Goal: Information Seeking & Learning: Learn about a topic

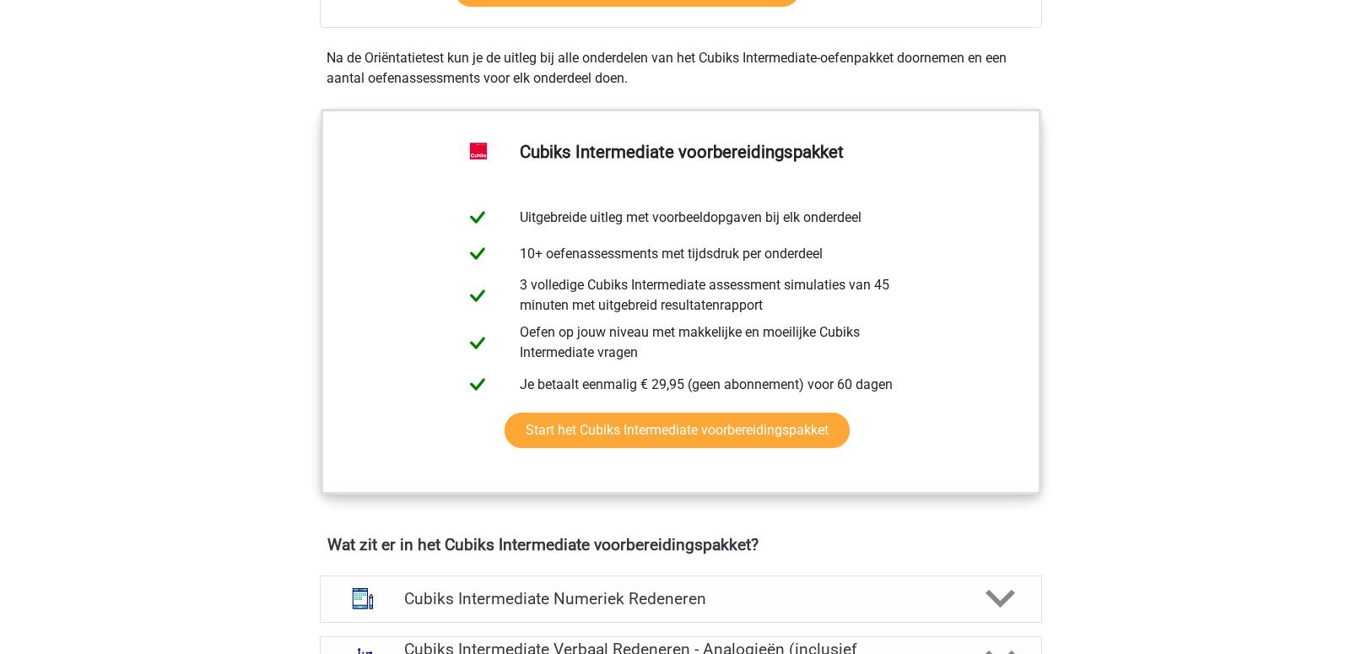
scroll to position [632, 0]
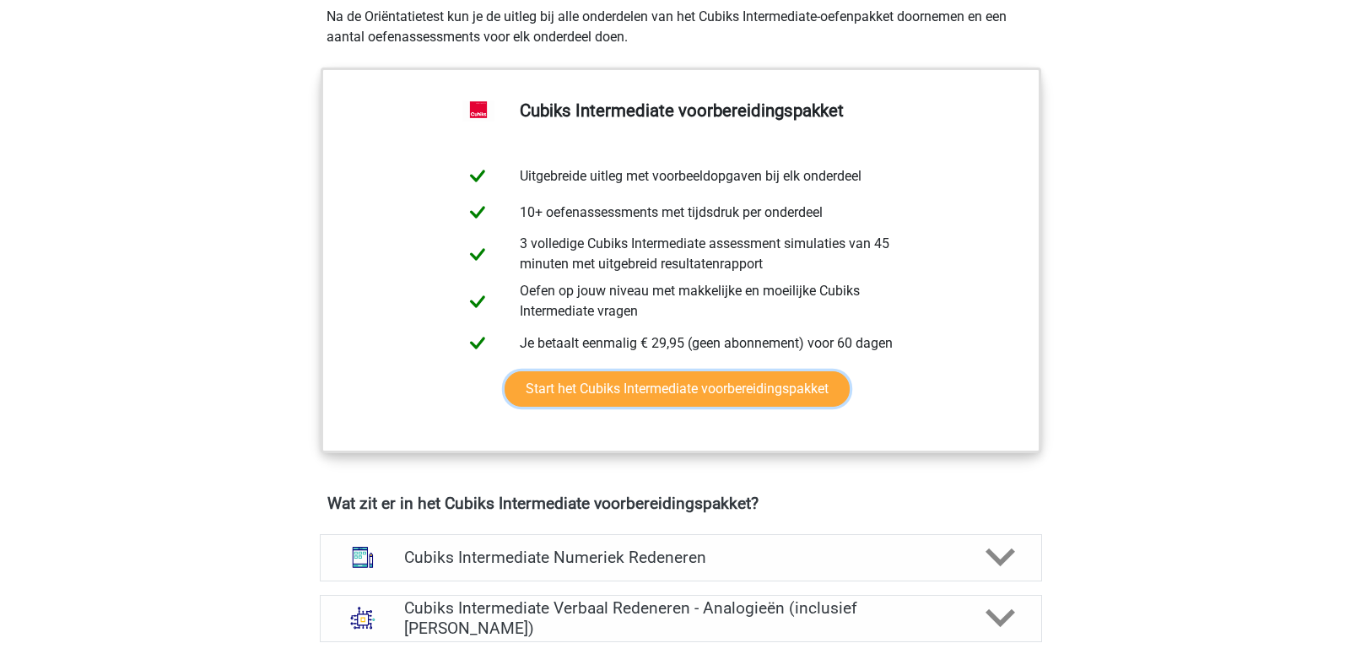
click at [732, 371] on link "Start het Cubiks Intermediate voorbereidingspakket" at bounding box center [677, 388] width 345 height 35
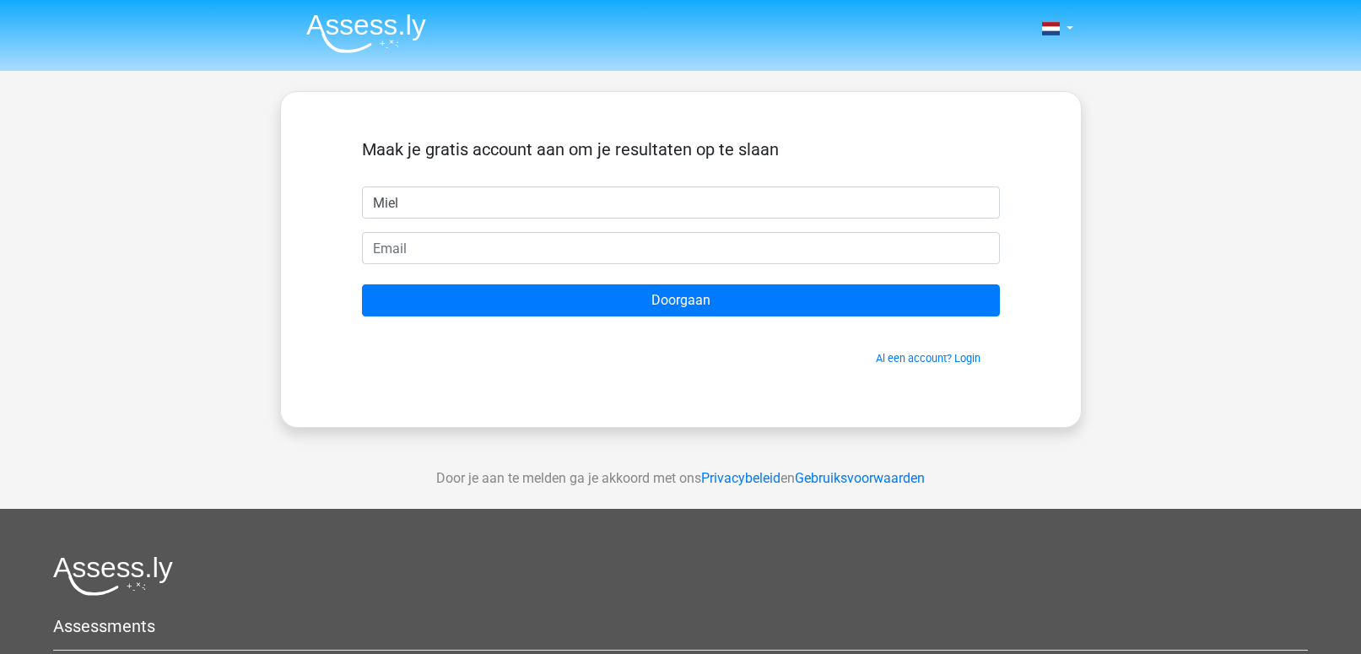
type input "Miel"
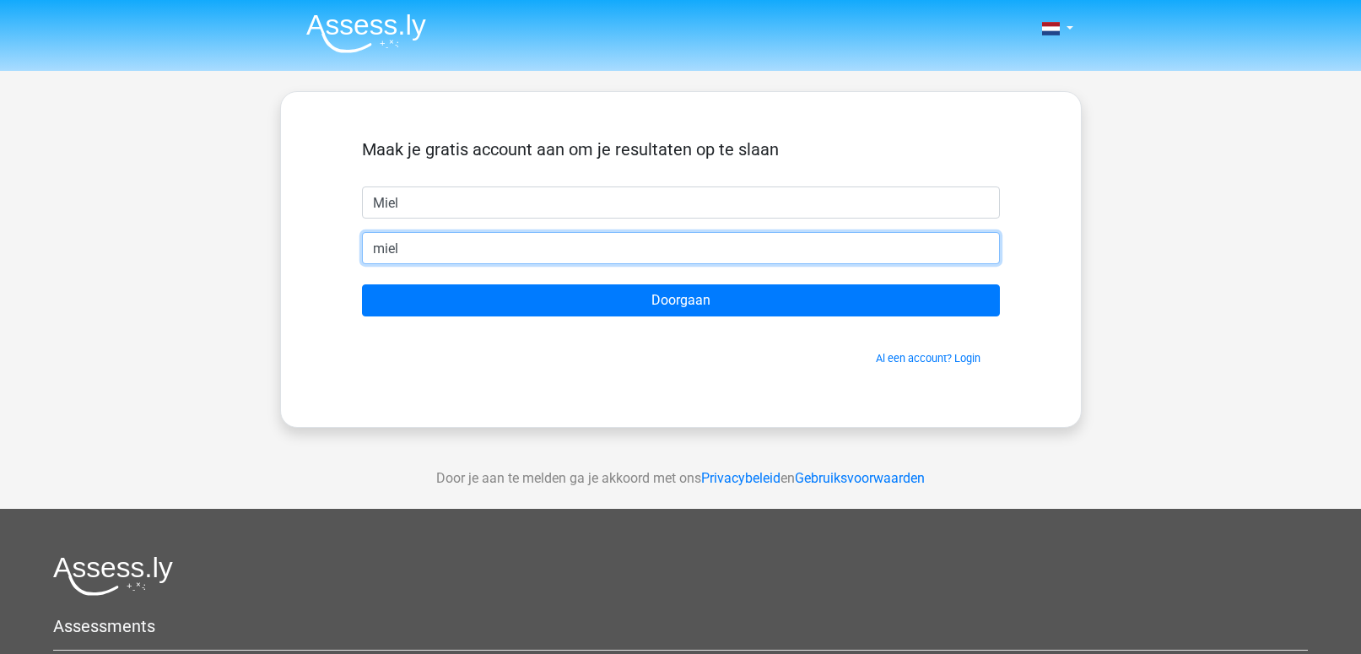
type input "mielbartels@msn.com"
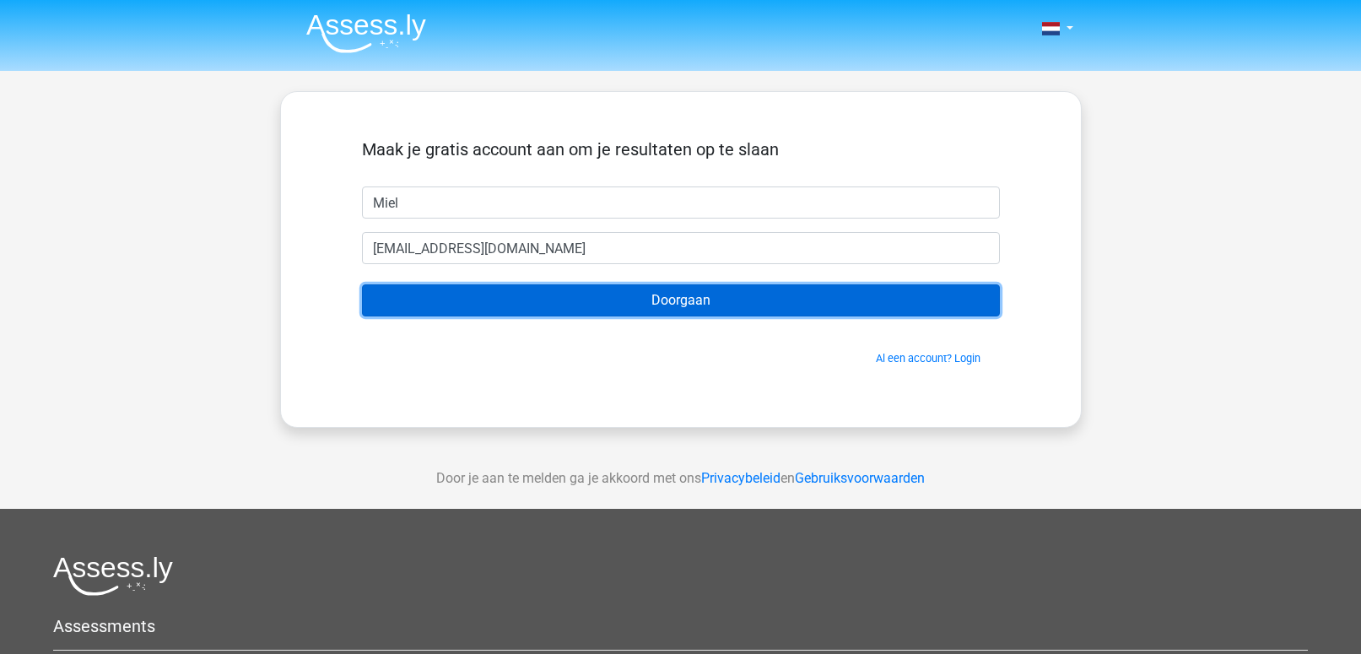
click at [520, 308] on input "Doorgaan" at bounding box center [681, 300] width 638 height 32
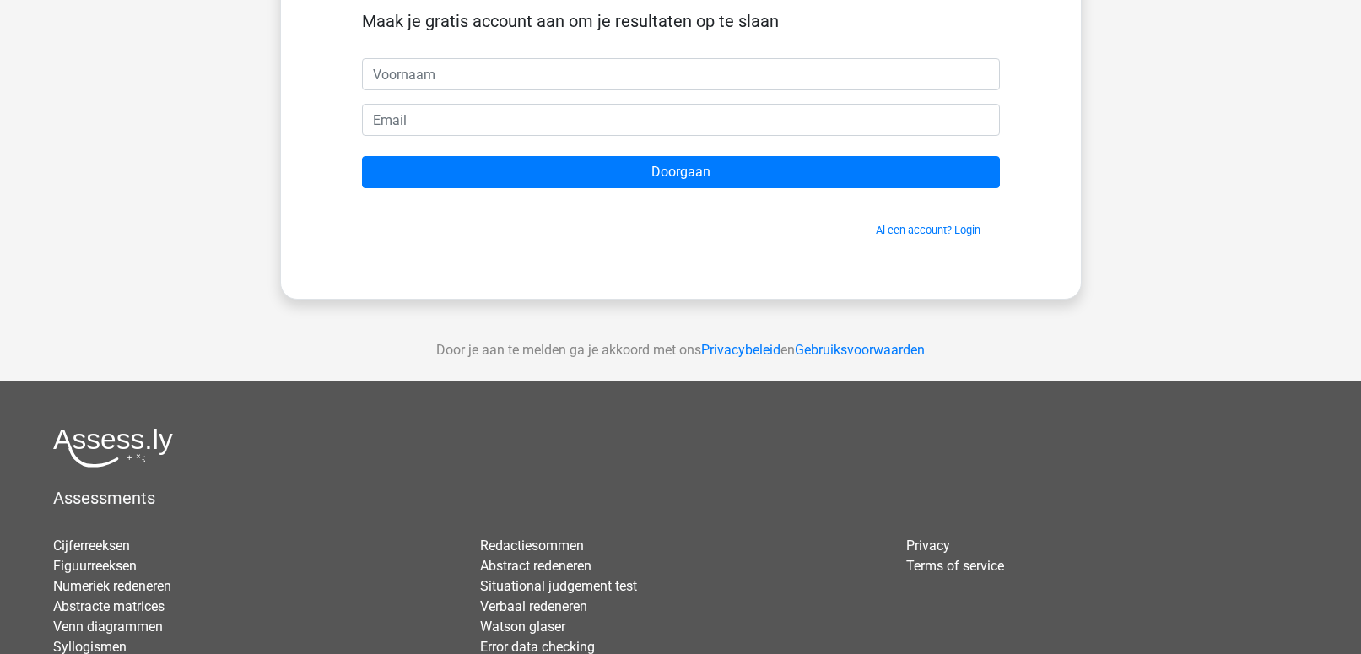
scroll to position [187, 0]
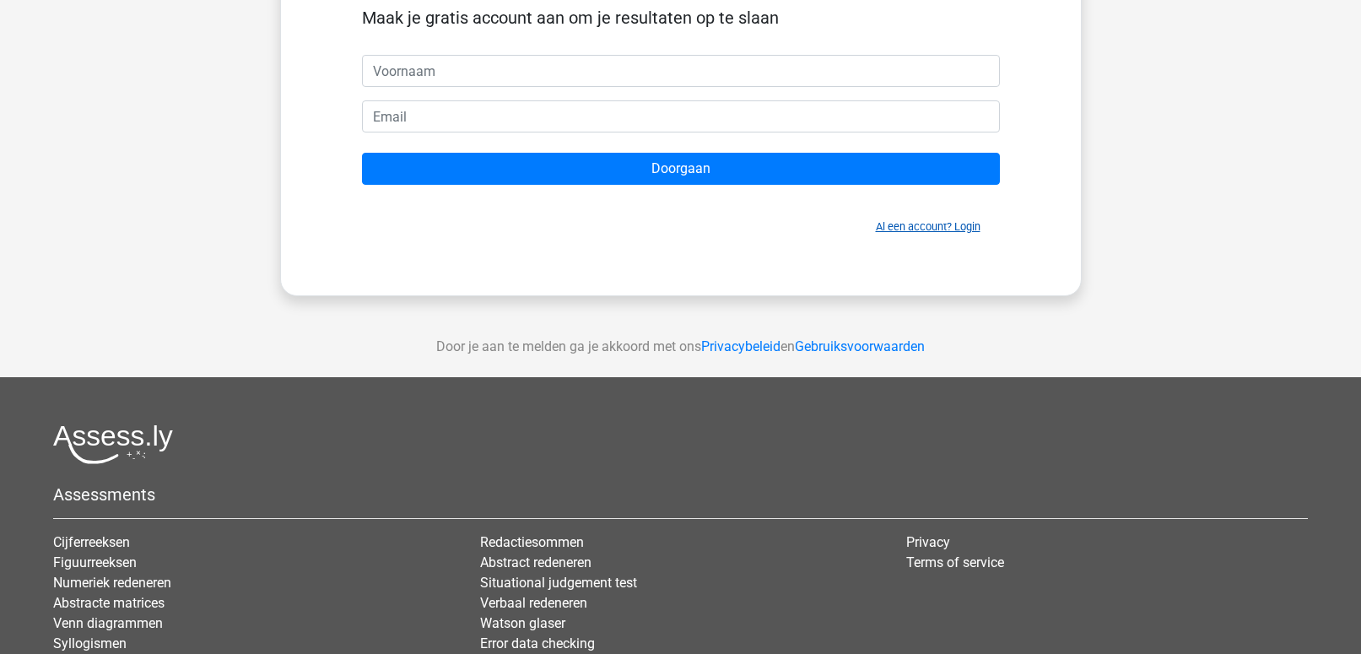
click at [896, 227] on link "Al een account? Login" at bounding box center [928, 226] width 105 height 13
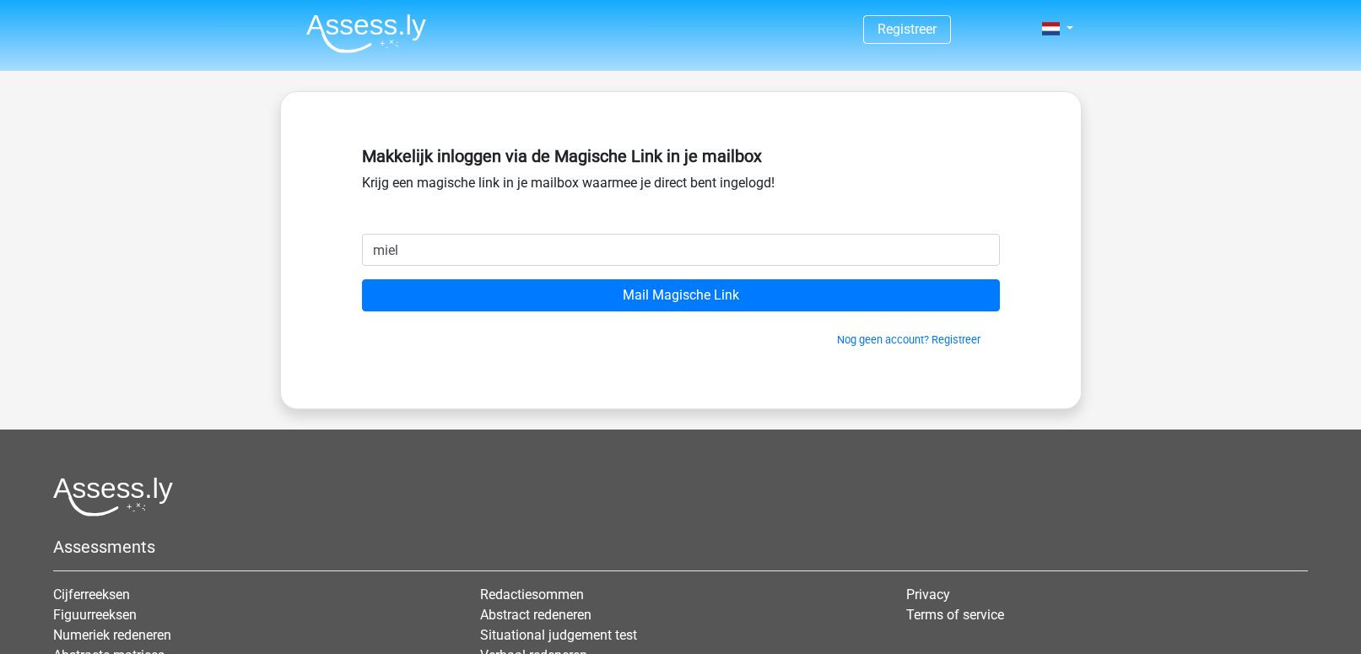
type input "mielbartels@msn.com"
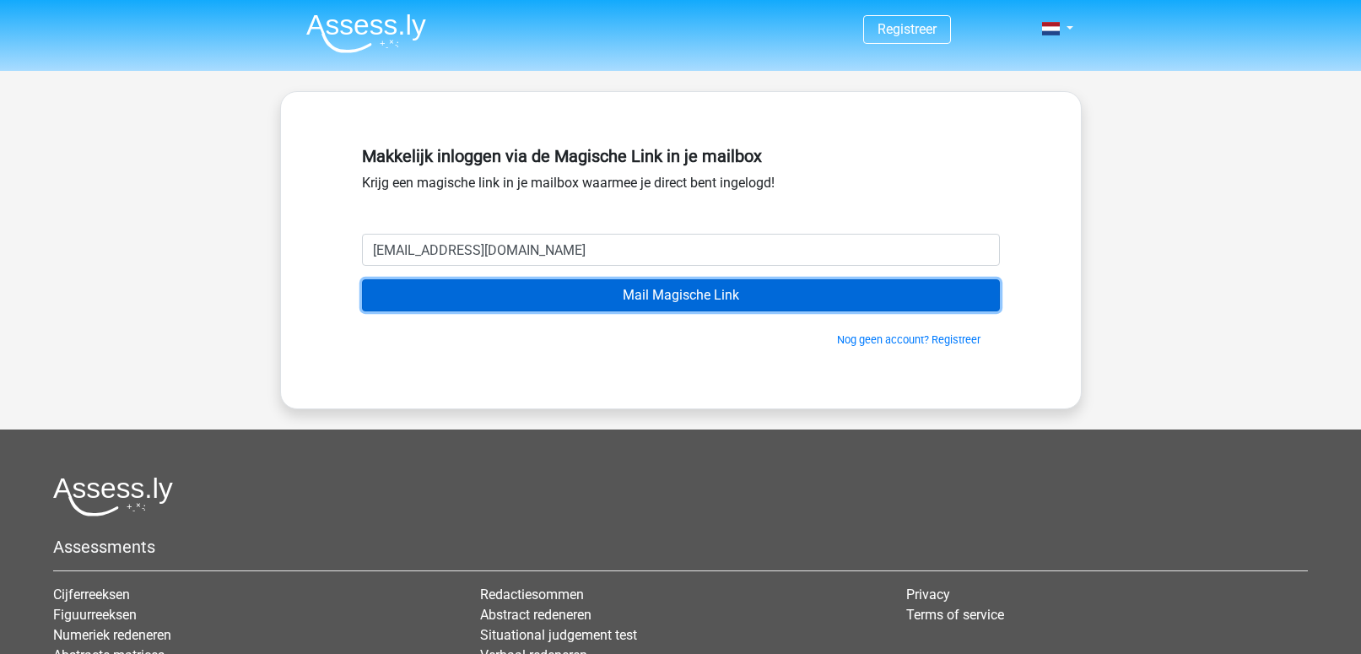
click at [581, 292] on input "Mail Magische Link" at bounding box center [681, 295] width 638 height 32
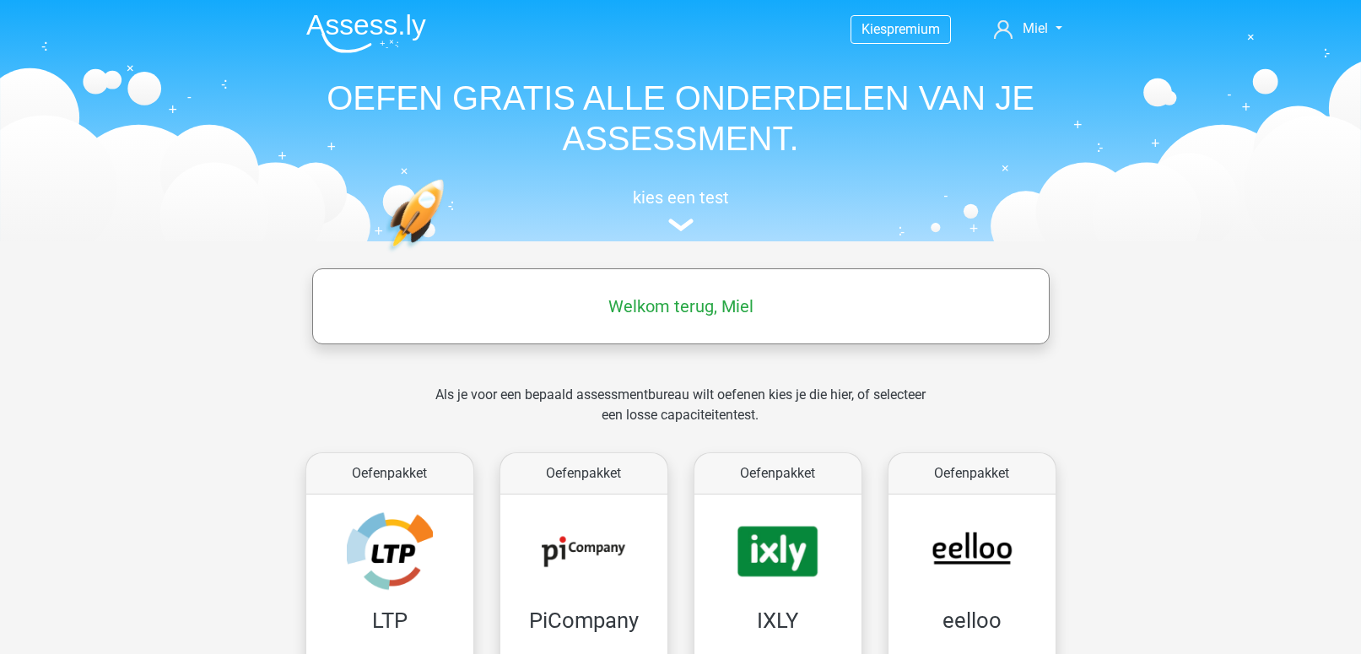
click at [675, 209] on div "kies een test" at bounding box center [681, 207] width 776 height 56
click at [680, 187] on h5 "kies een test" at bounding box center [681, 197] width 776 height 20
click at [906, 26] on span "premium" at bounding box center [913, 29] width 53 height 16
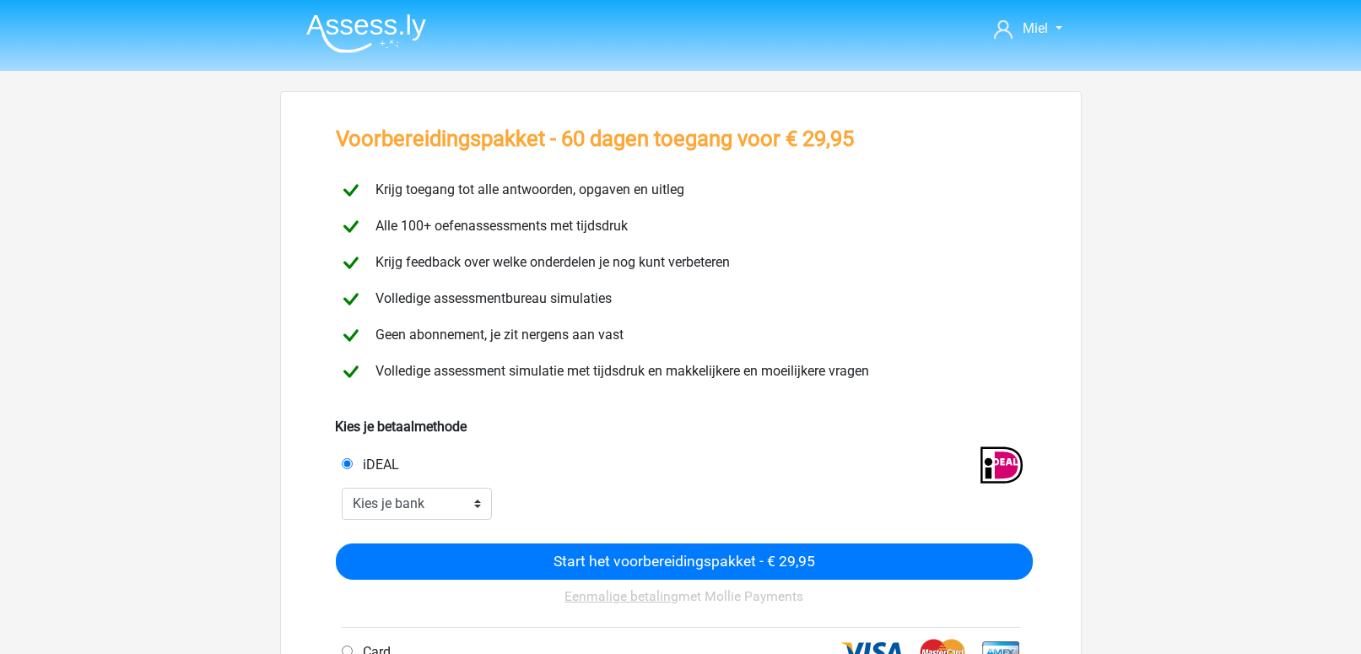
click at [376, 32] on img at bounding box center [366, 34] width 120 height 40
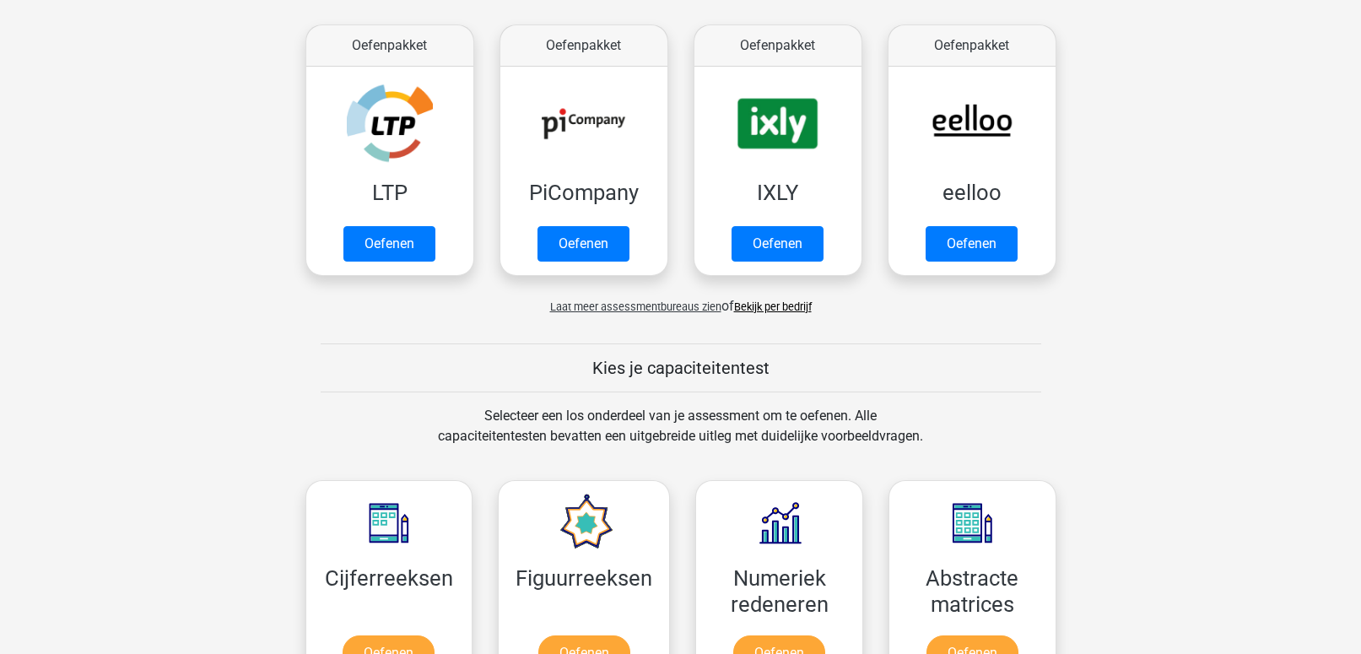
scroll to position [312, 0]
click at [635, 310] on span "Laat meer assessmentbureaus zien" at bounding box center [635, 306] width 171 height 13
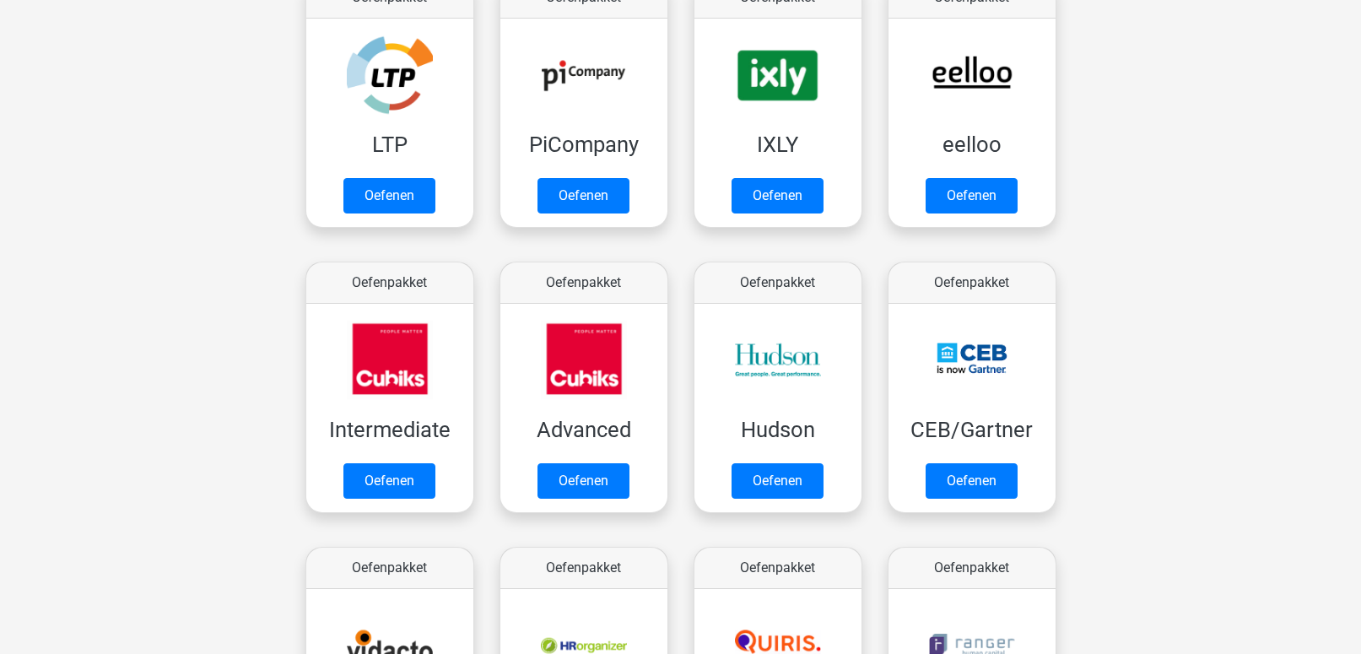
scroll to position [370, 0]
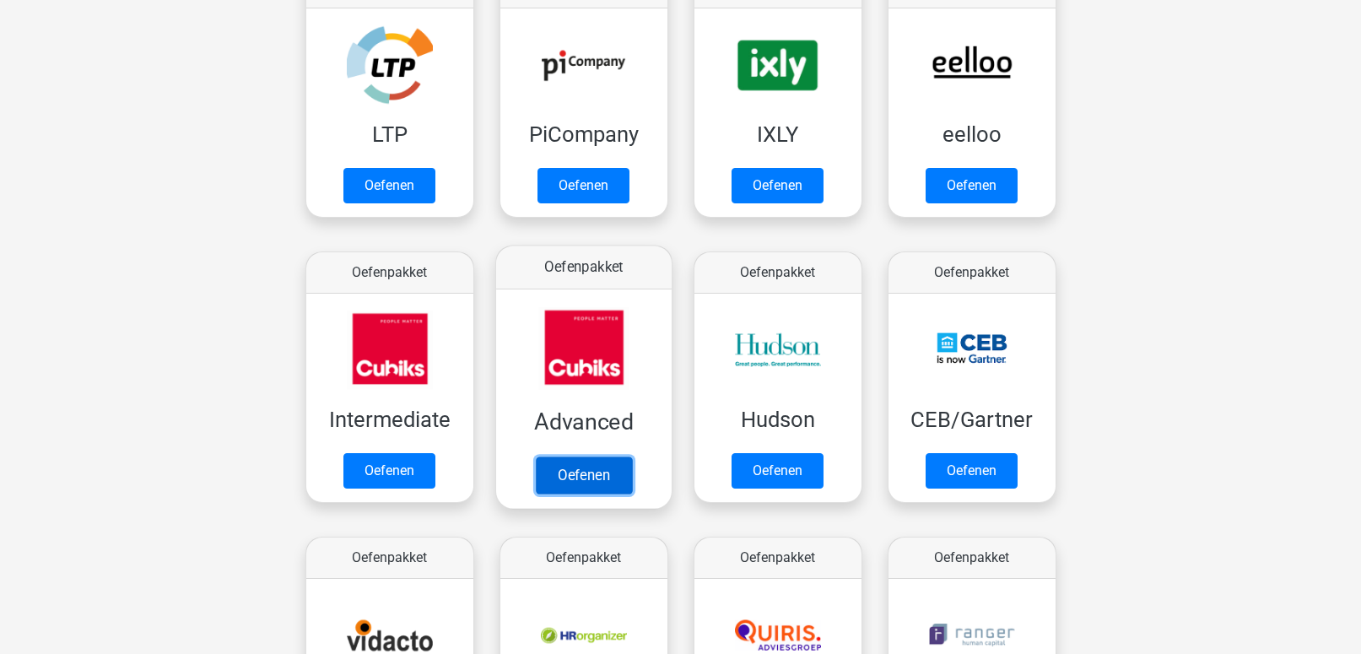
click at [582, 471] on link "Oefenen" at bounding box center [583, 475] width 96 height 37
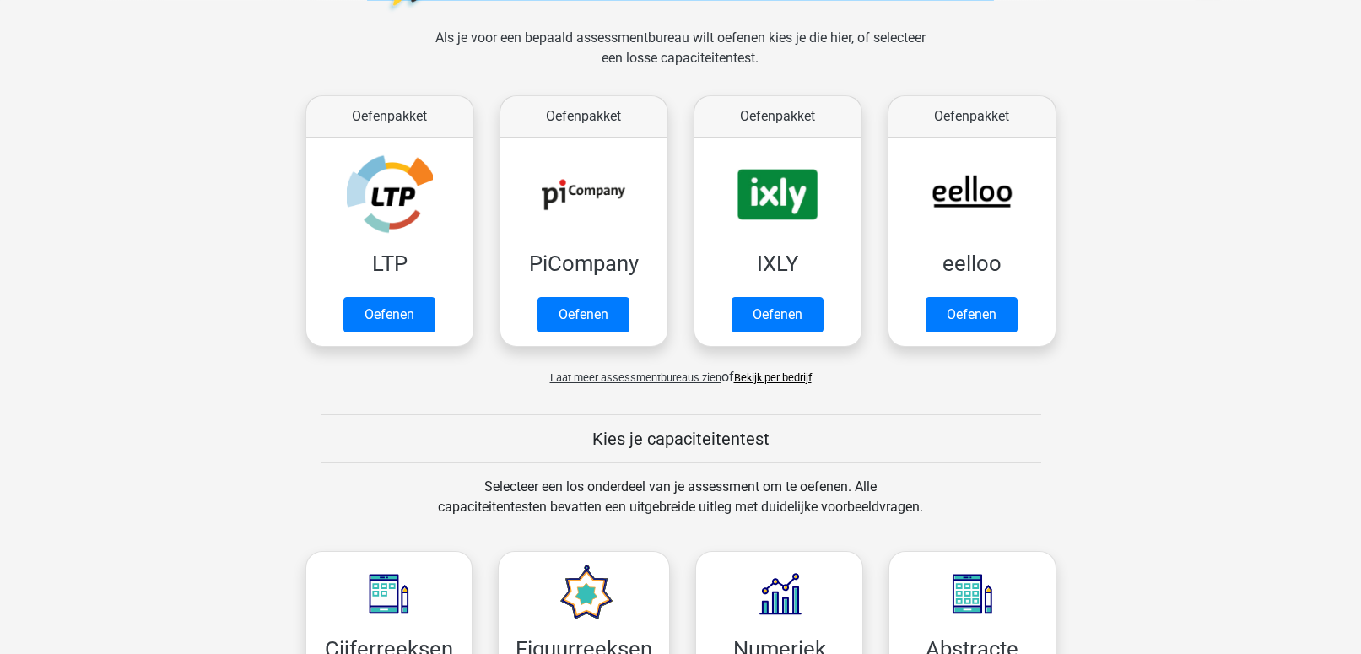
scroll to position [246, 0]
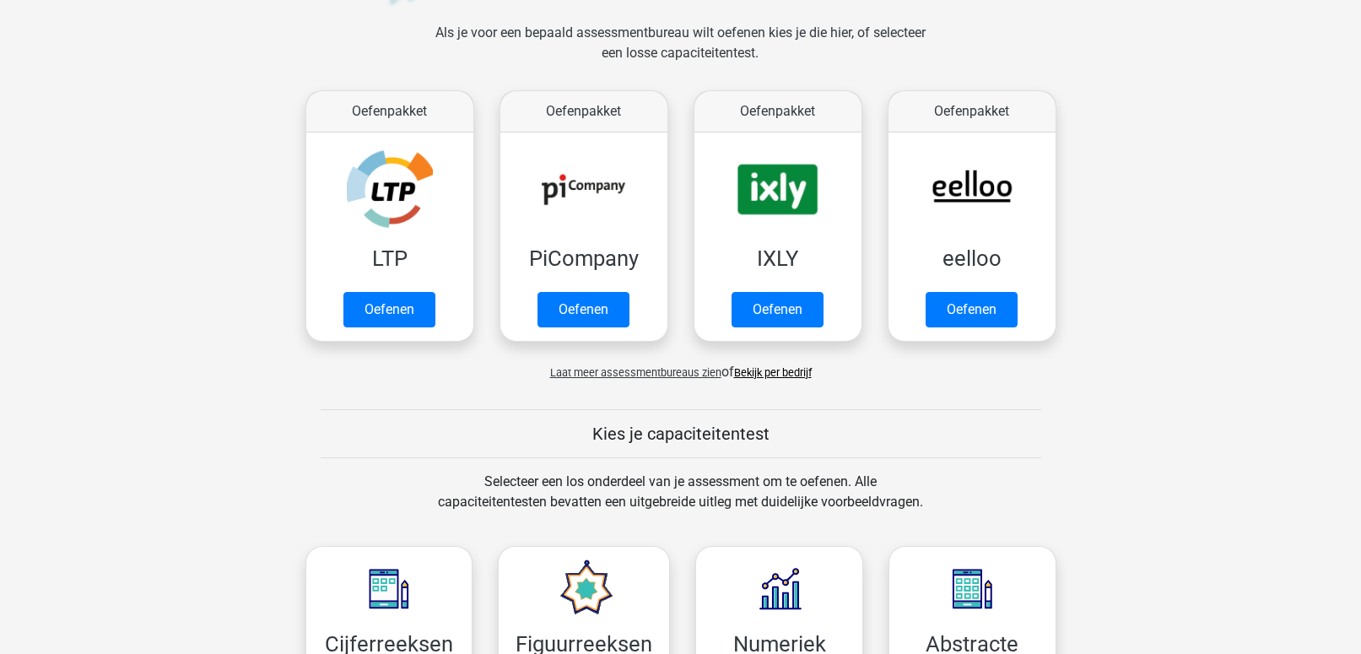
click at [648, 380] on div "Laat meer assessmentbureaus zien of Bekijk per bedrijf" at bounding box center [681, 366] width 776 height 34
click at [636, 375] on span "Laat meer assessmentbureaus zien" at bounding box center [635, 372] width 171 height 13
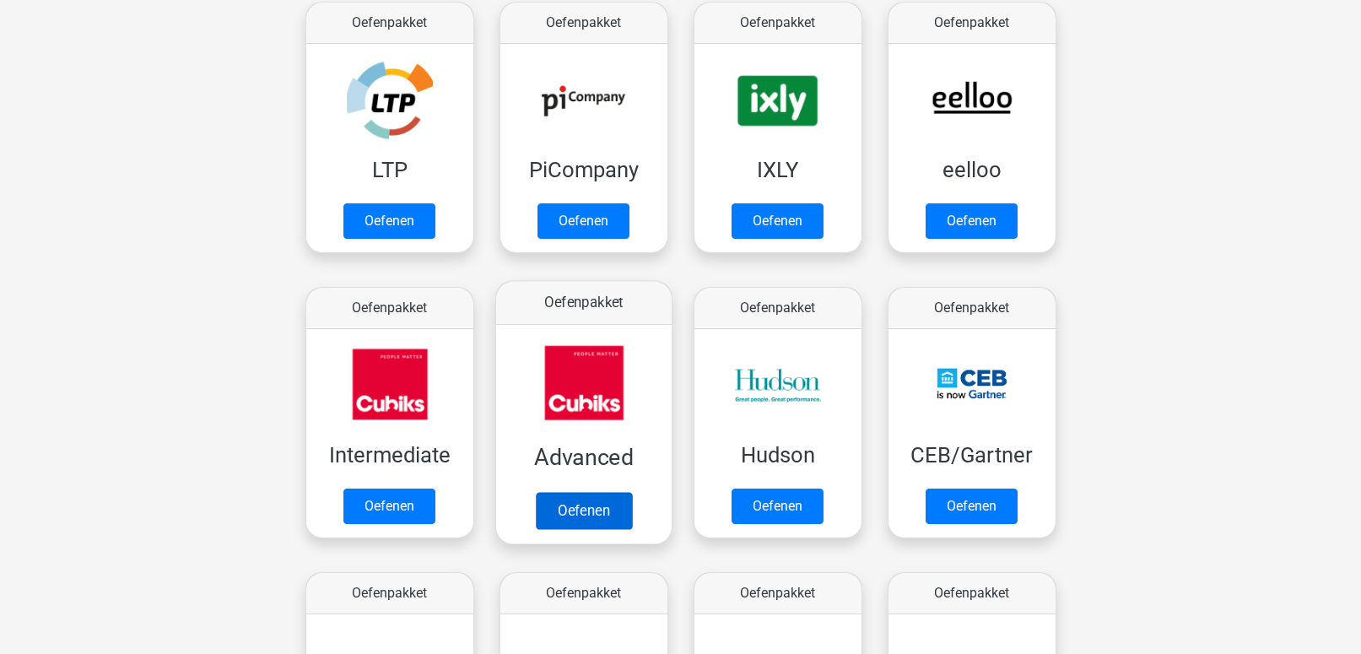
scroll to position [333, 0]
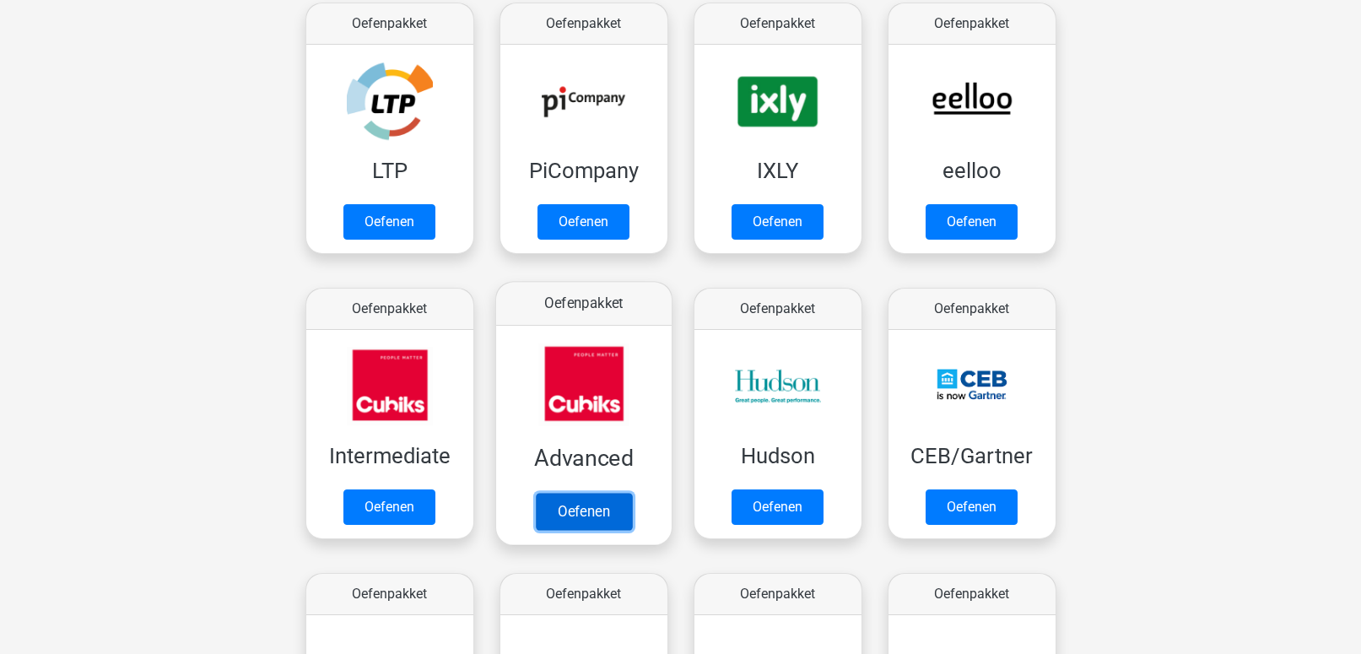
click at [589, 493] on link "Oefenen" at bounding box center [583, 511] width 96 height 37
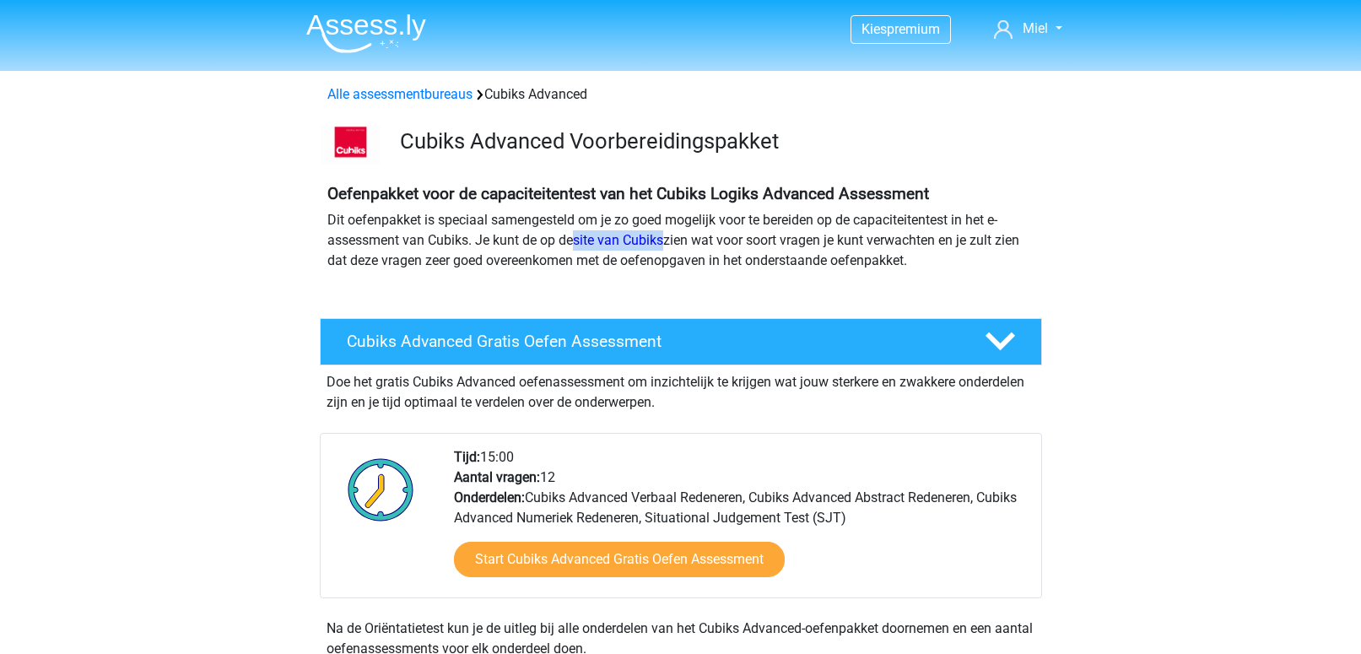
click at [790, 267] on div "Oefenpakket voor de capaciteitentest van het Cubiks Logiks Advanced Assessment …" at bounding box center [681, 234] width 721 height 100
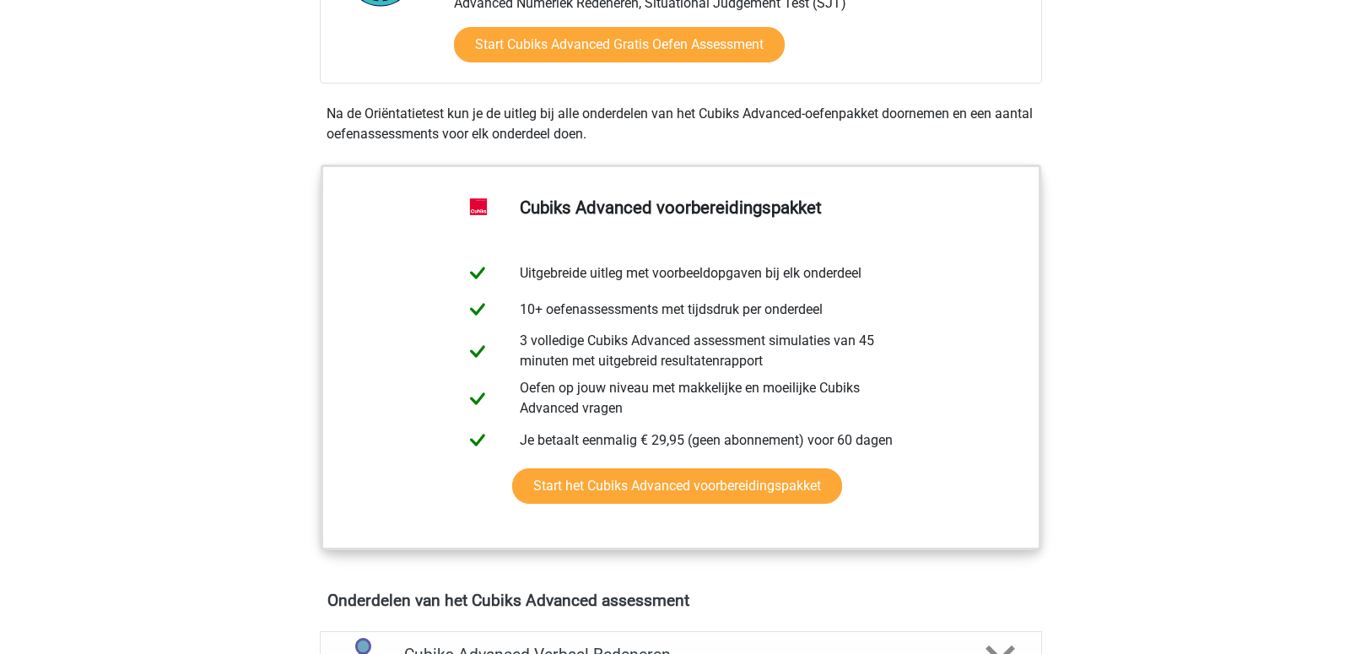
scroll to position [518, 0]
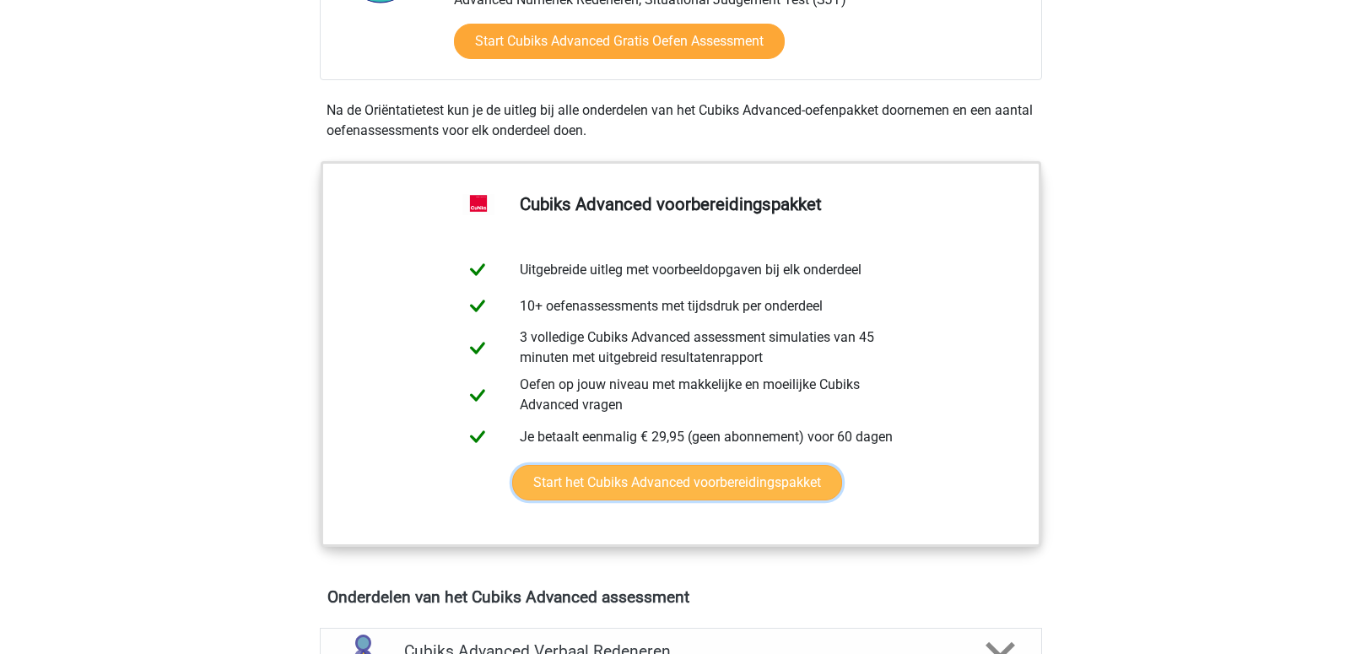
click at [706, 476] on link "Start het Cubiks Advanced voorbereidingspakket" at bounding box center [677, 482] width 330 height 35
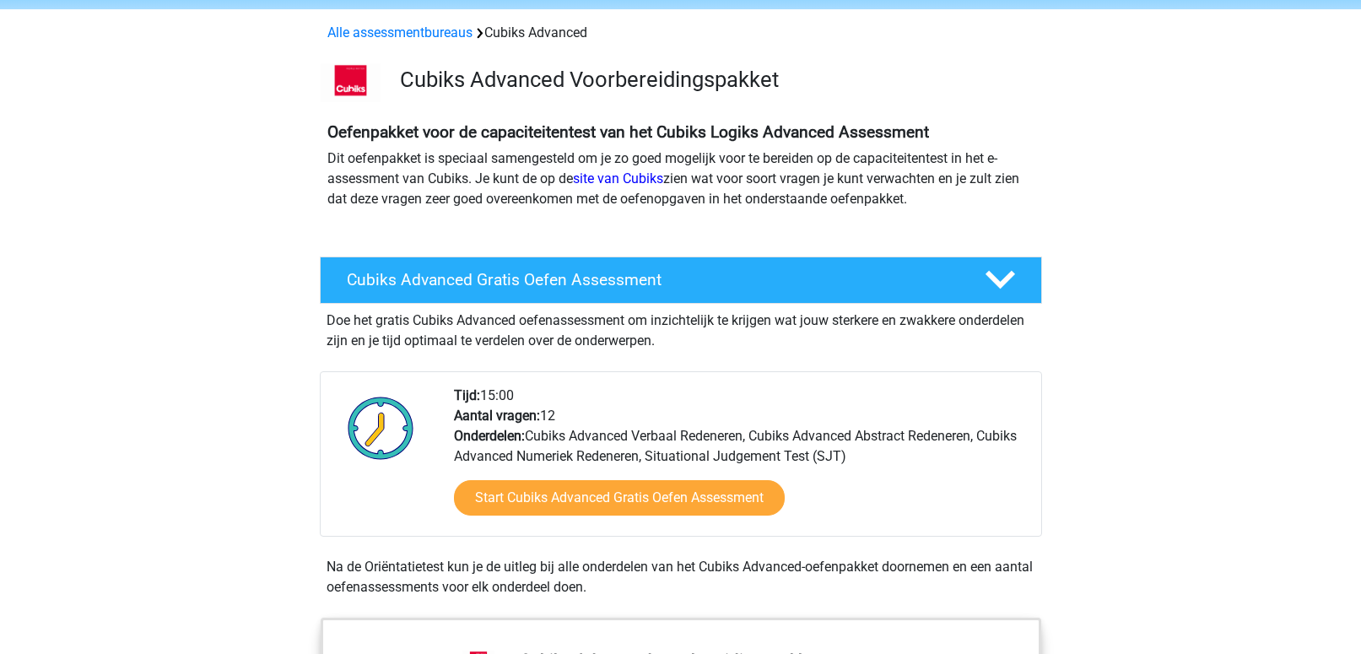
scroll to position [63, 0]
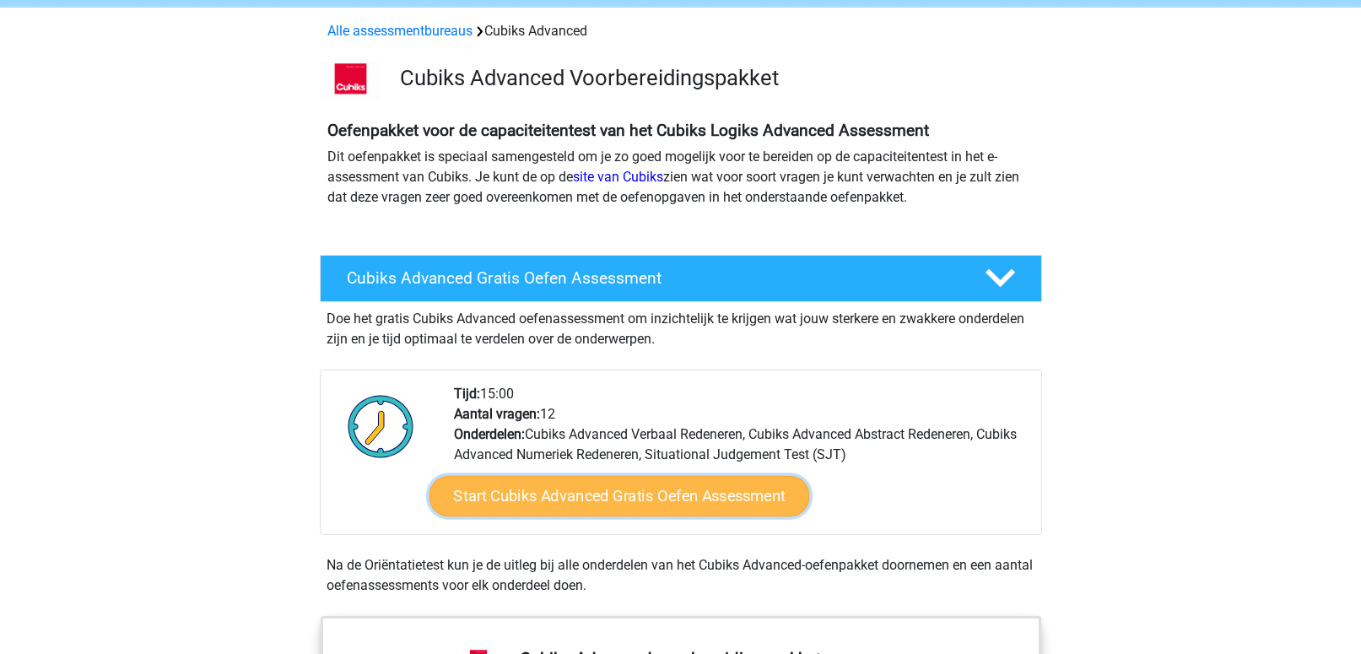
click at [582, 504] on link "Start Cubiks Advanced Gratis Oefen Assessment" at bounding box center [619, 496] width 381 height 41
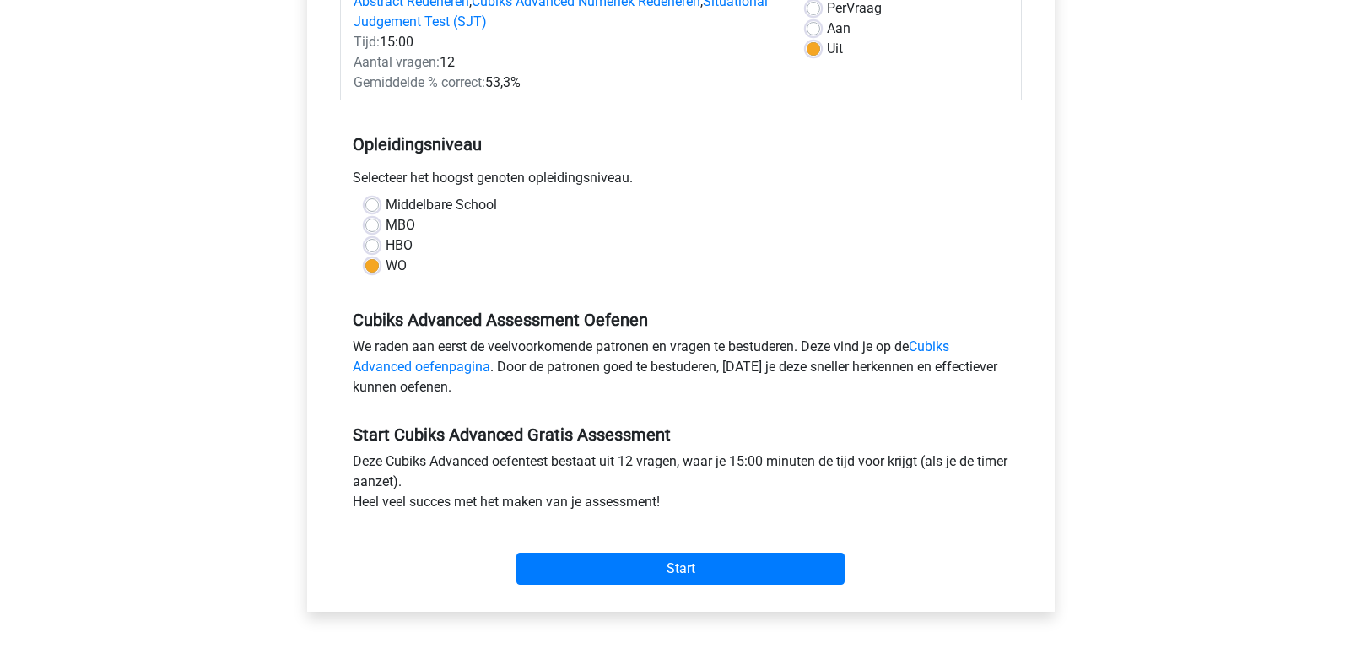
scroll to position [264, 0]
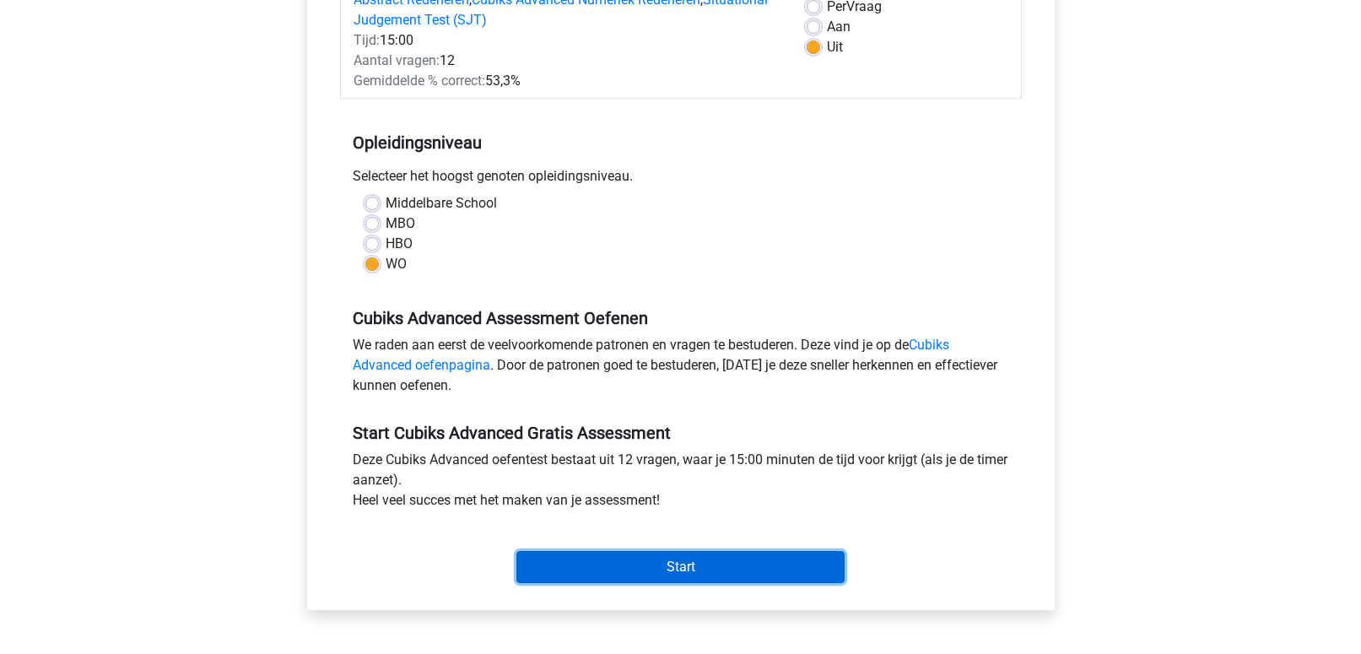
click at [620, 571] on input "Start" at bounding box center [680, 567] width 328 height 32
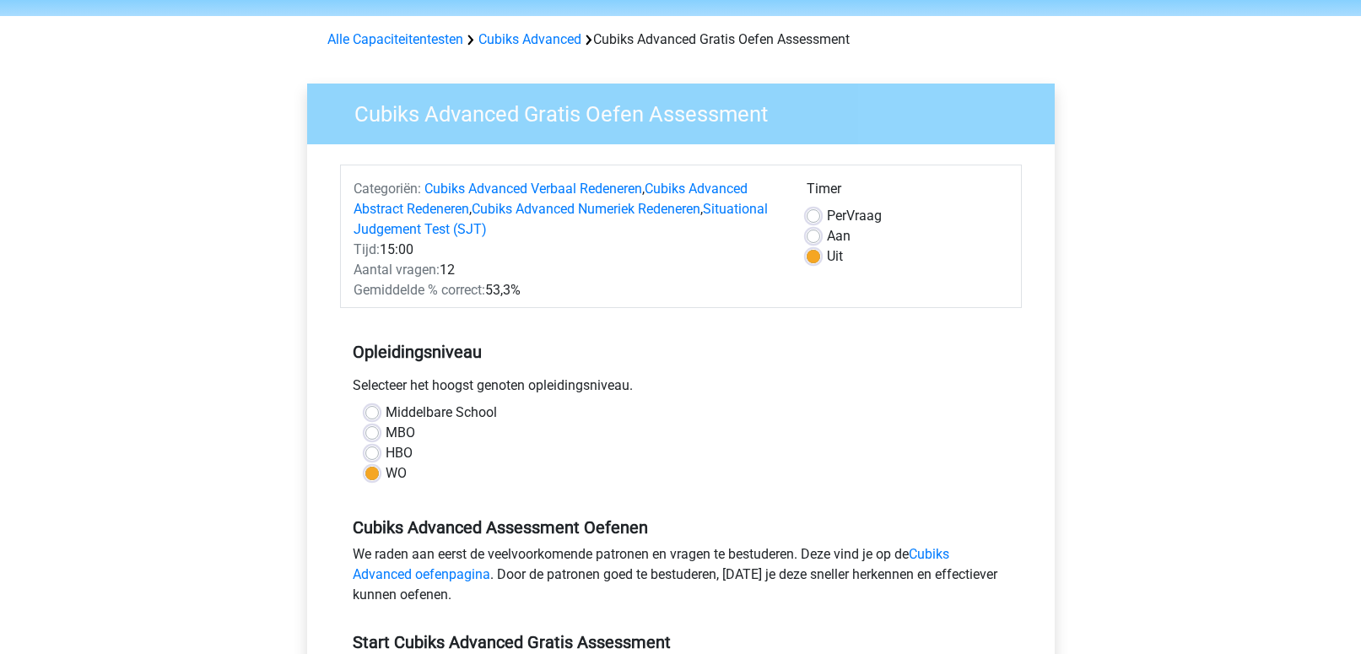
scroll to position [49, 0]
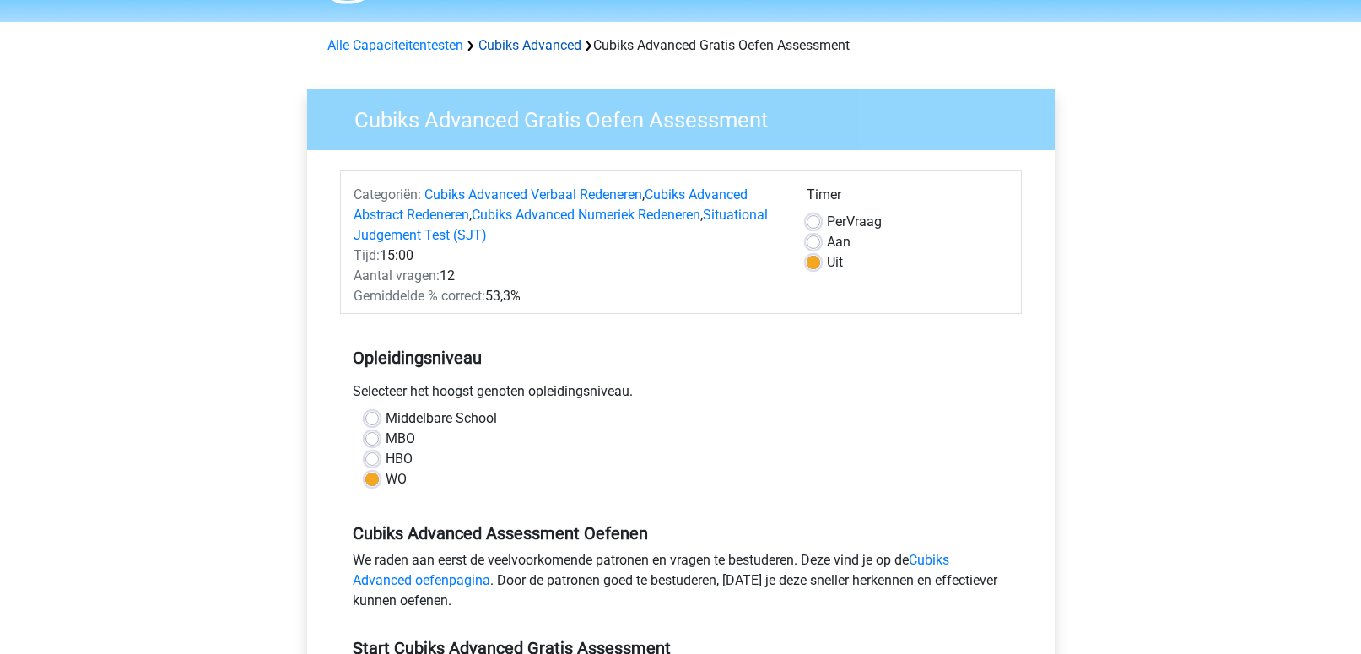
click at [527, 42] on link "Cubiks Advanced" at bounding box center [529, 45] width 103 height 16
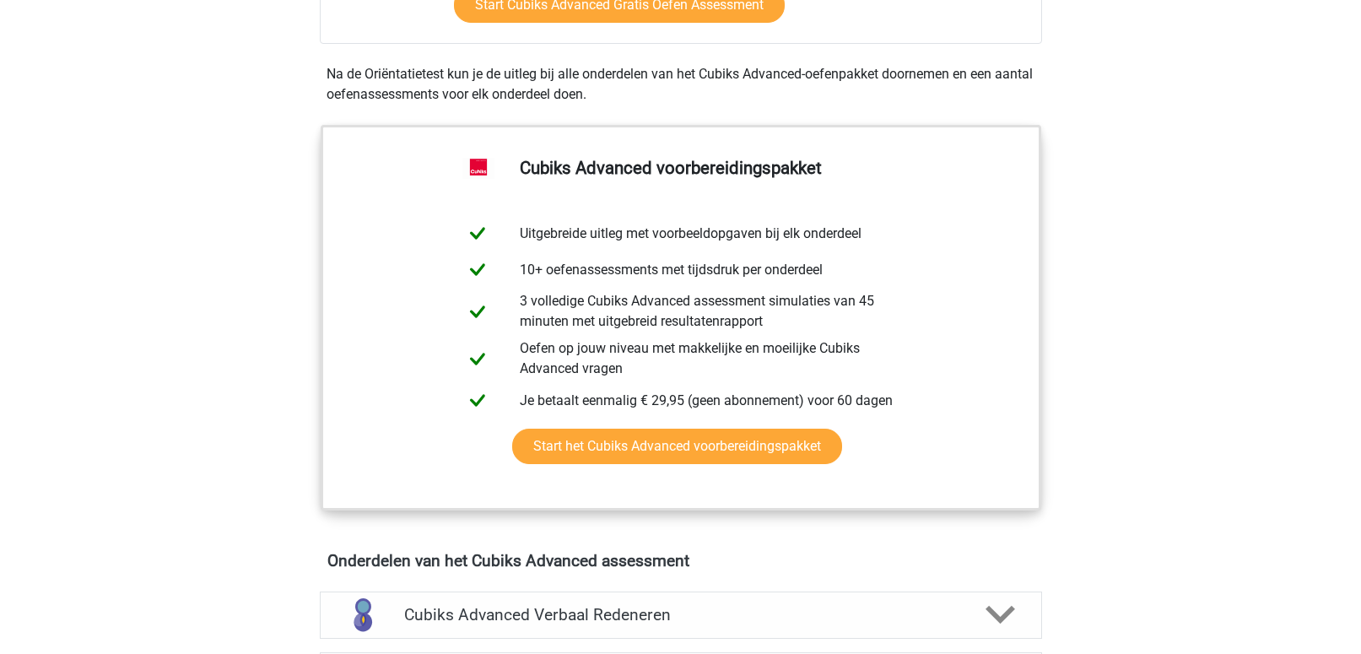
scroll to position [552, 0]
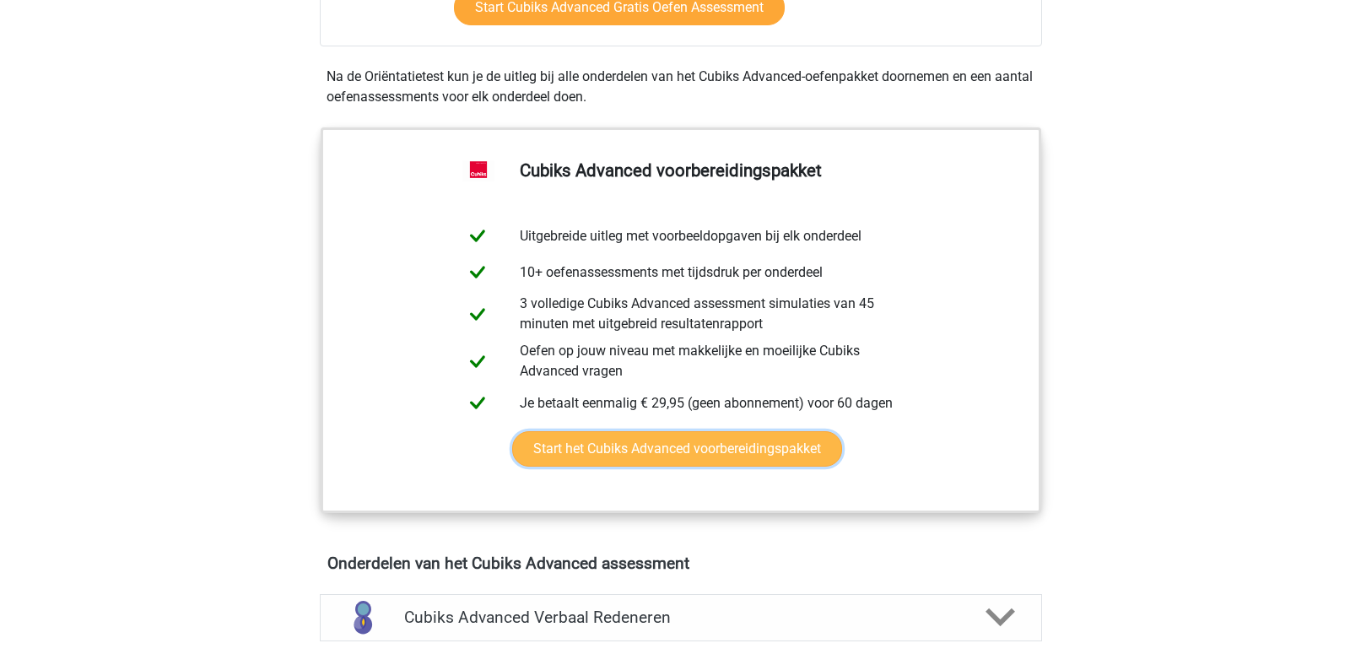
click at [670, 444] on link "Start het Cubiks Advanced voorbereidingspakket" at bounding box center [677, 448] width 330 height 35
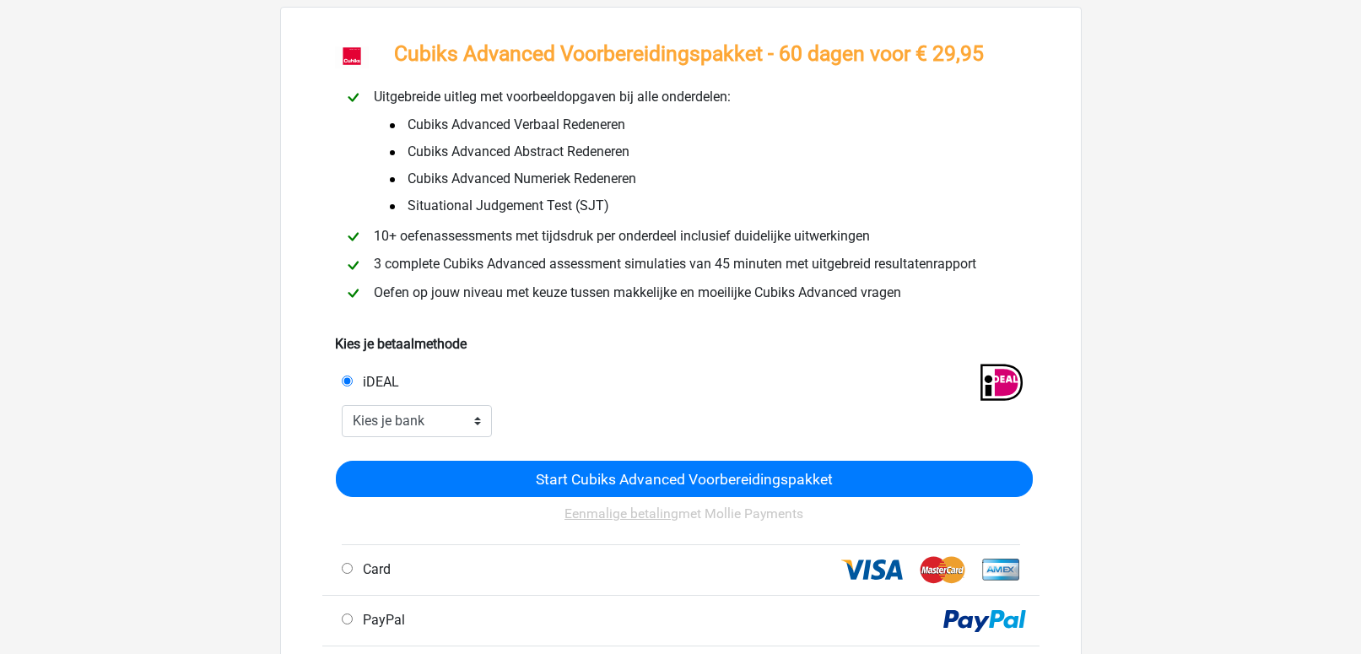
scroll to position [84, 0]
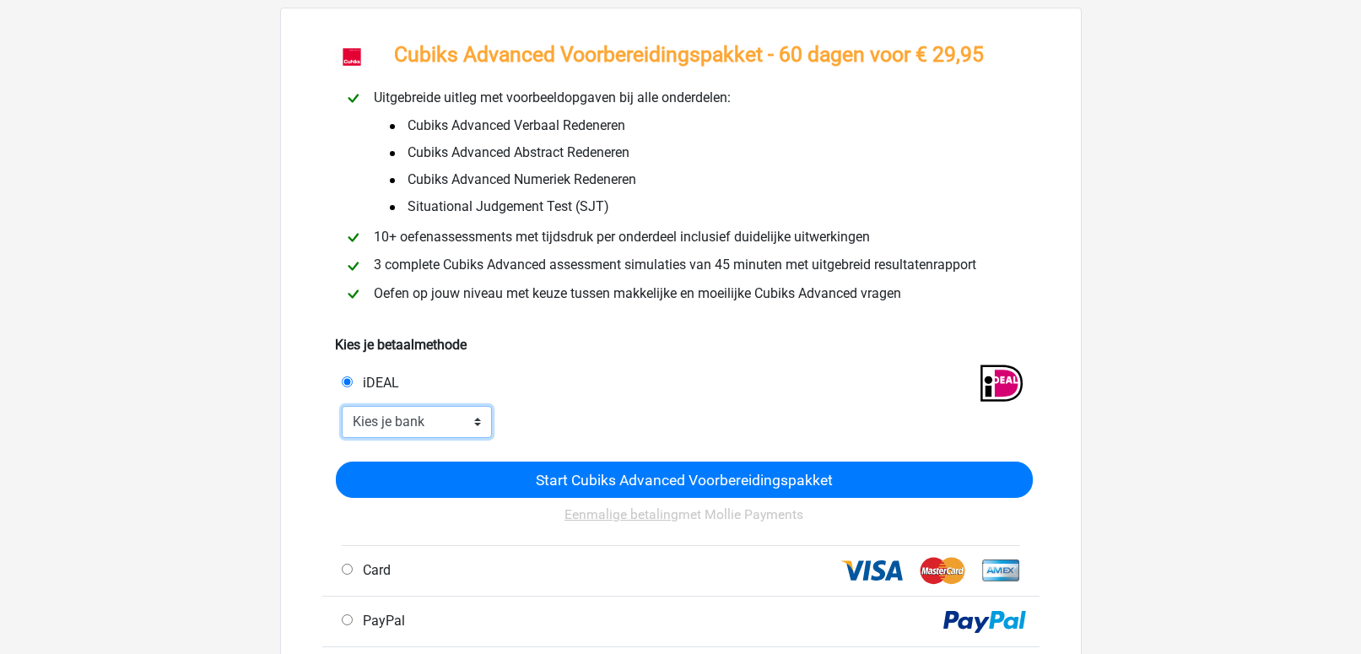
click at [445, 423] on select "Kies je bank ABN AMRO ING Rabobank ASN Bank bunq Knab N26 NN Regiobank Revolut …" at bounding box center [417, 422] width 151 height 32
select select "ideal_[SWIFT_CODE]"
click at [342, 407] on select "Kies je bank ABN AMRO ING Rabobank ASN Bank bunq Knab N26 NN Regiobank Revolut …" at bounding box center [417, 422] width 151 height 32
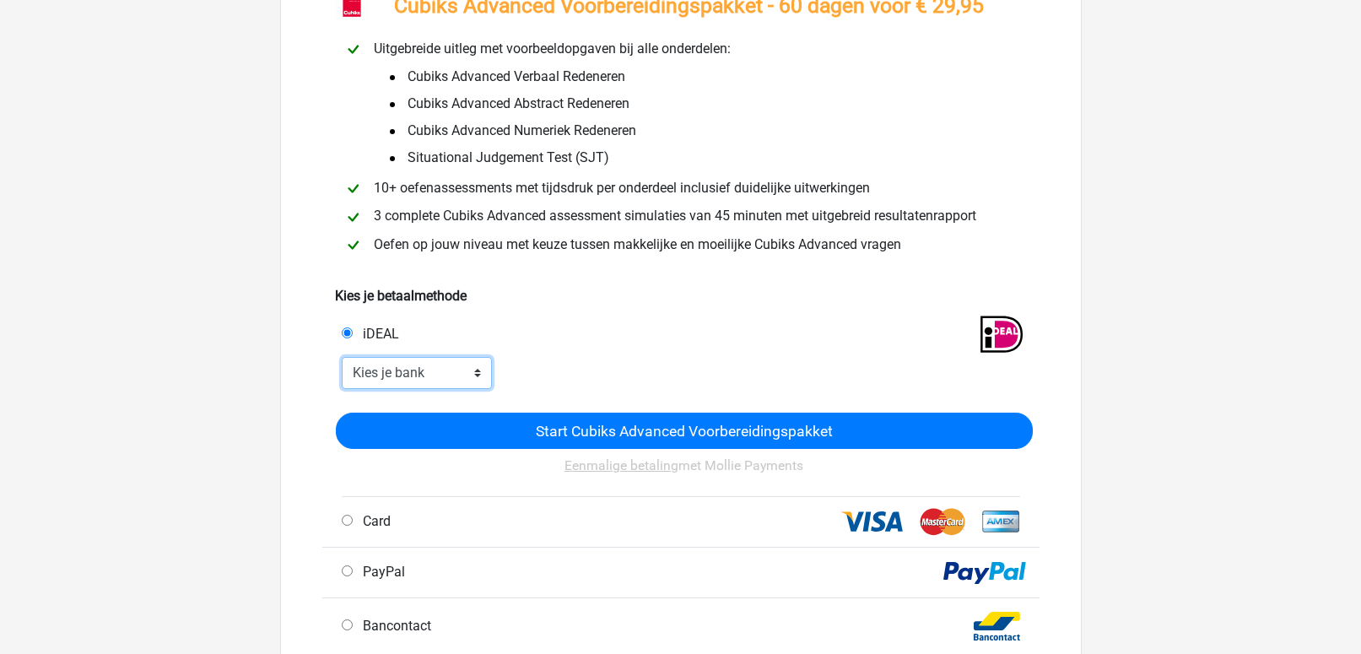
scroll to position [134, 0]
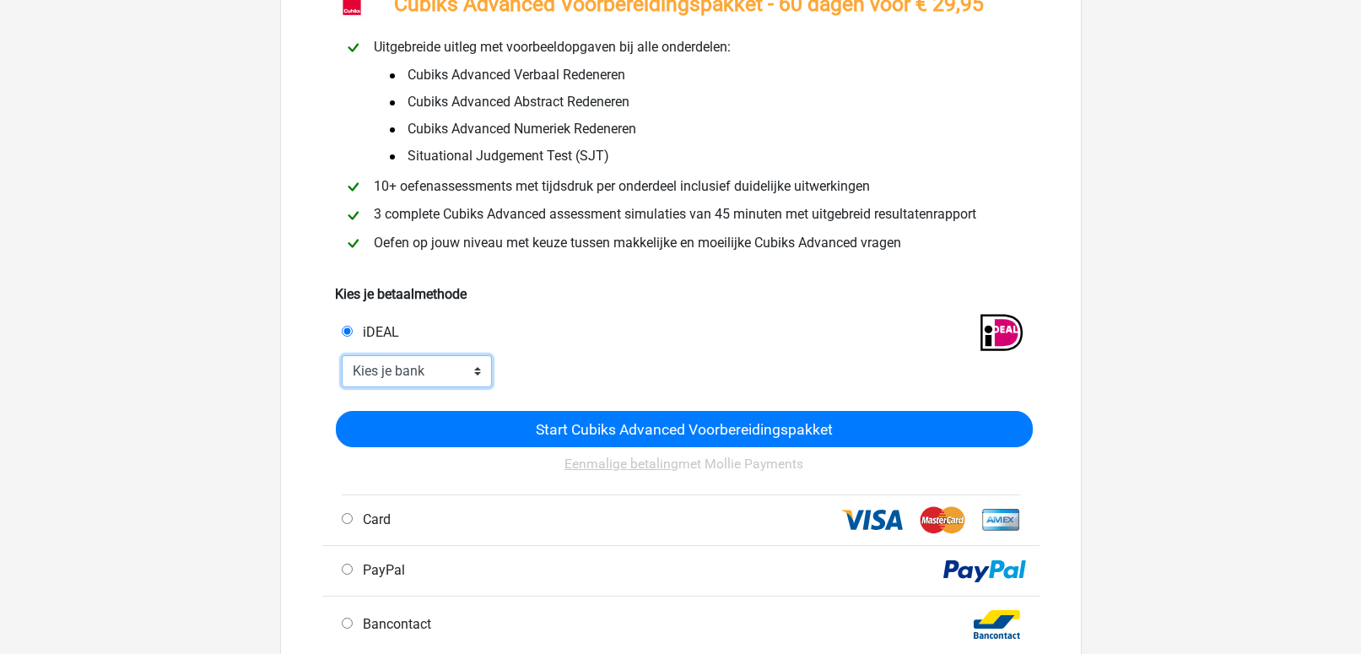
click at [426, 367] on select "Kies je bank ABN AMRO ING Rabobank ASN Bank bunq Knab N26 NN Regiobank Revolut …" at bounding box center [417, 371] width 151 height 32
click at [342, 356] on select "Kies je bank ABN AMRO ING Rabobank ASN Bank bunq Knab N26 NN Regiobank Revolut …" at bounding box center [417, 371] width 151 height 32
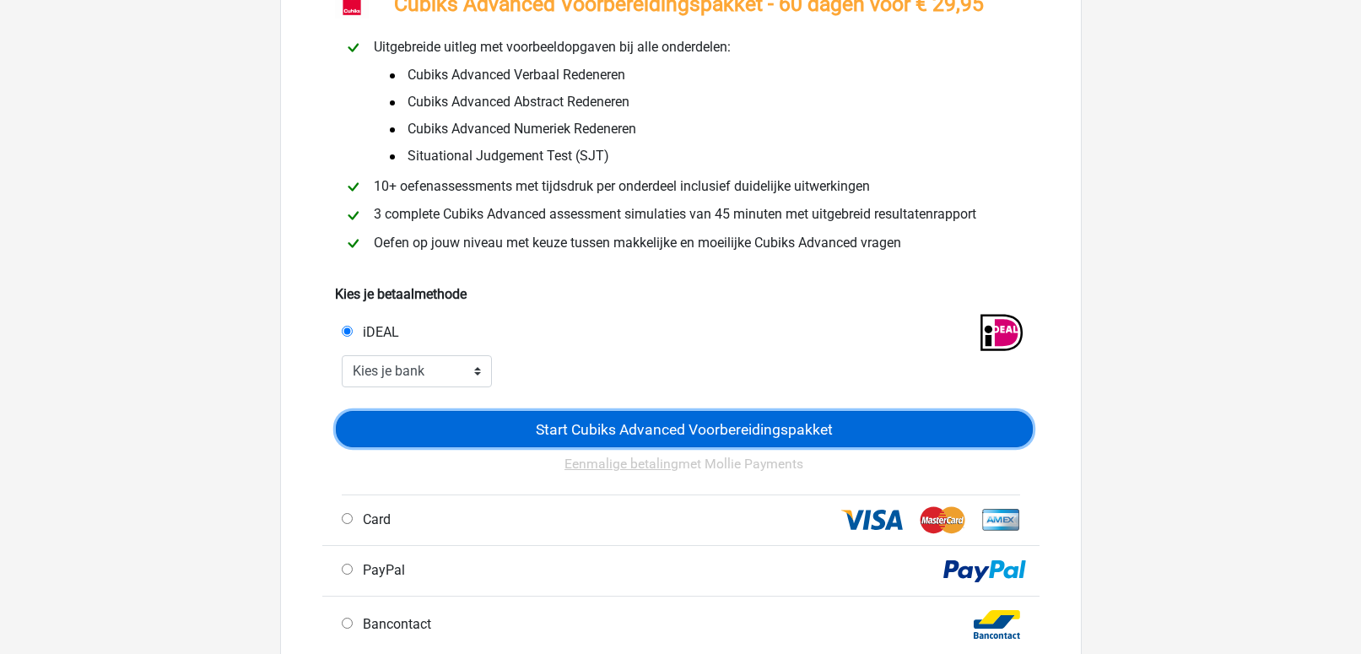
click at [533, 418] on input "Start Cubiks Advanced Voorbereidingspakket" at bounding box center [684, 429] width 697 height 37
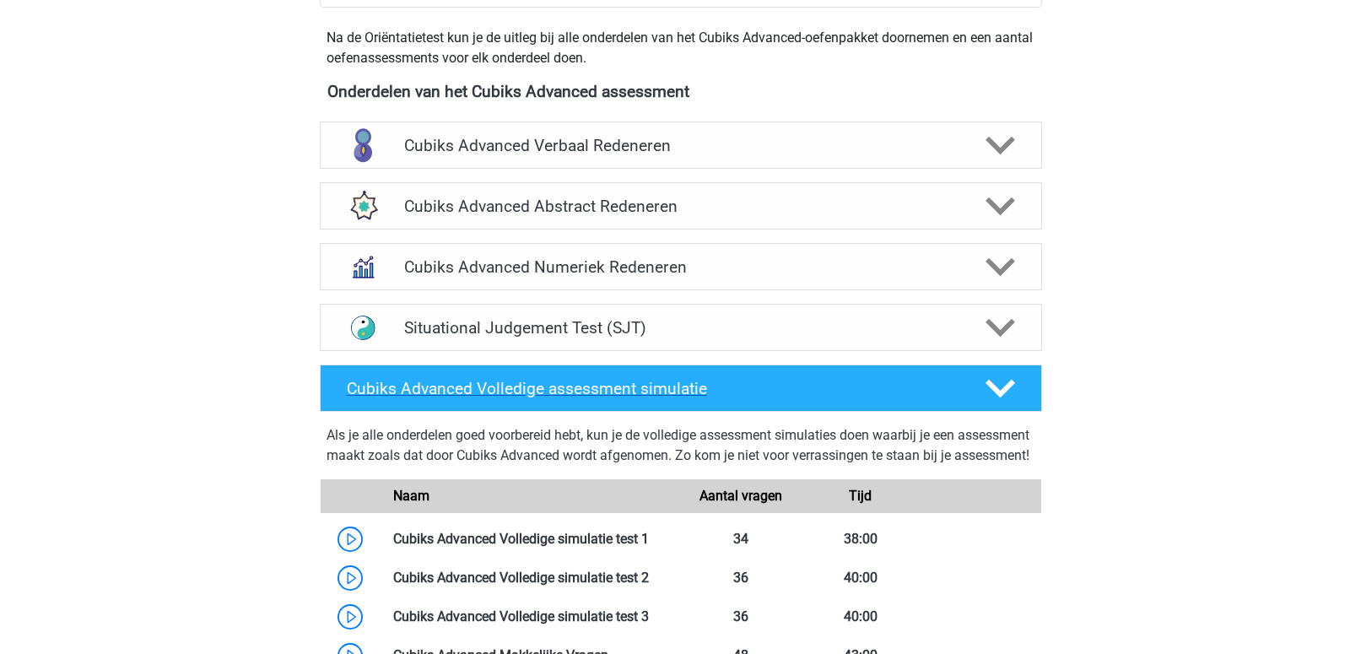
scroll to position [1056, 0]
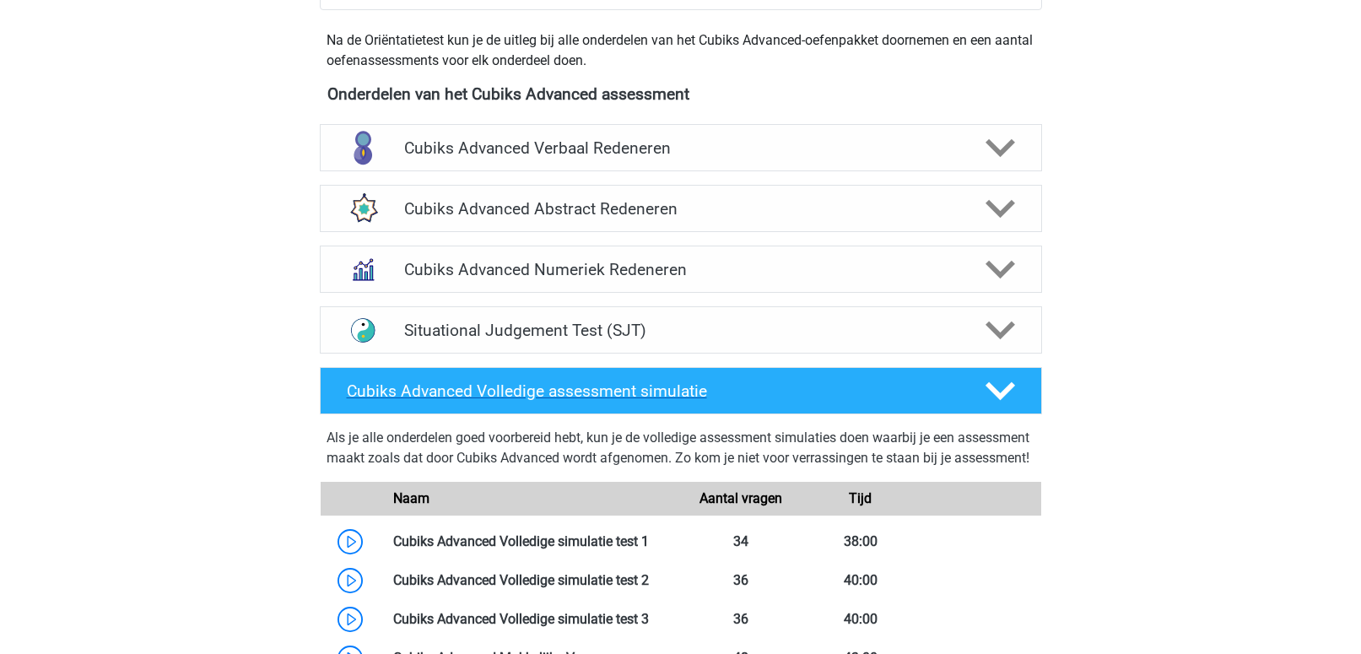
click at [522, 392] on h4 "Cubiks Advanced Volledige assessment simulatie" at bounding box center [652, 390] width 611 height 19
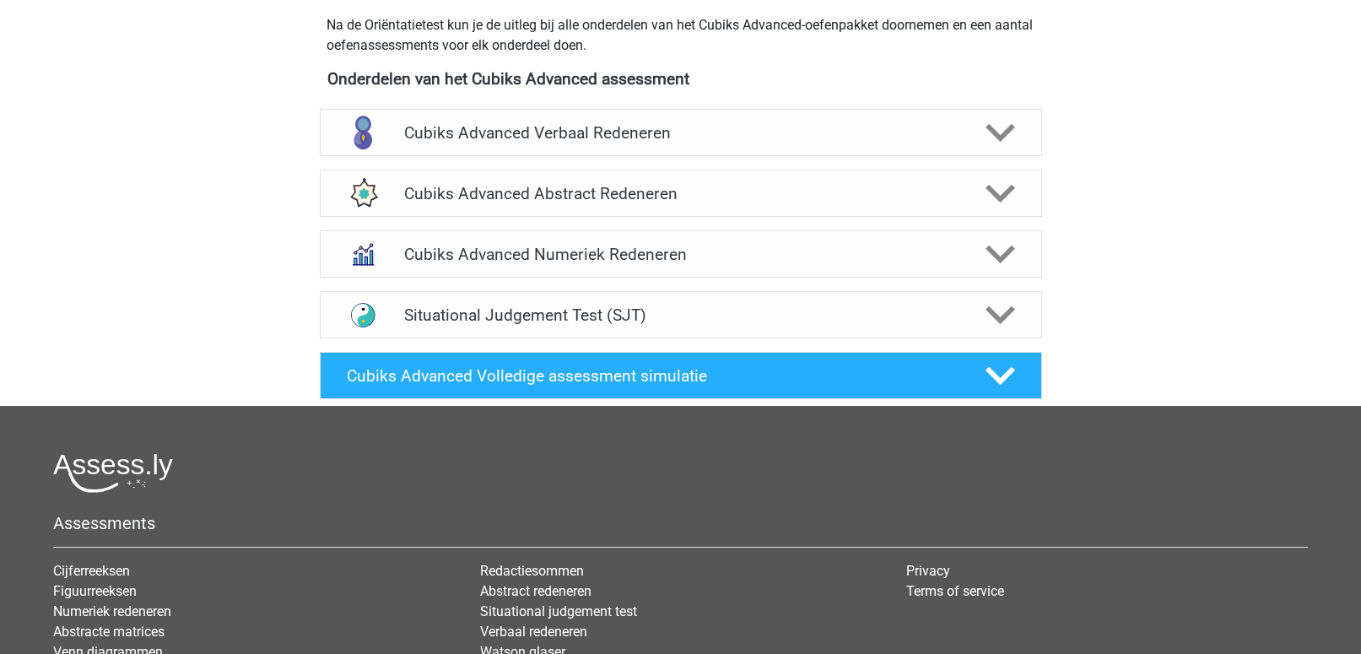
scroll to position [1058, 0]
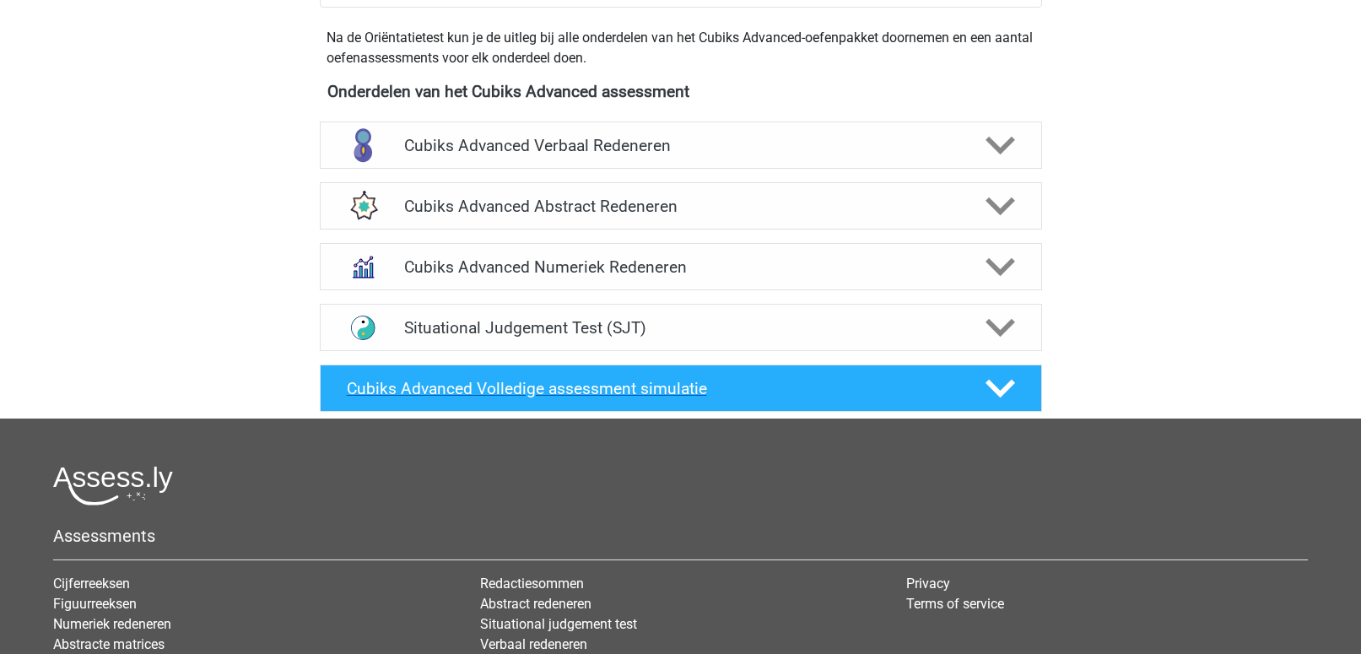
click at [444, 381] on h4 "Cubiks Advanced Volledige assessment simulatie" at bounding box center [652, 388] width 611 height 19
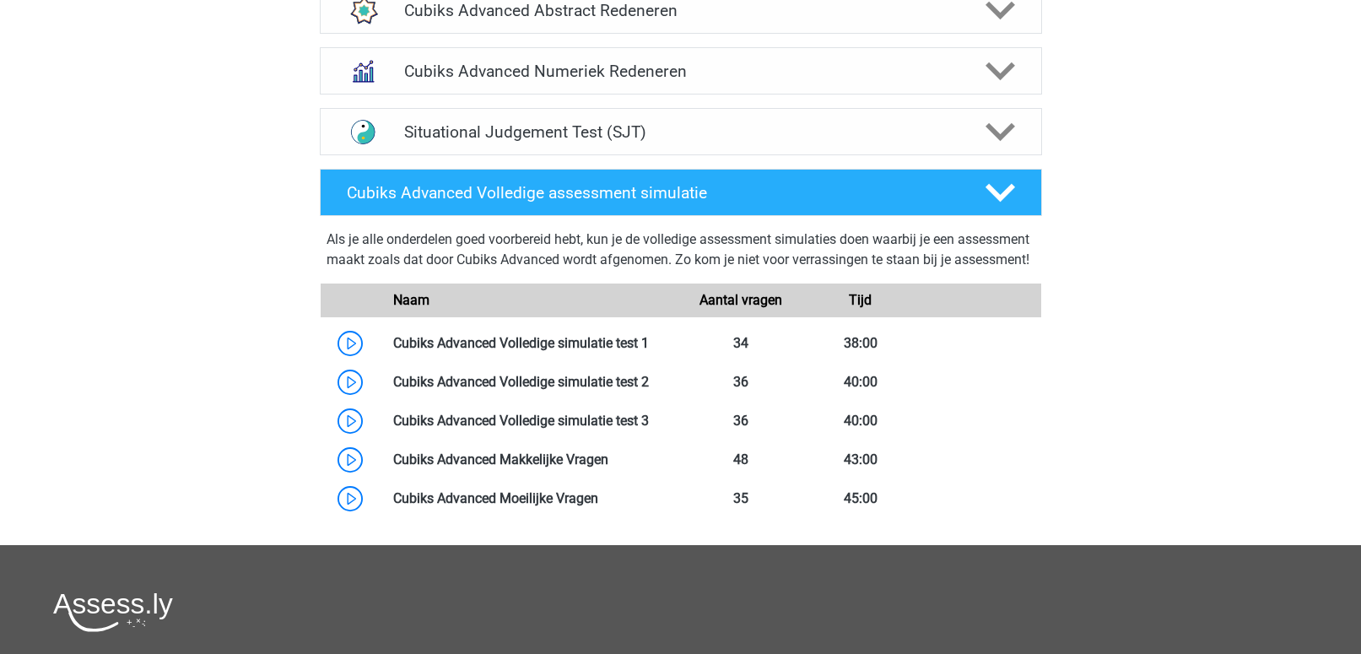
scroll to position [1284, 0]
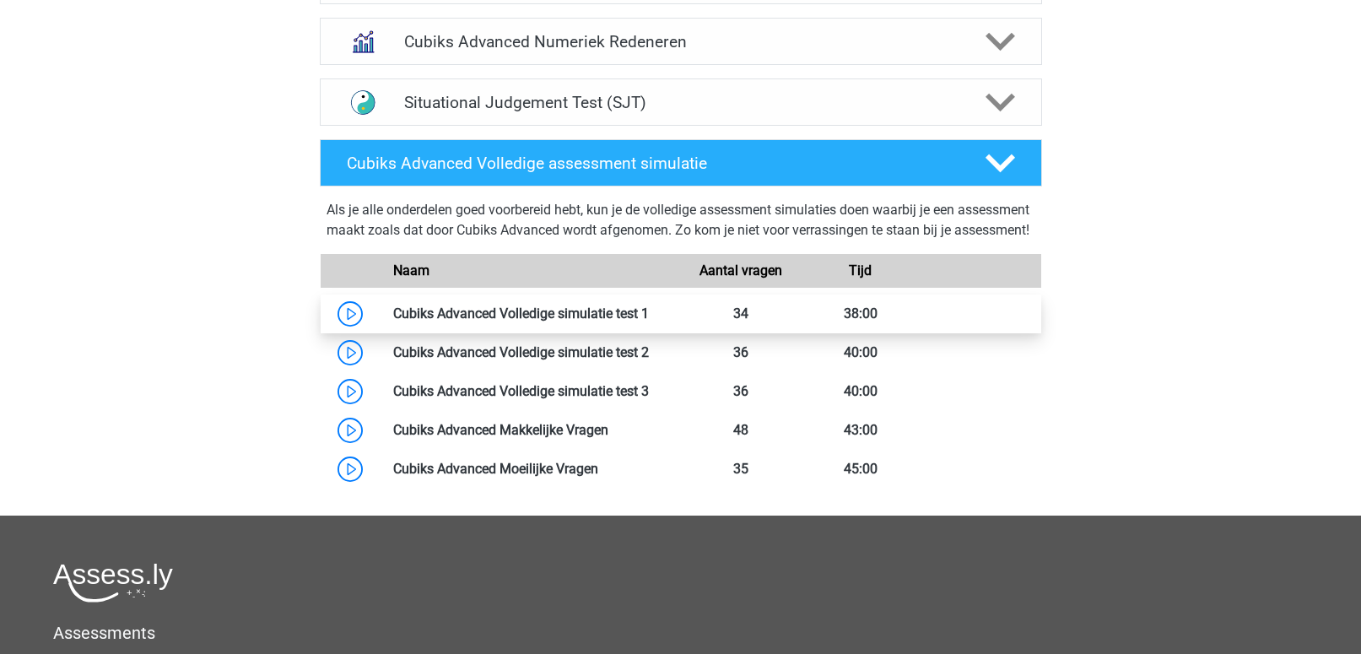
click at [649, 322] on link at bounding box center [649, 313] width 0 height 16
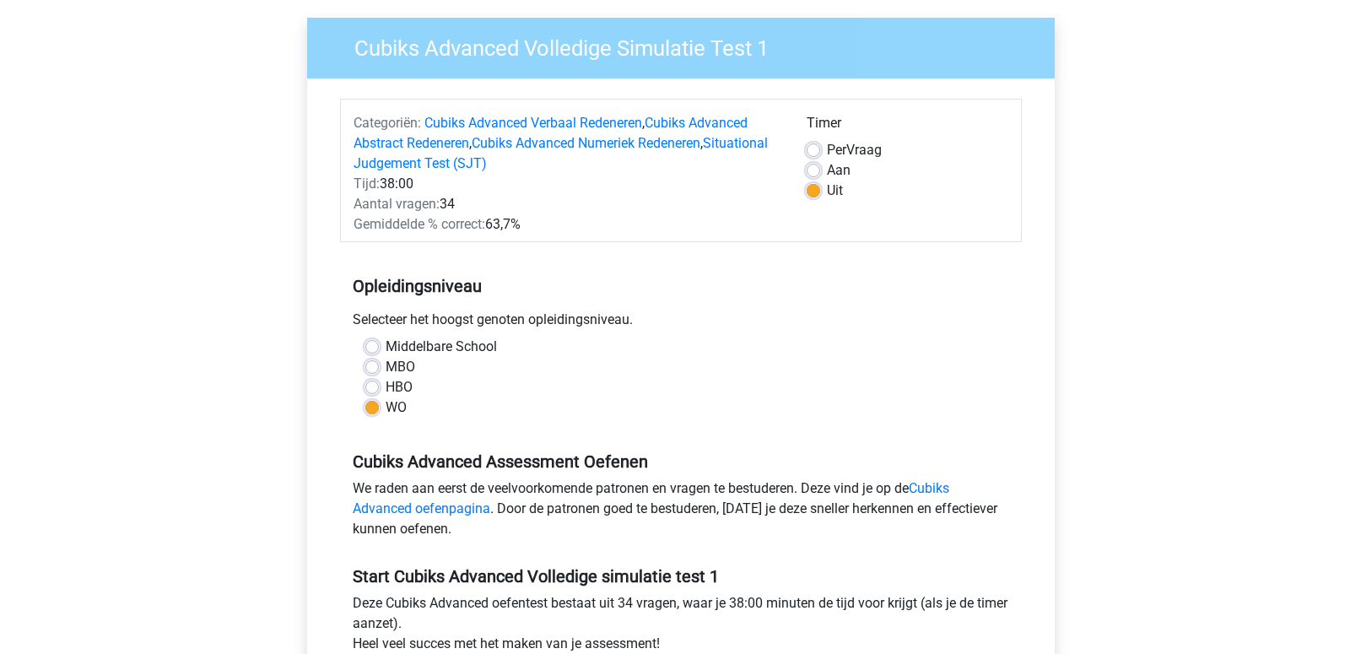
scroll to position [120, 0]
click at [827, 167] on label "Aan" at bounding box center [839, 171] width 24 height 20
click at [814, 167] on input "Aan" at bounding box center [814, 169] width 14 height 17
radio input "true"
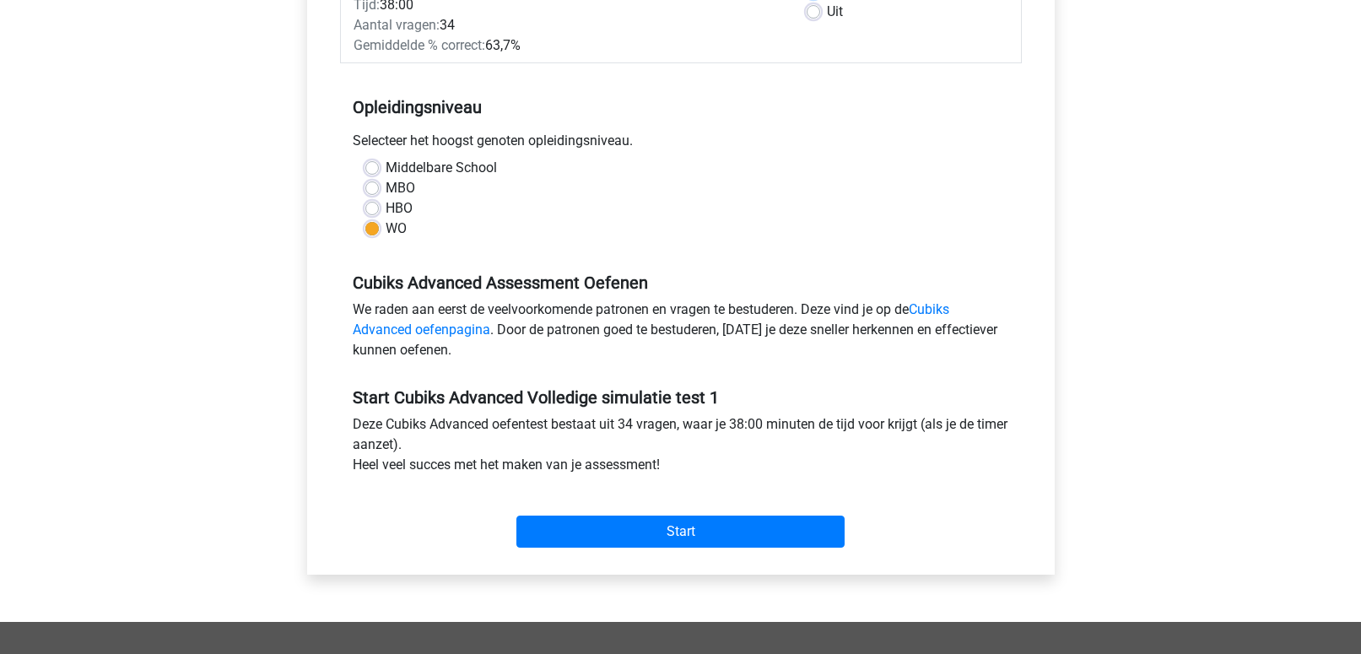
scroll to position [278, 0]
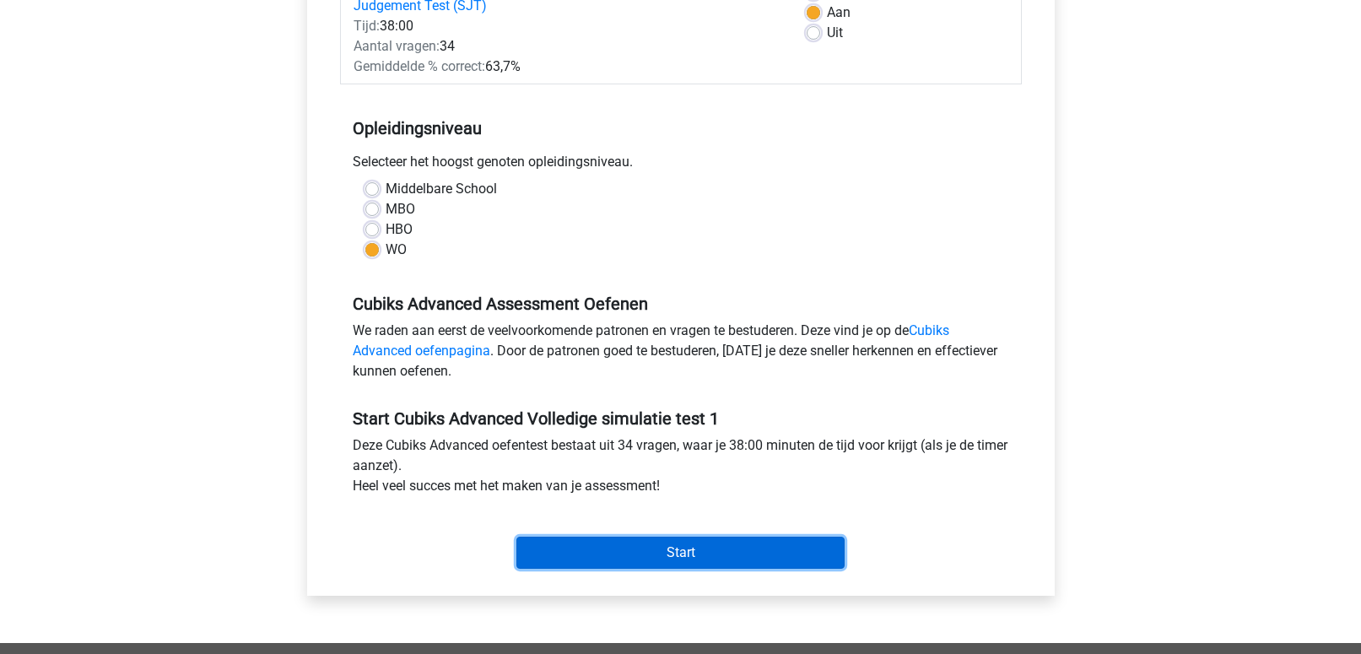
click at [662, 552] on input "Start" at bounding box center [680, 553] width 328 height 32
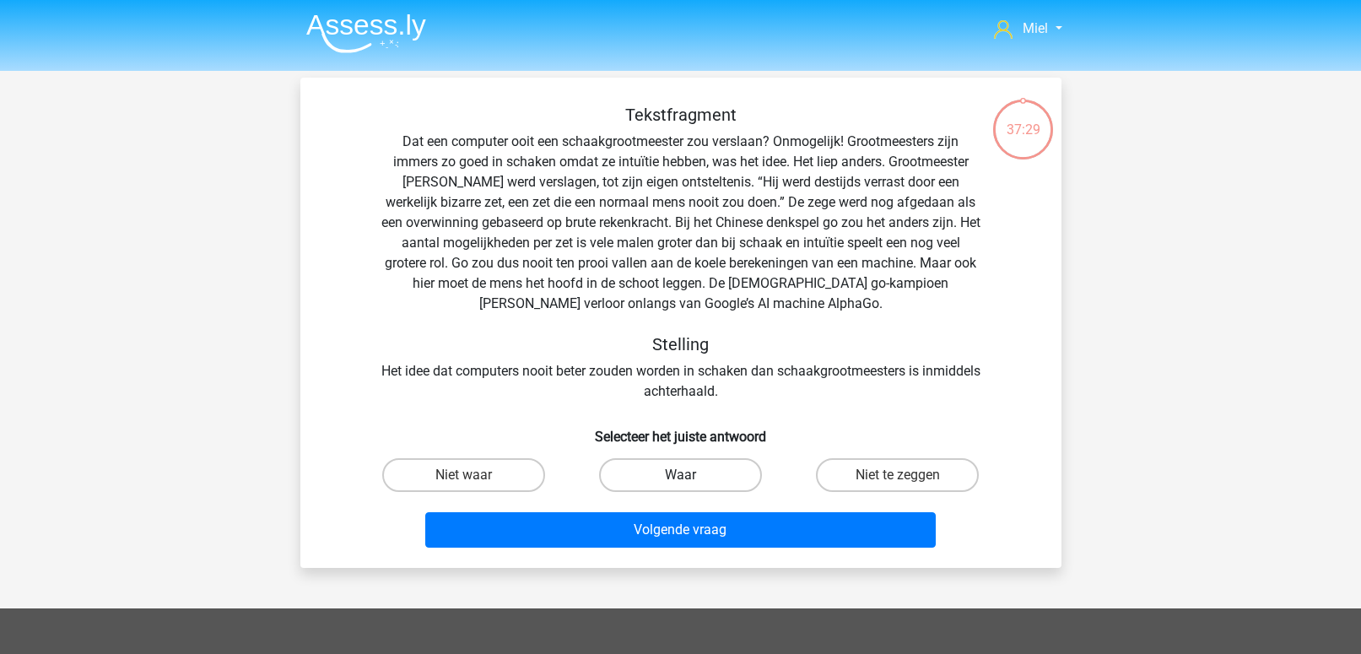
click at [632, 471] on label "Waar" at bounding box center [680, 475] width 163 height 34
click at [680, 475] on input "Waar" at bounding box center [685, 480] width 11 height 11
radio input "true"
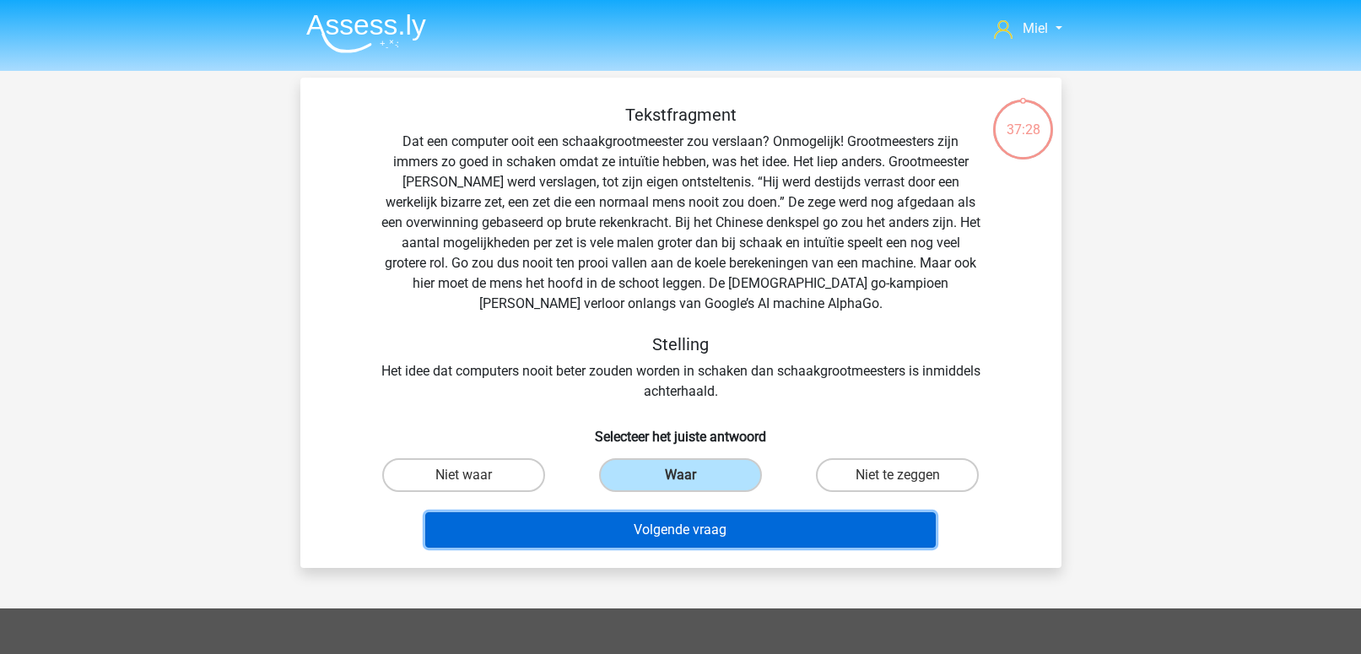
click at [614, 528] on button "Volgende vraag" at bounding box center [680, 529] width 511 height 35
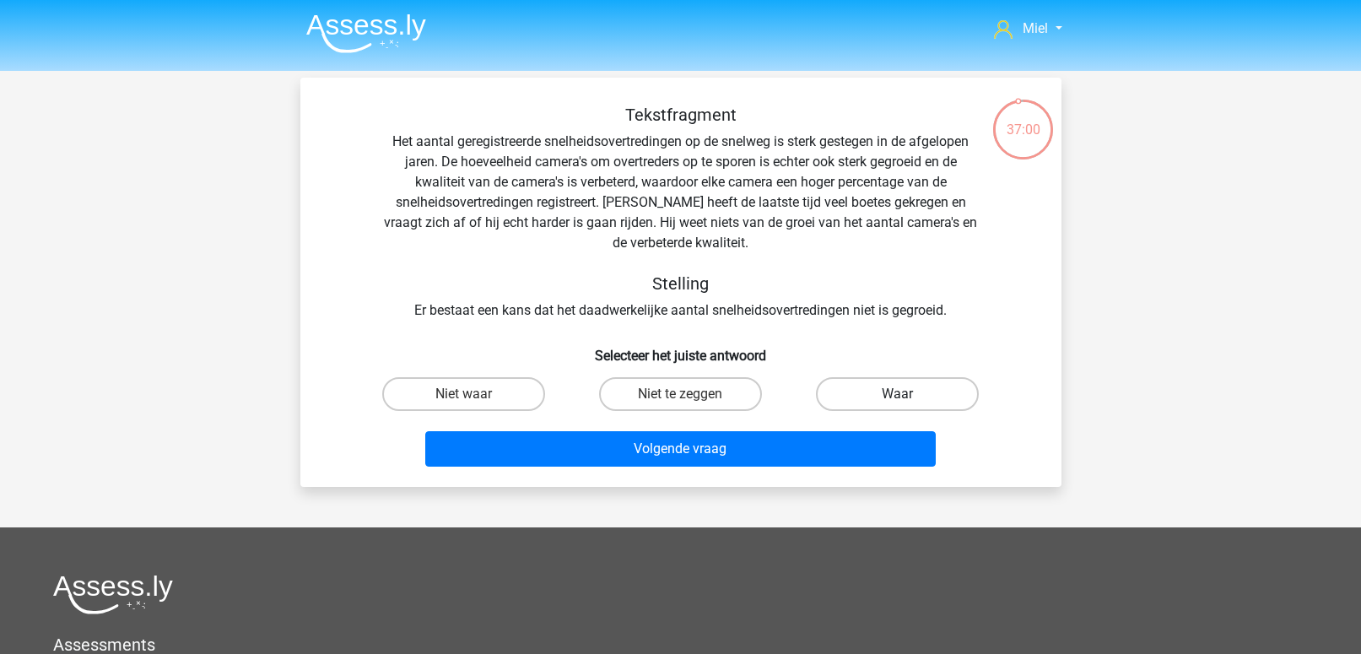
click at [857, 398] on label "Waar" at bounding box center [897, 394] width 163 height 34
click at [898, 398] on input "Waar" at bounding box center [903, 399] width 11 height 11
radio input "true"
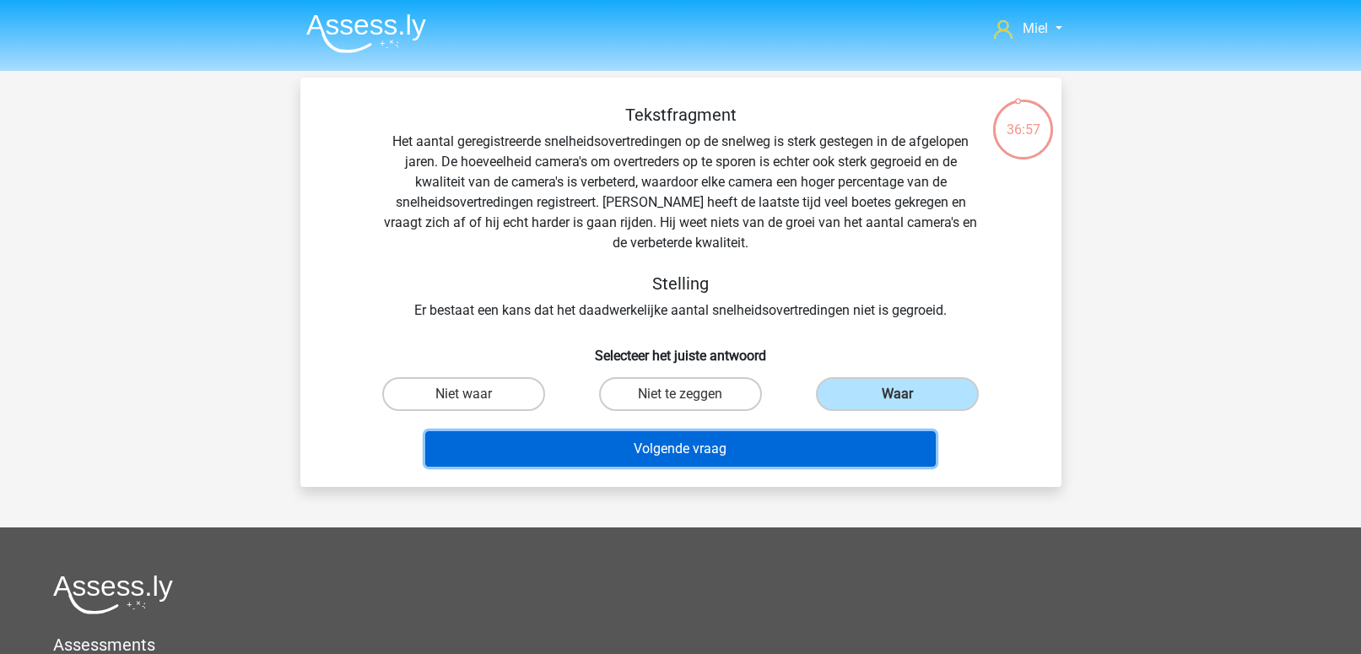
click at [689, 455] on button "Volgende vraag" at bounding box center [680, 448] width 511 height 35
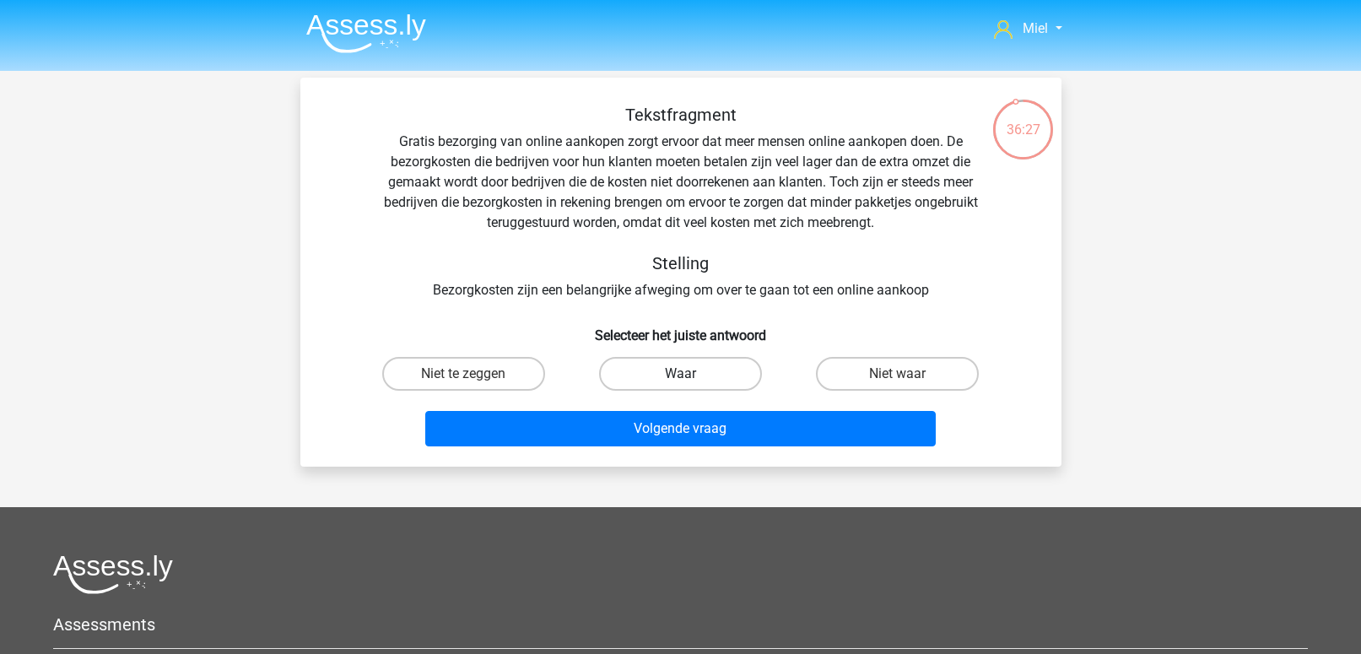
click at [673, 367] on label "Waar" at bounding box center [680, 374] width 163 height 34
click at [680, 374] on input "Waar" at bounding box center [685, 379] width 11 height 11
radio input "true"
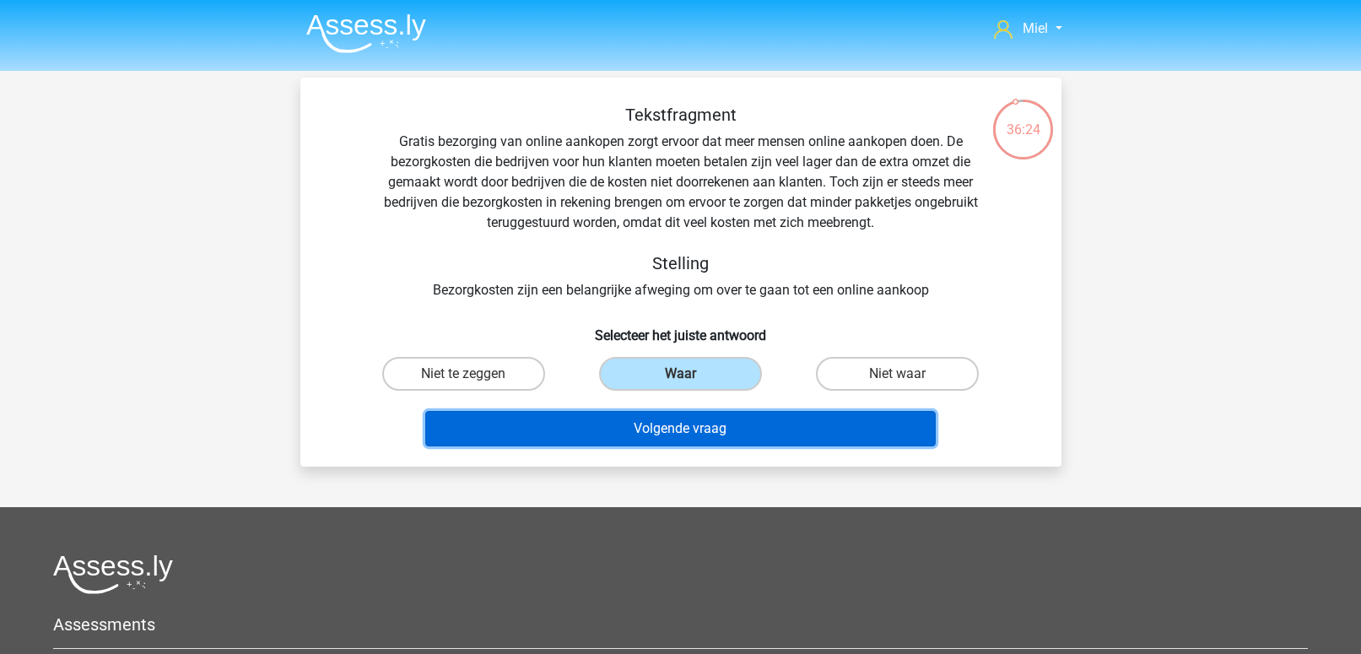
click at [660, 426] on button "Volgende vraag" at bounding box center [680, 428] width 511 height 35
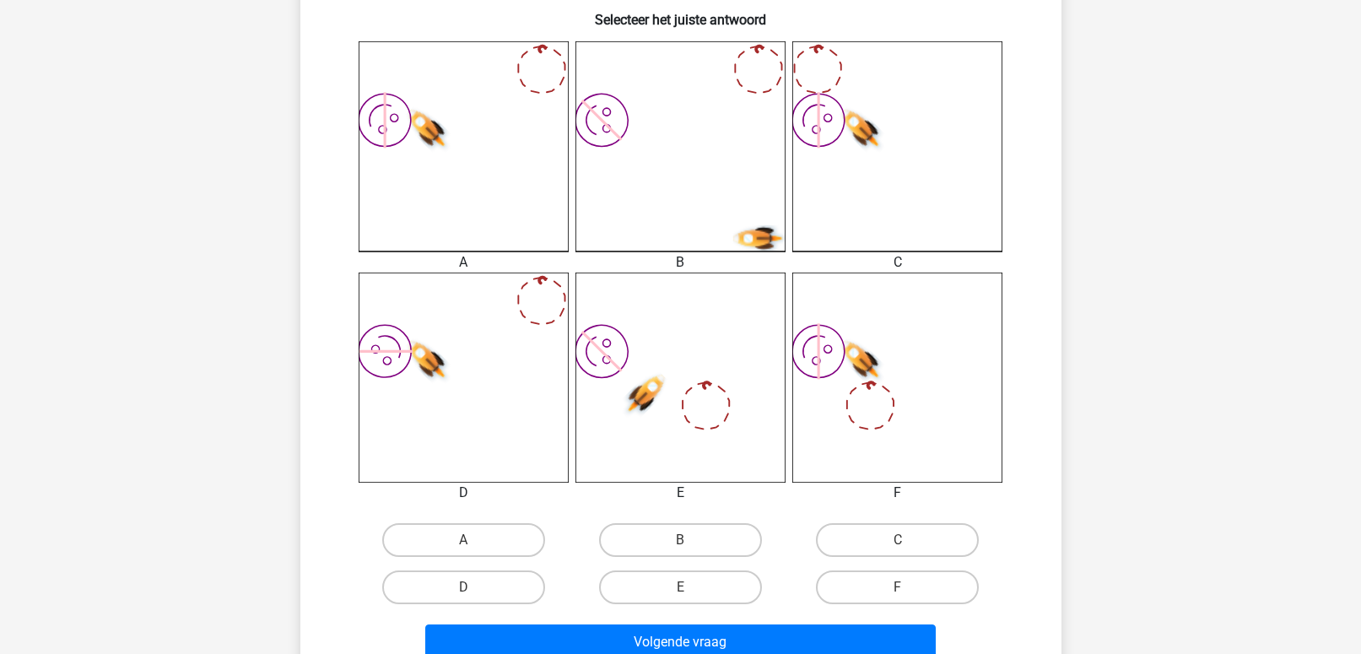
scroll to position [473, 0]
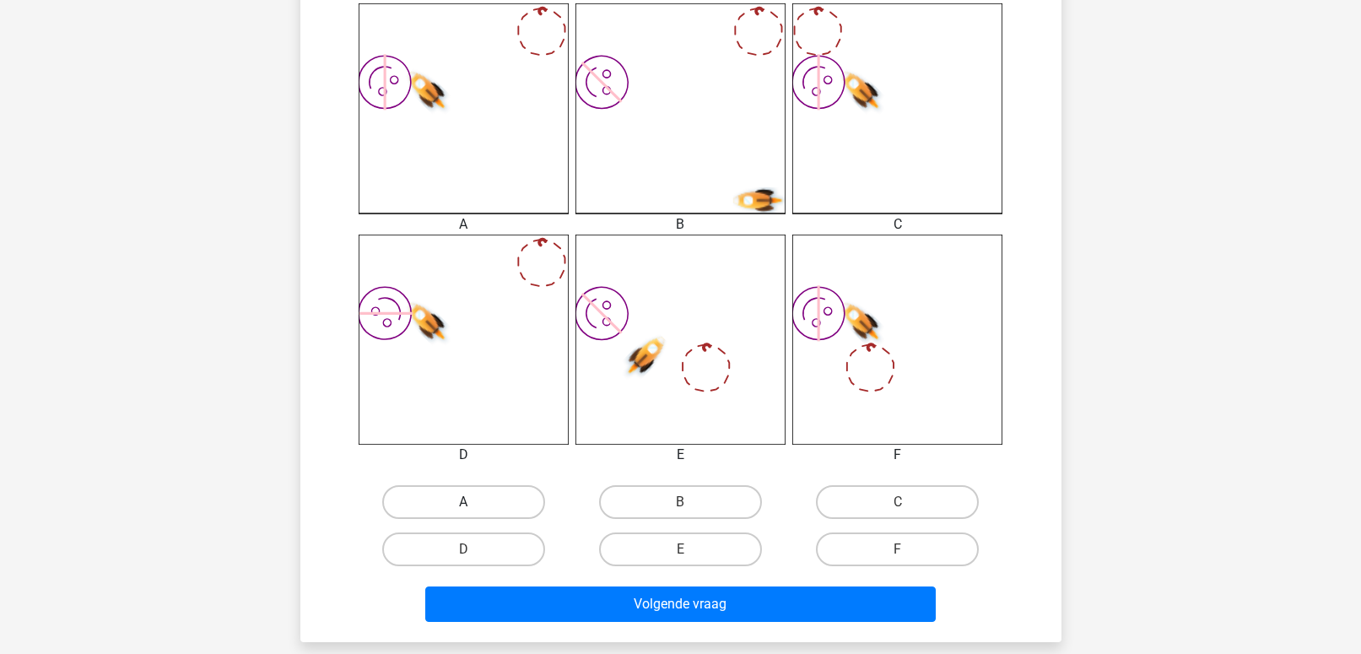
click at [469, 500] on label "A" at bounding box center [463, 502] width 163 height 34
click at [469, 502] on input "A" at bounding box center [468, 507] width 11 height 11
radio input "true"
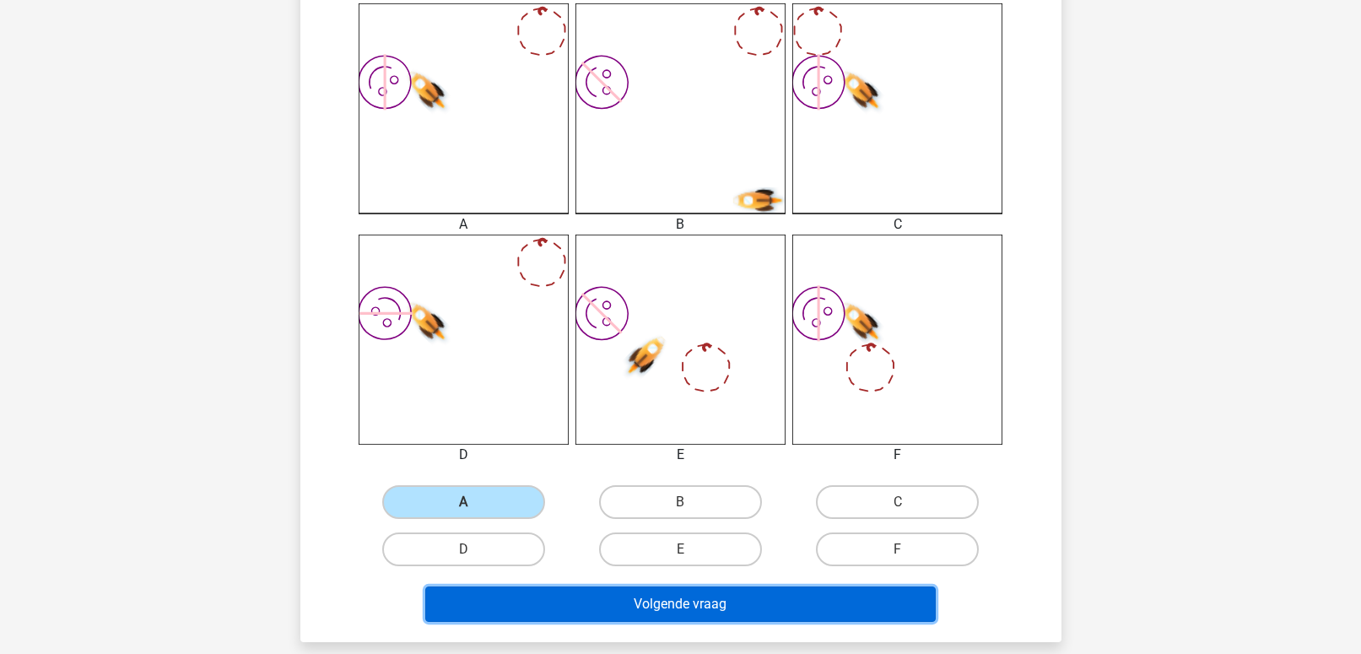
click at [627, 599] on button "Volgende vraag" at bounding box center [680, 604] width 511 height 35
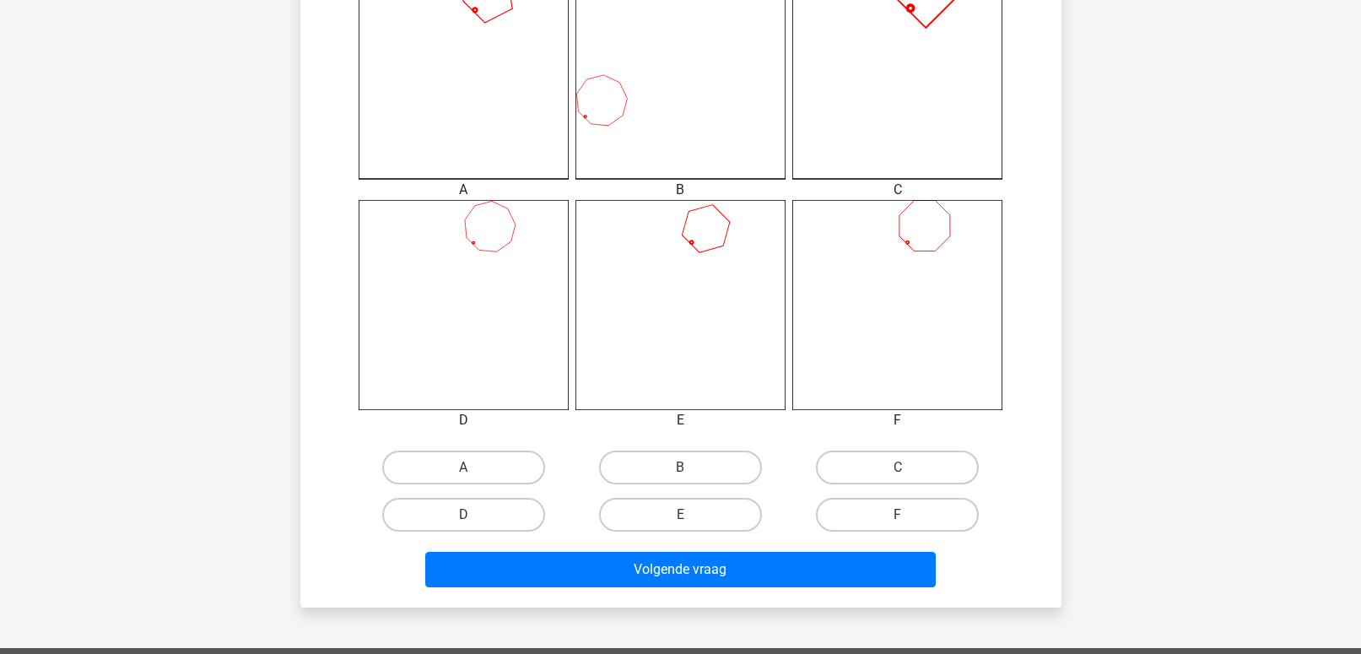
scroll to position [521, 0]
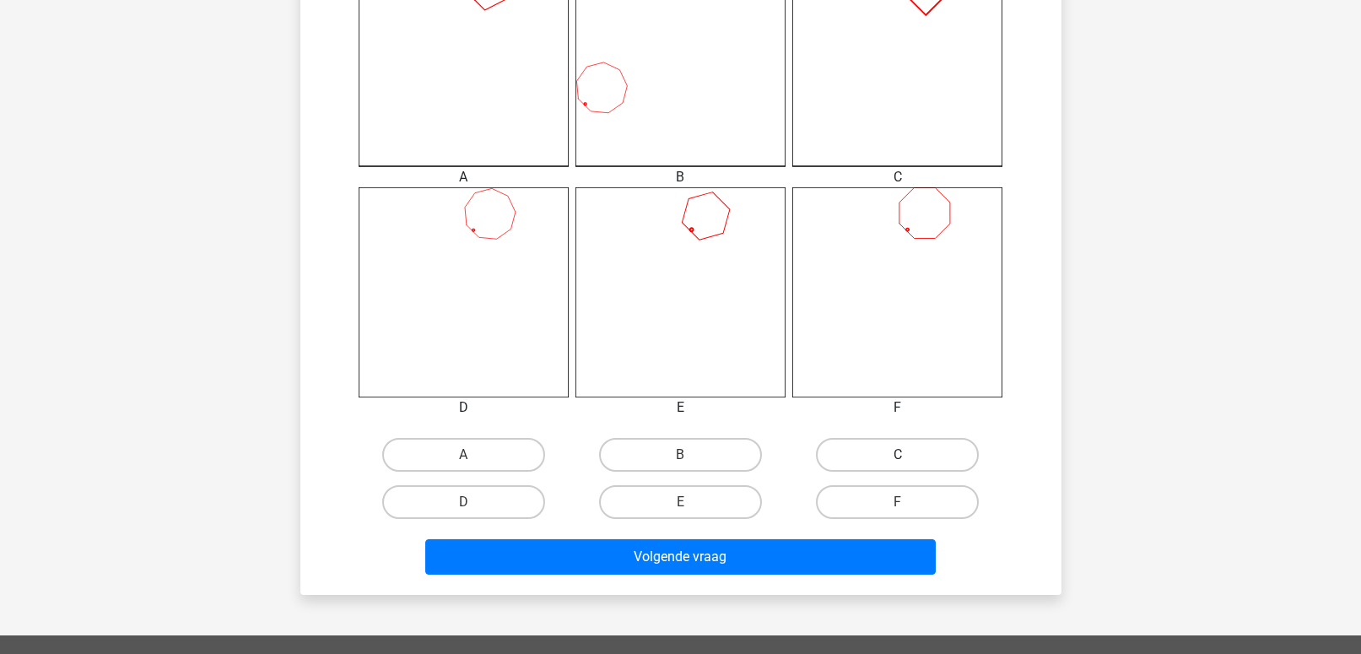
click at [868, 443] on label "C" at bounding box center [897, 455] width 163 height 34
click at [898, 455] on input "C" at bounding box center [903, 460] width 11 height 11
radio input "true"
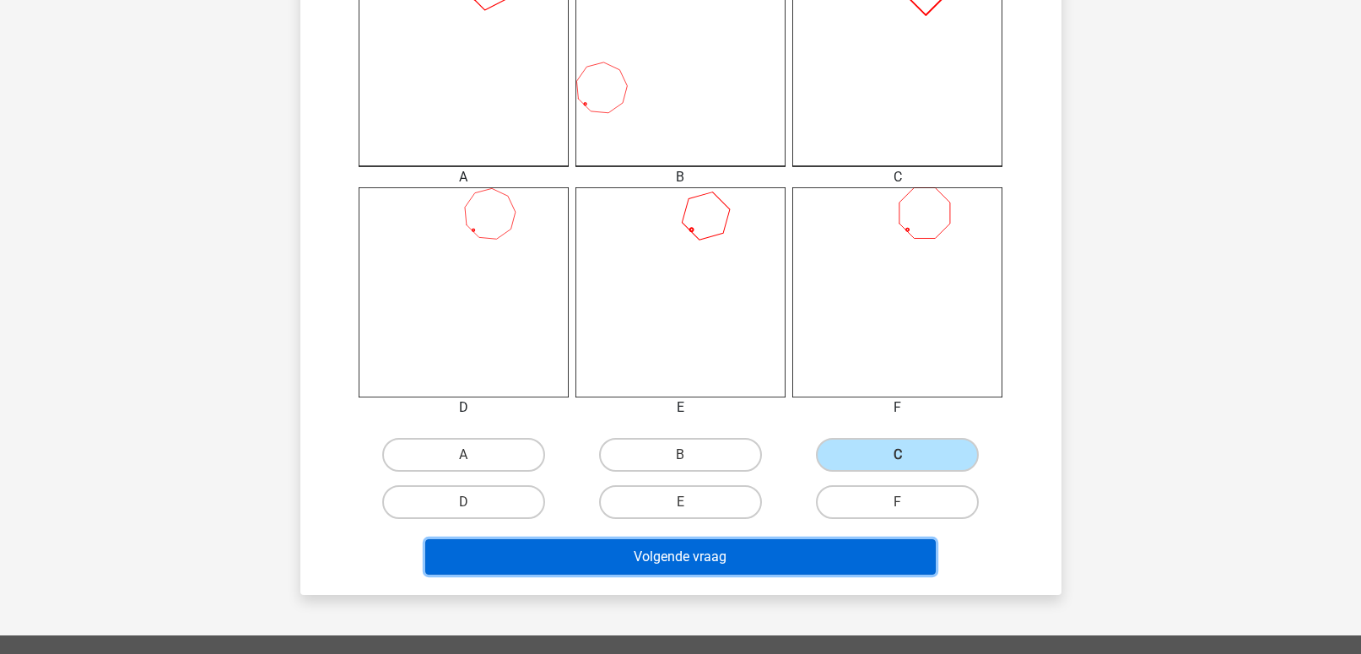
click at [717, 552] on button "Volgende vraag" at bounding box center [680, 556] width 511 height 35
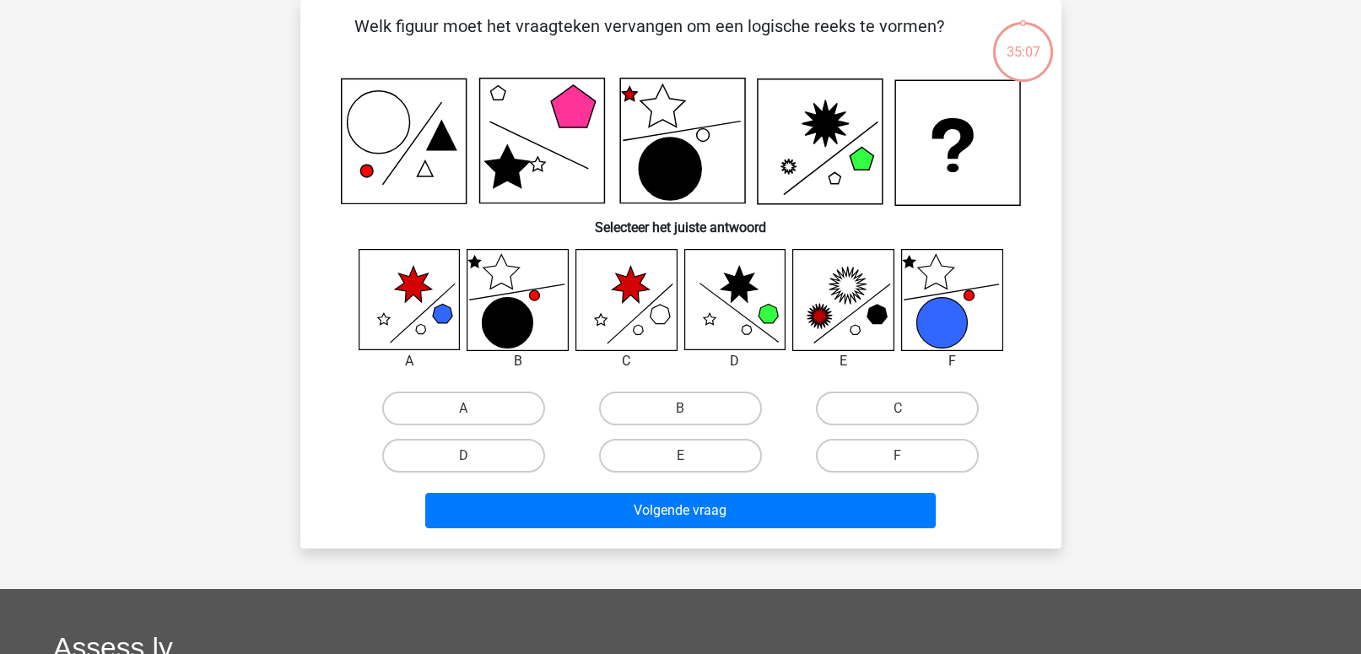
scroll to position [0, 0]
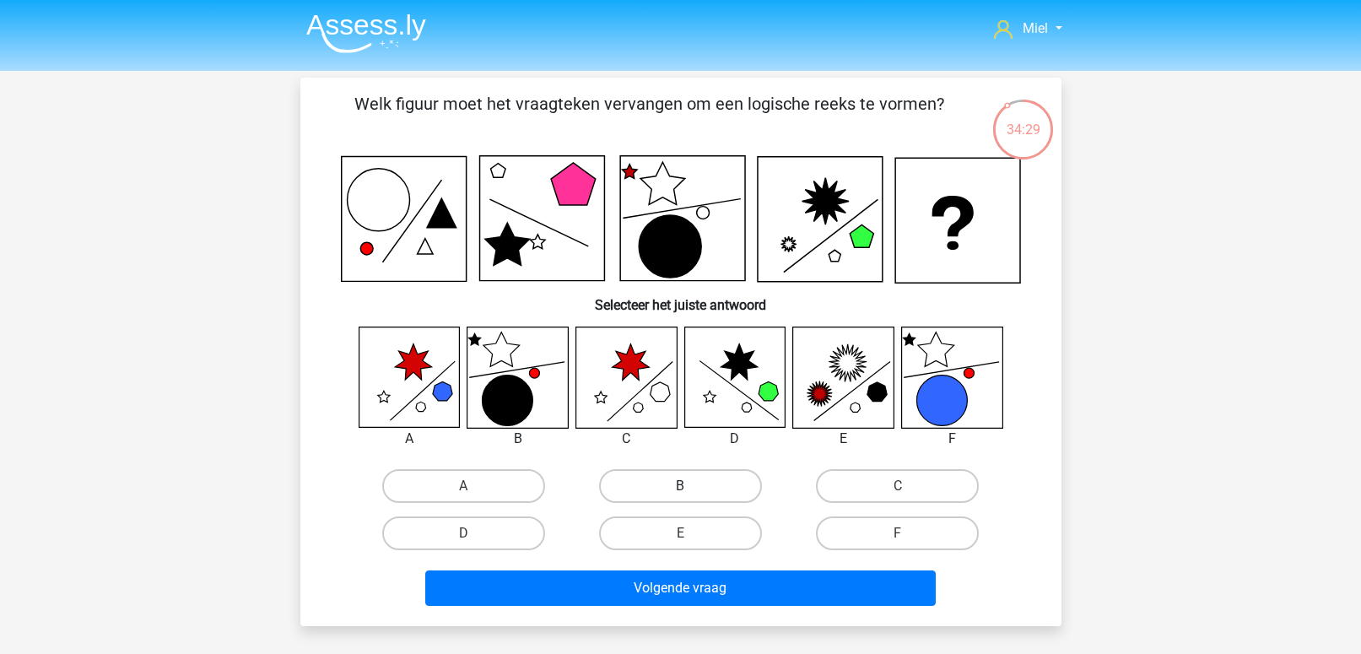
click at [679, 475] on label "B" at bounding box center [680, 486] width 163 height 34
click at [680, 486] on input "B" at bounding box center [685, 491] width 11 height 11
radio input "true"
click at [857, 543] on label "F" at bounding box center [897, 533] width 163 height 34
click at [898, 543] on input "F" at bounding box center [903, 538] width 11 height 11
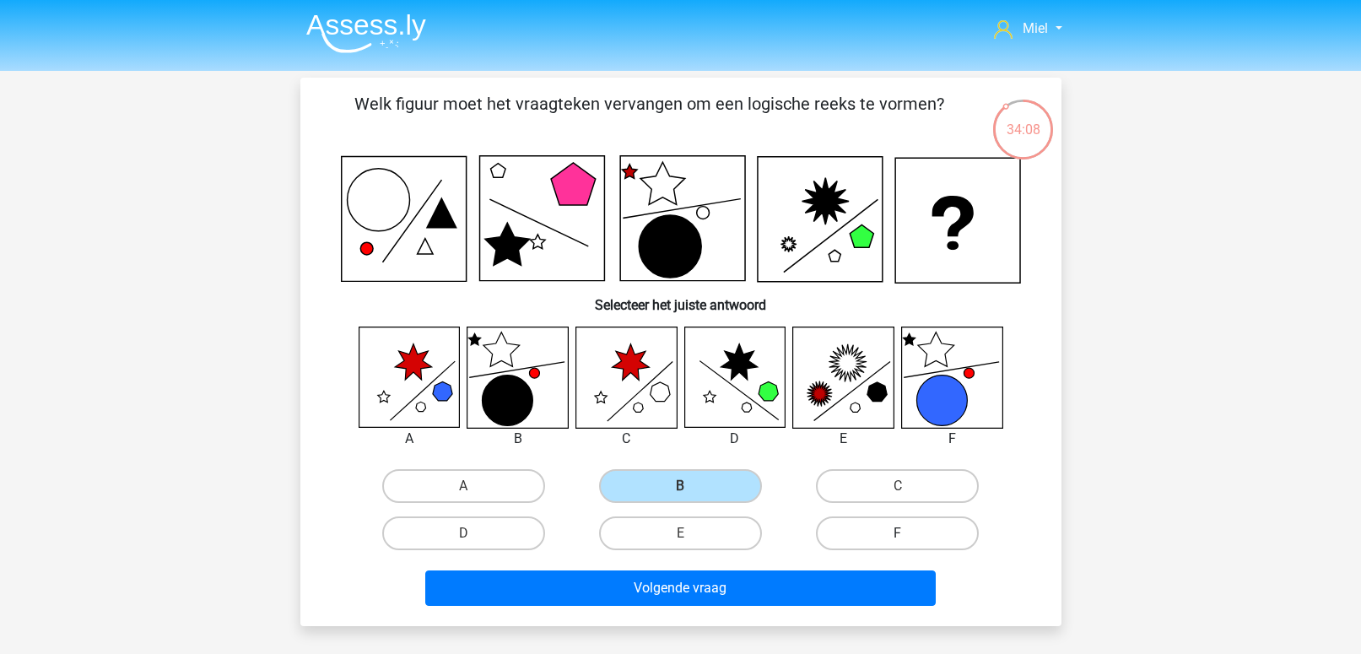
radio input "true"
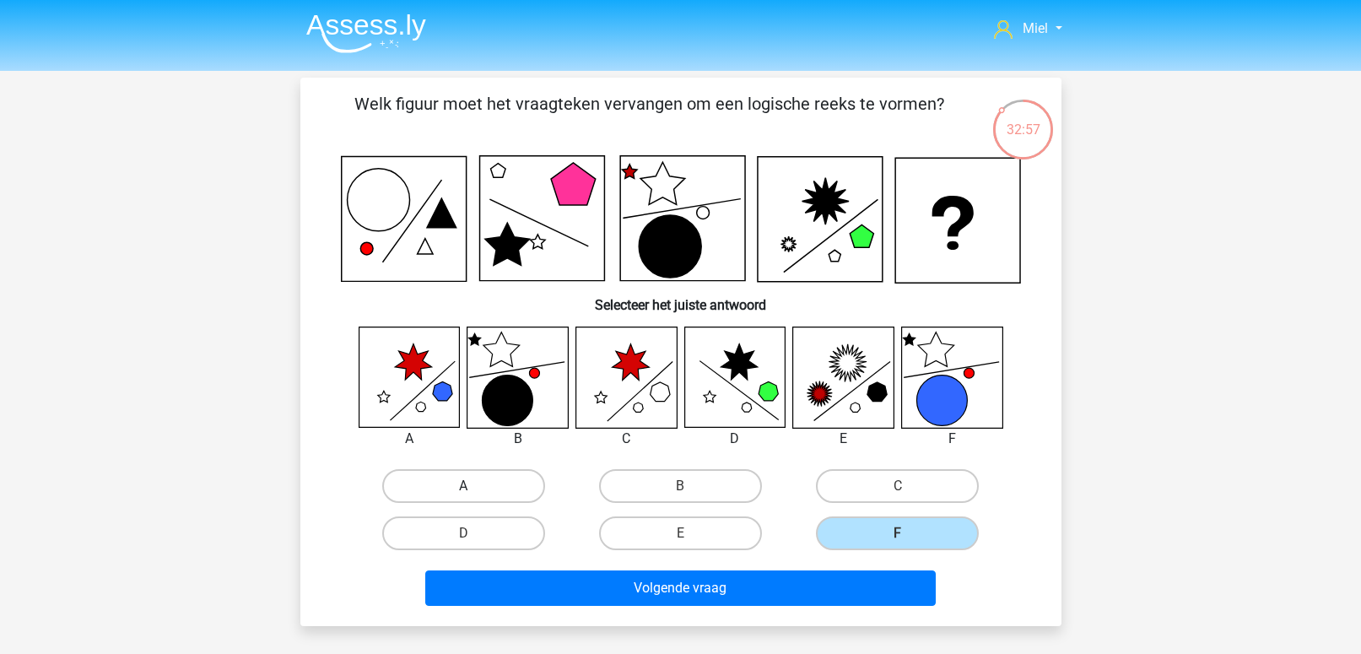
click at [457, 481] on label "A" at bounding box center [463, 486] width 163 height 34
click at [463, 486] on input "A" at bounding box center [468, 491] width 11 height 11
radio input "true"
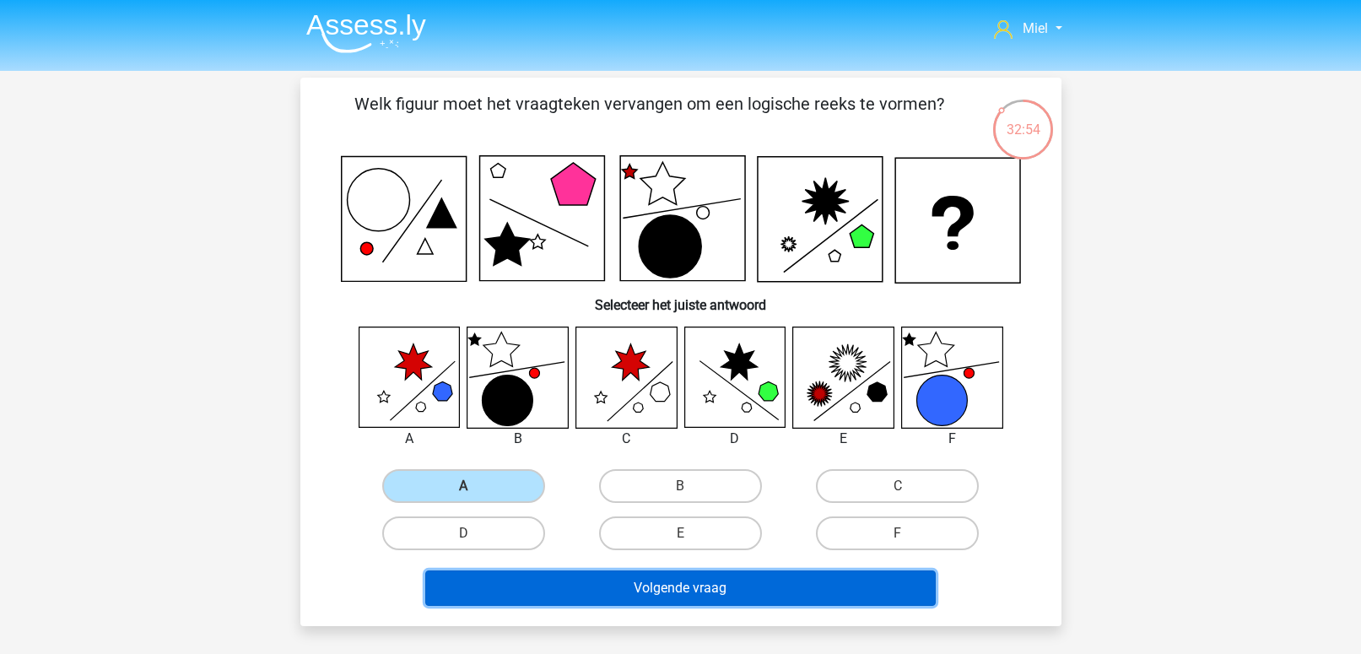
click at [696, 591] on button "Volgende vraag" at bounding box center [680, 587] width 511 height 35
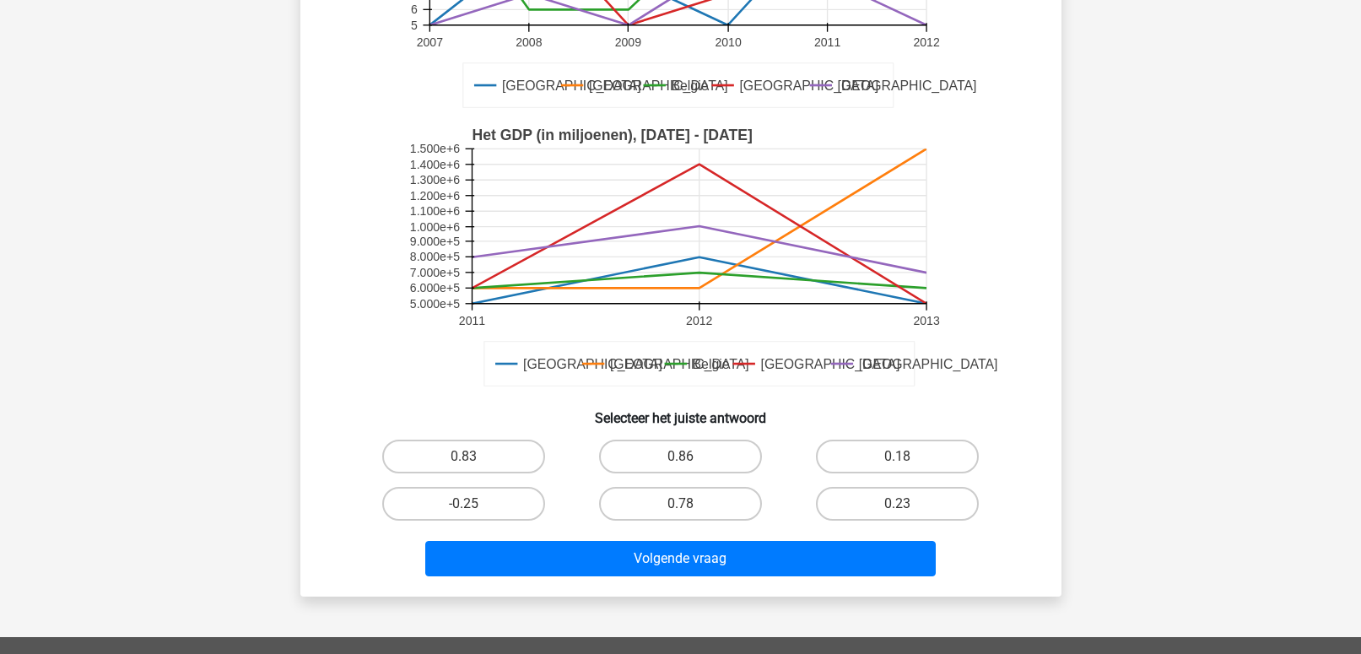
scroll to position [315, 0]
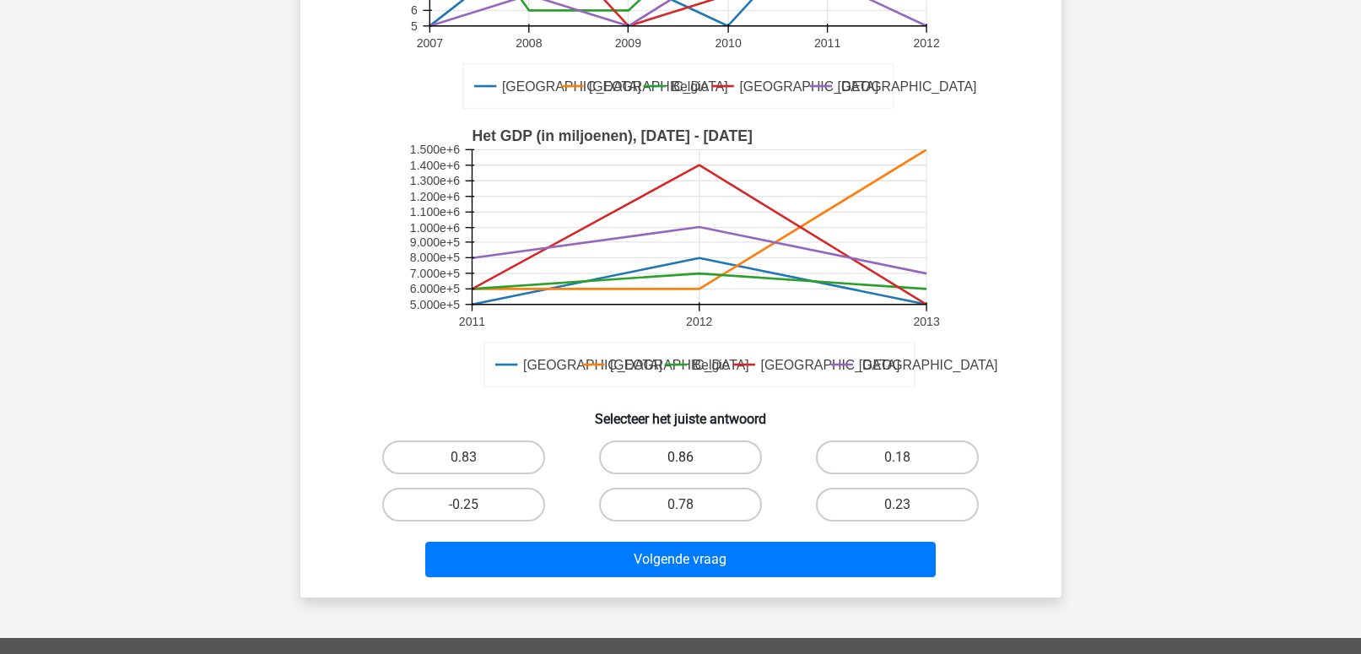
click at [711, 454] on label "0.86" at bounding box center [680, 458] width 163 height 34
click at [691, 457] on input "0.86" at bounding box center [685, 462] width 11 height 11
radio input "true"
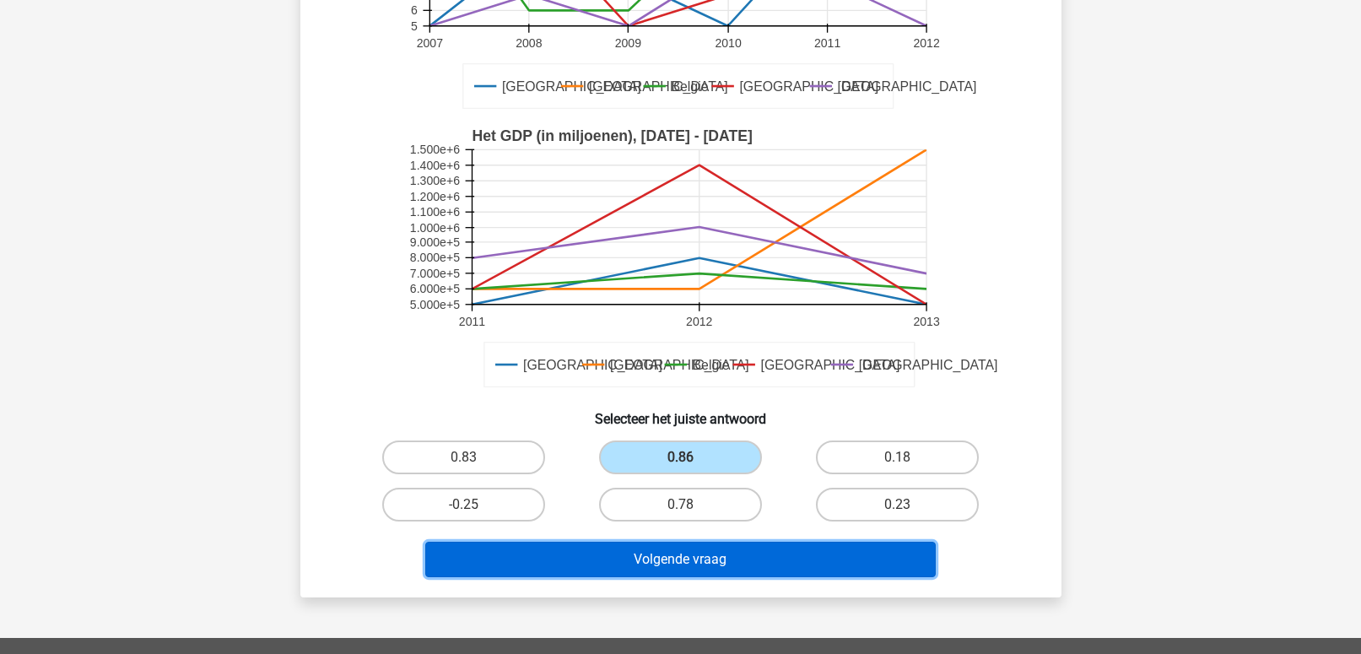
click at [731, 558] on button "Volgende vraag" at bounding box center [680, 559] width 511 height 35
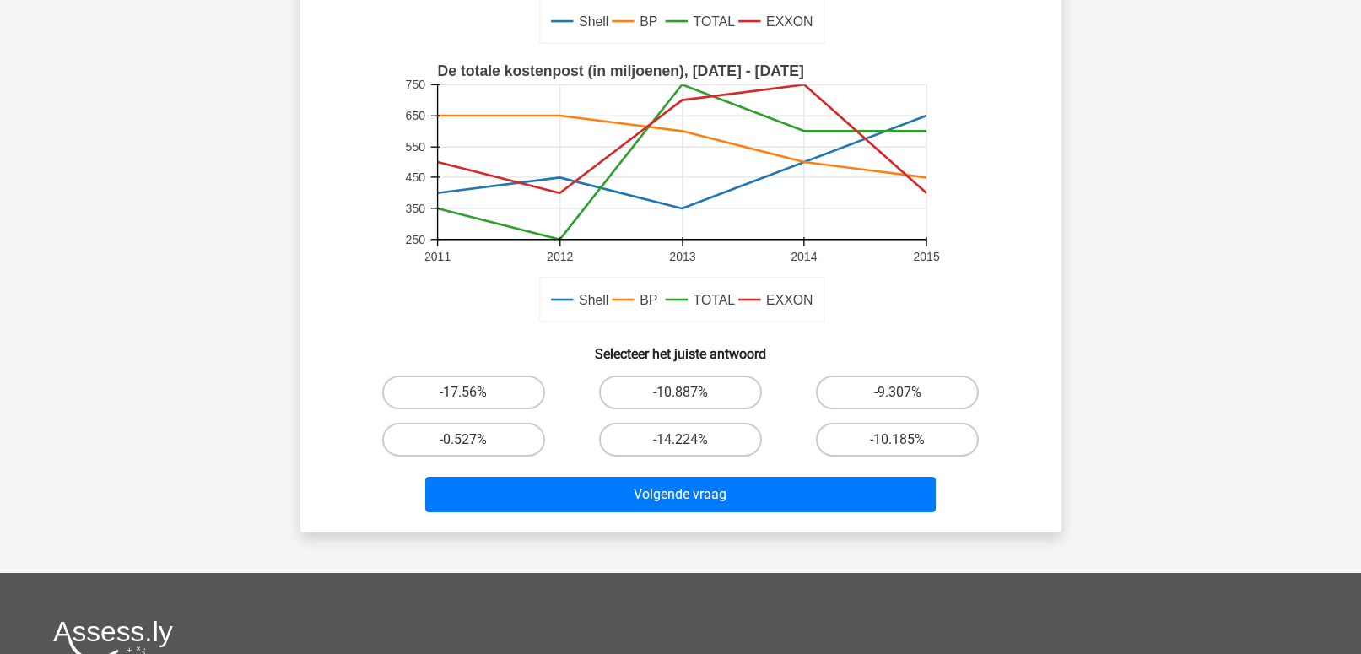
scroll to position [410, 0]
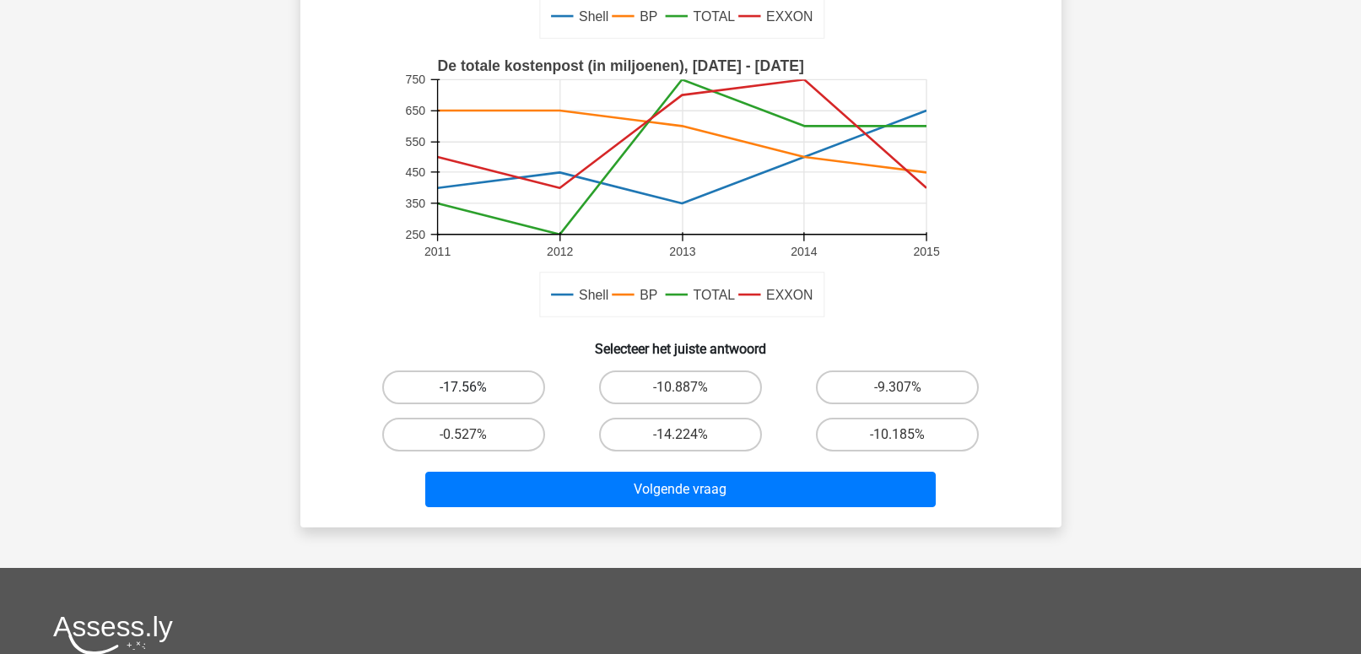
click at [519, 387] on label "-17.56%" at bounding box center [463, 387] width 163 height 34
click at [474, 387] on input "-17.56%" at bounding box center [468, 392] width 11 height 11
radio input "true"
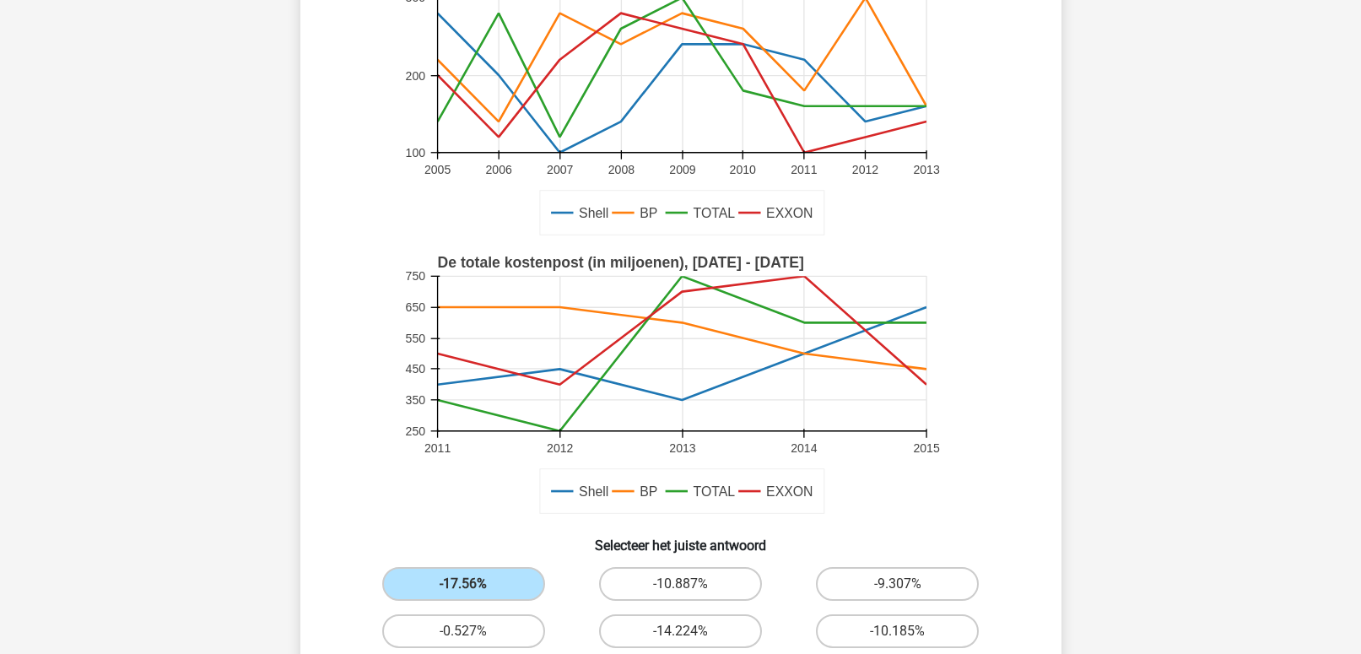
scroll to position [401, 0]
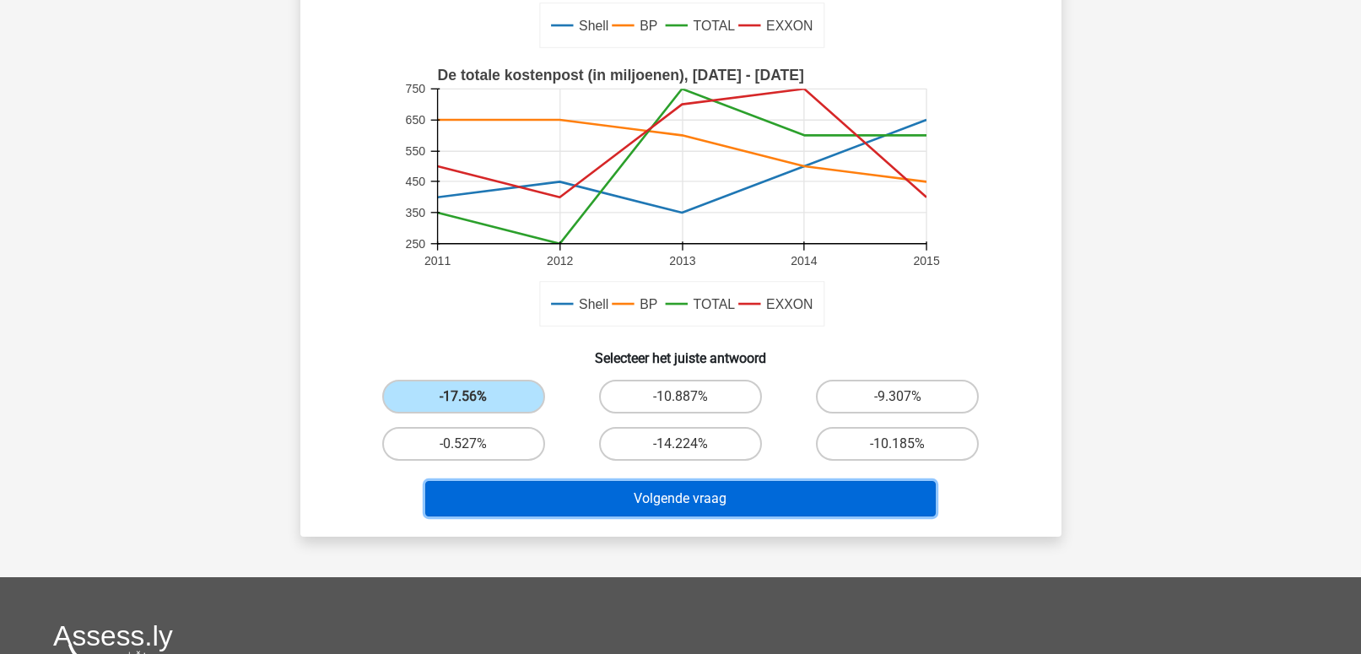
click at [630, 488] on button "Volgende vraag" at bounding box center [680, 498] width 511 height 35
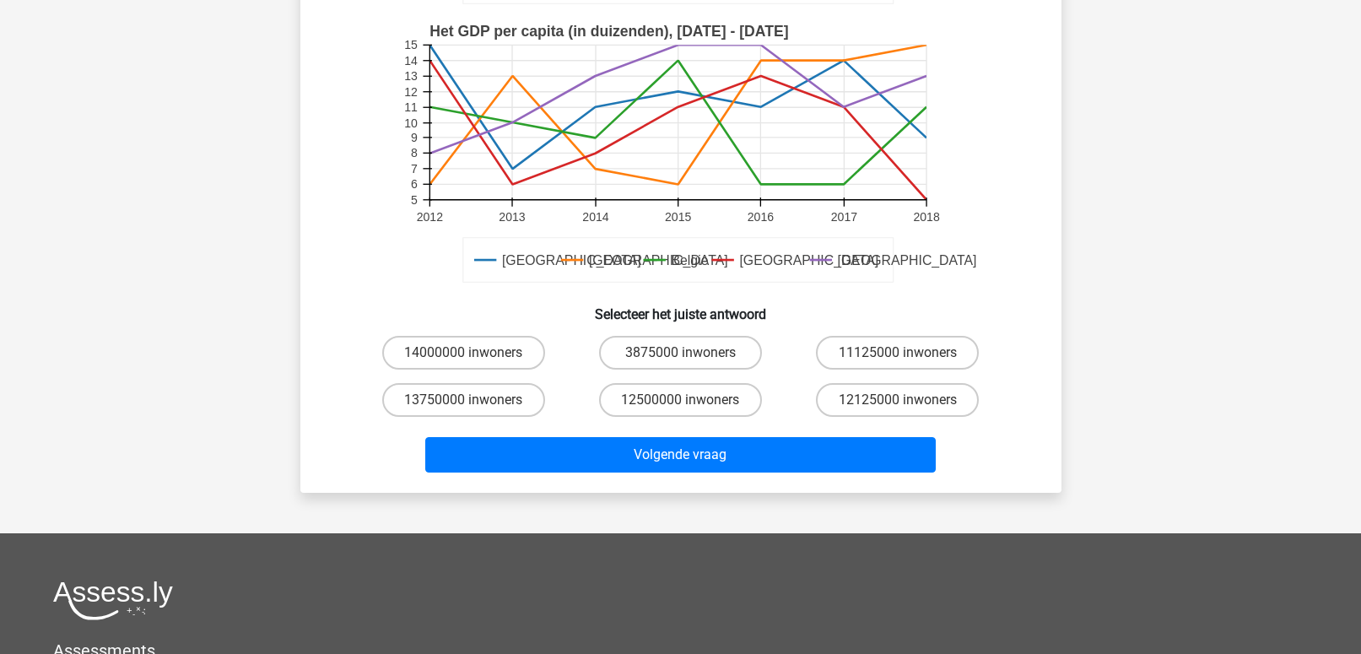
scroll to position [419, 0]
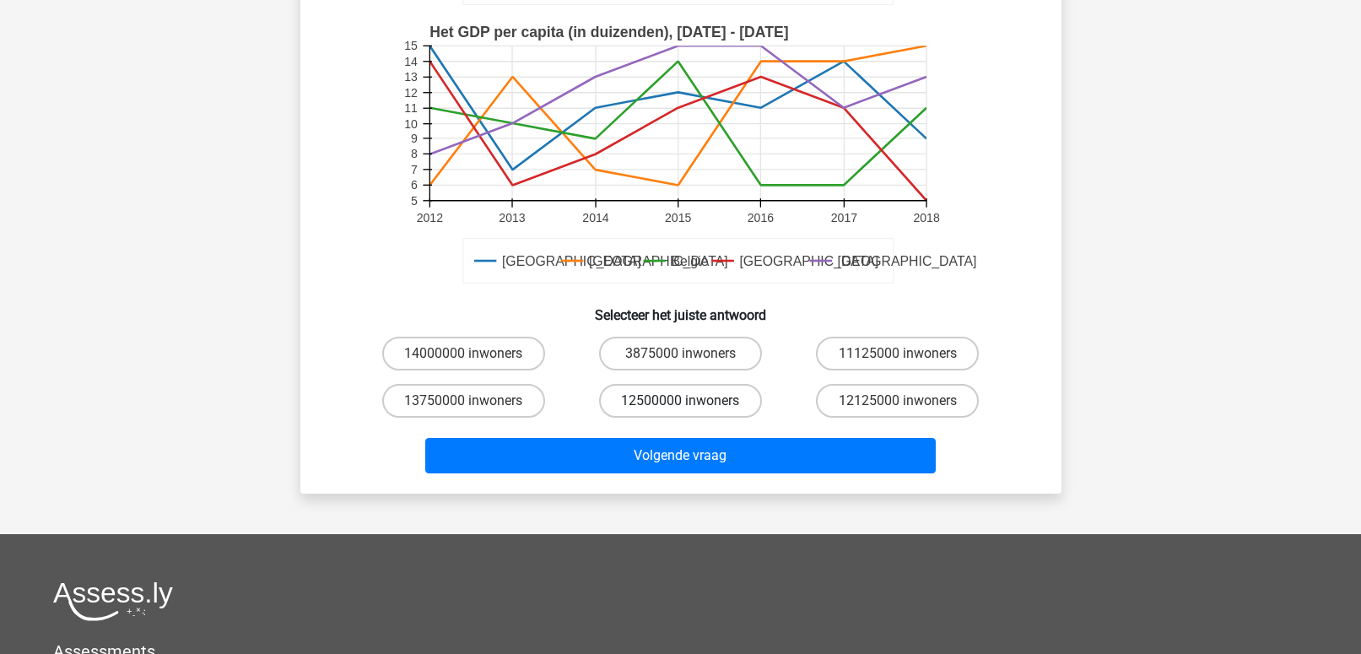
click at [657, 403] on label "12500000 inwoners" at bounding box center [680, 401] width 163 height 34
click at [680, 403] on input "12500000 inwoners" at bounding box center [685, 406] width 11 height 11
radio input "true"
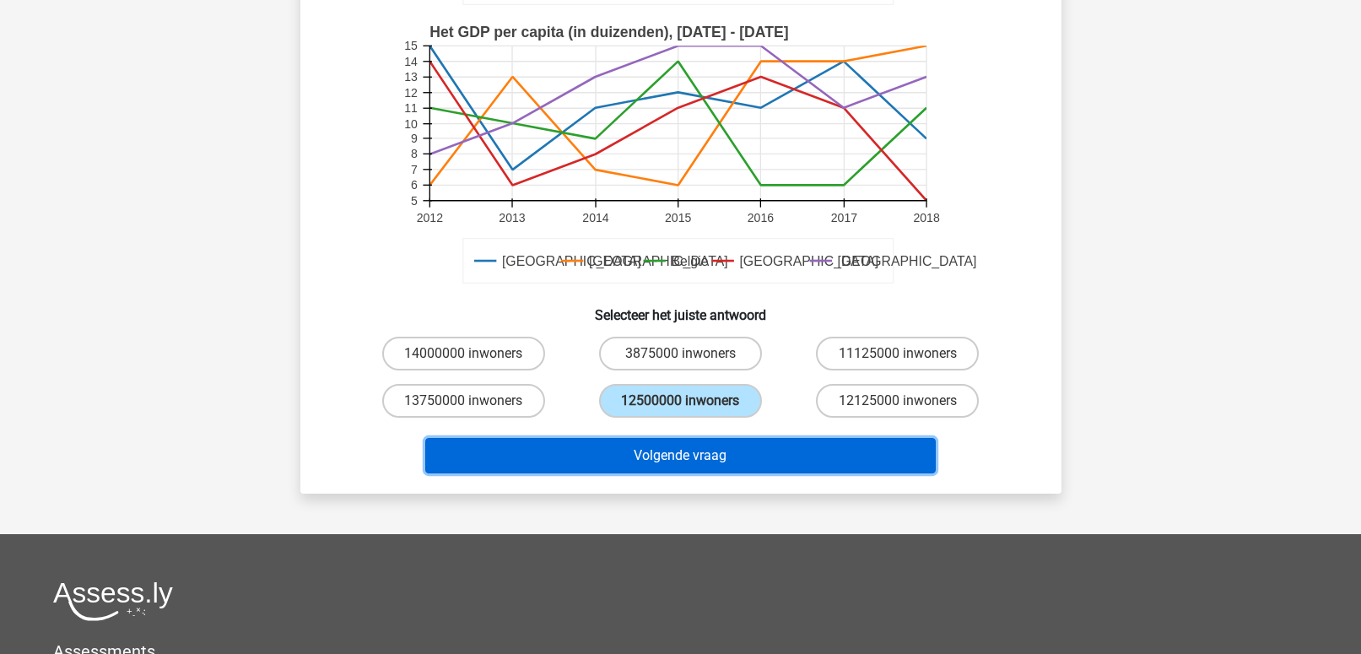
click at [735, 458] on button "Volgende vraag" at bounding box center [680, 455] width 511 height 35
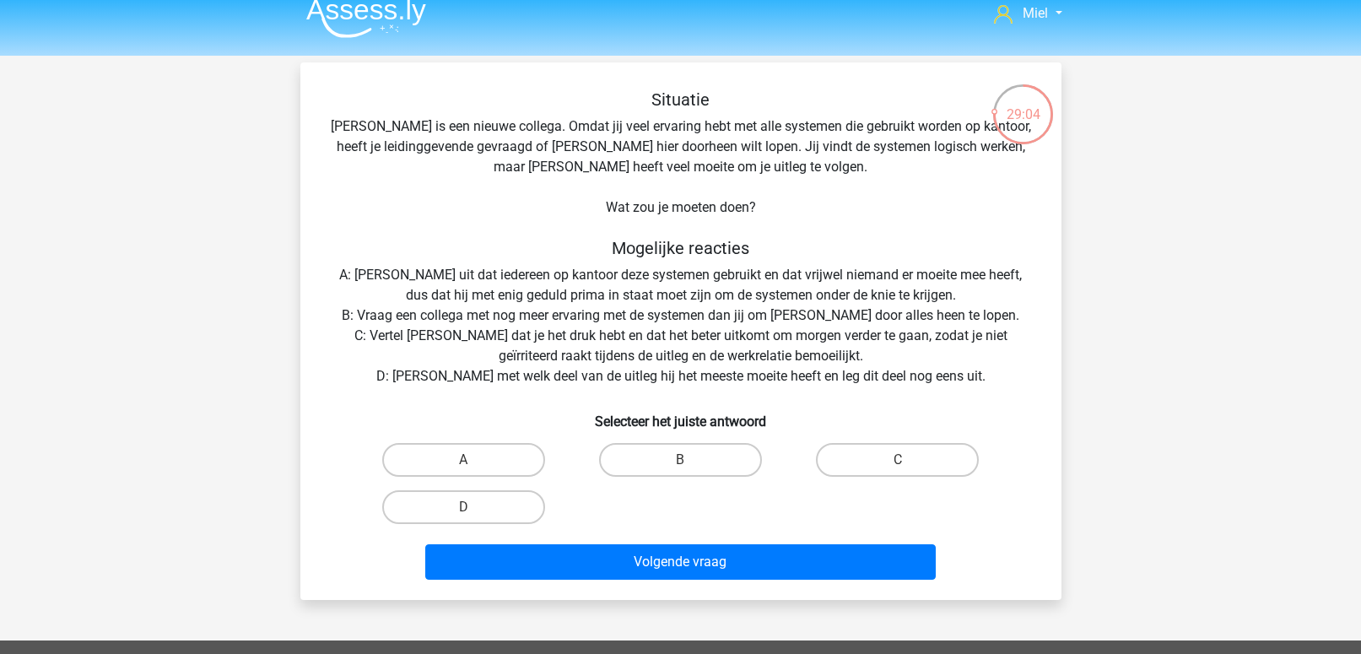
scroll to position [13, 0]
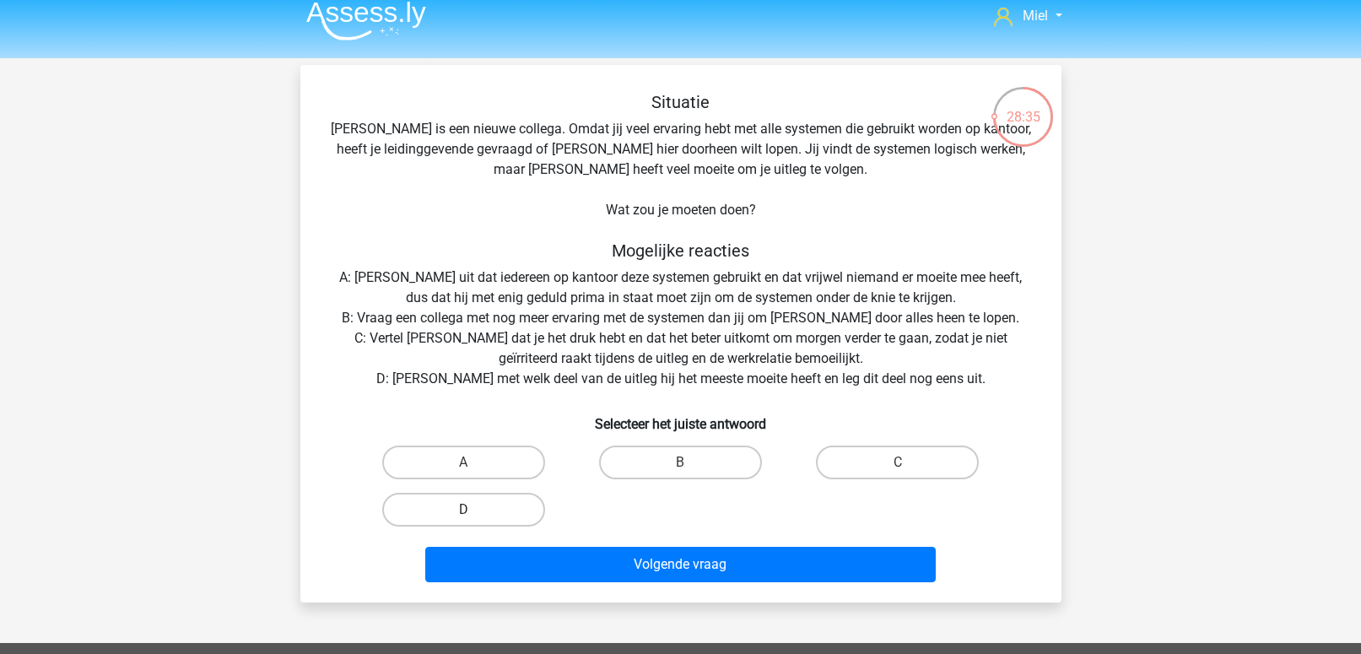
click at [503, 508] on label "D" at bounding box center [463, 510] width 163 height 34
click at [474, 510] on input "D" at bounding box center [468, 515] width 11 height 11
radio input "true"
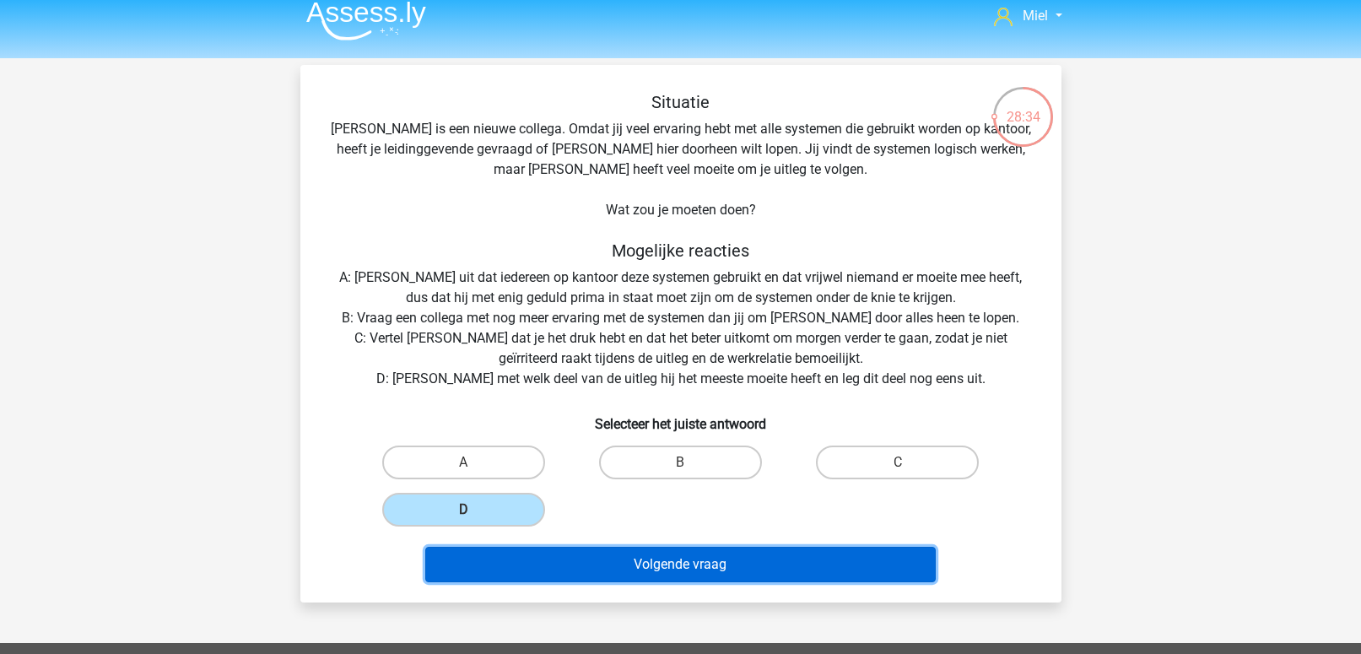
click at [619, 551] on button "Volgende vraag" at bounding box center [680, 564] width 511 height 35
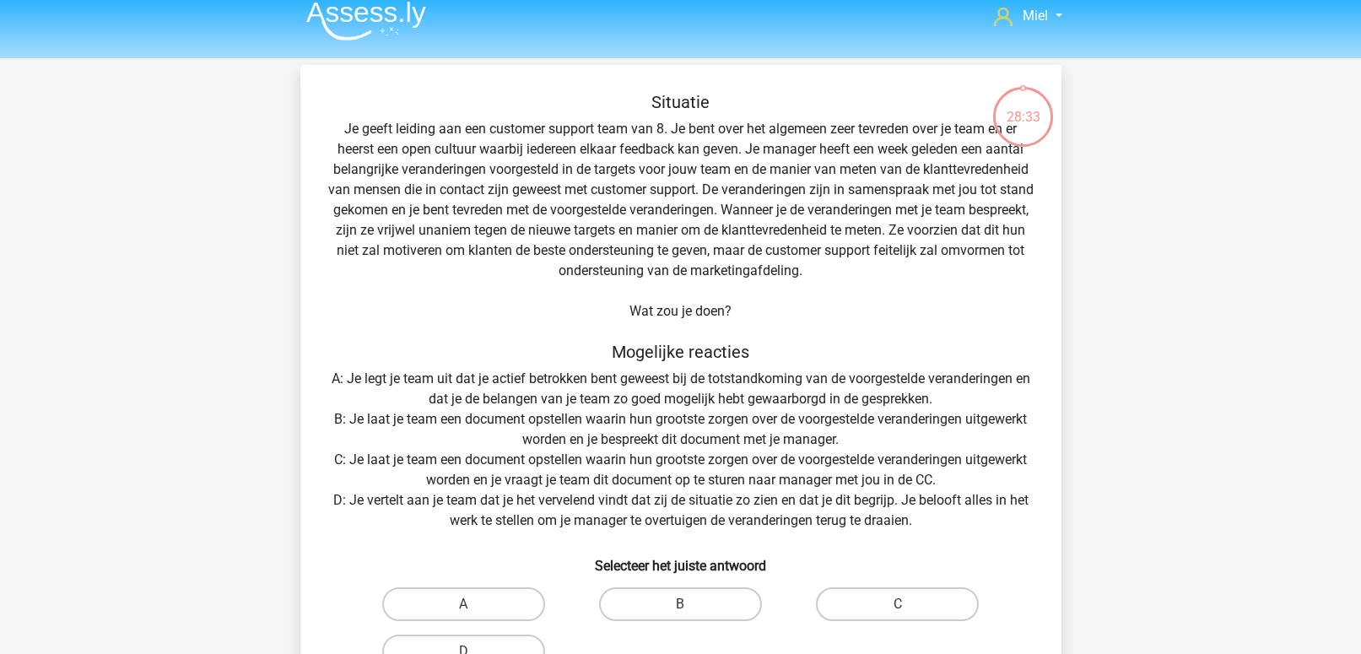
scroll to position [78, 0]
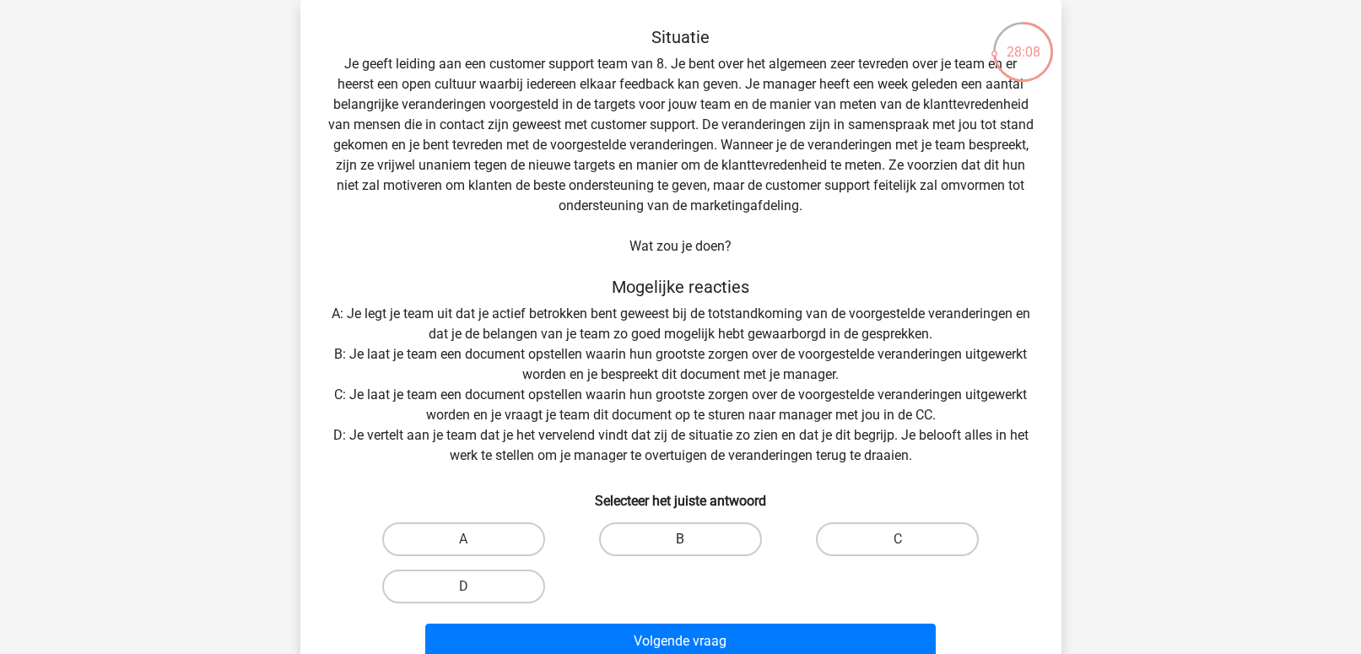
click at [648, 530] on label "B" at bounding box center [680, 539] width 163 height 34
click at [680, 539] on input "B" at bounding box center [685, 544] width 11 height 11
radio input "true"
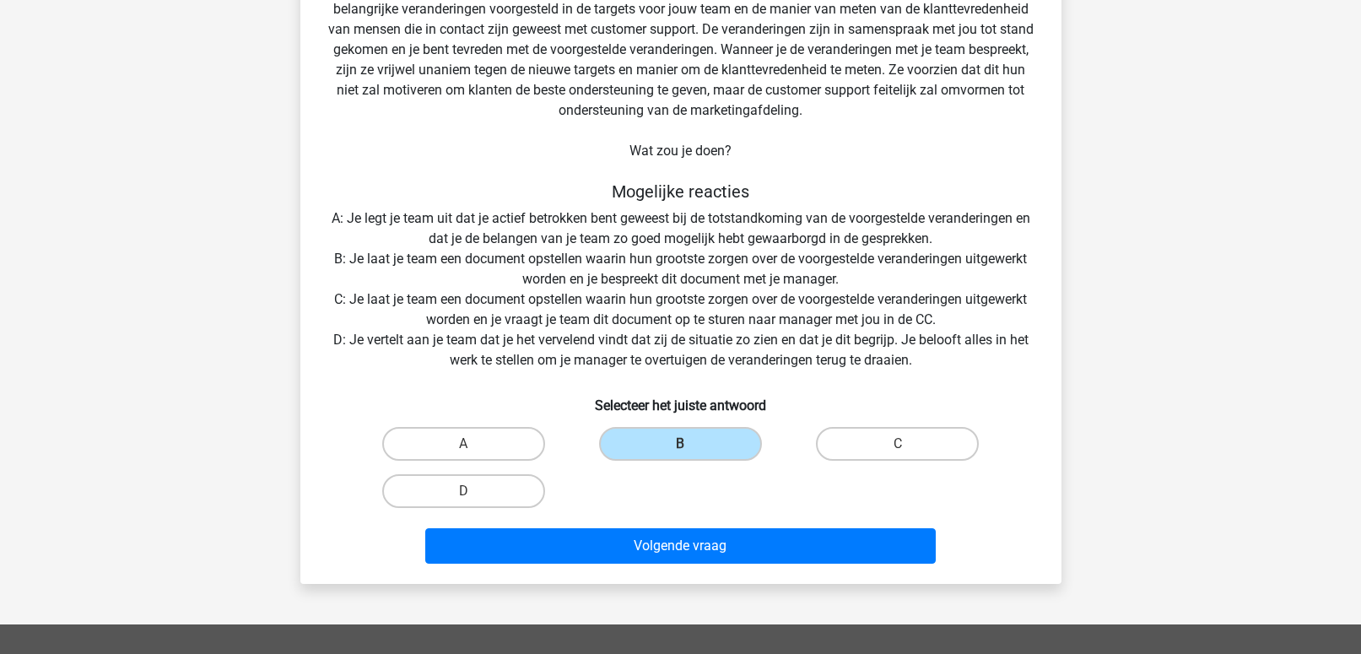
scroll to position [176, 0]
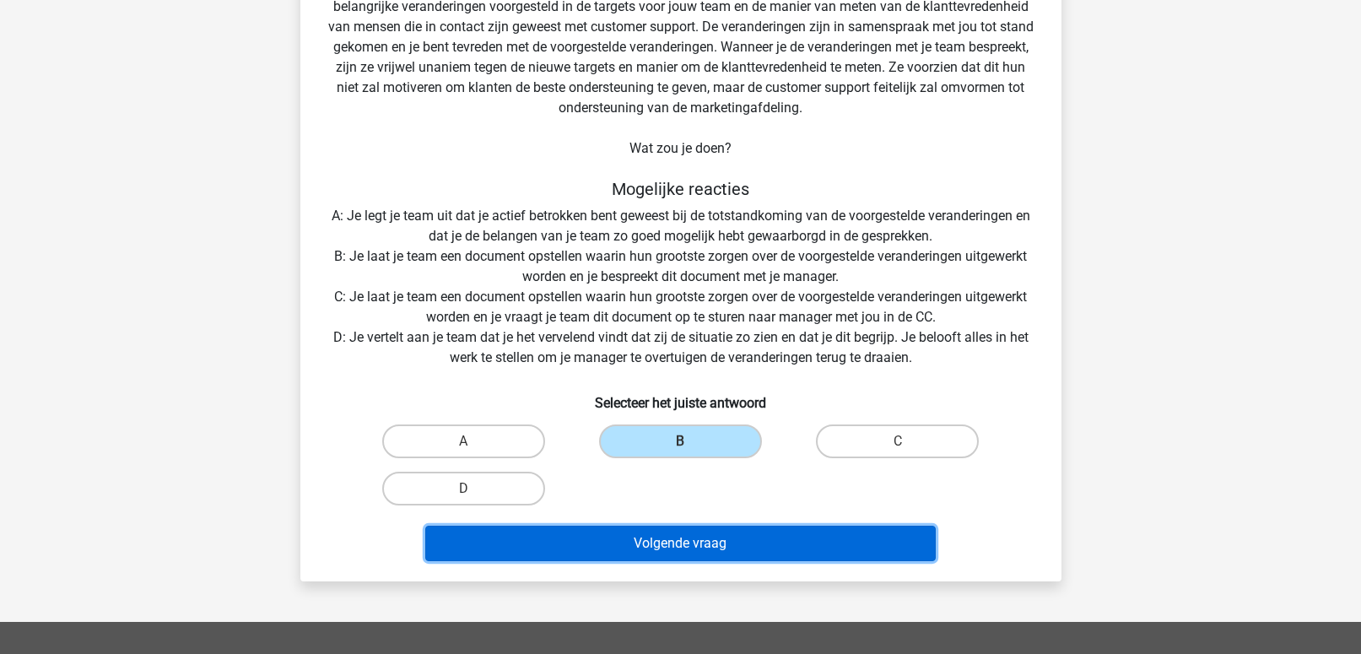
click at [743, 535] on button "Volgende vraag" at bounding box center [680, 543] width 511 height 35
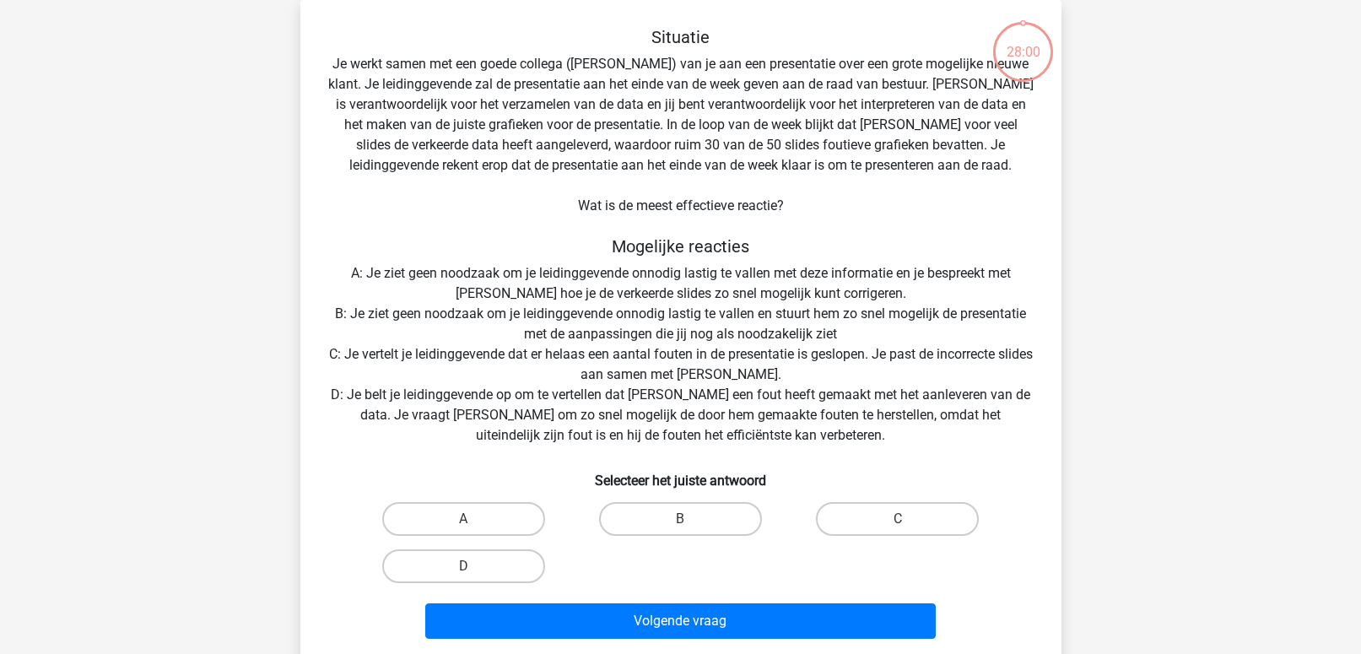
scroll to position [78, 0]
click at [888, 538] on div "C" at bounding box center [897, 518] width 217 height 47
click at [898, 522] on input "C" at bounding box center [903, 524] width 11 height 11
radio input "true"
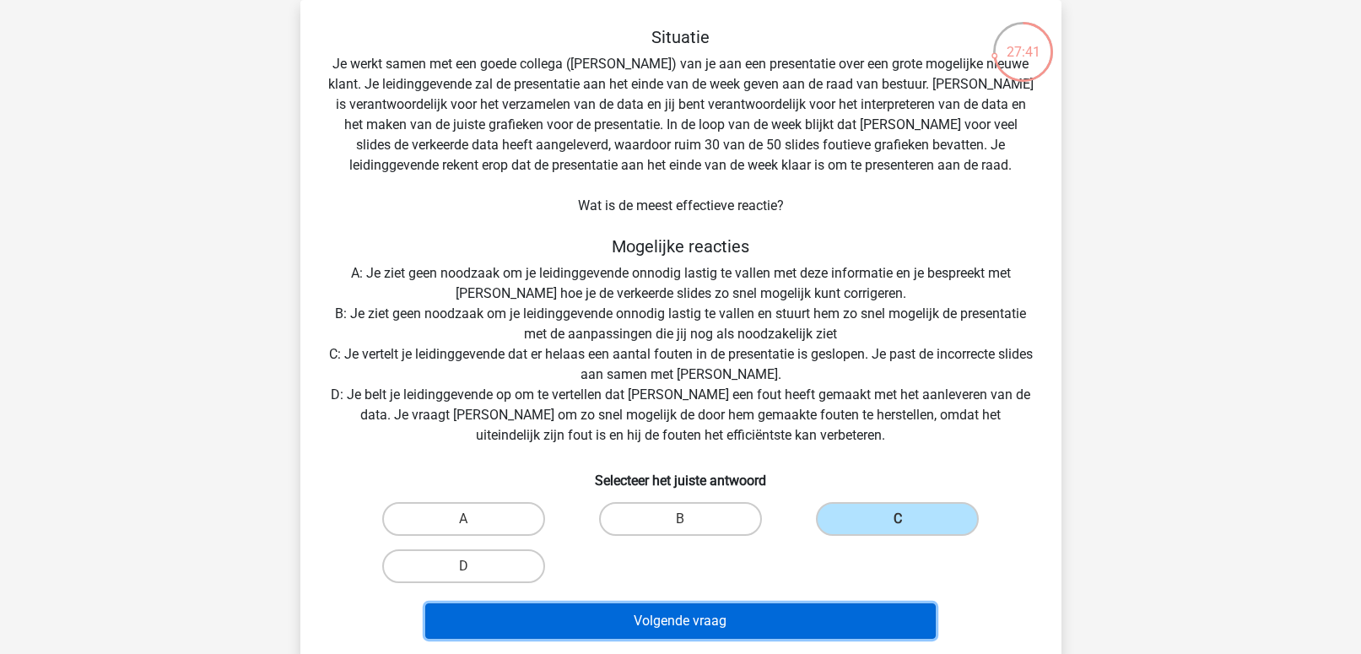
click at [716, 613] on button "Volgende vraag" at bounding box center [680, 620] width 511 height 35
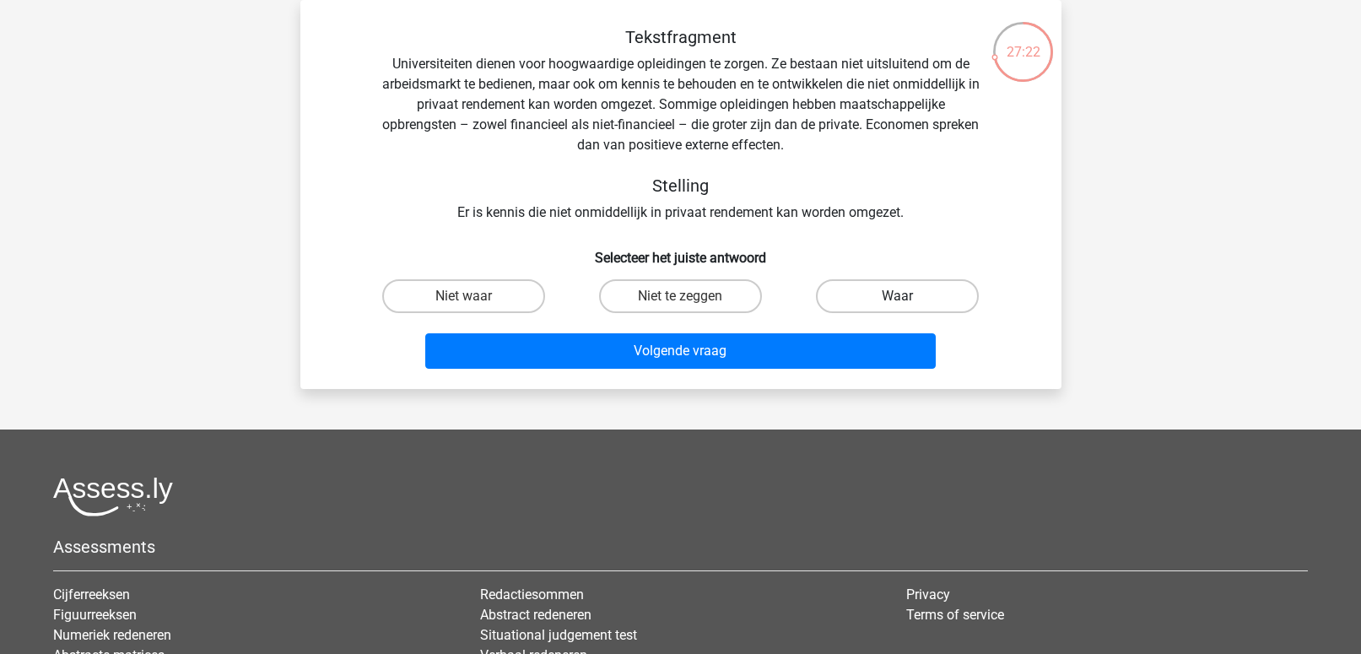
click at [867, 295] on label "Waar" at bounding box center [897, 296] width 163 height 34
click at [898, 296] on input "Waar" at bounding box center [903, 301] width 11 height 11
radio input "true"
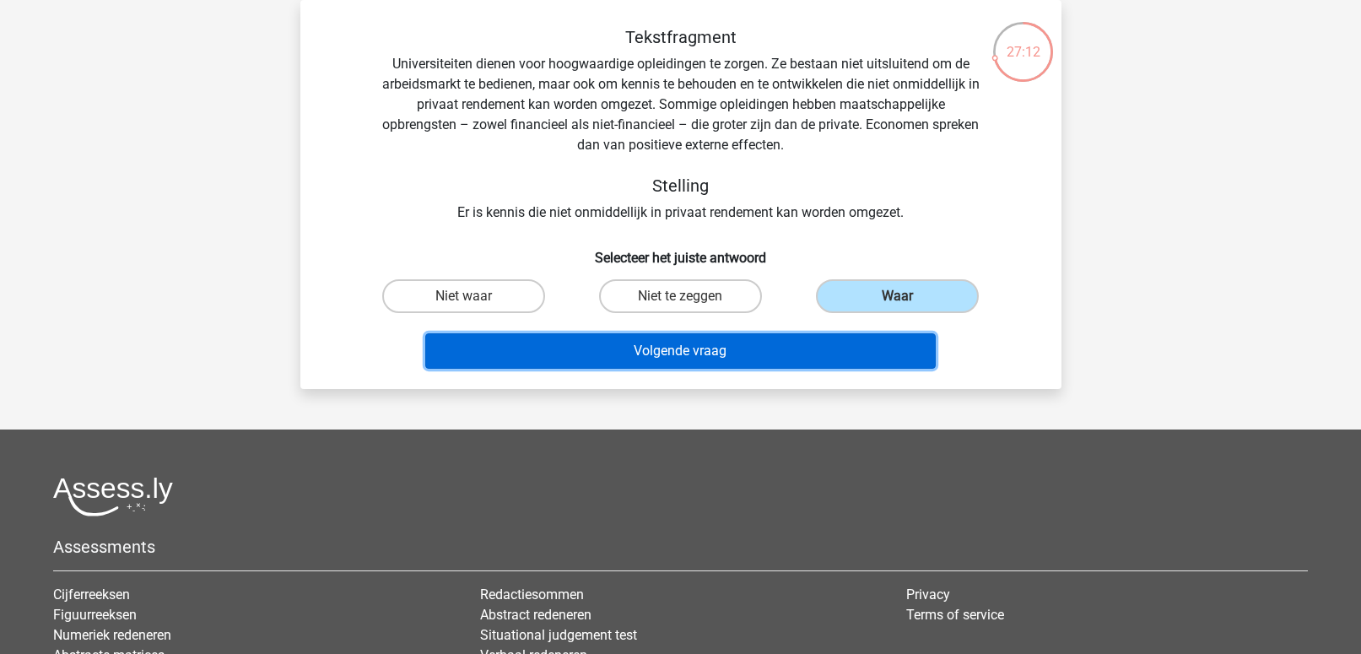
click at [725, 343] on button "Volgende vraag" at bounding box center [680, 350] width 511 height 35
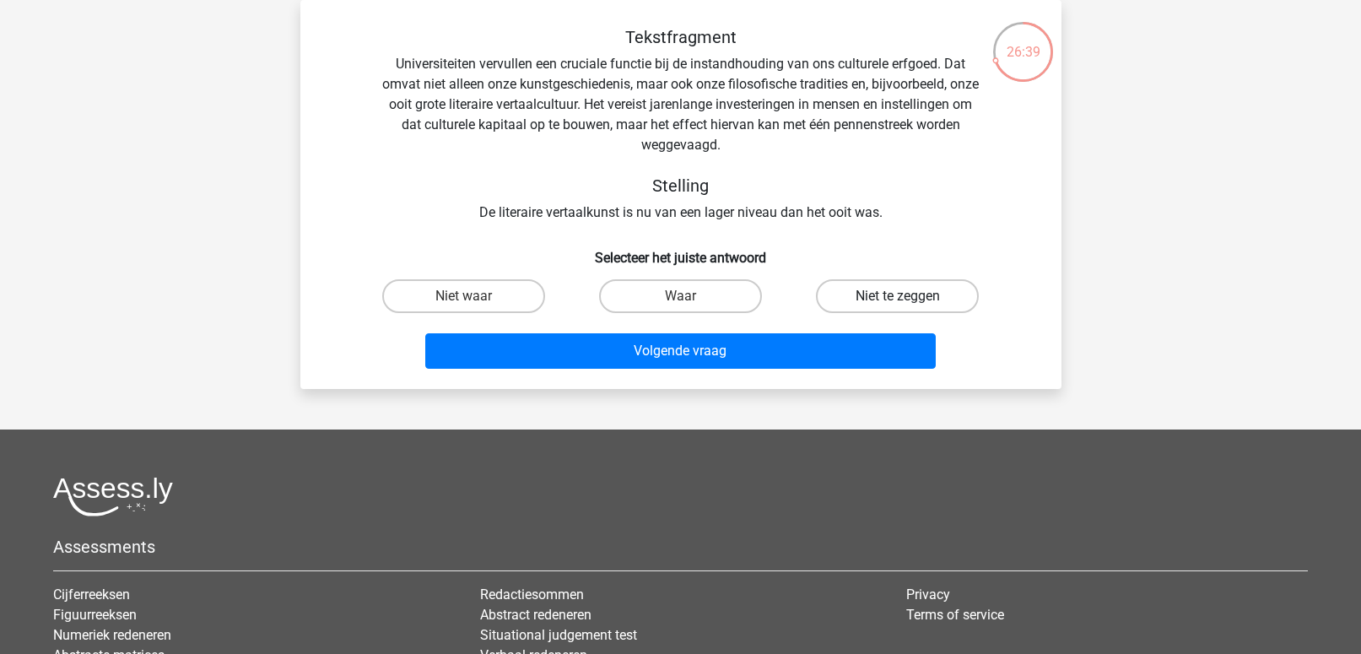
click at [862, 289] on label "Niet te zeggen" at bounding box center [897, 296] width 163 height 34
click at [898, 296] on input "Niet te zeggen" at bounding box center [903, 301] width 11 height 11
radio input "true"
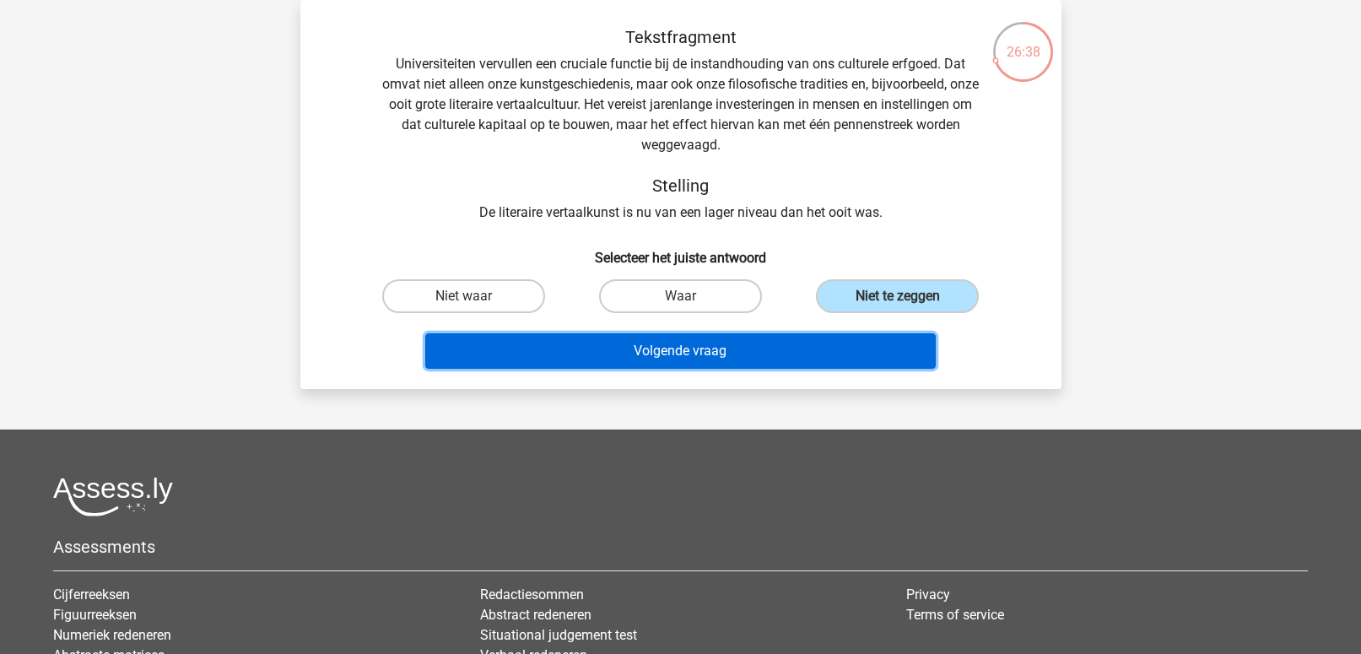
click at [752, 343] on button "Volgende vraag" at bounding box center [680, 350] width 511 height 35
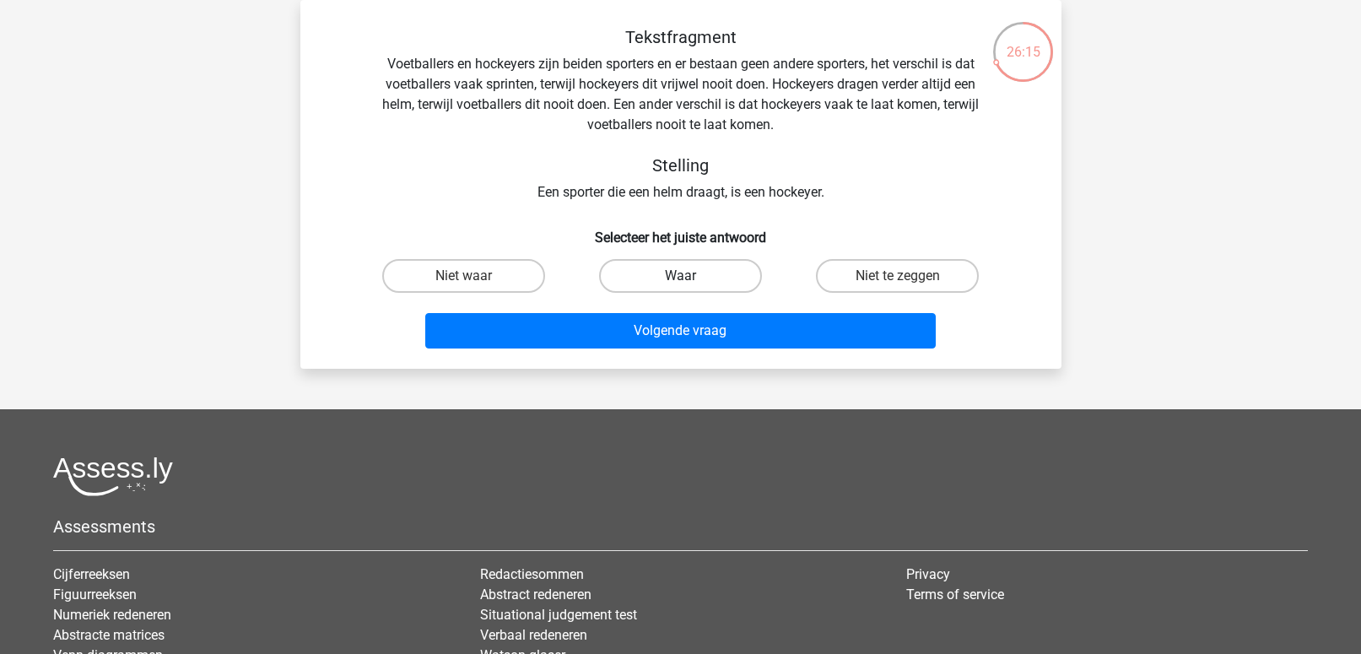
click at [668, 270] on label "Waar" at bounding box center [680, 276] width 163 height 34
click at [680, 276] on input "Waar" at bounding box center [685, 281] width 11 height 11
radio input "true"
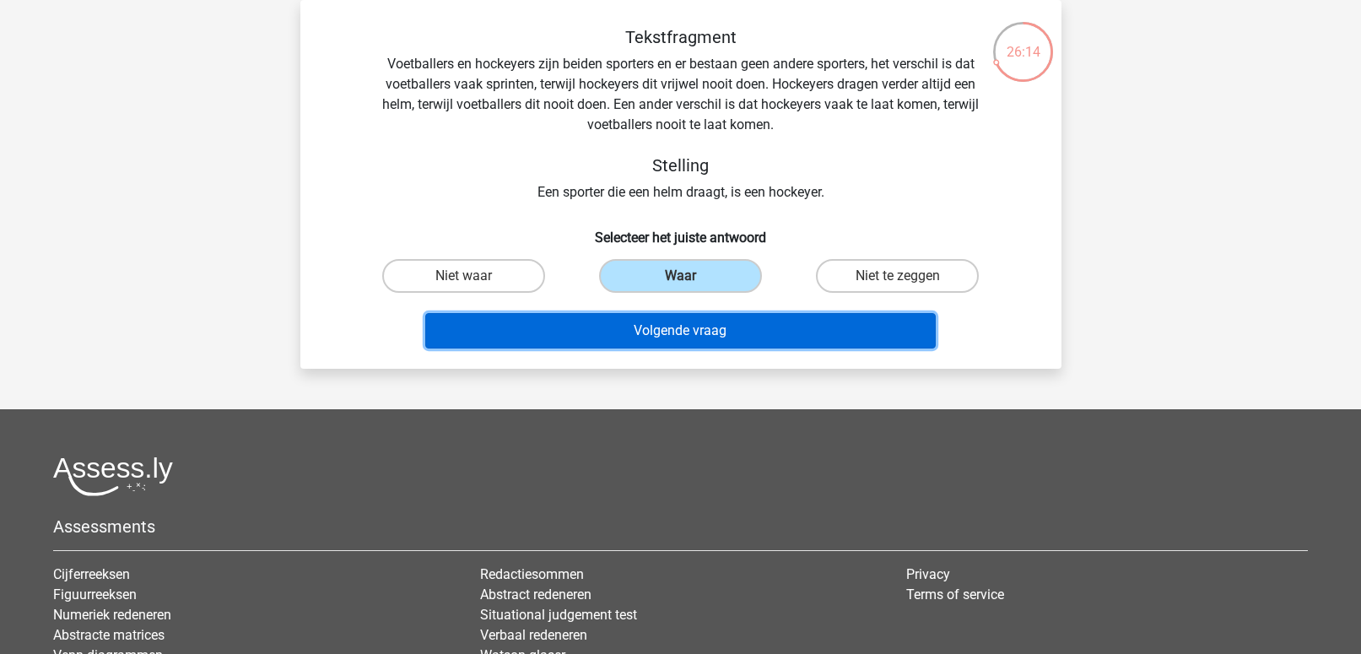
click at [660, 322] on button "Volgende vraag" at bounding box center [680, 330] width 511 height 35
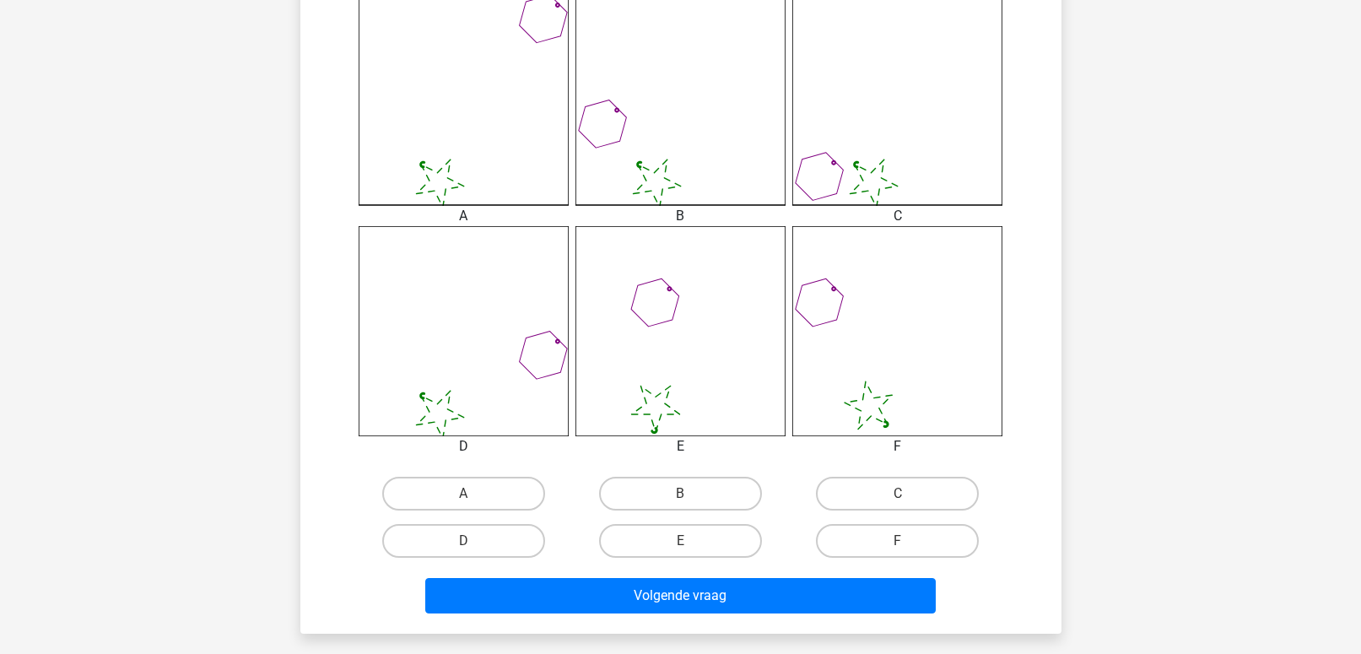
scroll to position [513, 0]
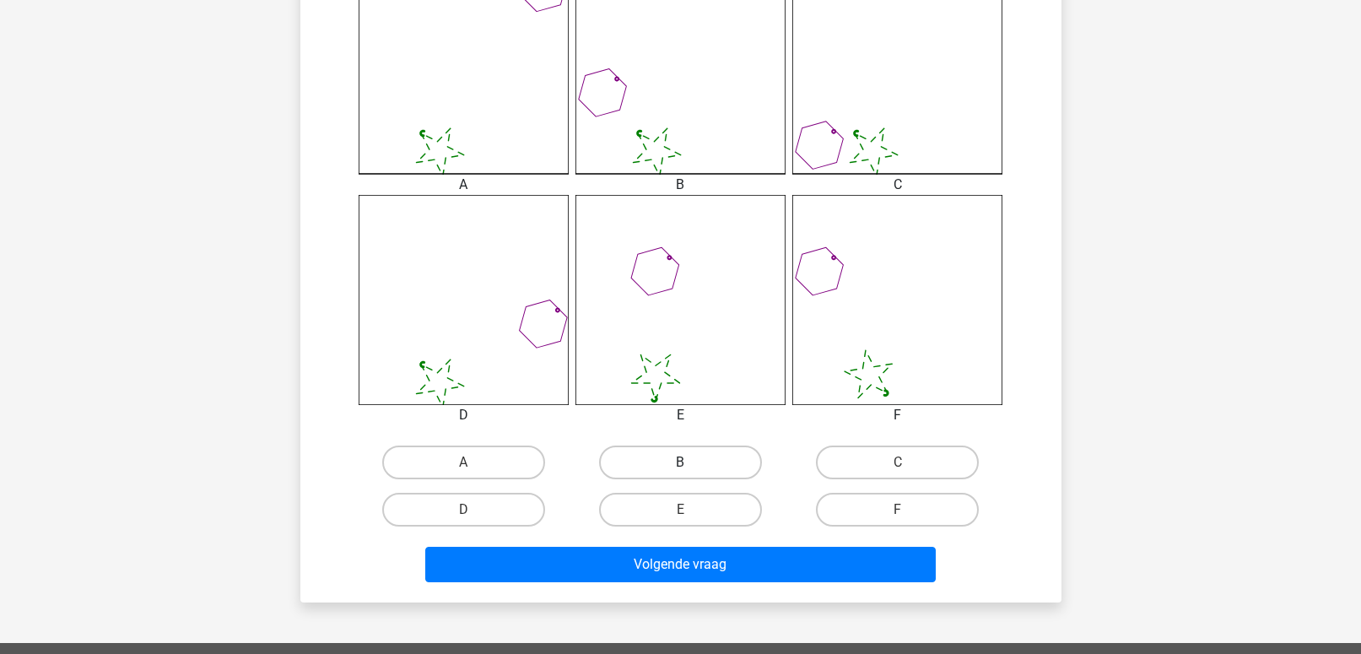
click at [672, 472] on label "B" at bounding box center [680, 463] width 163 height 34
click at [680, 472] on input "B" at bounding box center [685, 467] width 11 height 11
radio input "true"
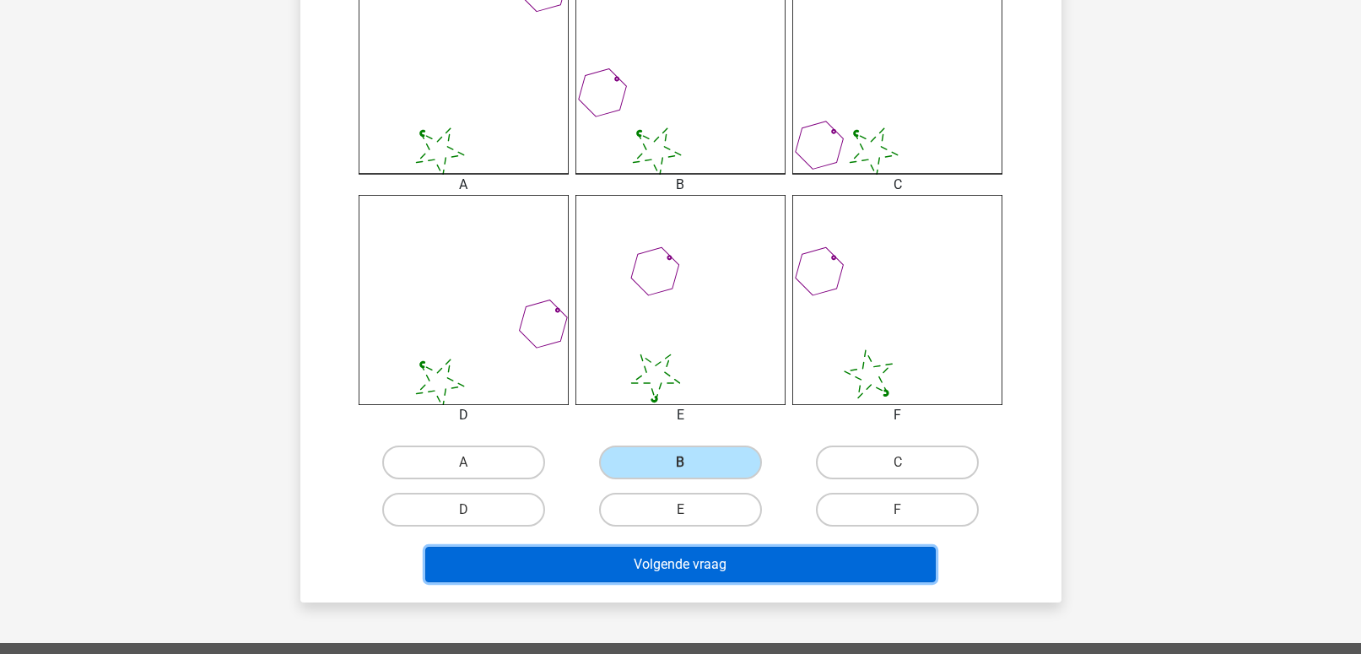
click at [734, 554] on button "Volgende vraag" at bounding box center [680, 564] width 511 height 35
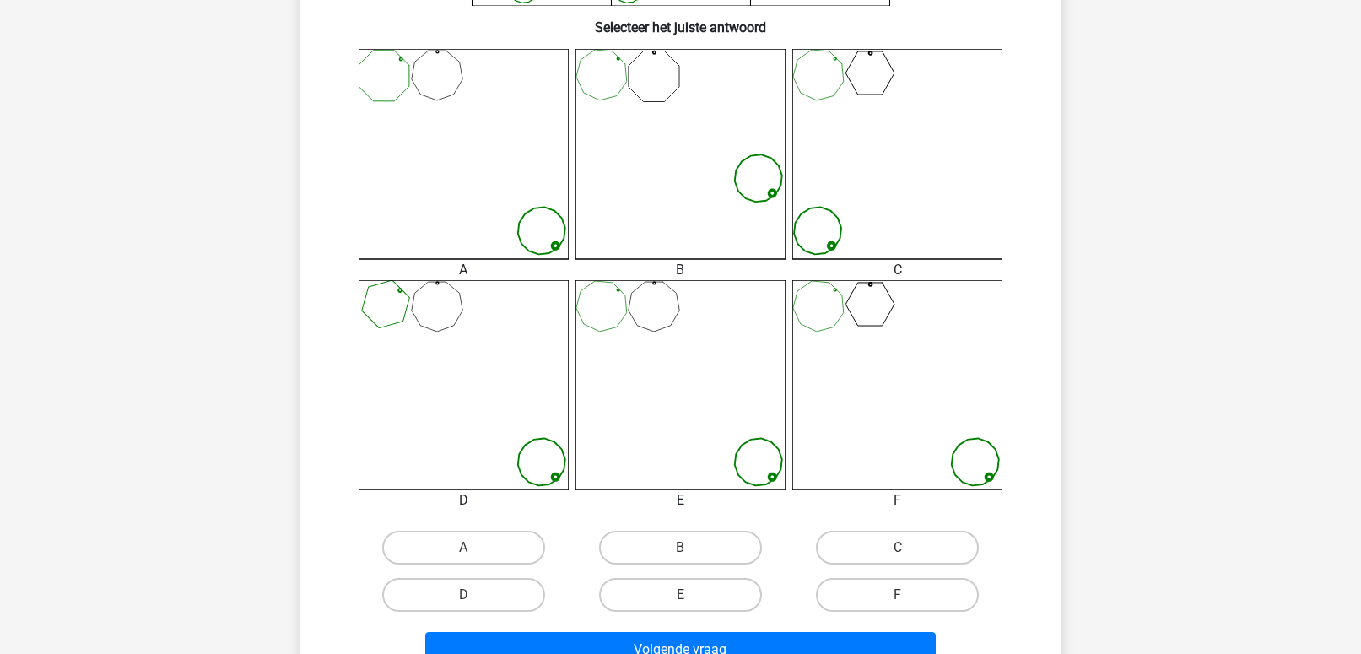
scroll to position [434, 0]
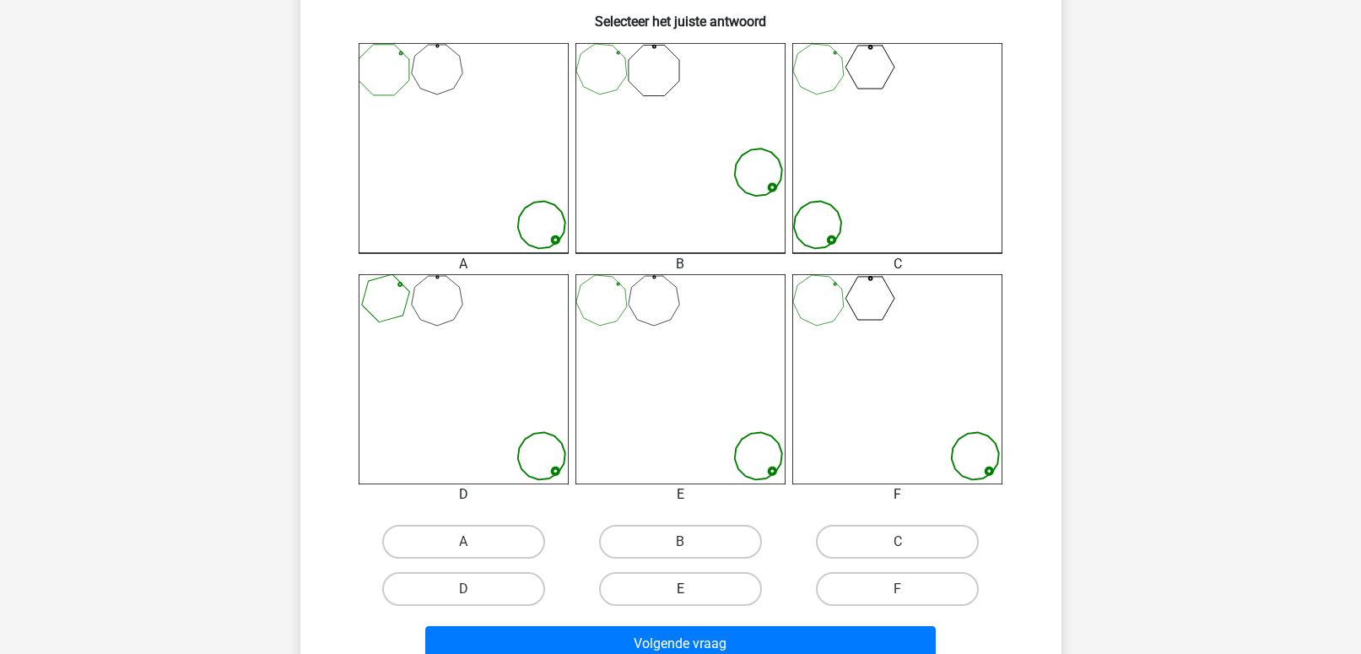
click at [656, 590] on label "E" at bounding box center [680, 589] width 163 height 34
click at [680, 590] on input "E" at bounding box center [685, 594] width 11 height 11
radio input "true"
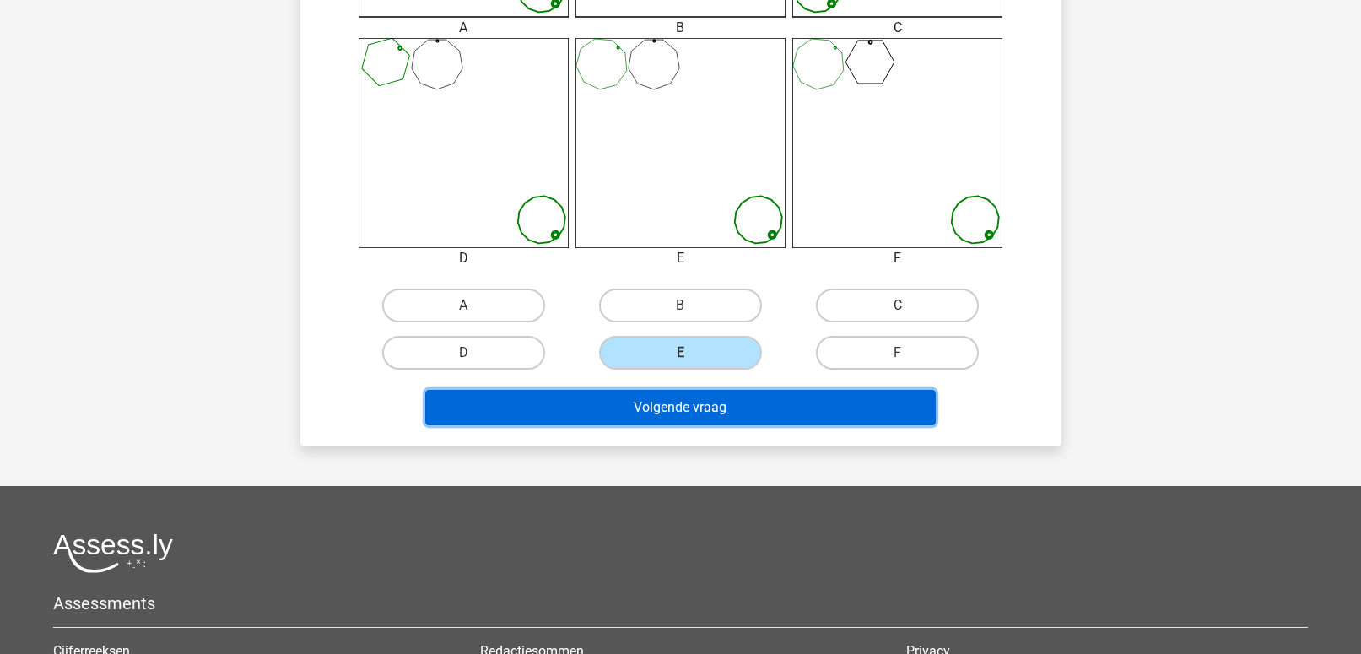
click at [685, 424] on button "Volgende vraag" at bounding box center [680, 407] width 511 height 35
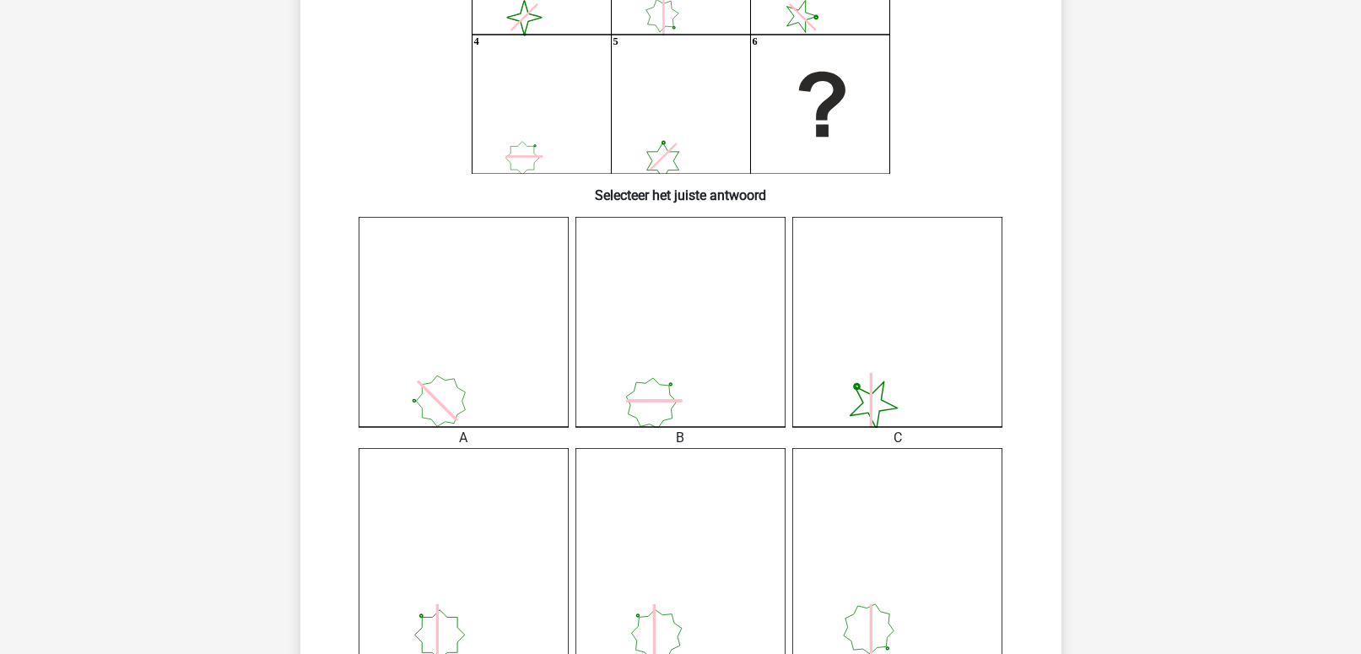
scroll to position [257, 0]
click at [649, 159] on icon at bounding box center [662, 163] width 32 height 37
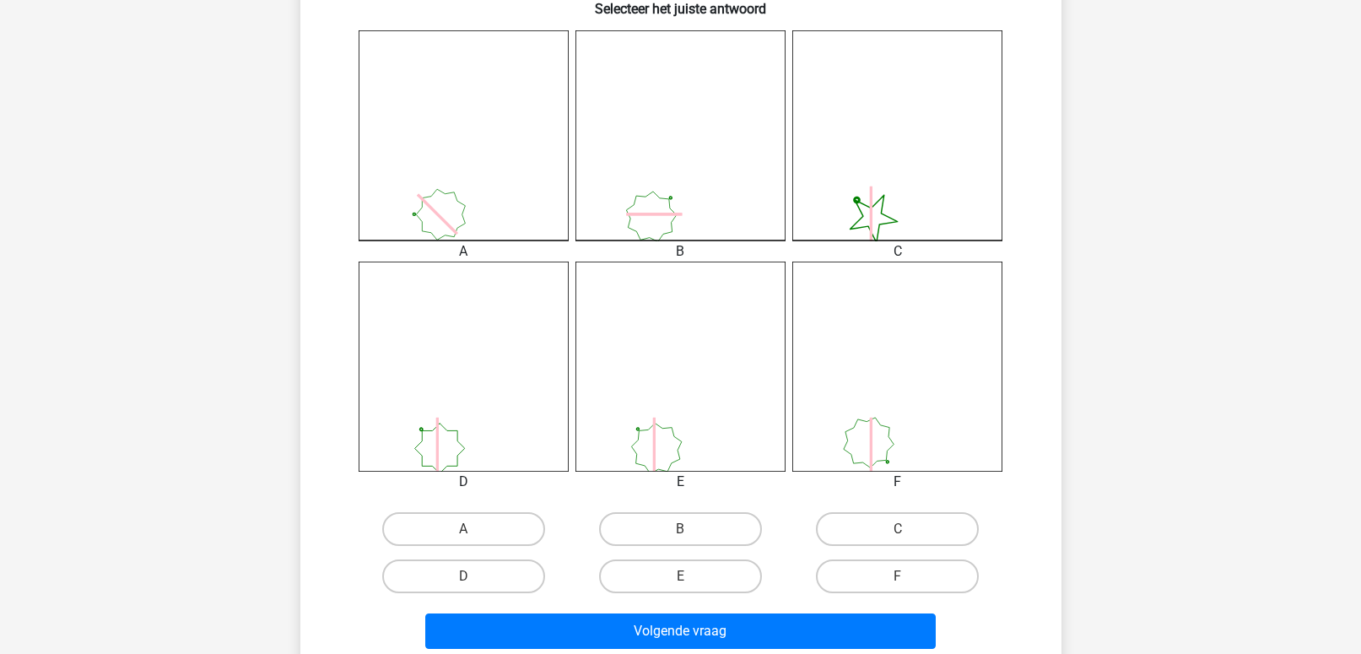
scroll to position [450, 0]
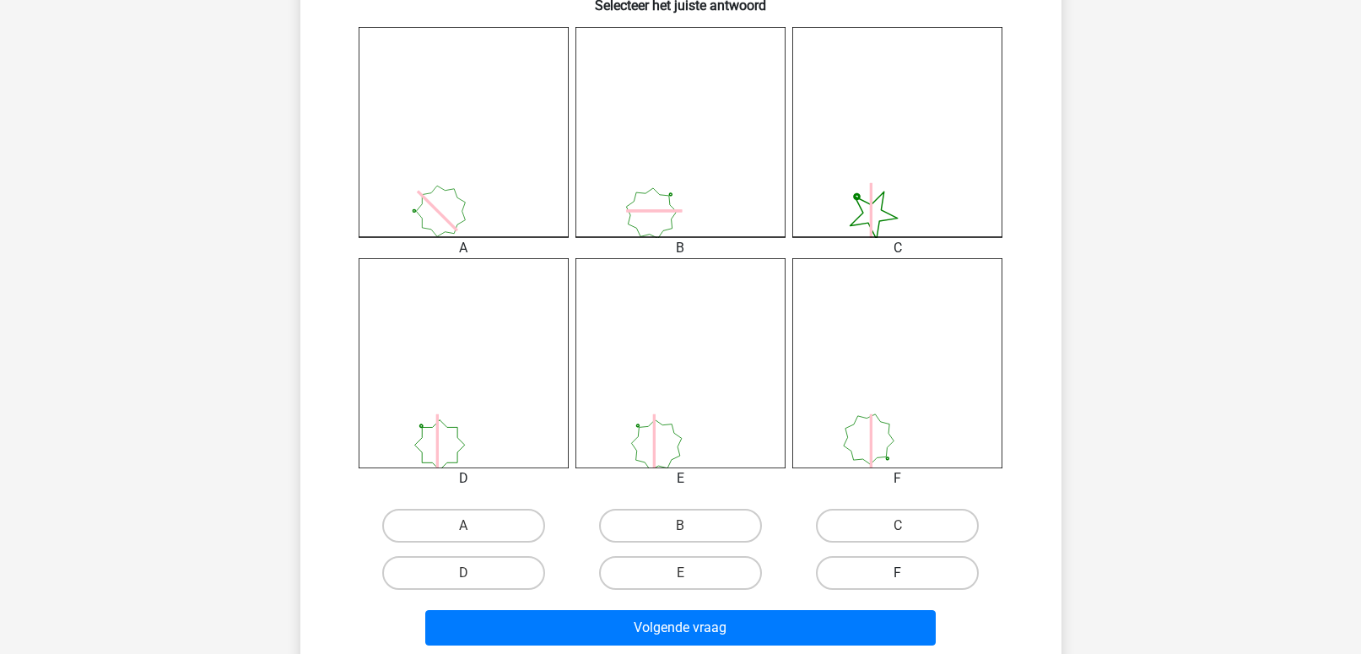
click at [867, 571] on label "F" at bounding box center [897, 573] width 163 height 34
click at [898, 573] on input "F" at bounding box center [903, 578] width 11 height 11
radio input "true"
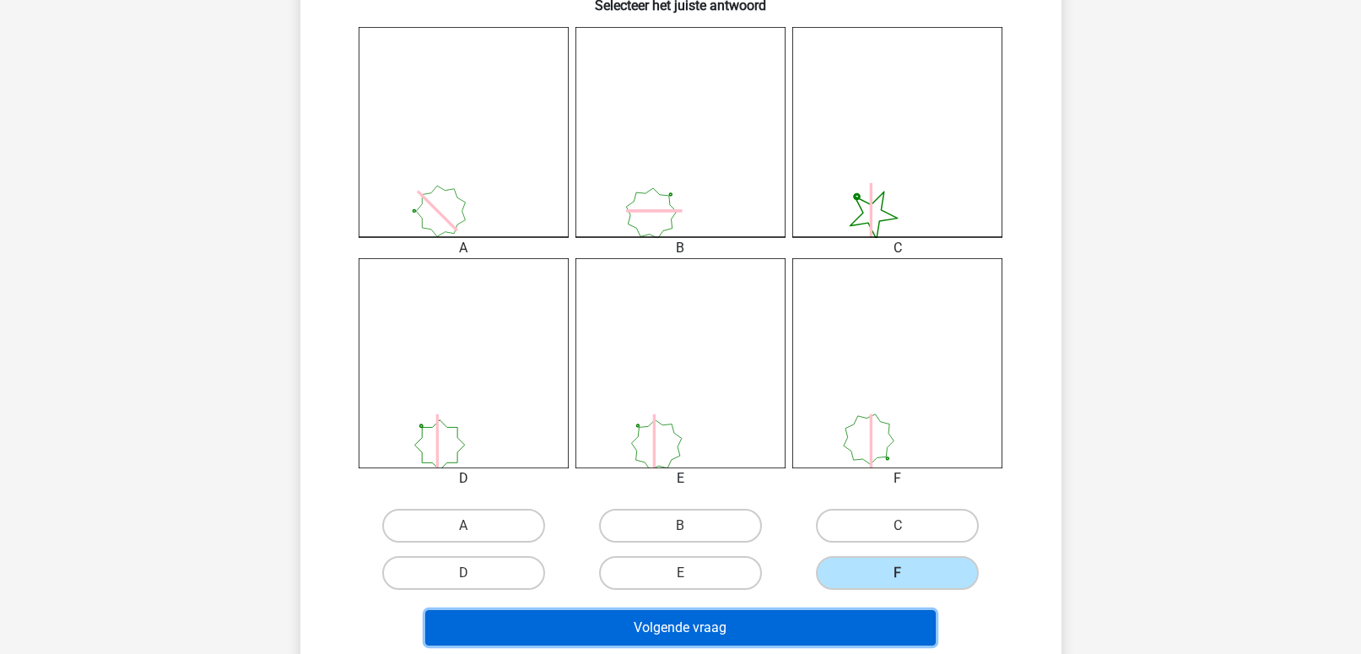
click at [771, 621] on button "Volgende vraag" at bounding box center [680, 627] width 511 height 35
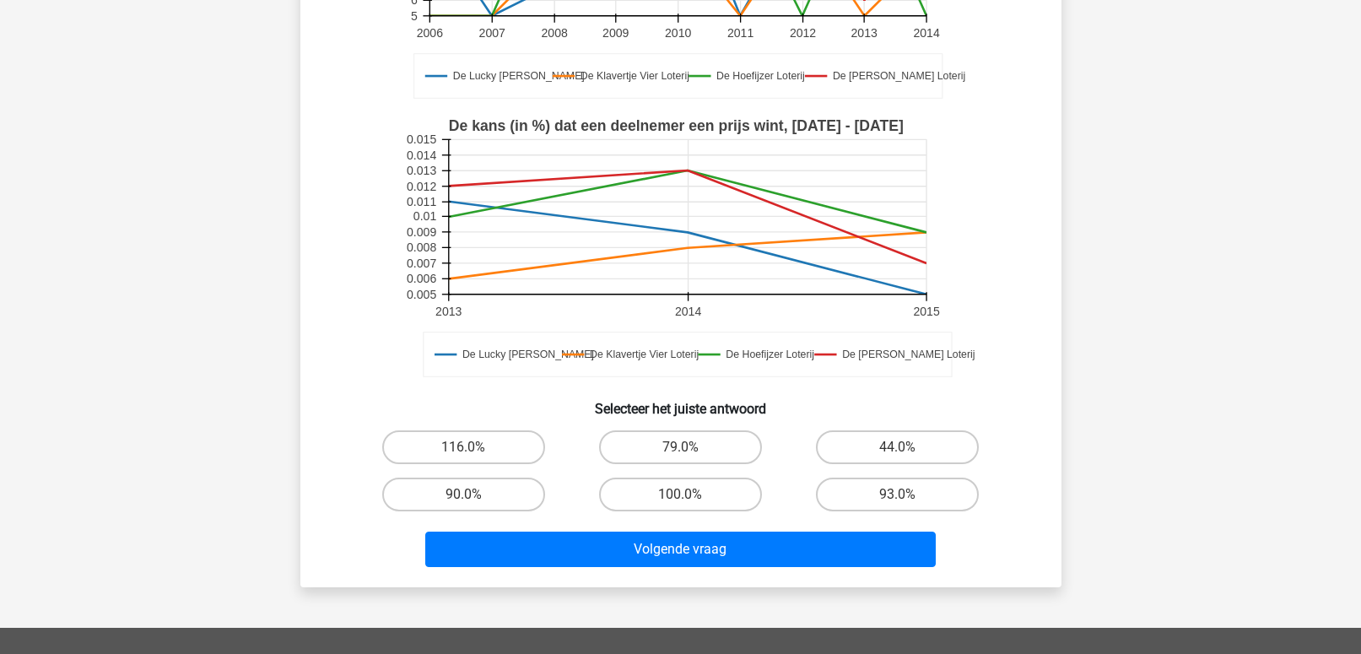
scroll to position [349, 0]
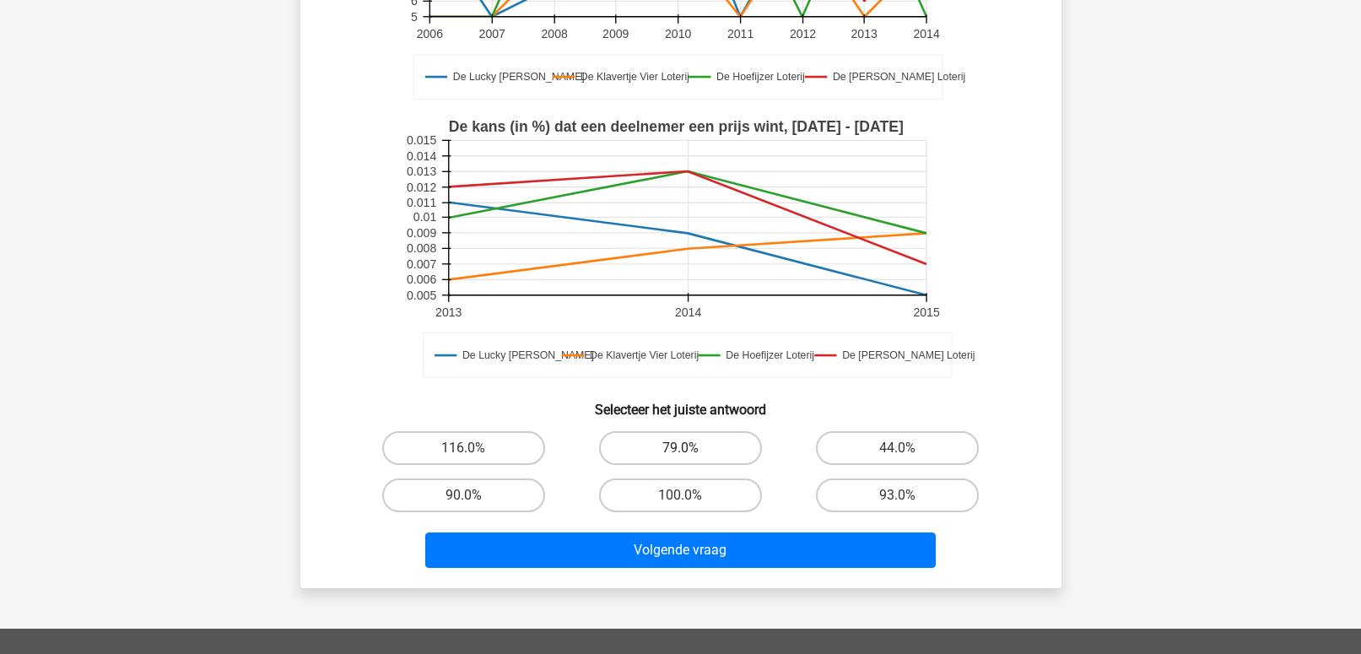
click at [716, 450] on label "79.0%" at bounding box center [680, 448] width 163 height 34
click at [691, 450] on input "79.0%" at bounding box center [685, 453] width 11 height 11
radio input "true"
click at [867, 449] on label "44.0%" at bounding box center [897, 448] width 163 height 34
click at [898, 449] on input "44.0%" at bounding box center [903, 453] width 11 height 11
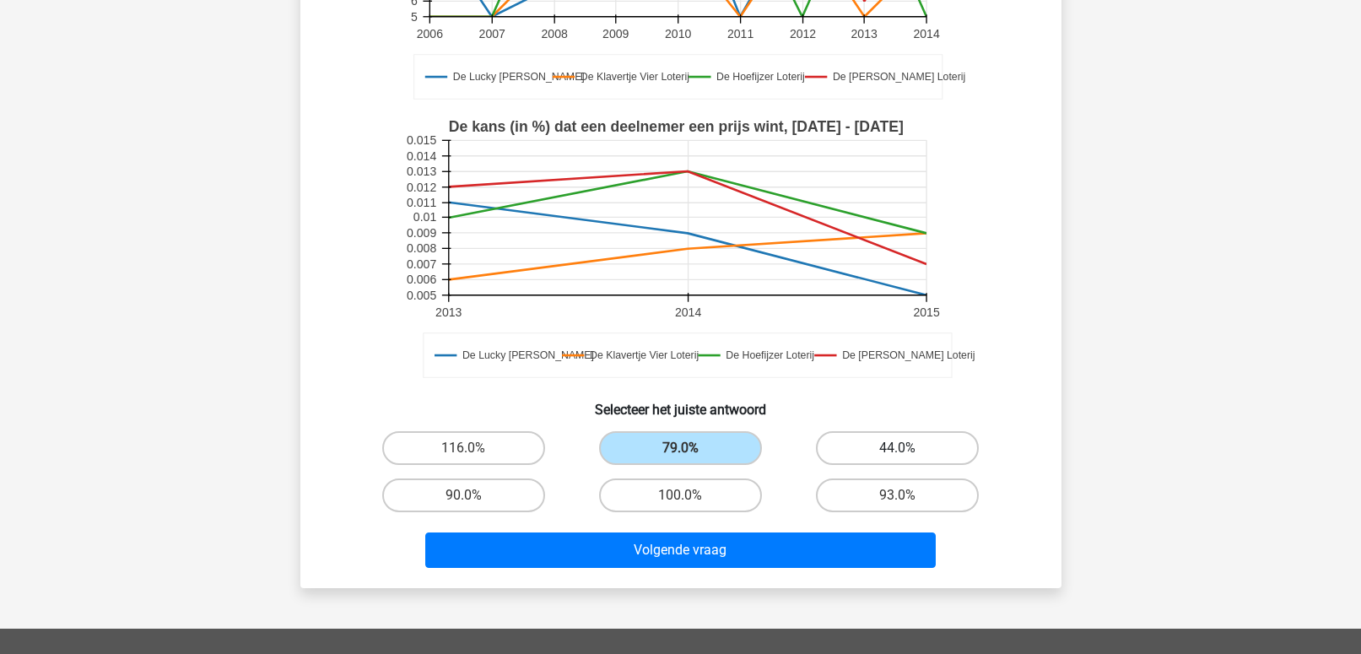
radio input "true"
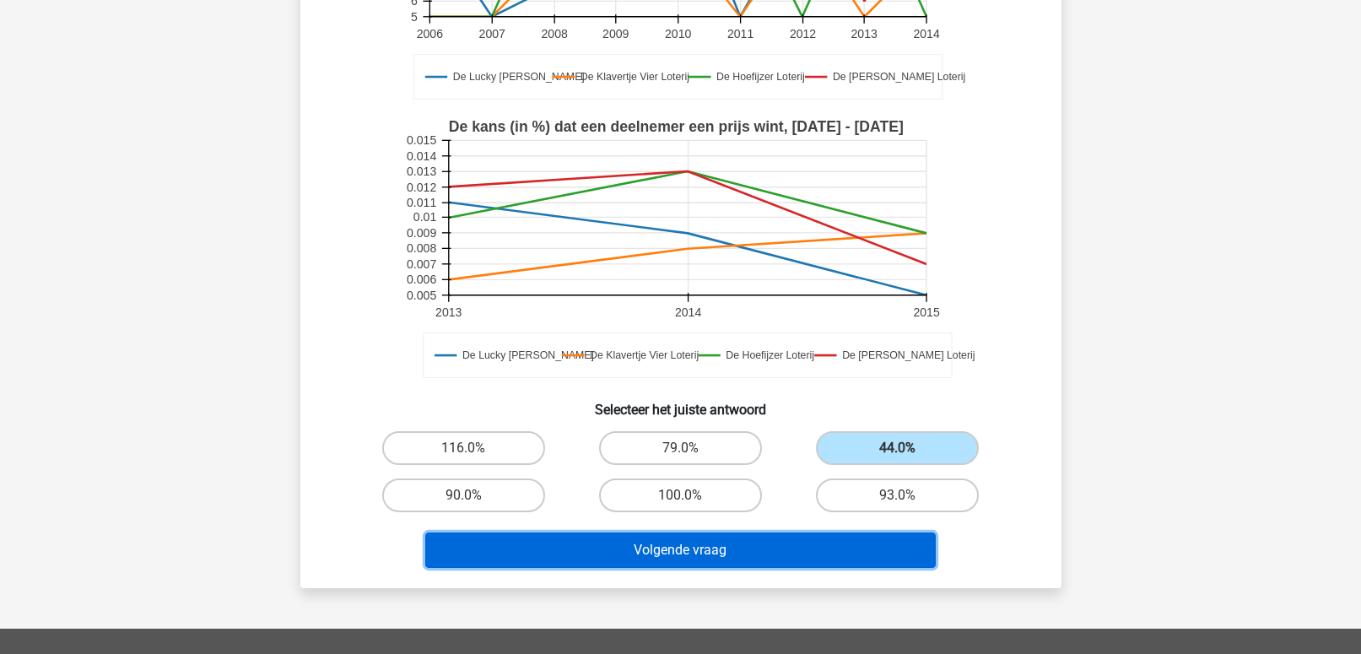
click at [768, 554] on button "Volgende vraag" at bounding box center [680, 550] width 511 height 35
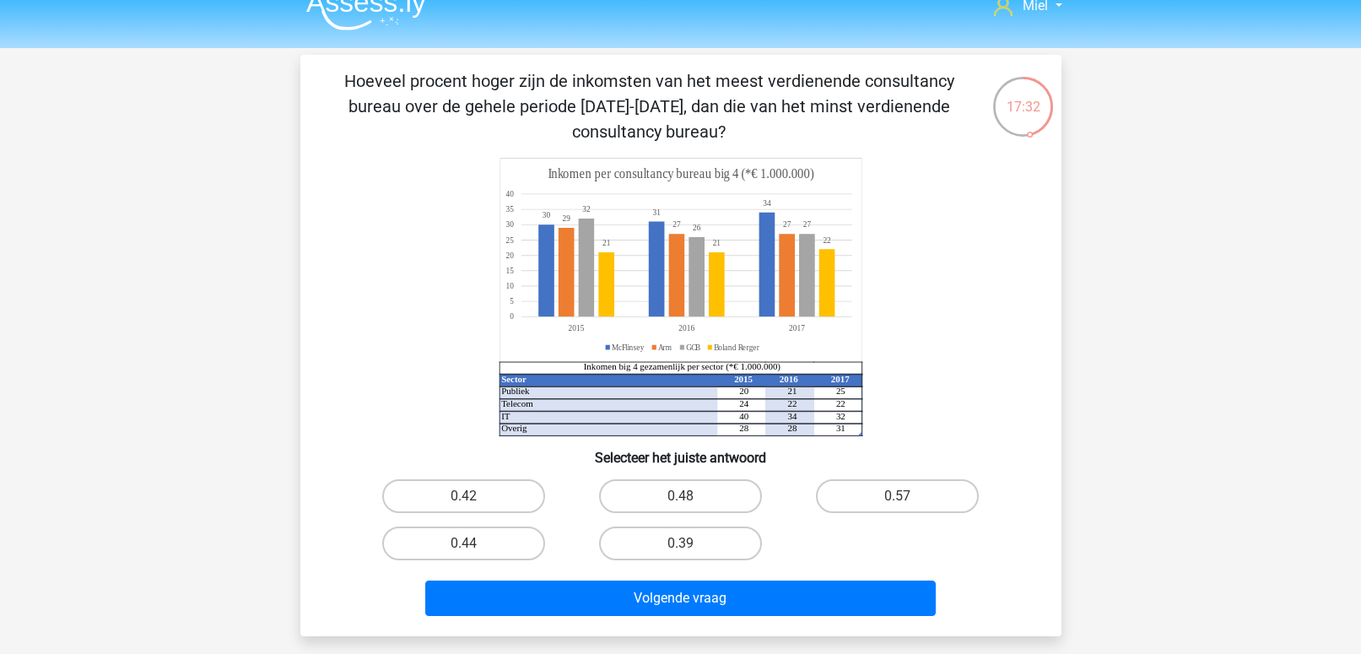
scroll to position [26, 0]
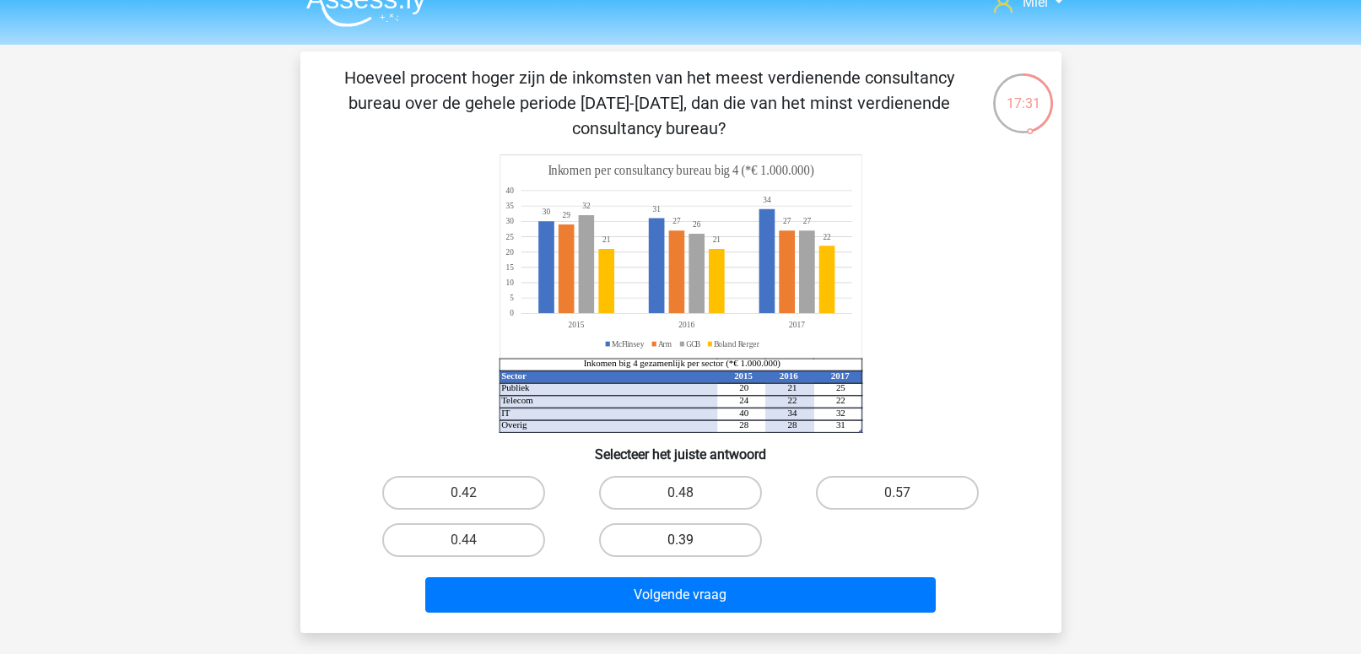
click at [664, 548] on label "0.39" at bounding box center [680, 540] width 163 height 34
click at [680, 548] on input "0.39" at bounding box center [685, 545] width 11 height 11
radio input "true"
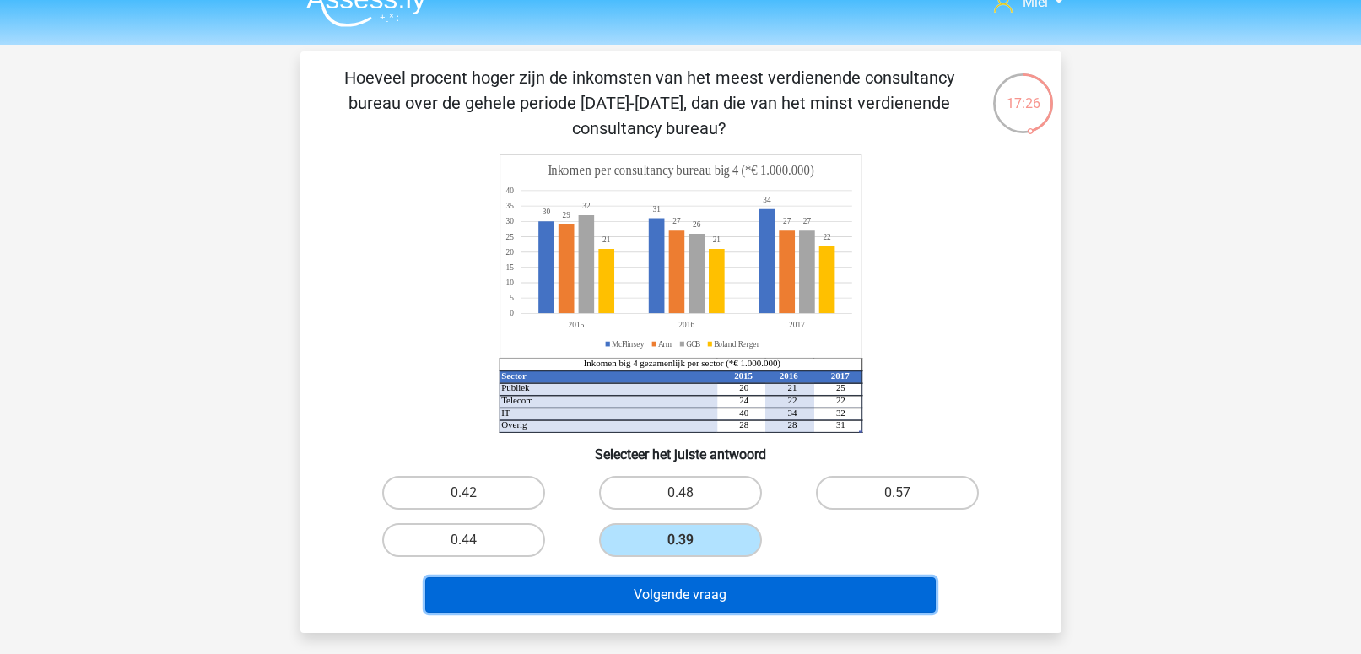
click at [667, 600] on button "Volgende vraag" at bounding box center [680, 594] width 511 height 35
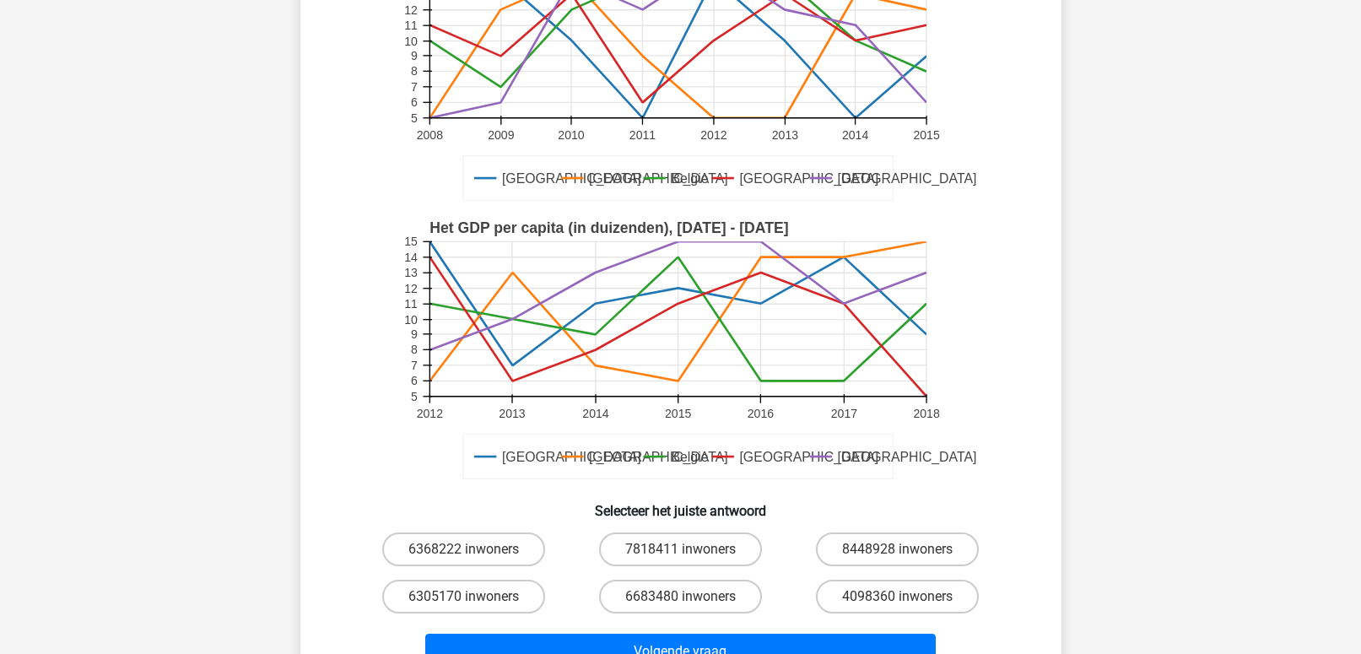
scroll to position [293, 0]
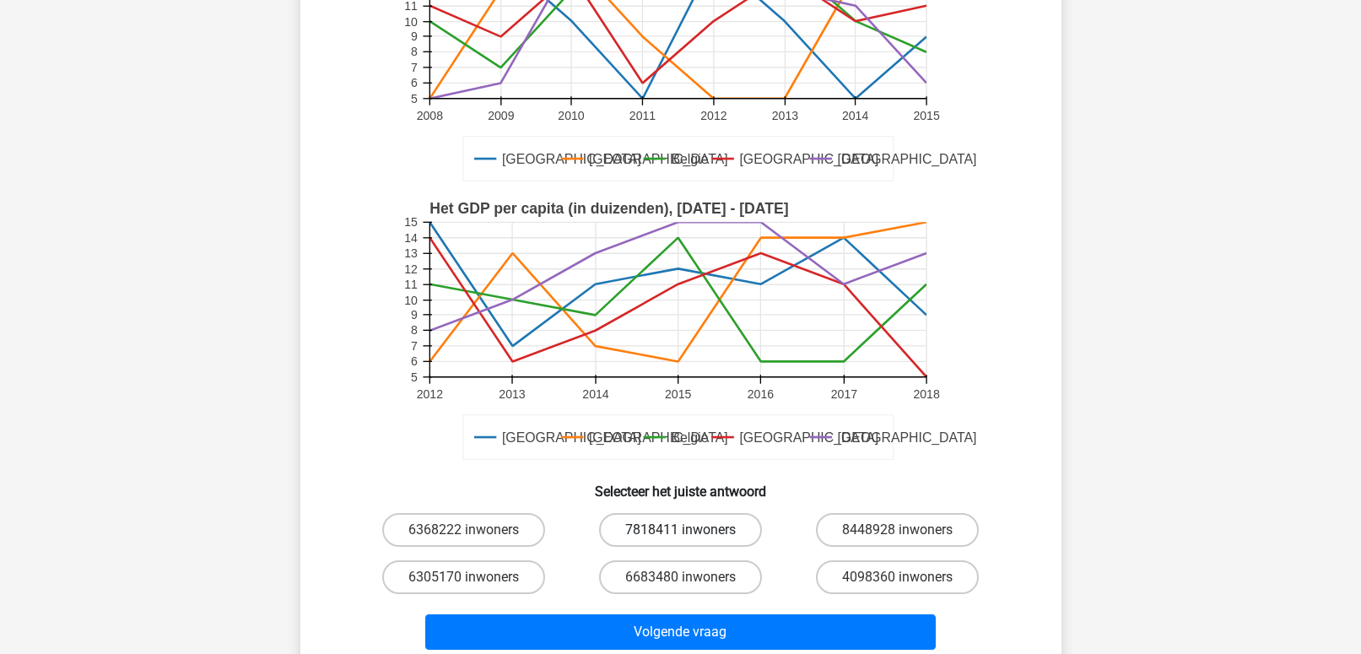
click at [666, 523] on label "7818411 inwoners" at bounding box center [680, 530] width 163 height 34
click at [680, 530] on input "7818411 inwoners" at bounding box center [685, 535] width 11 height 11
radio input "true"
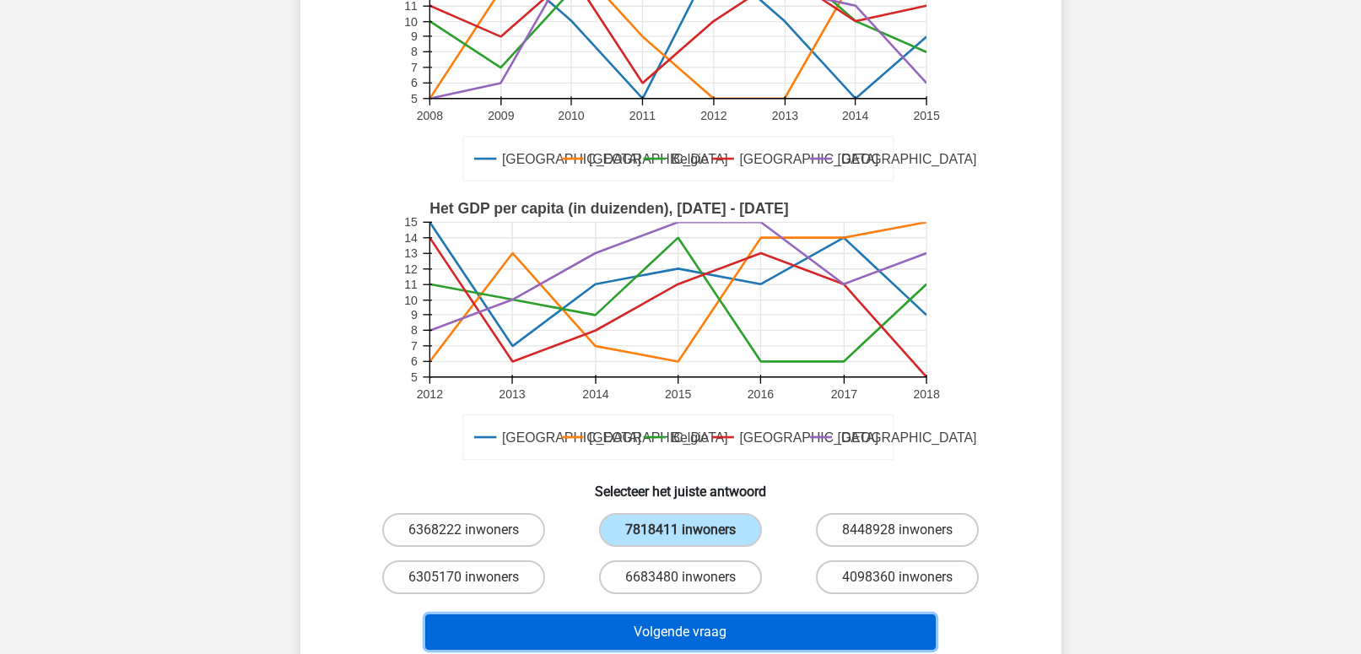
click at [657, 616] on button "Volgende vraag" at bounding box center [680, 631] width 511 height 35
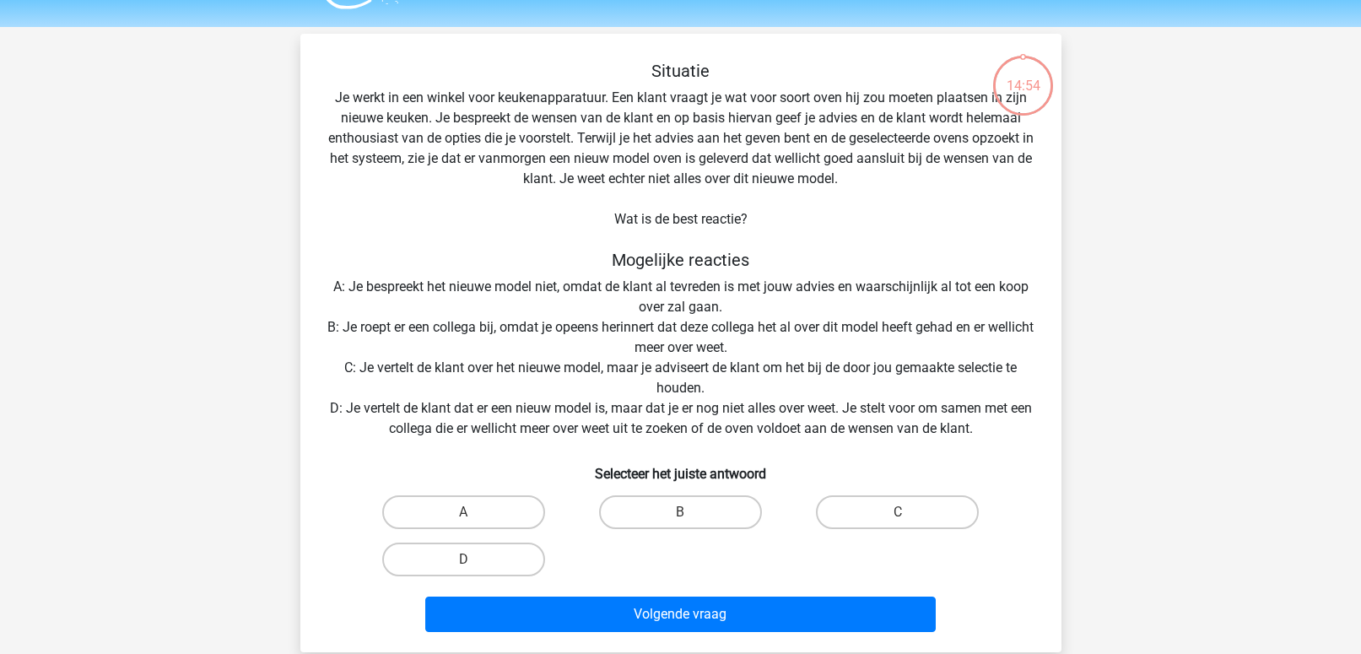
scroll to position [42, 0]
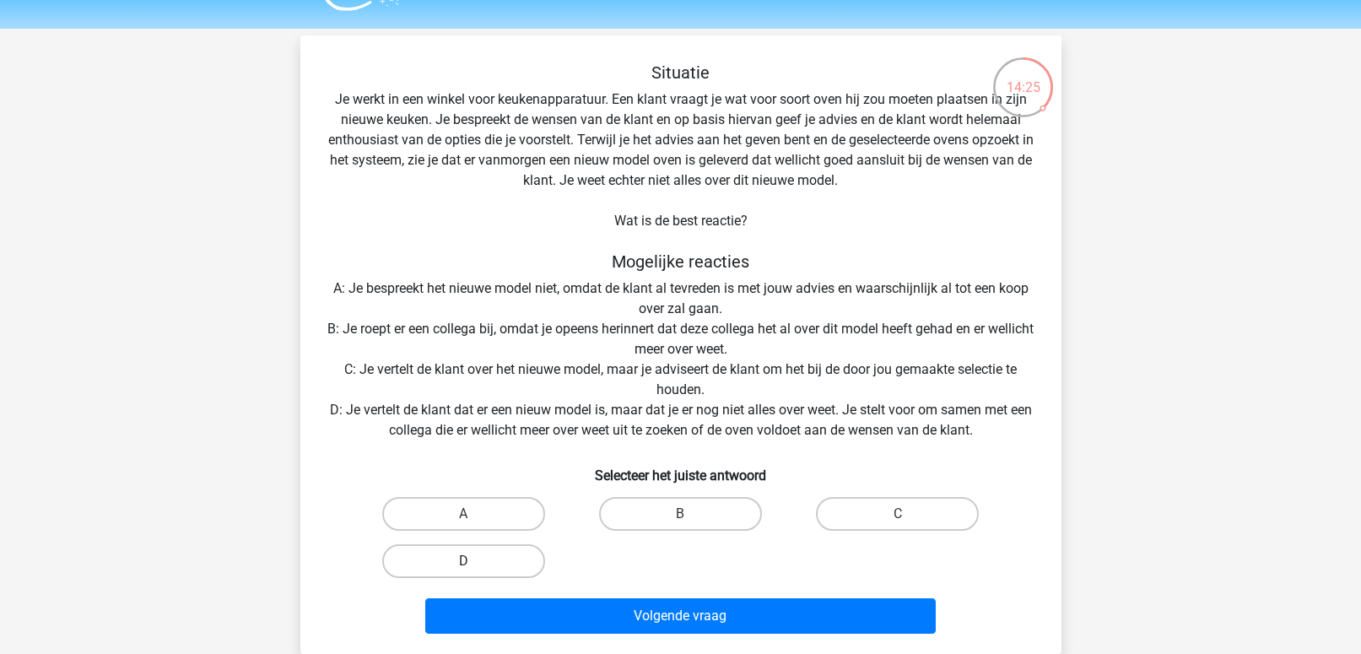
click at [533, 557] on label "D" at bounding box center [463, 561] width 163 height 34
click at [474, 561] on input "D" at bounding box center [468, 566] width 11 height 11
radio input "true"
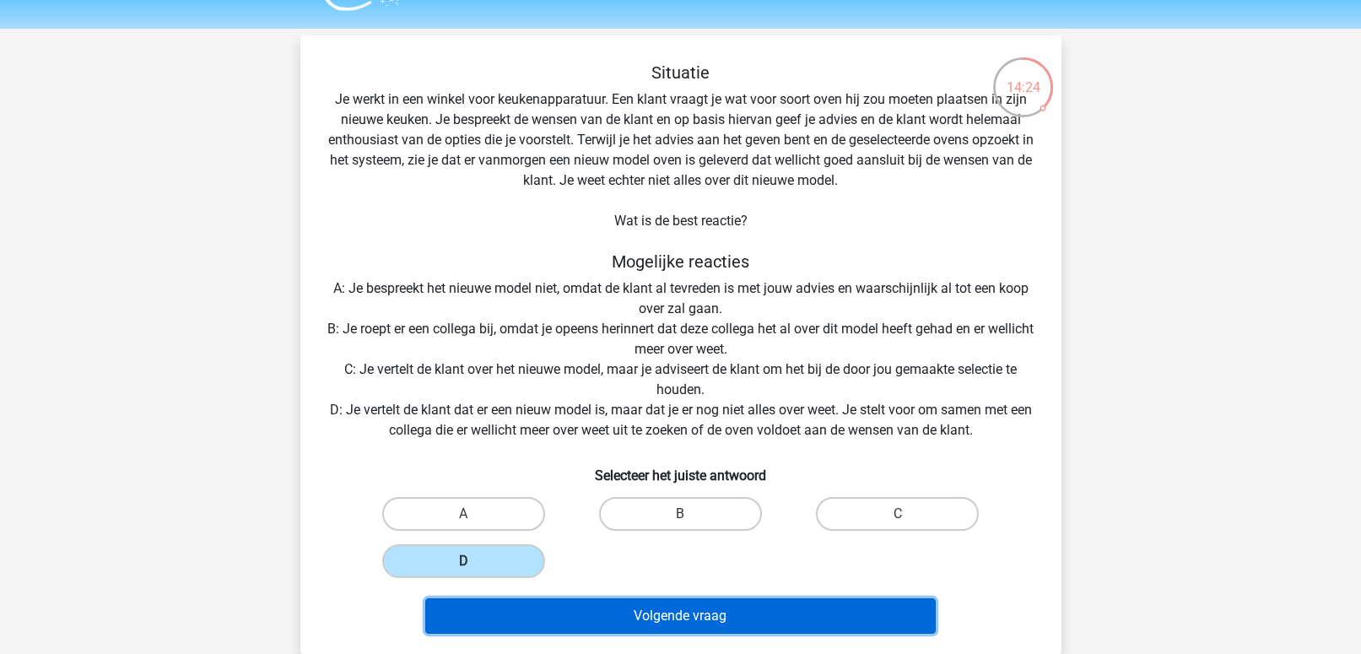
click at [635, 609] on button "Volgende vraag" at bounding box center [680, 615] width 511 height 35
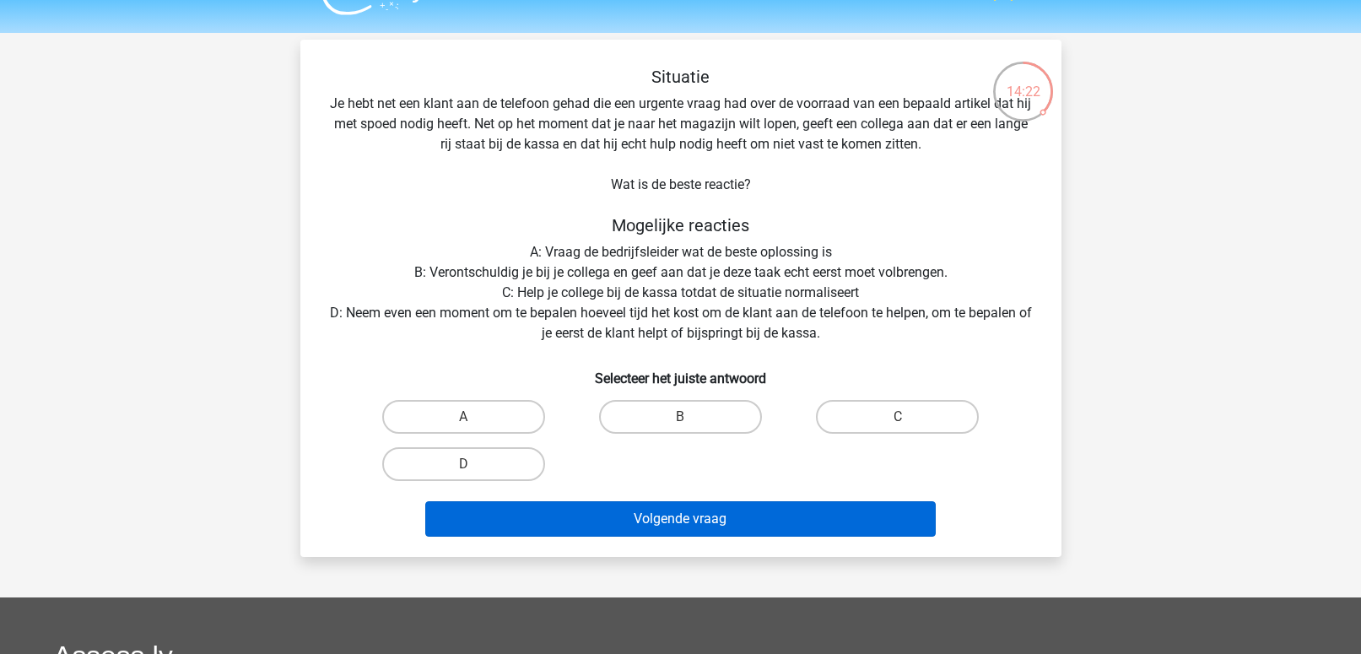
scroll to position [35, 0]
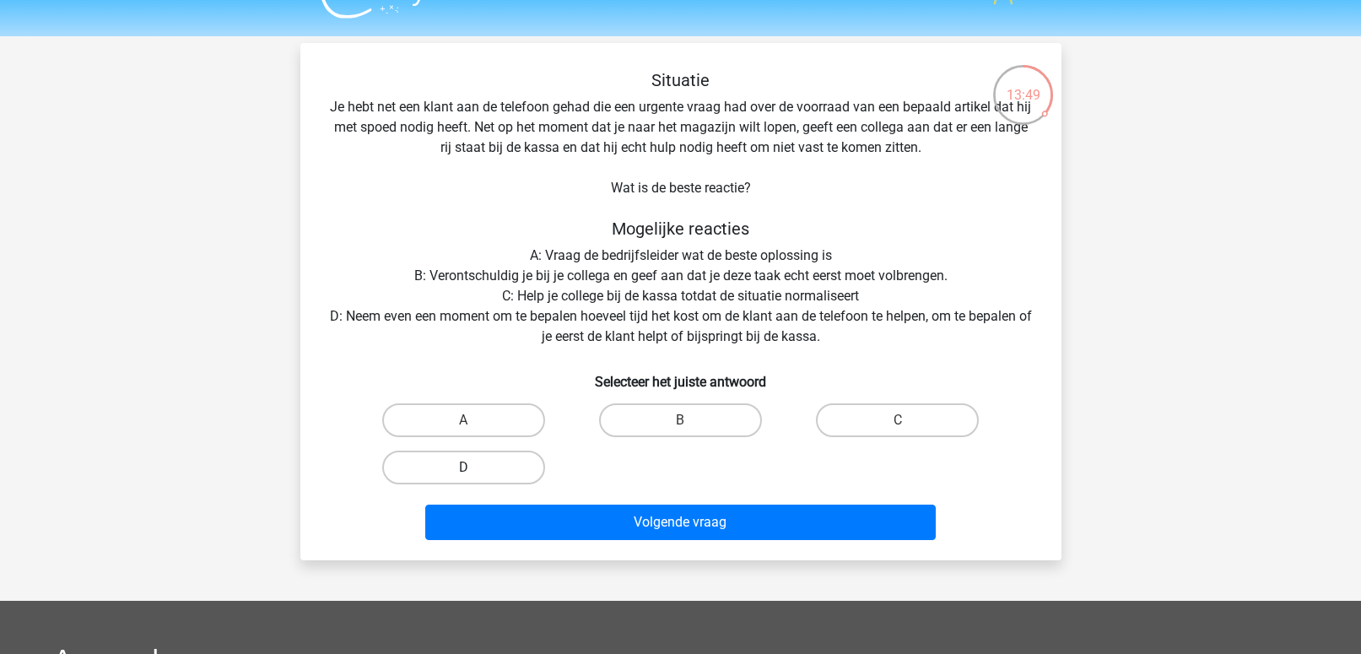
click at [499, 466] on label "D" at bounding box center [463, 468] width 163 height 34
click at [474, 468] on input "D" at bounding box center [468, 473] width 11 height 11
radio input "true"
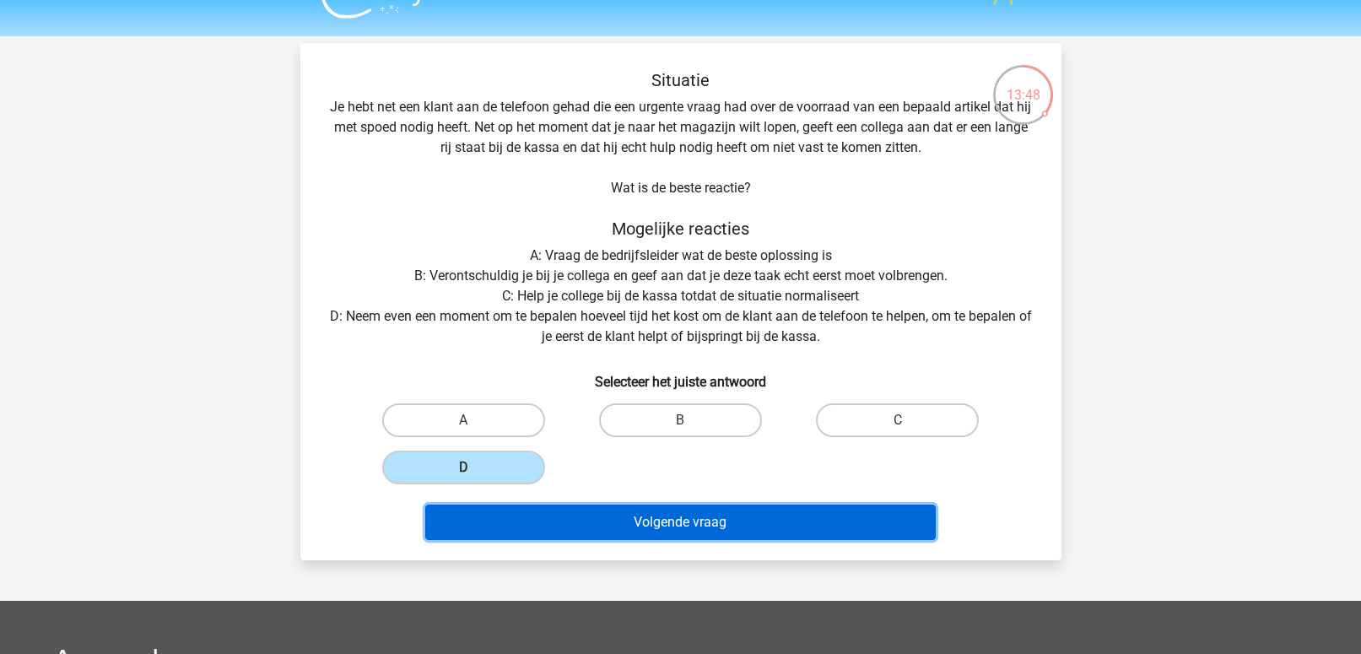
click at [671, 533] on button "Volgende vraag" at bounding box center [680, 522] width 511 height 35
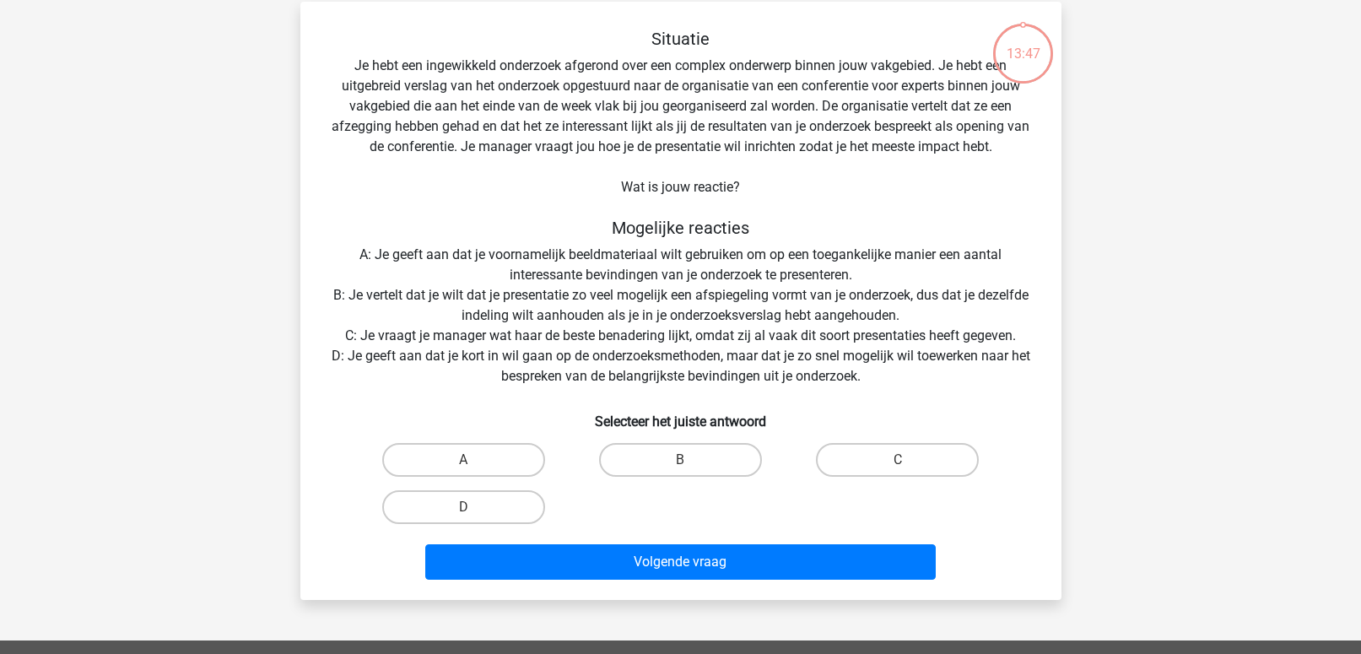
scroll to position [78, 0]
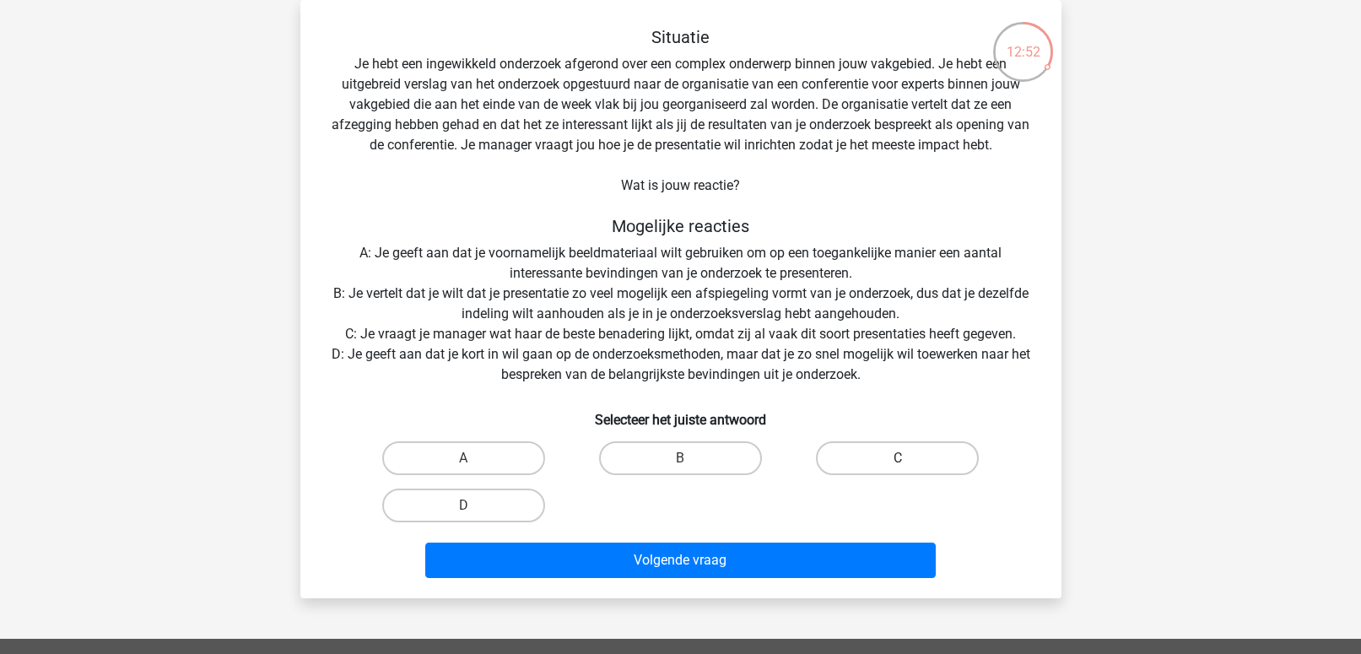
click at [868, 467] on label "C" at bounding box center [897, 458] width 163 height 34
click at [898, 467] on input "C" at bounding box center [903, 463] width 11 height 11
radio input "true"
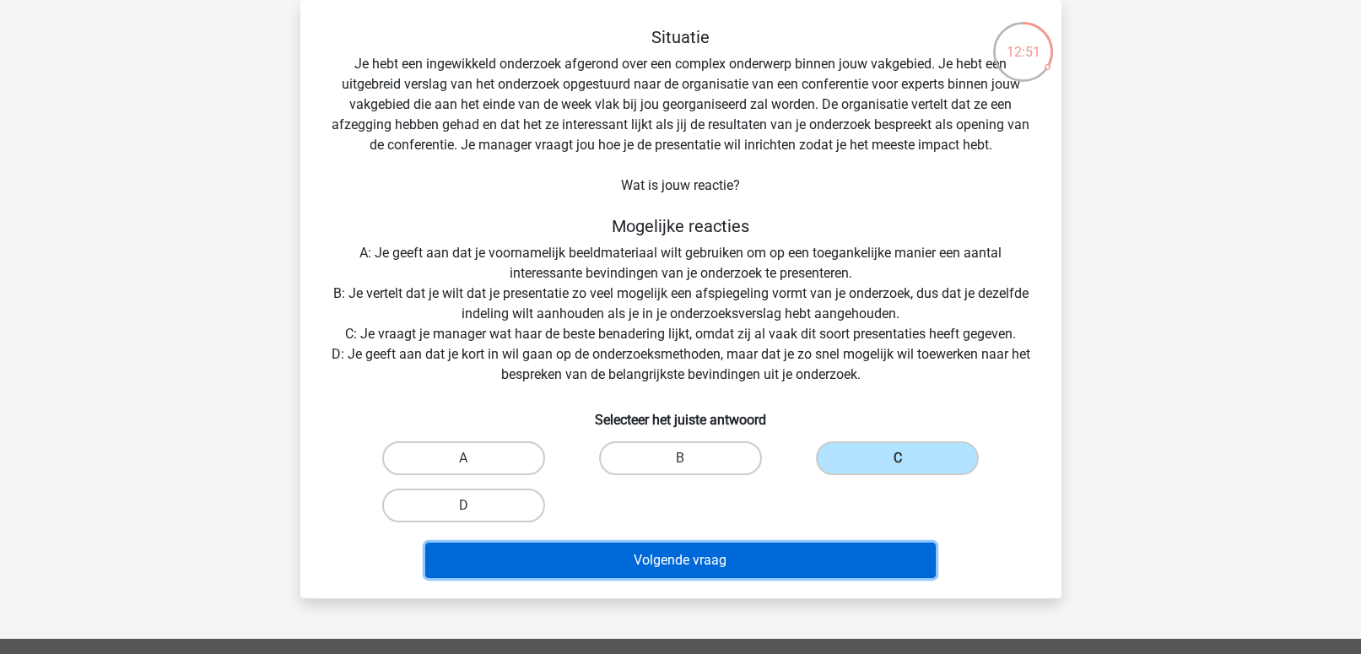
click at [681, 558] on button "Volgende vraag" at bounding box center [680, 560] width 511 height 35
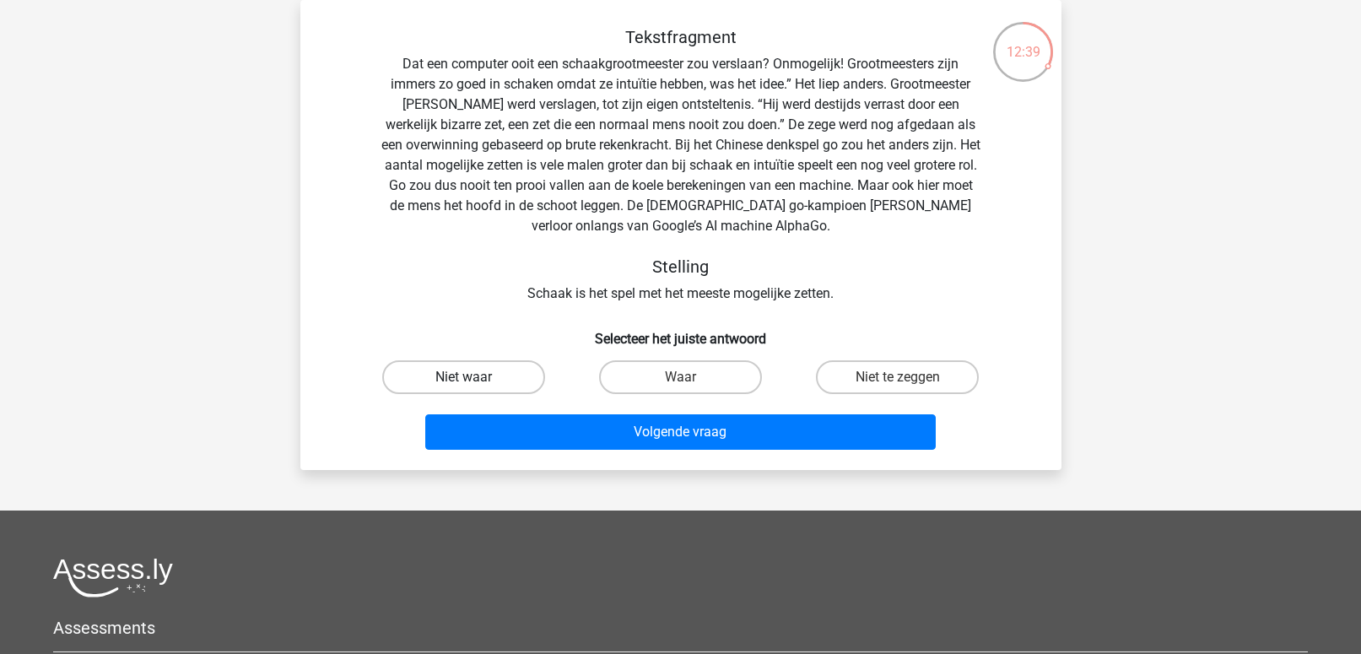
click at [515, 382] on label "Niet waar" at bounding box center [463, 377] width 163 height 34
click at [474, 382] on input "Niet waar" at bounding box center [468, 382] width 11 height 11
radio input "true"
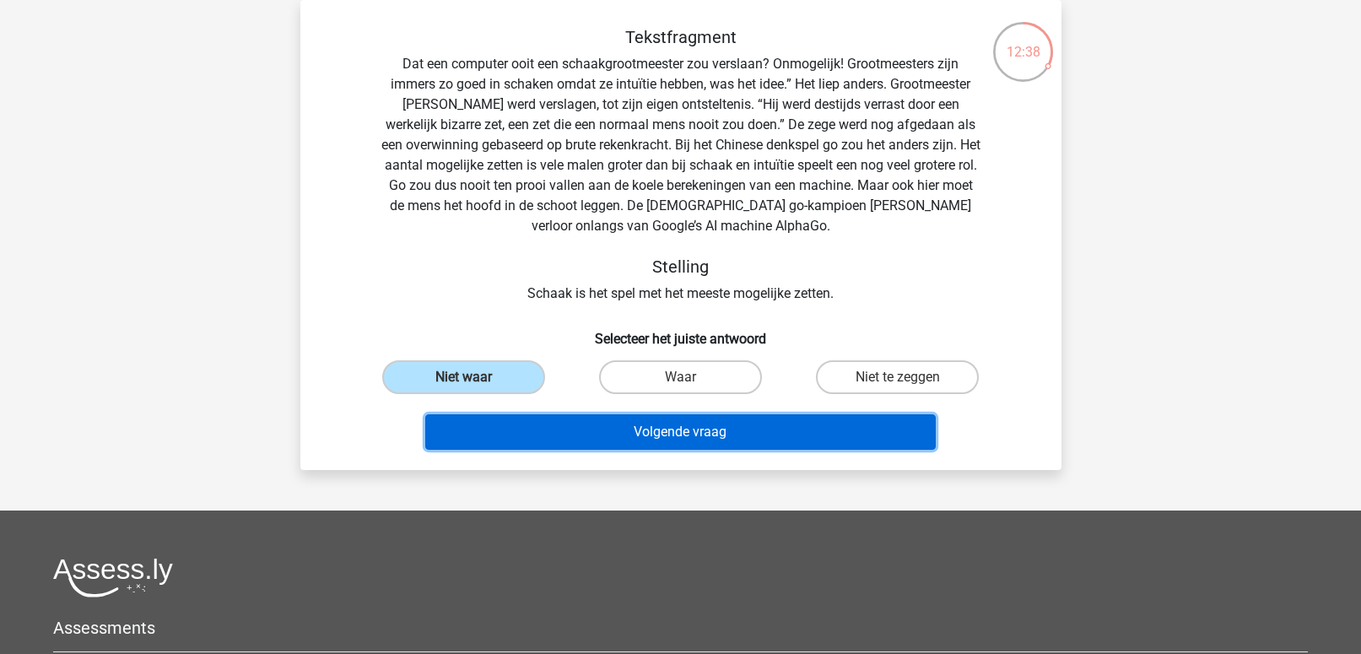
click at [590, 432] on button "Volgende vraag" at bounding box center [680, 431] width 511 height 35
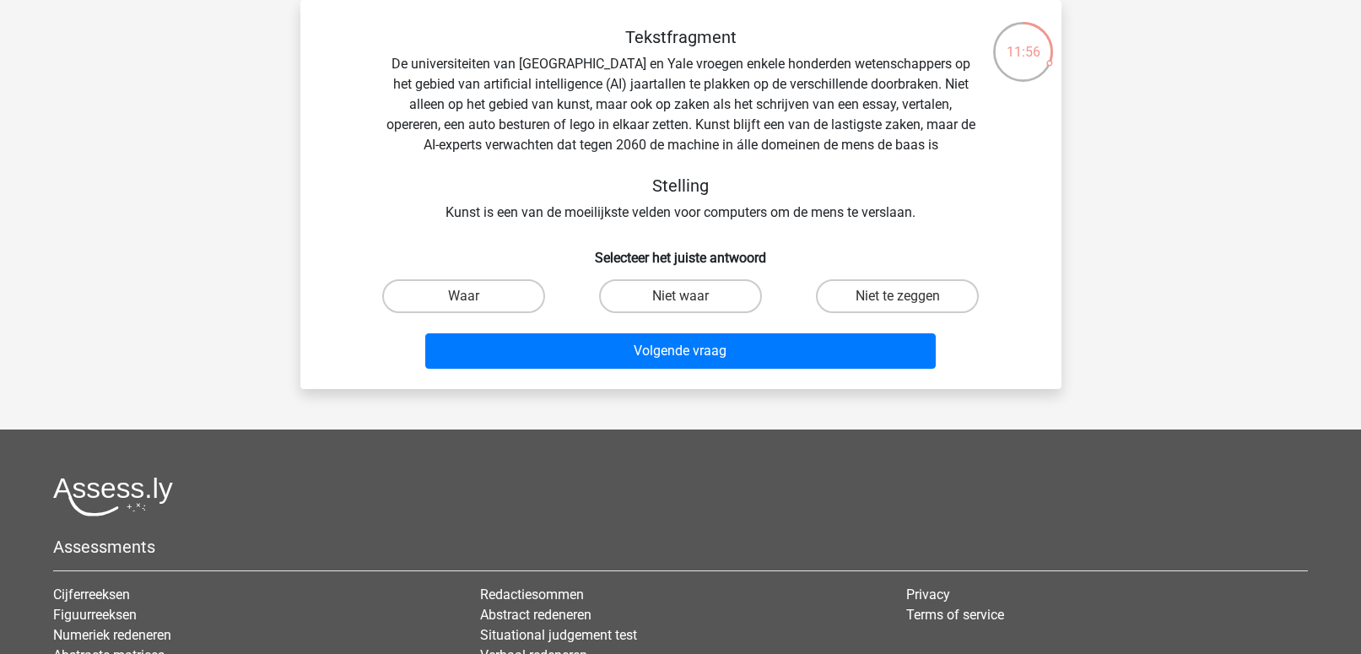
click at [463, 297] on input "Waar" at bounding box center [468, 301] width 11 height 11
radio input "true"
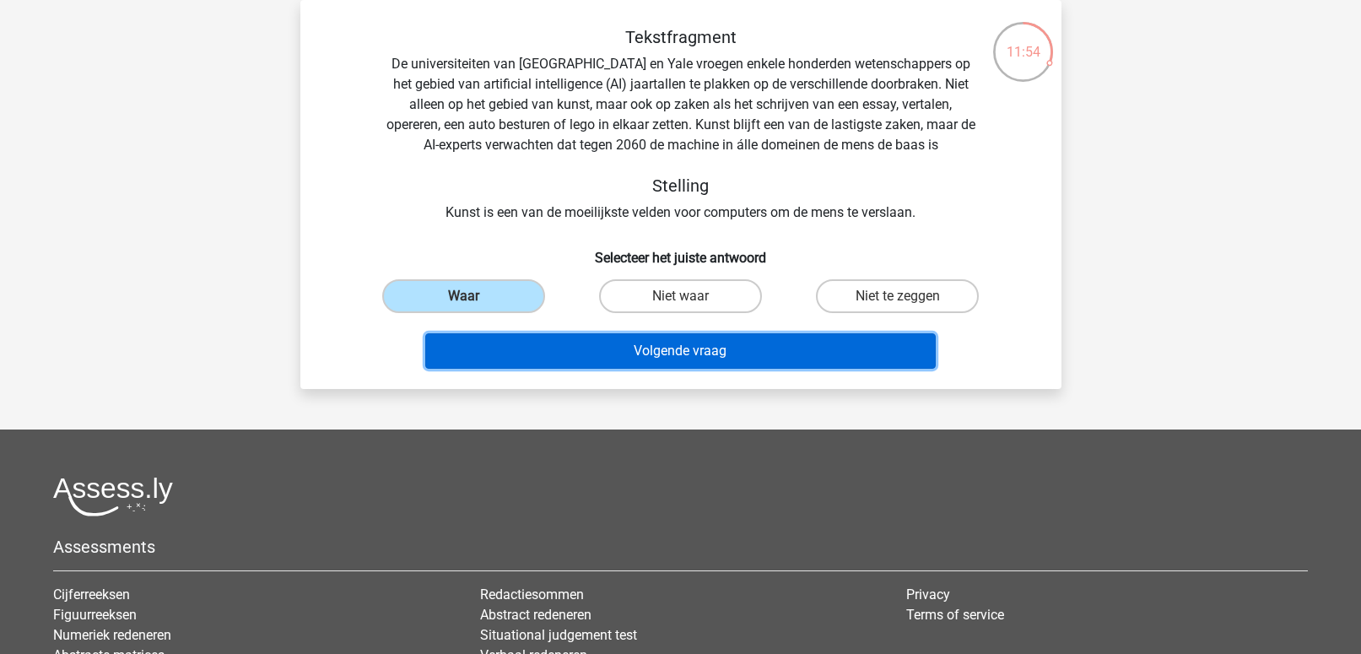
click at [652, 360] on button "Volgende vraag" at bounding box center [680, 350] width 511 height 35
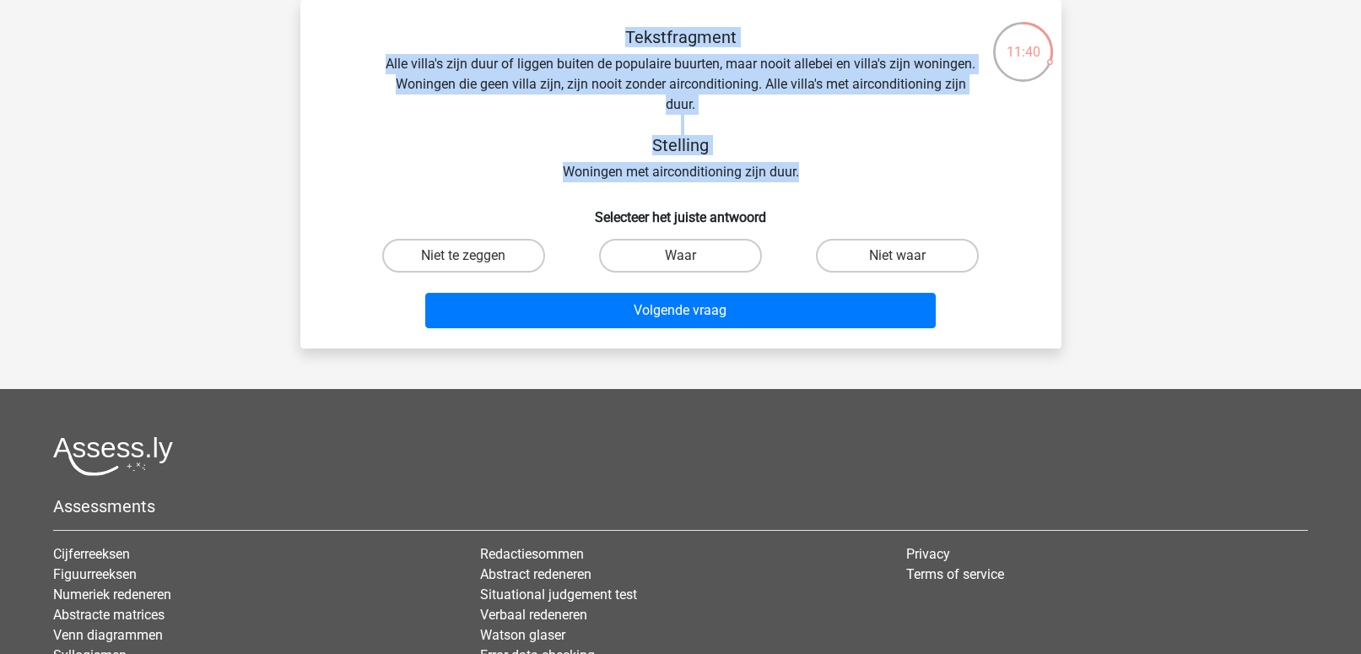
drag, startPoint x: 814, startPoint y: 176, endPoint x: 384, endPoint y: 37, distance: 451.3
click at [384, 35] on div "Tekstfragment Alle villa's zijn duur of liggen buiten de populaire buurten, maa…" at bounding box center [680, 104] width 707 height 155
copy div "Tekstfragment Alle villa's zijn duur of liggen buiten de populaire buurten, maa…"
click at [886, 251] on label "Niet waar" at bounding box center [897, 256] width 163 height 34
click at [898, 256] on input "Niet waar" at bounding box center [903, 261] width 11 height 11
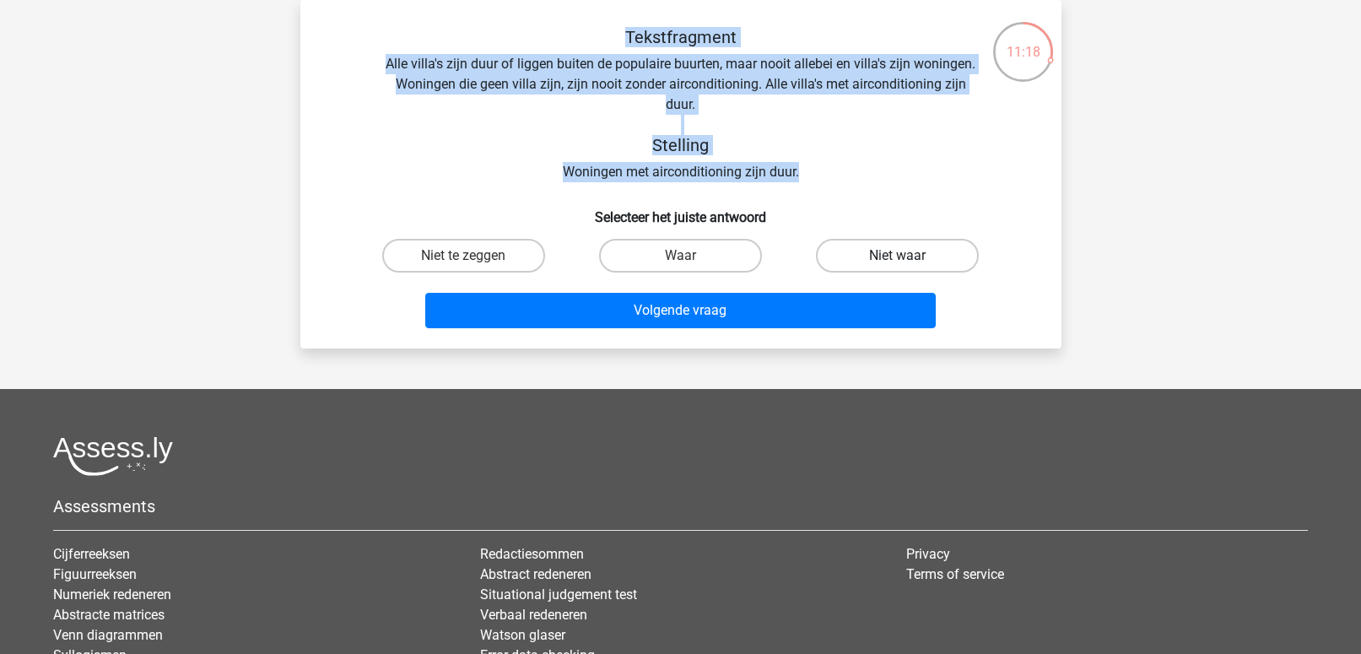
radio input "true"
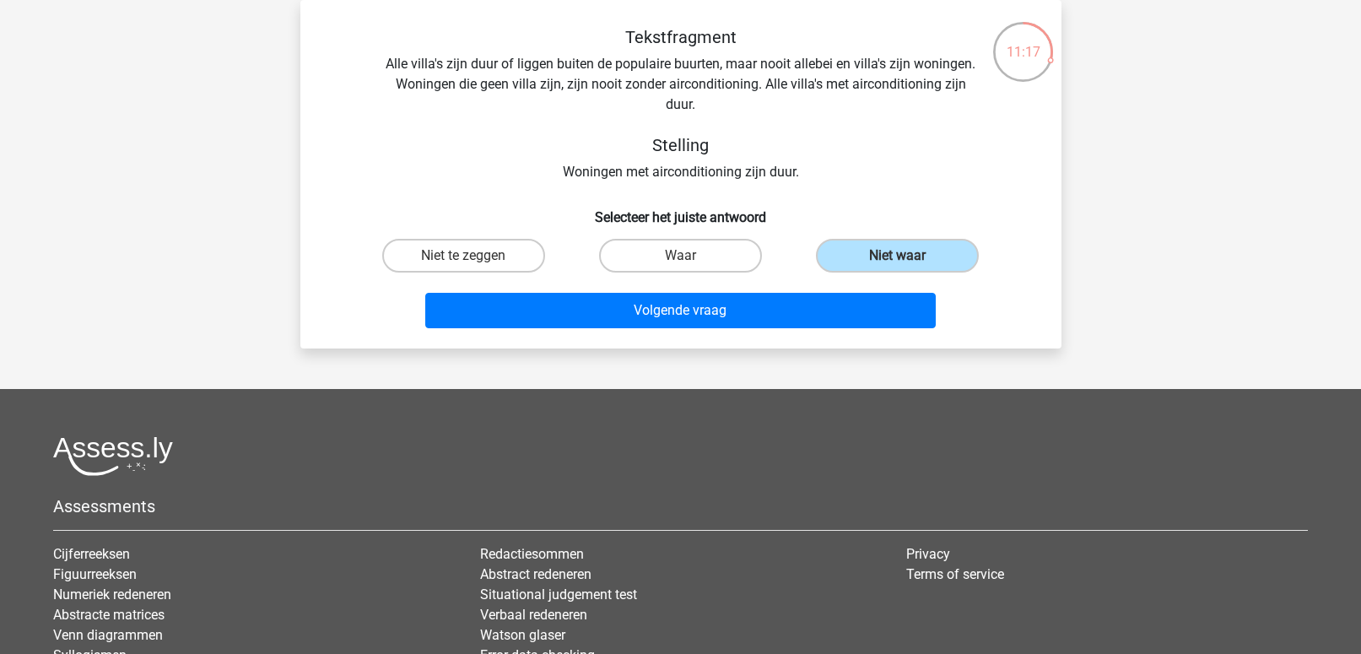
click at [779, 332] on div "Volgende vraag" at bounding box center [680, 314] width 651 height 42
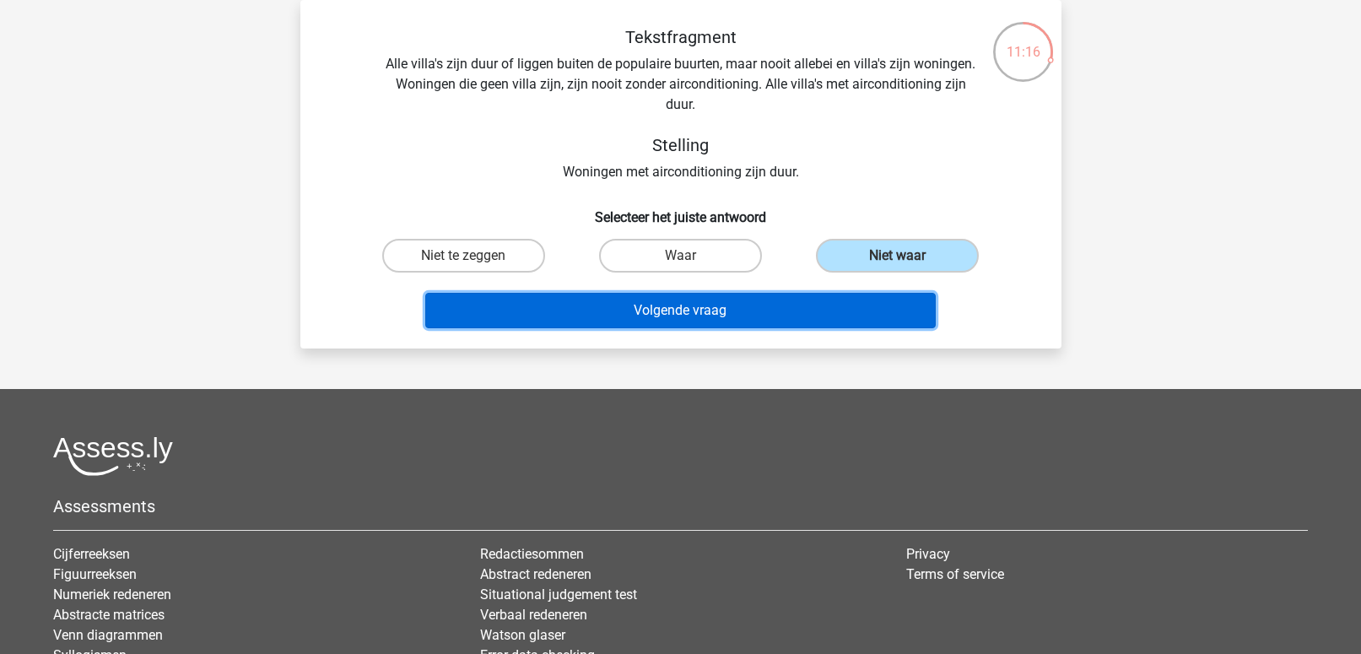
click at [782, 320] on button "Volgende vraag" at bounding box center [680, 310] width 511 height 35
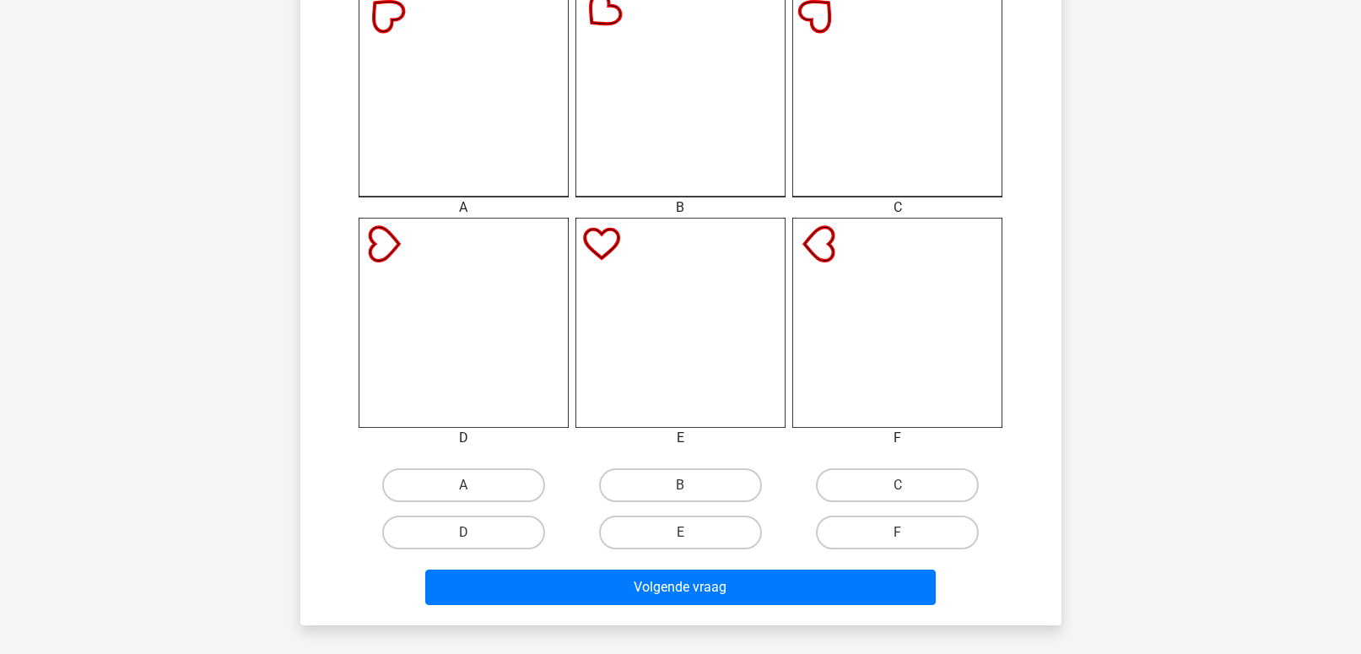
scroll to position [495, 0]
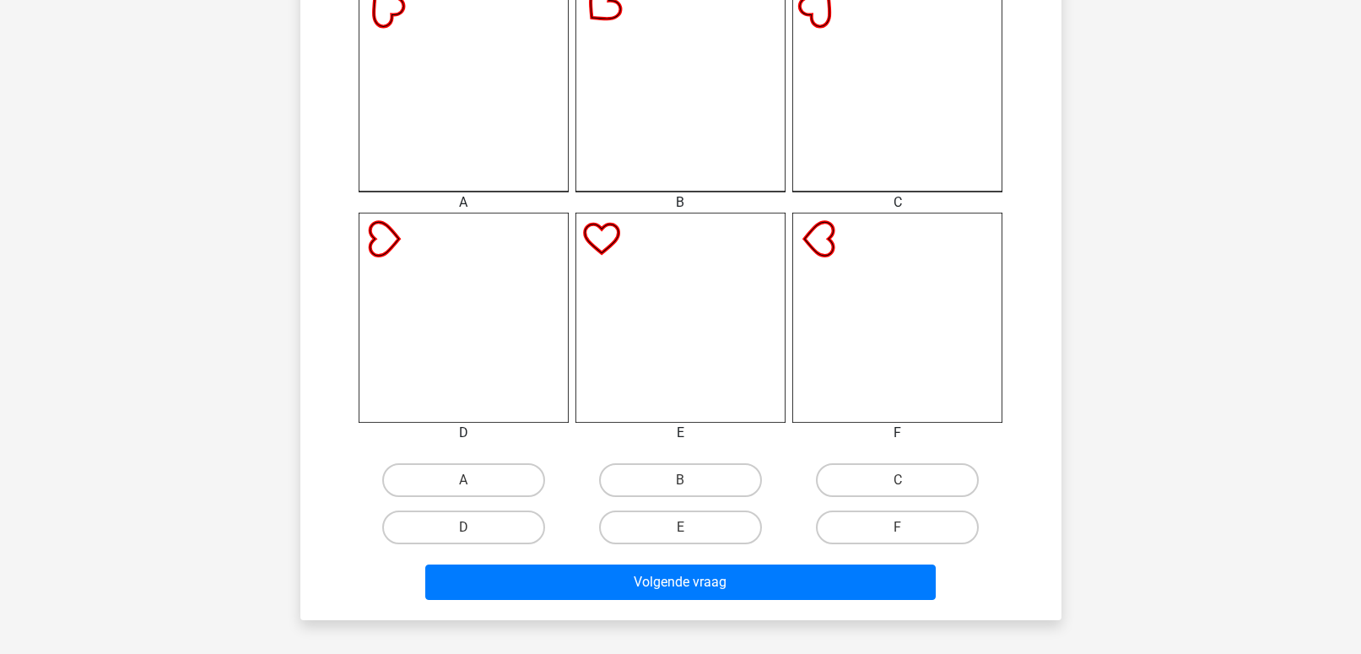
click at [899, 530] on input "F" at bounding box center [903, 532] width 11 height 11
radio input "true"
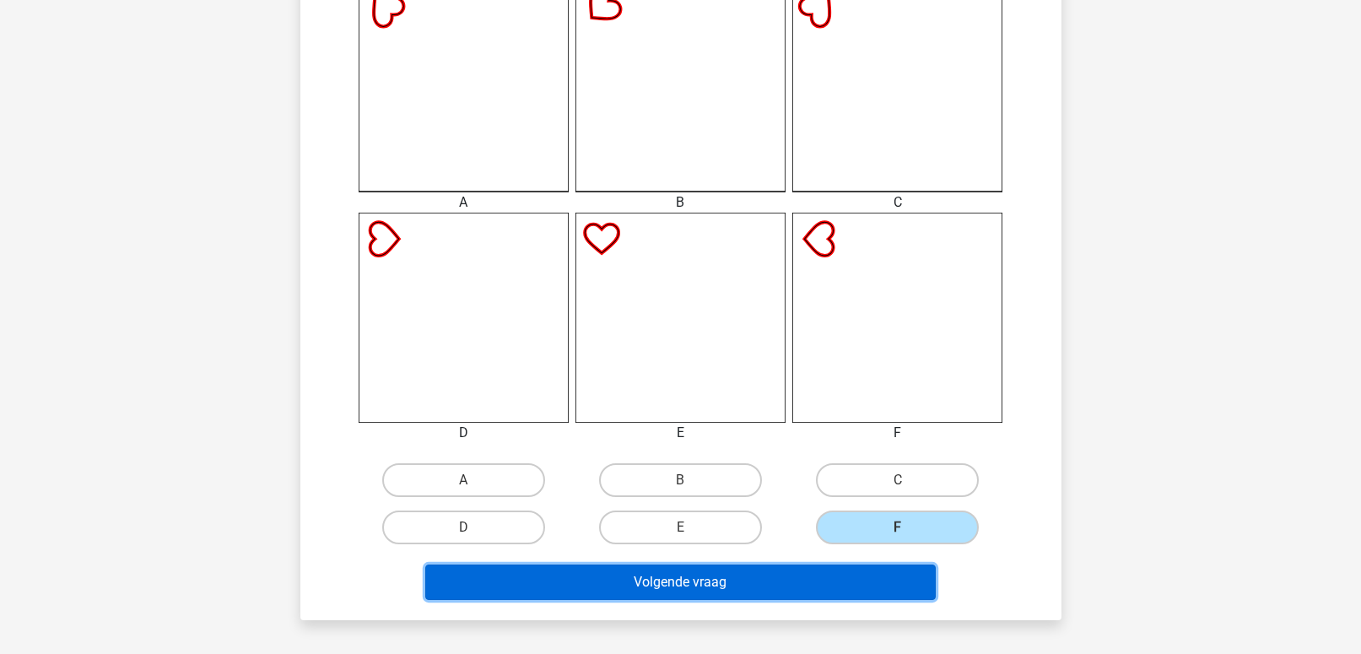
click at [791, 575] on button "Volgende vraag" at bounding box center [680, 582] width 511 height 35
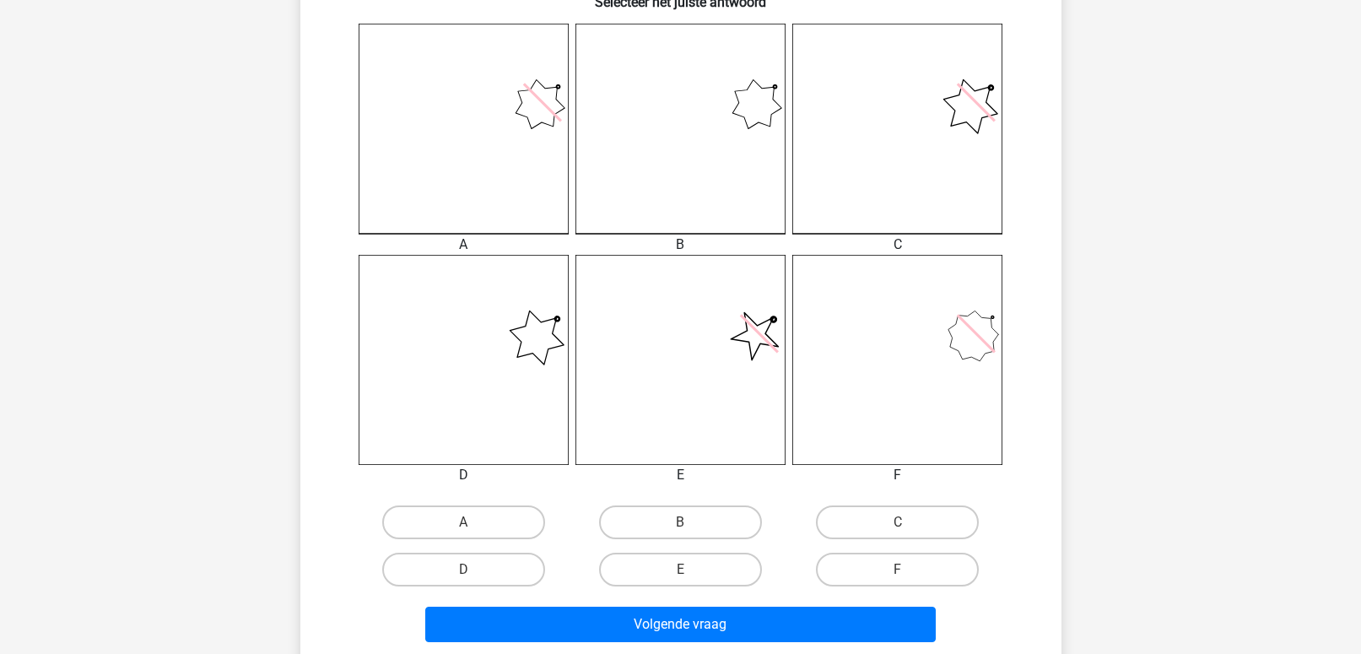
scroll to position [452, 0]
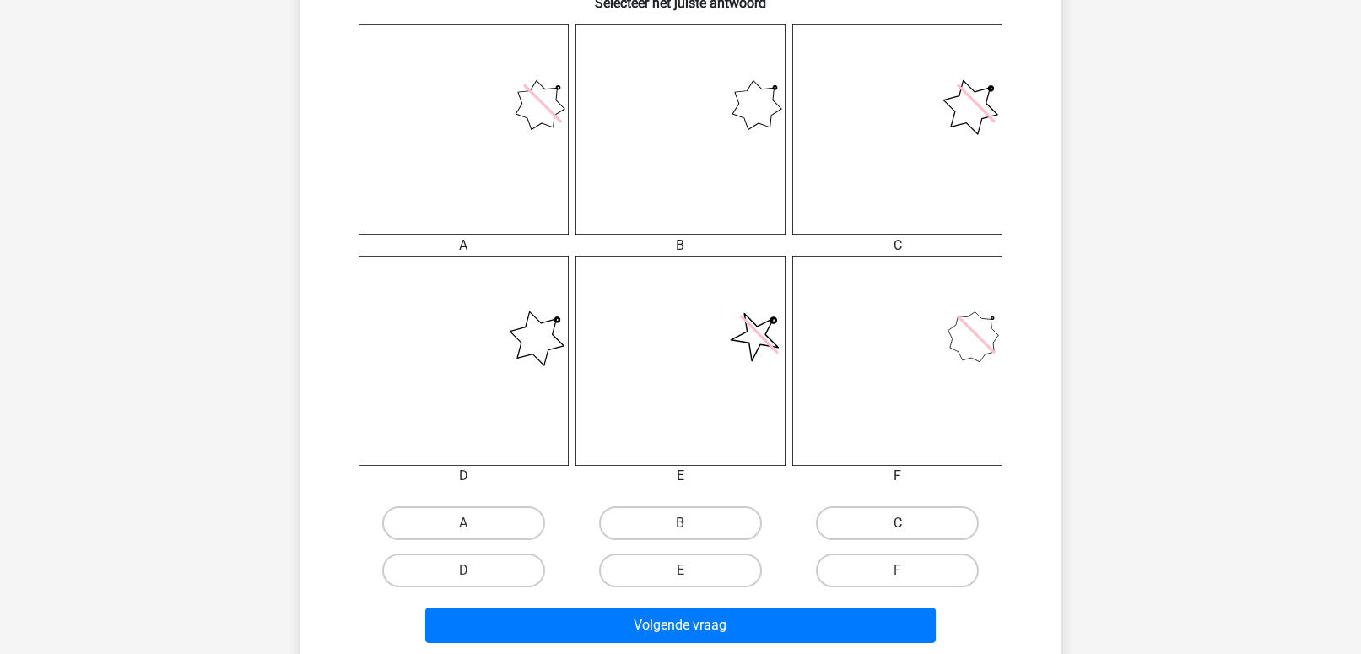
click at [846, 537] on label "C" at bounding box center [897, 523] width 163 height 34
click at [898, 534] on input "C" at bounding box center [903, 528] width 11 height 11
radio input "true"
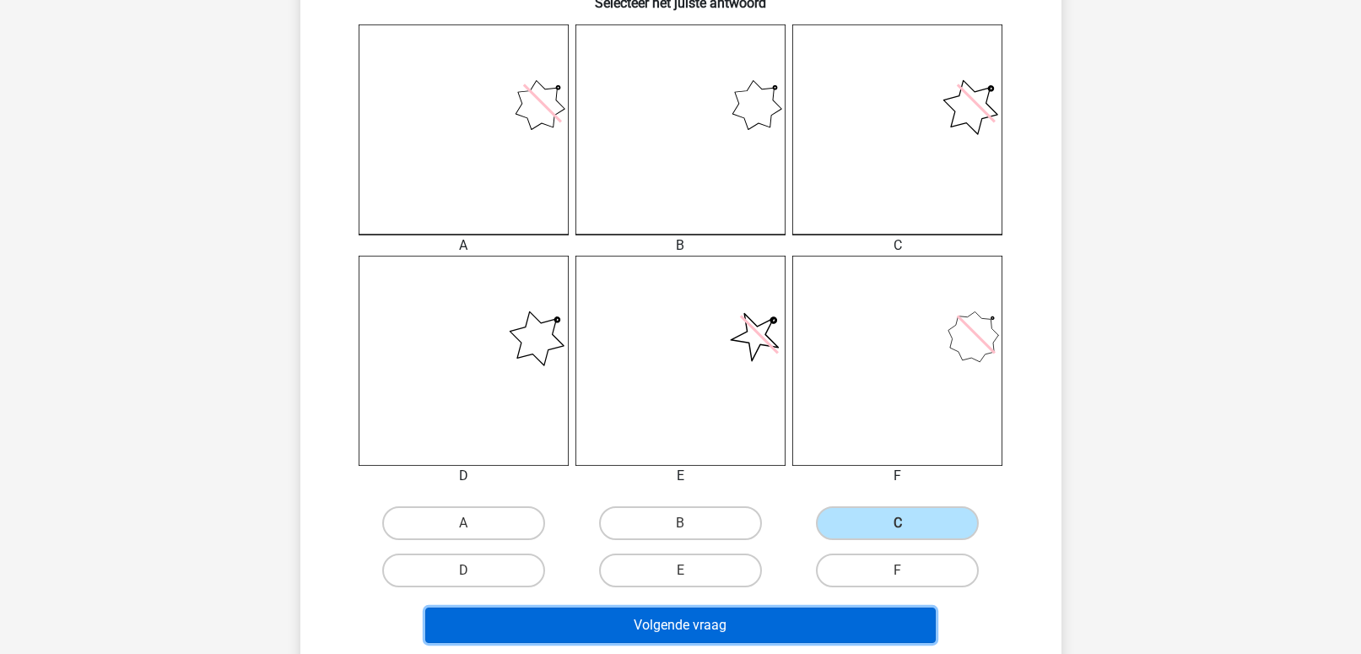
click at [761, 620] on button "Volgende vraag" at bounding box center [680, 625] width 511 height 35
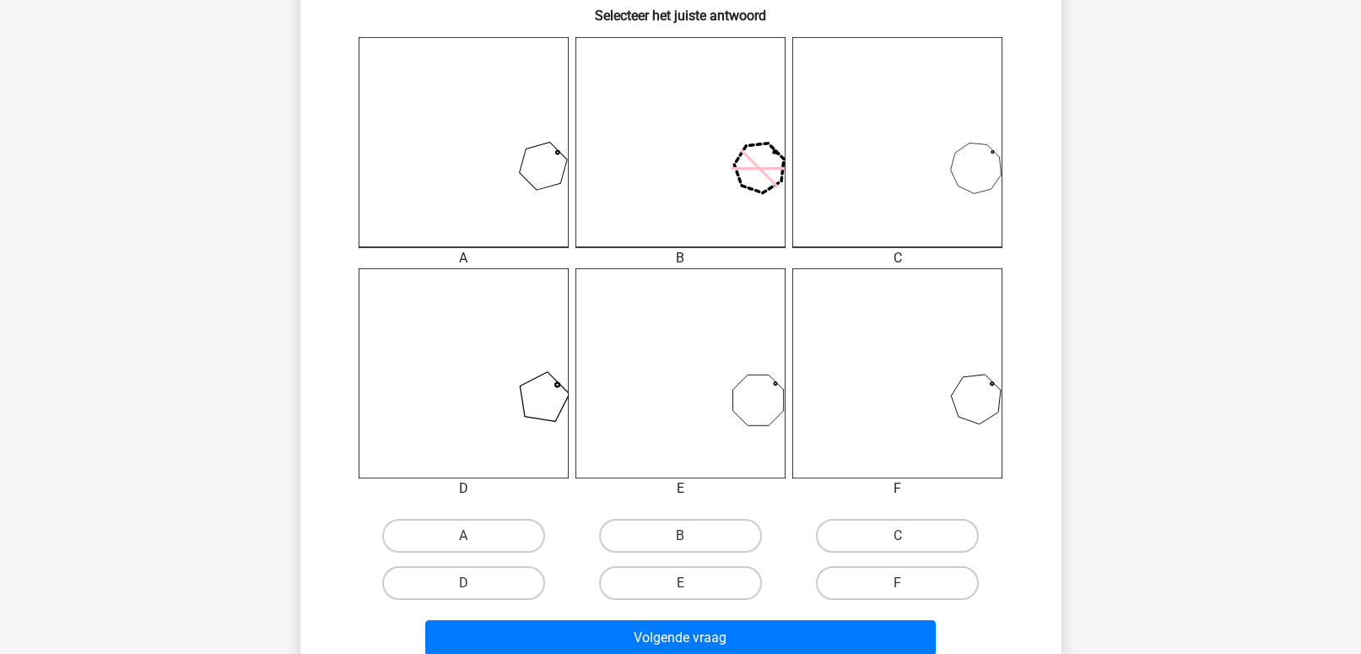
scroll to position [443, 0]
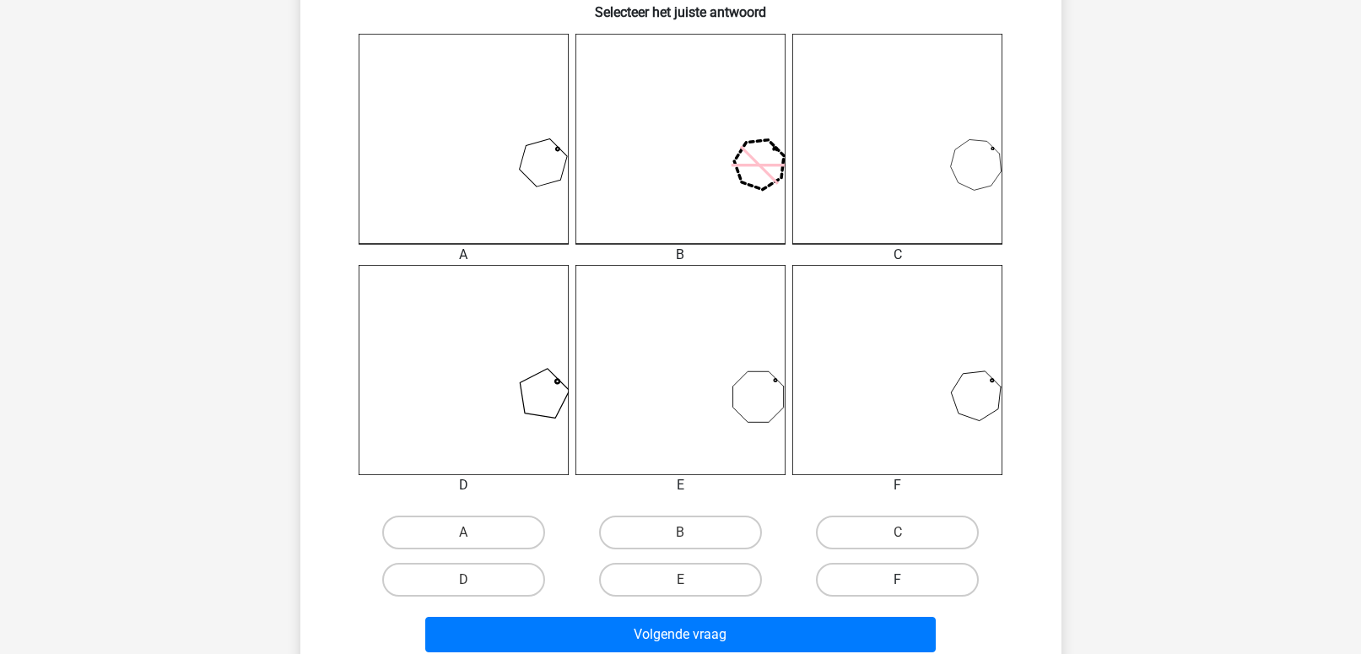
click at [906, 579] on label "F" at bounding box center [897, 580] width 163 height 34
click at [906, 580] on input "F" at bounding box center [903, 585] width 11 height 11
radio input "true"
click at [708, 574] on label "E" at bounding box center [680, 580] width 163 height 34
click at [691, 580] on input "E" at bounding box center [685, 585] width 11 height 11
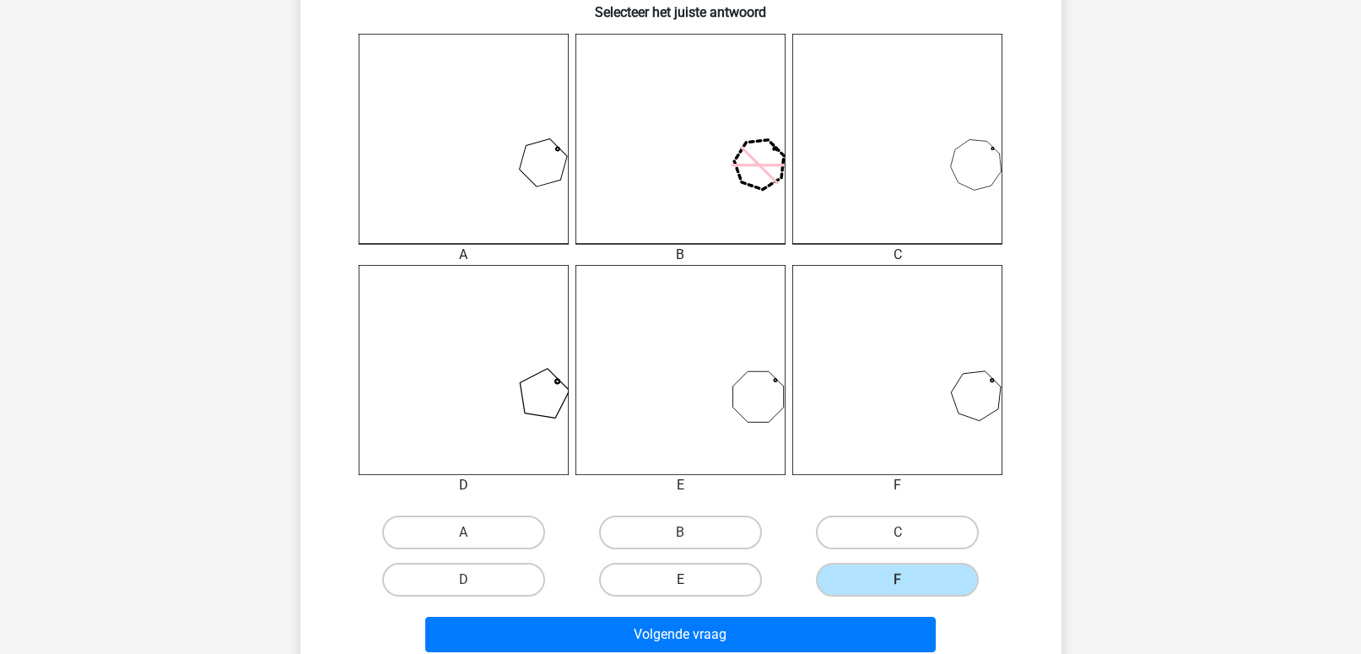
radio input "true"
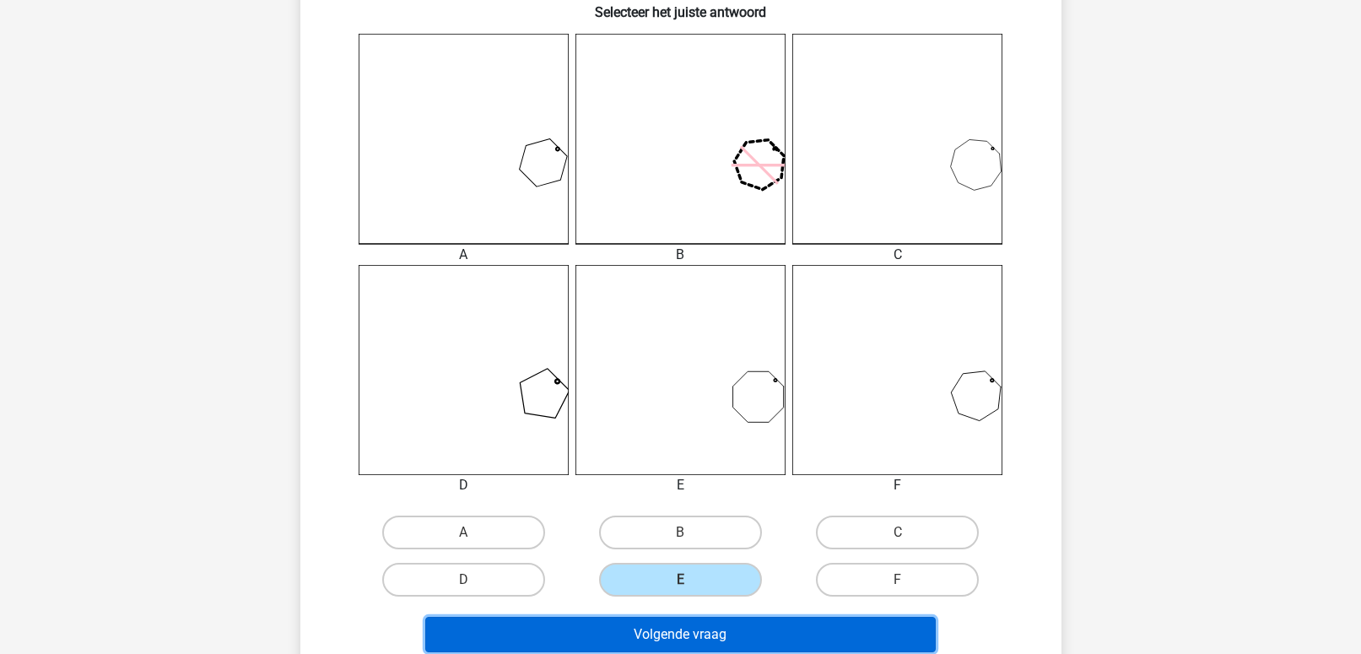
click at [685, 632] on button "Volgende vraag" at bounding box center [680, 634] width 511 height 35
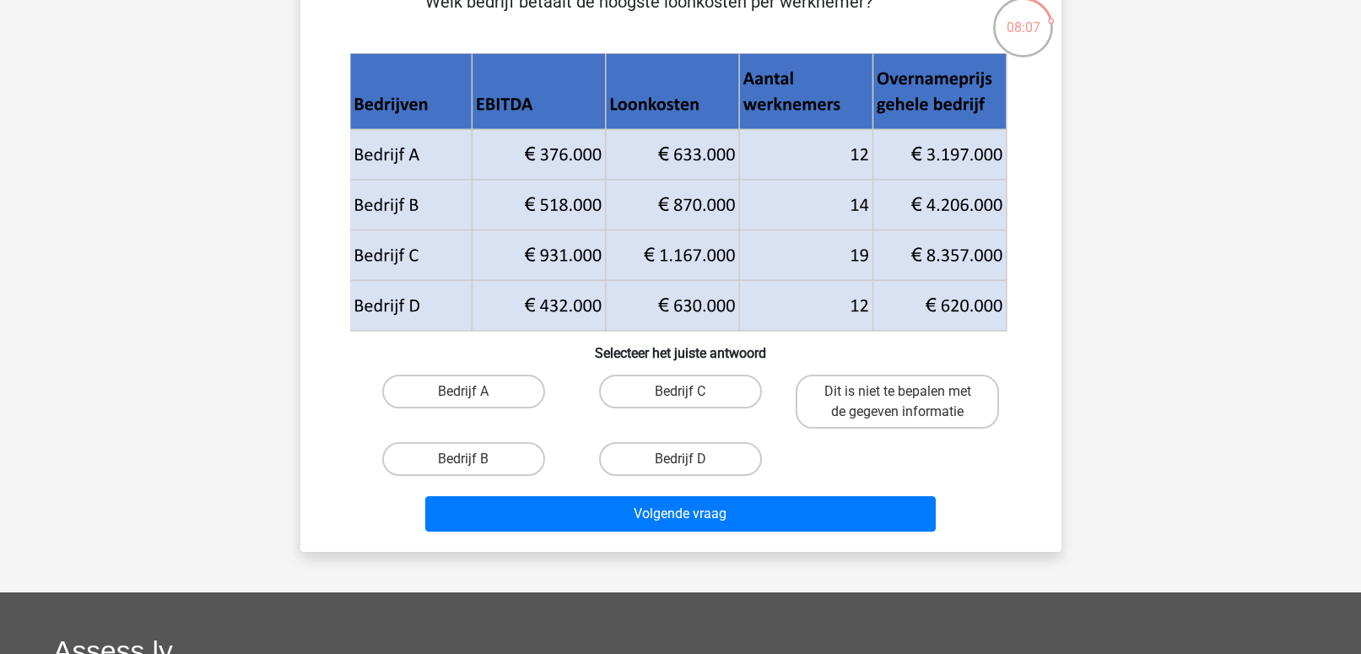
scroll to position [158, 0]
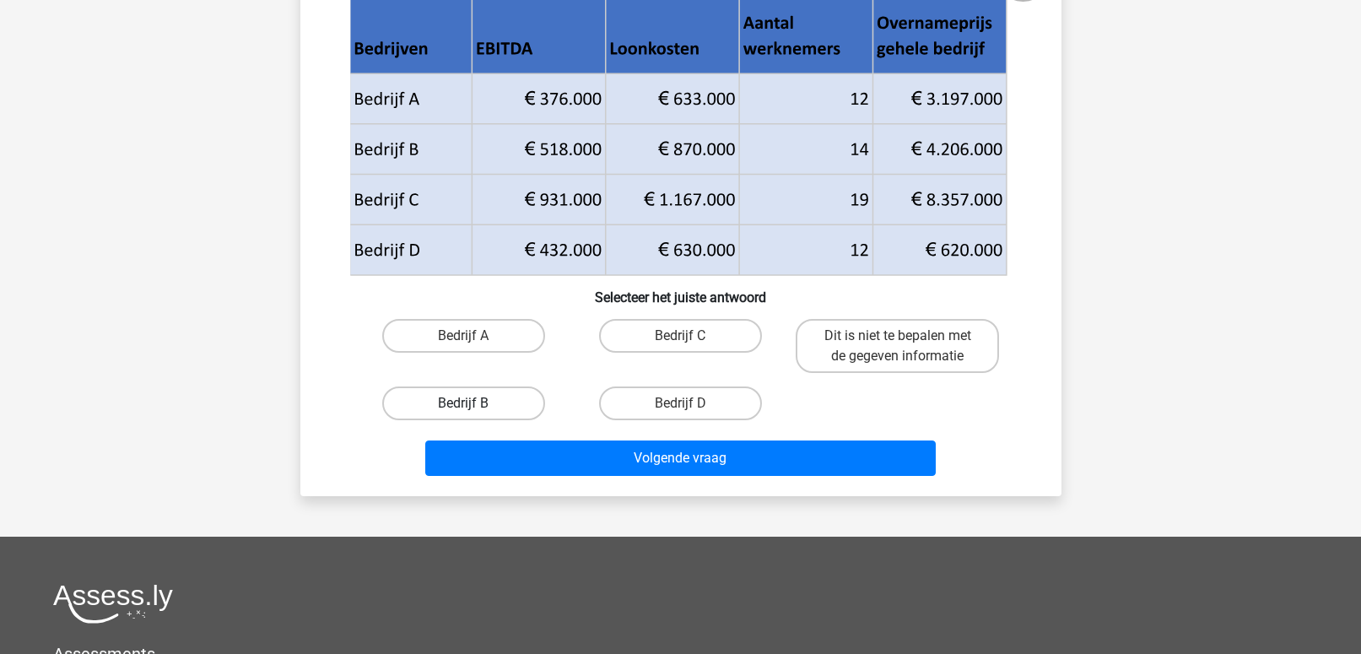
click at [462, 401] on label "Bedrijf B" at bounding box center [463, 404] width 163 height 34
click at [463, 403] on input "Bedrijf B" at bounding box center [468, 408] width 11 height 11
radio input "true"
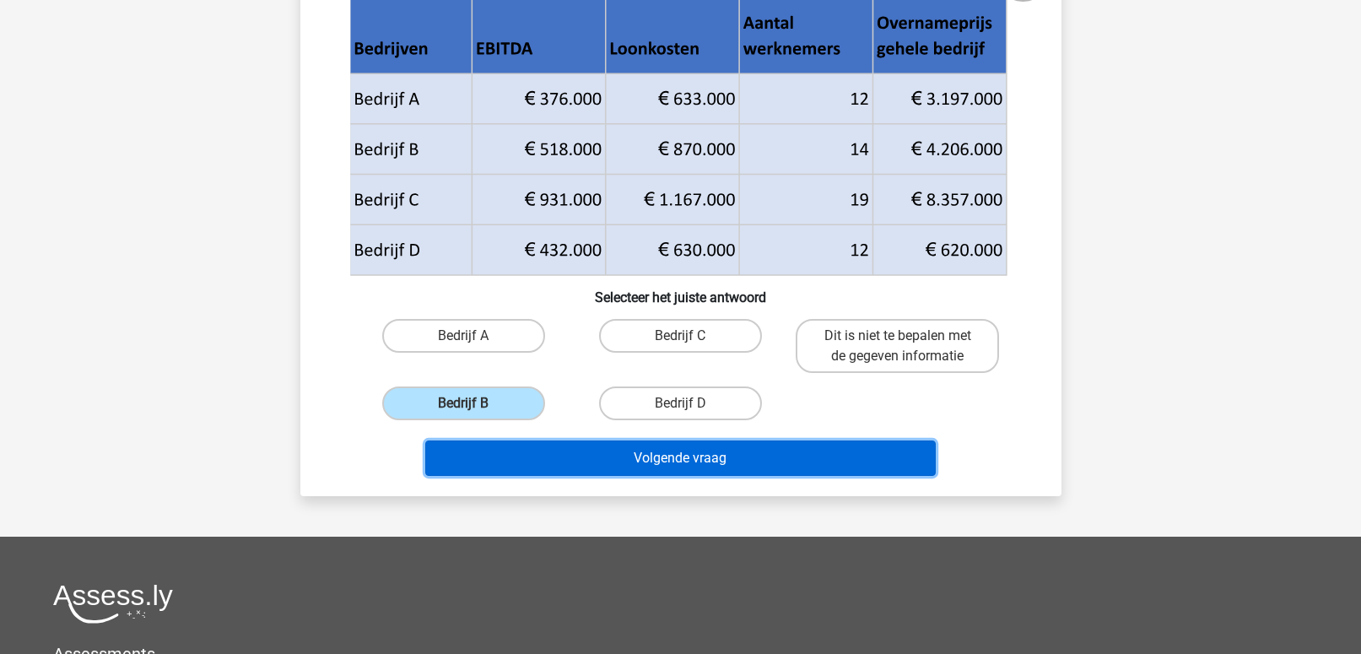
click at [541, 450] on button "Volgende vraag" at bounding box center [680, 458] width 511 height 35
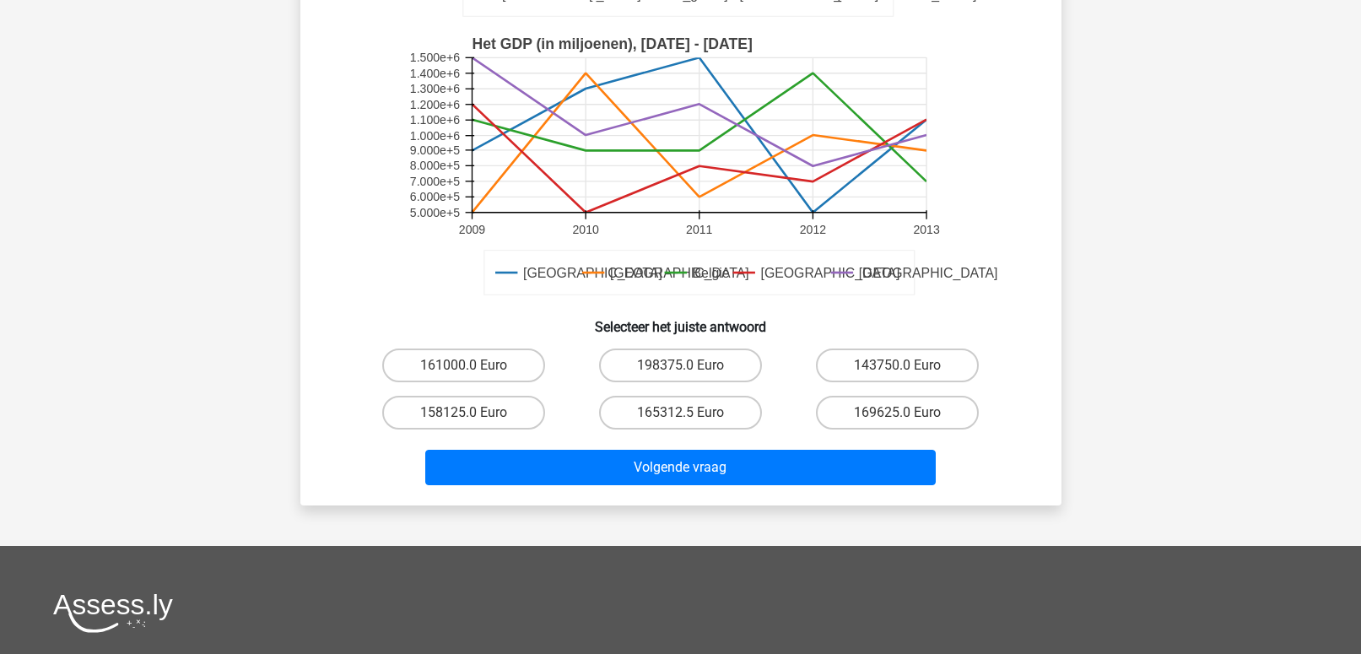
scroll to position [405, 0]
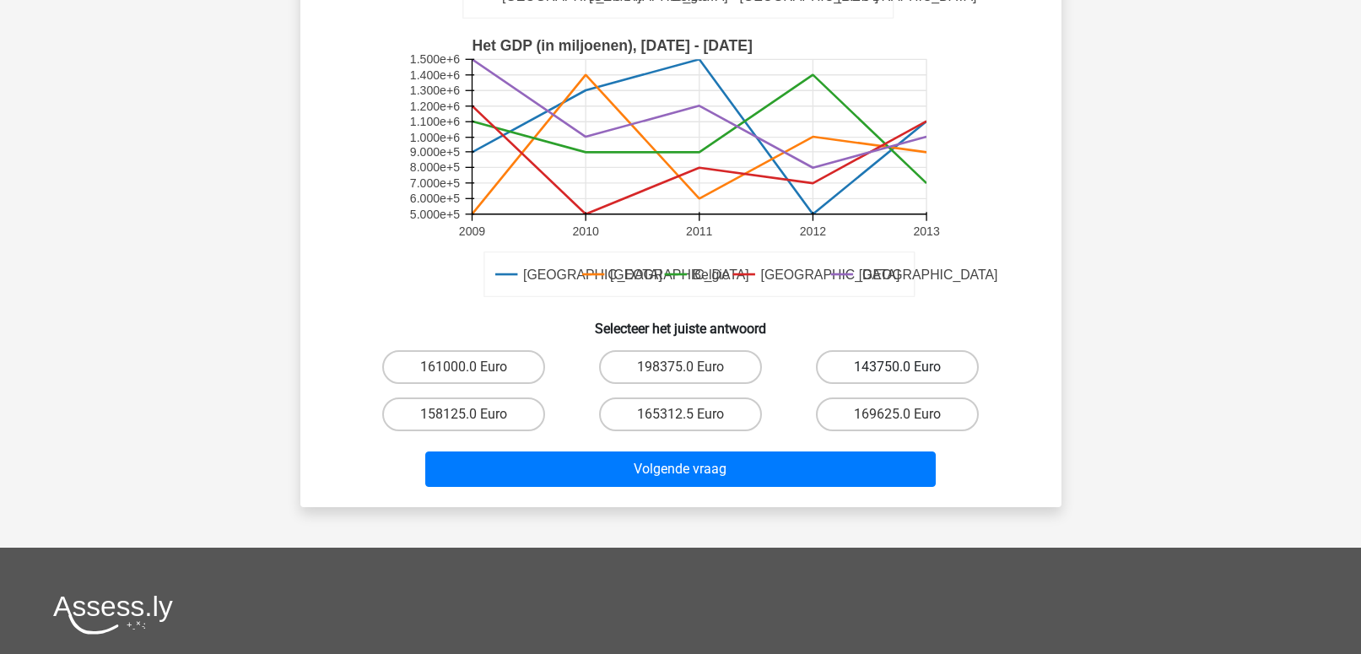
click at [876, 362] on label "143750.0 Euro" at bounding box center [897, 367] width 163 height 34
click at [898, 367] on input "143750.0 Euro" at bounding box center [903, 372] width 11 height 11
radio input "true"
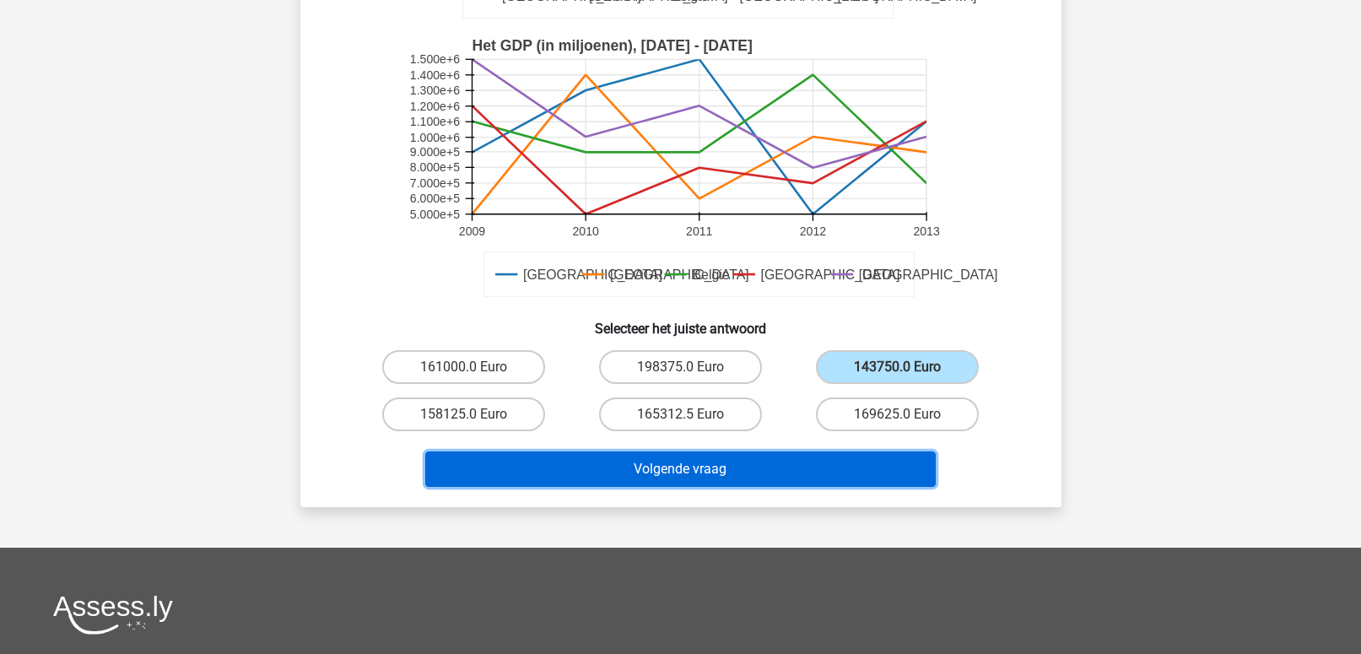
click at [756, 463] on button "Volgende vraag" at bounding box center [680, 468] width 511 height 35
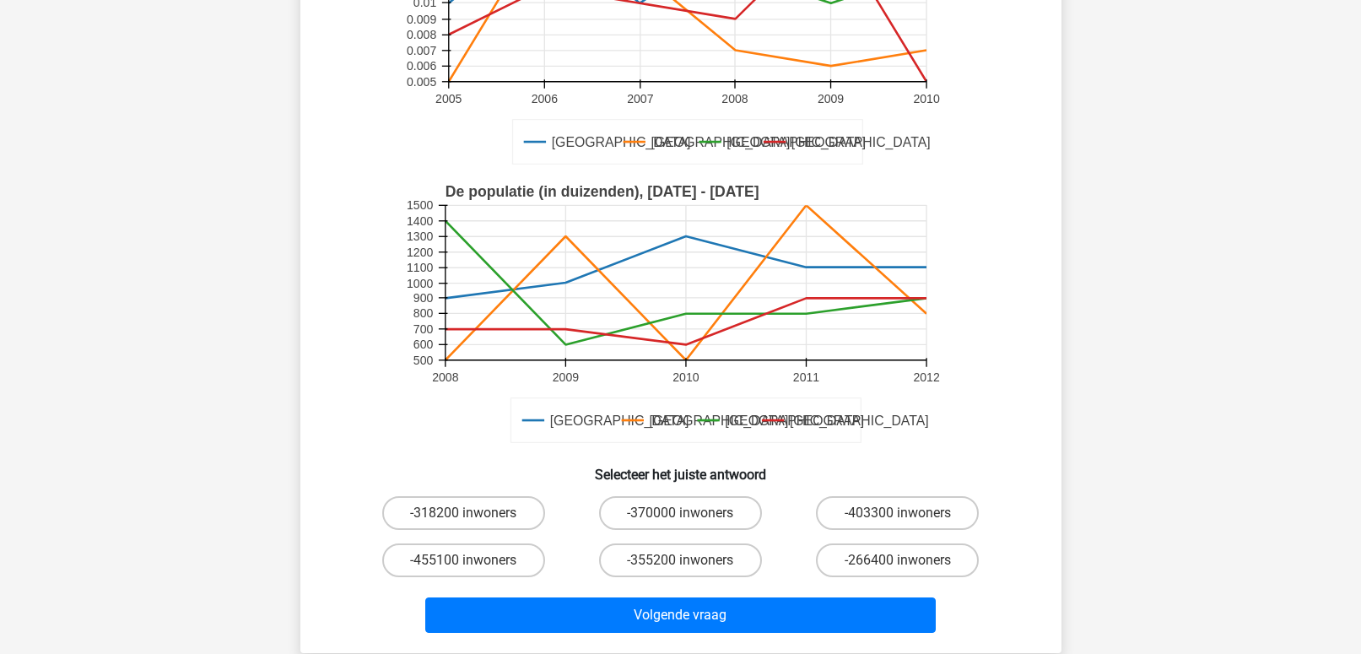
scroll to position [339, 0]
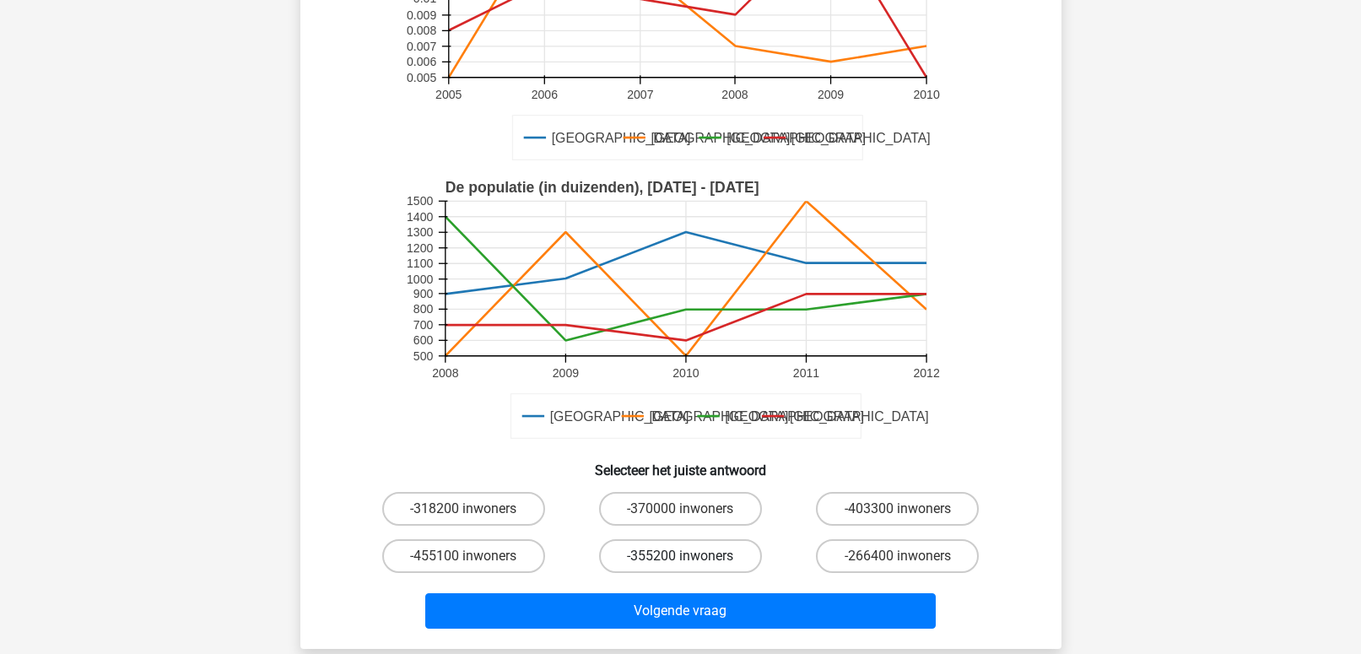
click at [653, 539] on label "-355200 inwoners" at bounding box center [680, 556] width 163 height 34
click at [680, 556] on input "-355200 inwoners" at bounding box center [685, 561] width 11 height 11
radio input "true"
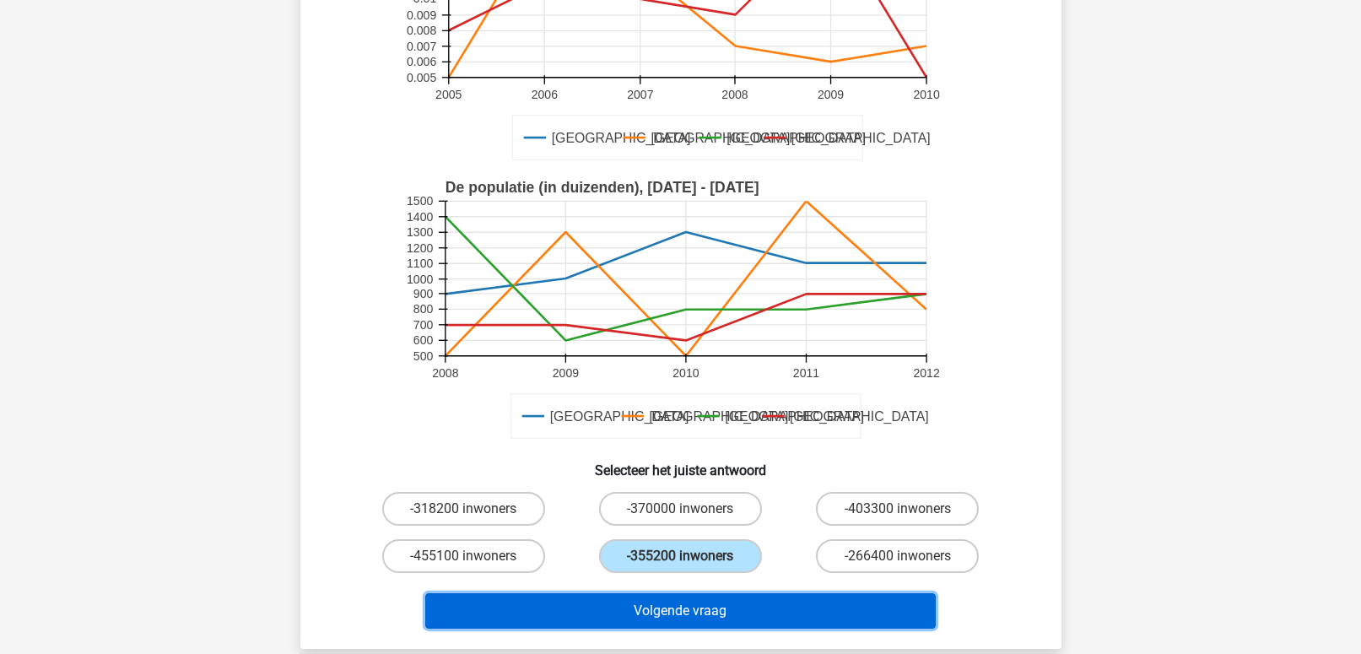
click at [635, 593] on button "Volgende vraag" at bounding box center [680, 610] width 511 height 35
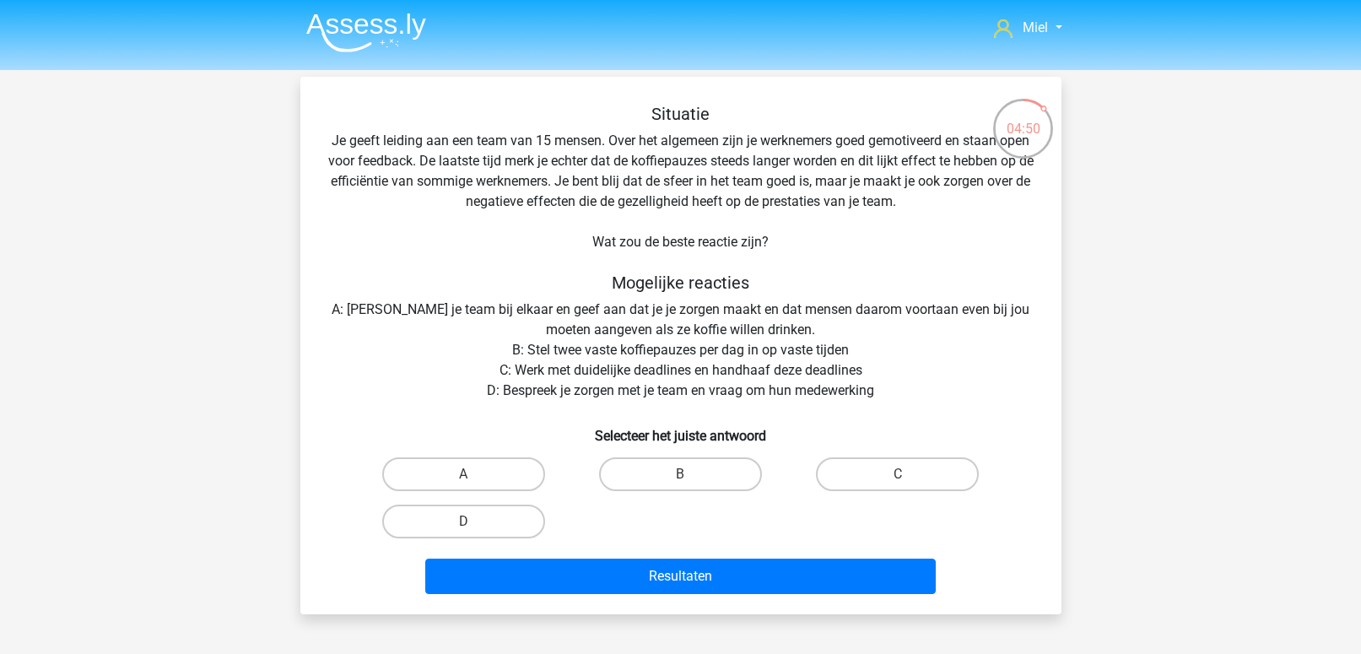
scroll to position [0, 0]
click at [474, 532] on label "D" at bounding box center [463, 523] width 163 height 34
click at [474, 532] on input "D" at bounding box center [468, 527] width 11 height 11
radio input "true"
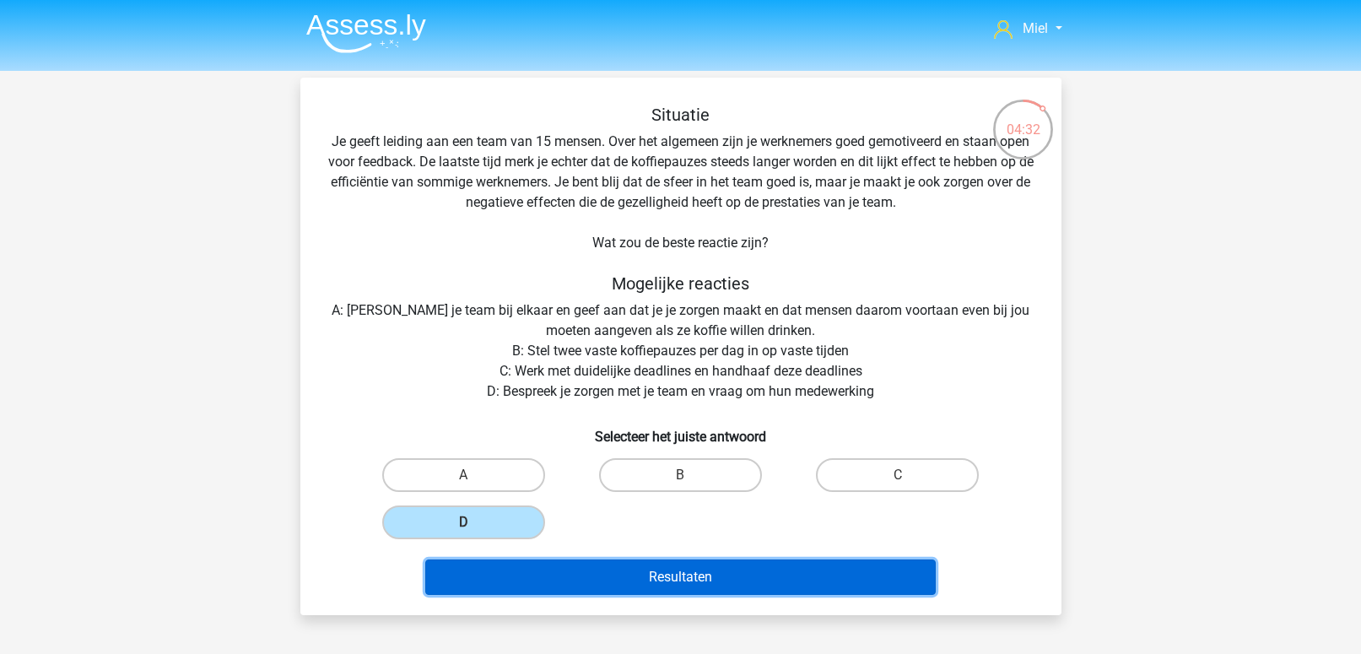
click at [587, 561] on button "Resultaten" at bounding box center [680, 577] width 511 height 35
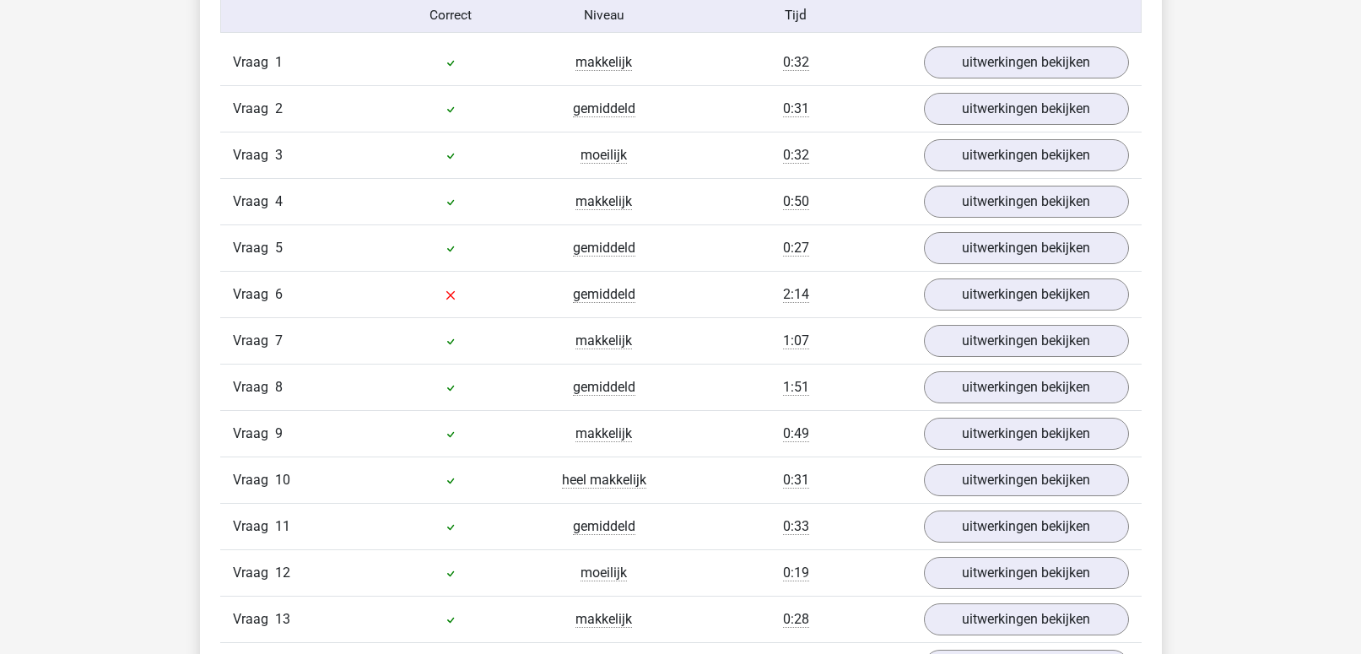
scroll to position [1530, 0]
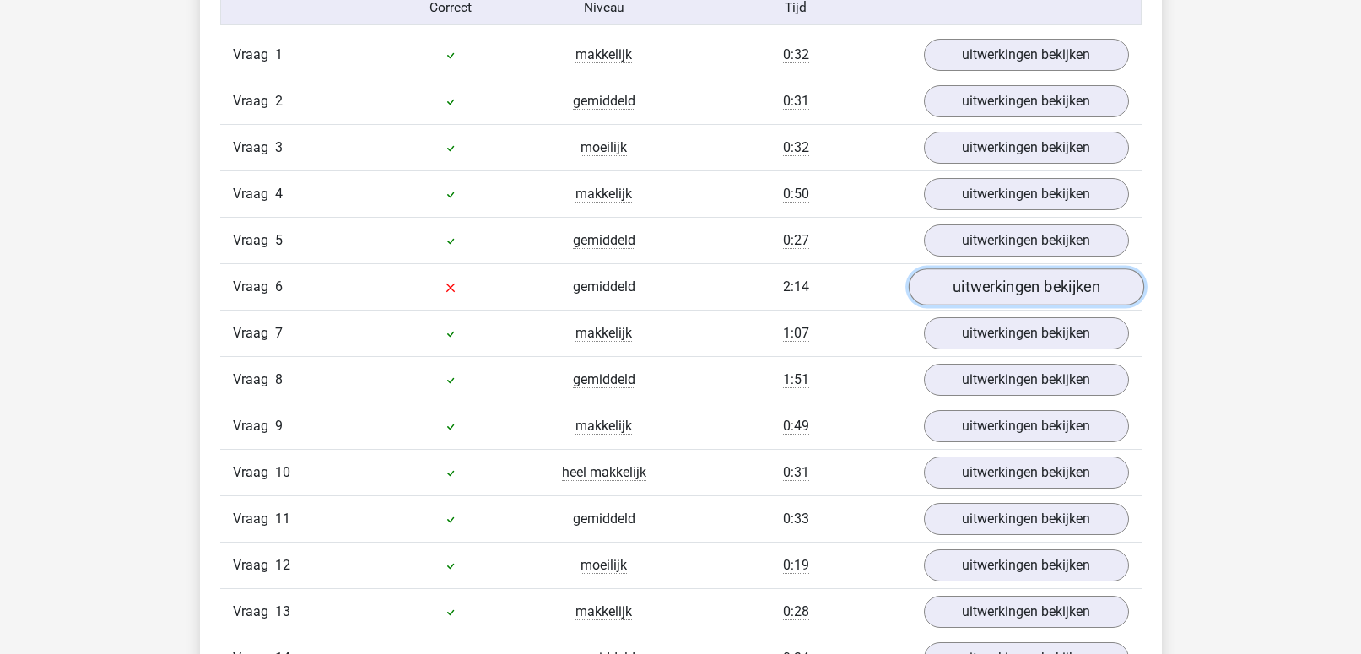
click at [956, 285] on link "uitwerkingen bekijken" at bounding box center [1025, 287] width 235 height 37
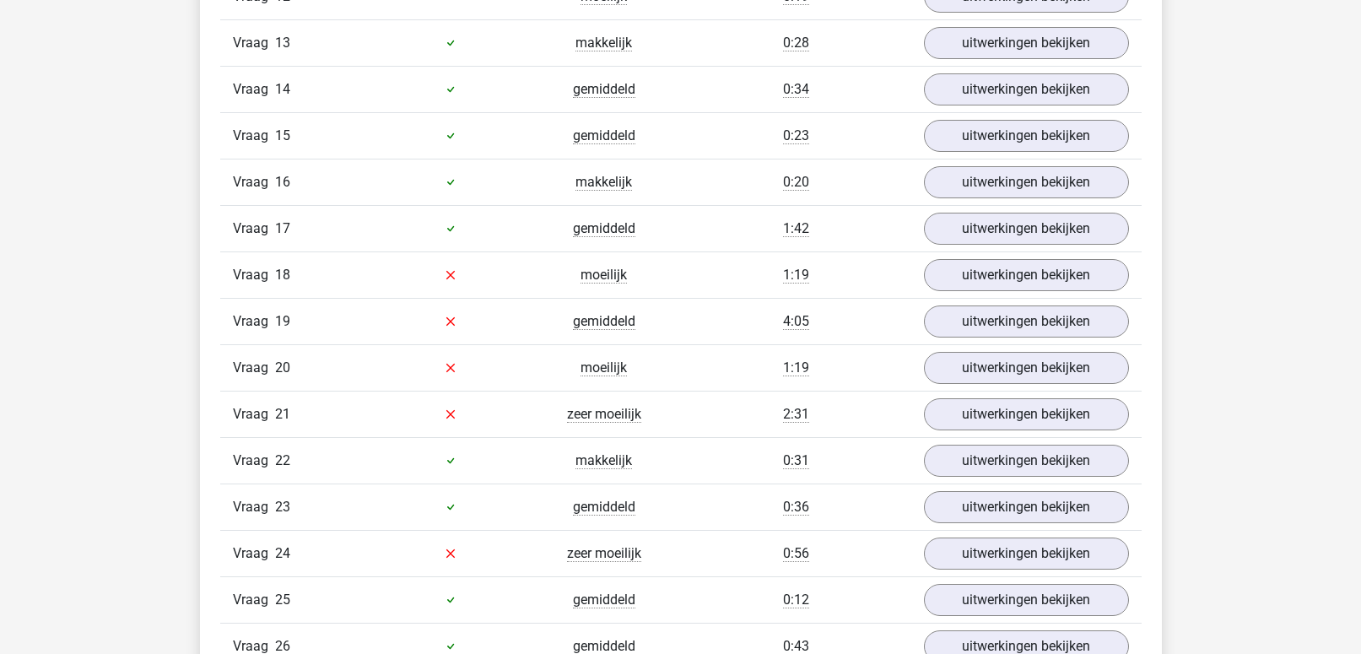
scroll to position [3178, 0]
click at [960, 282] on link "uitwerkingen bekijken" at bounding box center [1025, 275] width 235 height 37
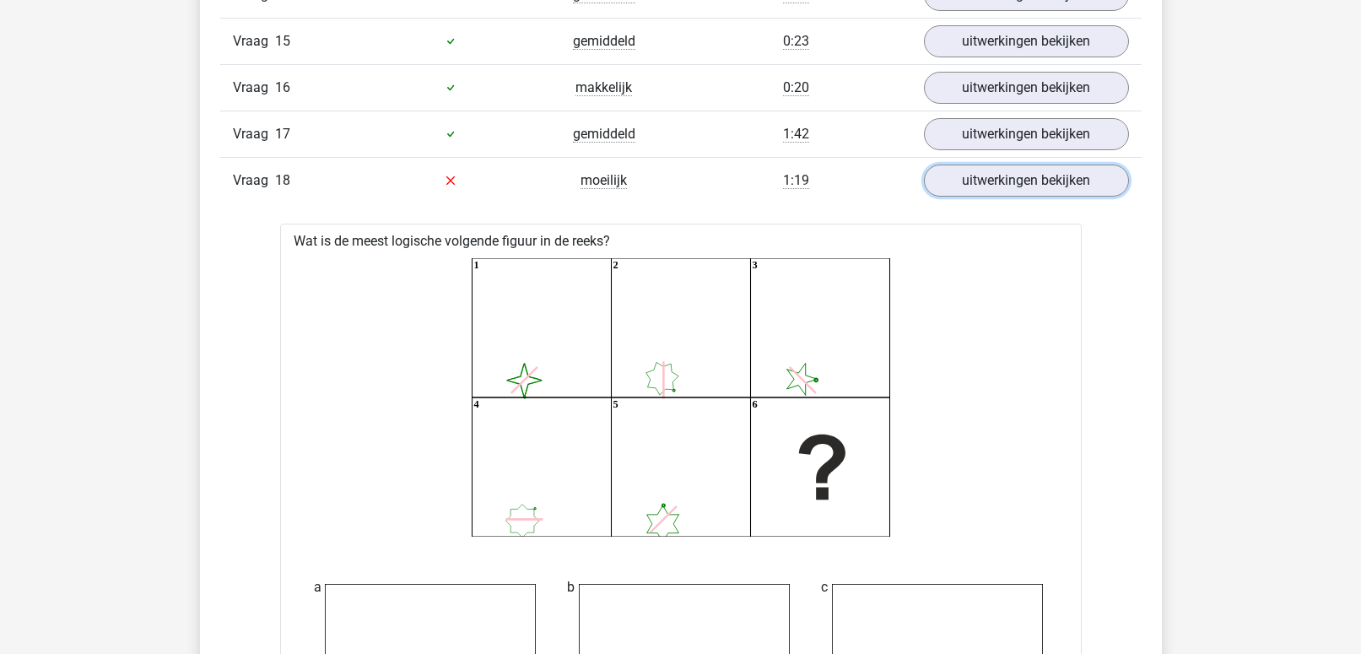
scroll to position [3268, 0]
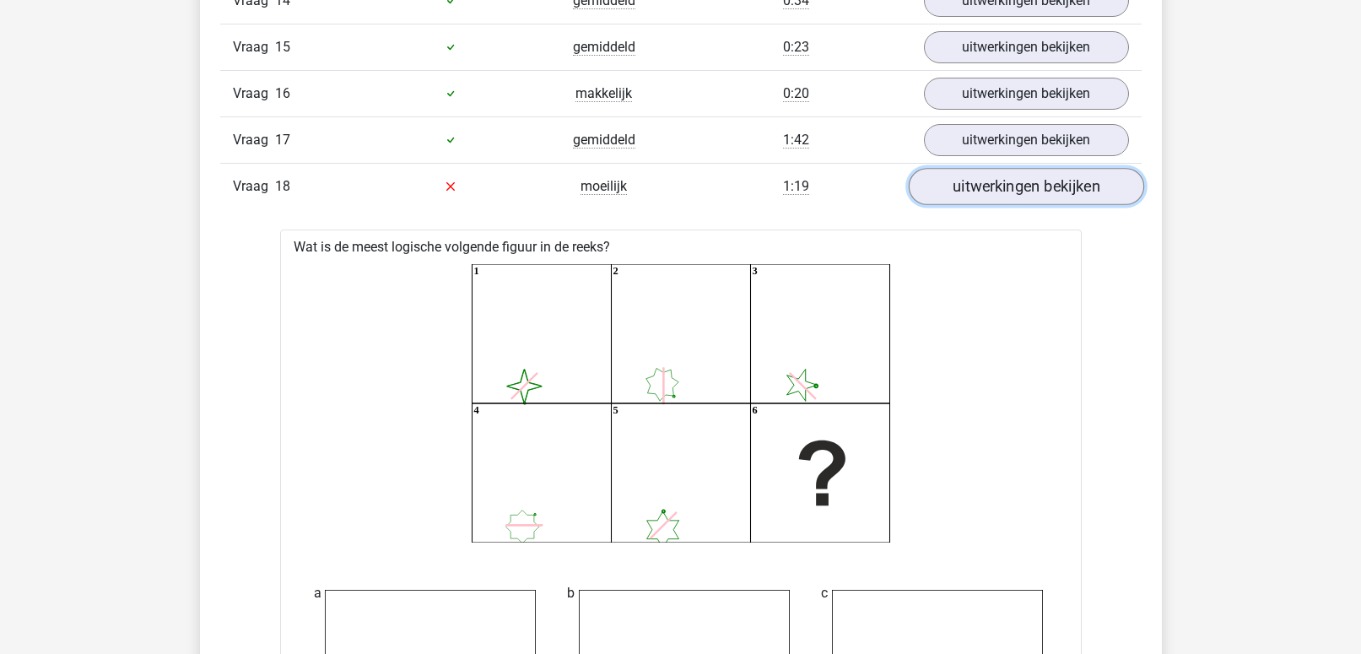
click at [1041, 198] on link "uitwerkingen bekijken" at bounding box center [1025, 186] width 235 height 37
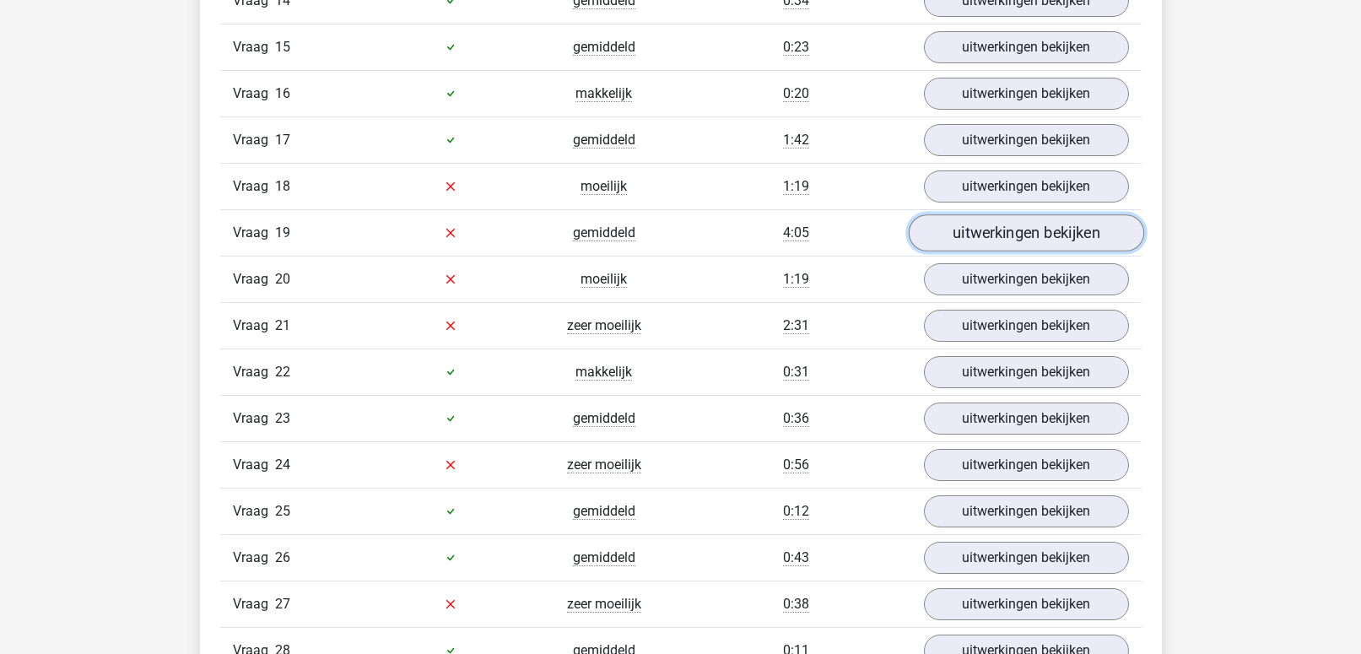
click at [1028, 233] on link "uitwerkingen bekijken" at bounding box center [1025, 232] width 235 height 37
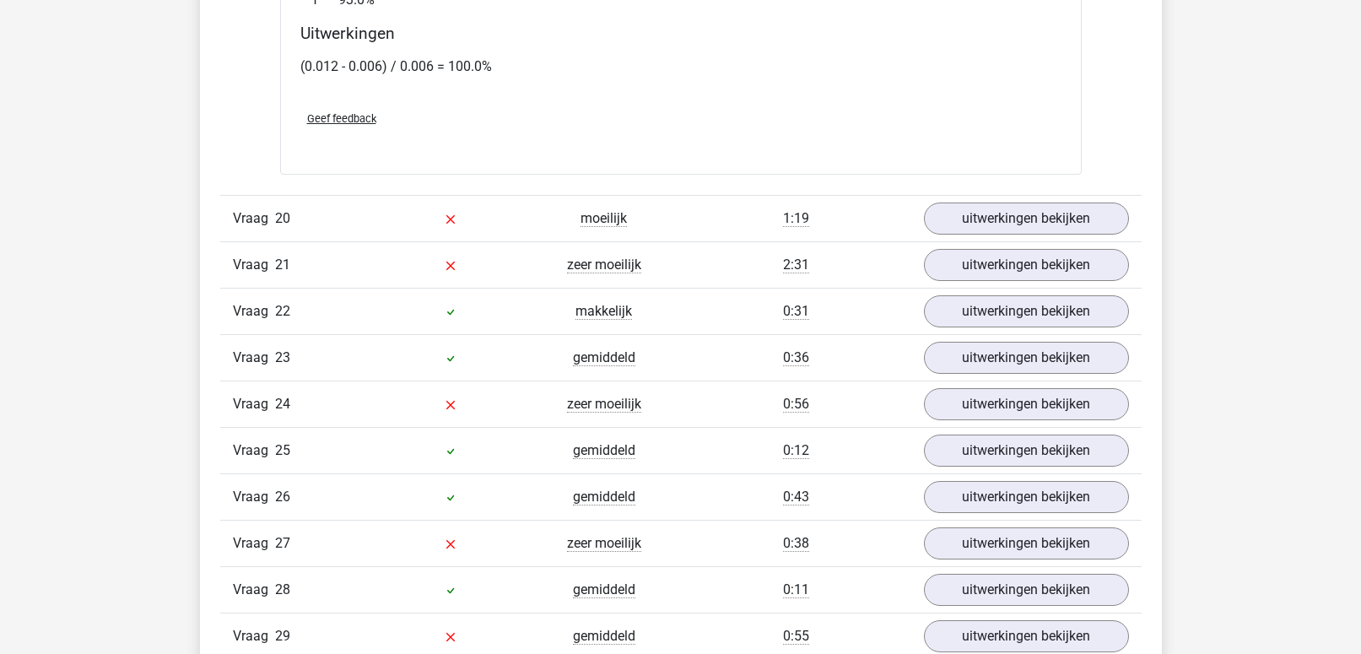
scroll to position [4286, 0]
click at [1038, 210] on link "uitwerkingen bekijken" at bounding box center [1025, 219] width 235 height 37
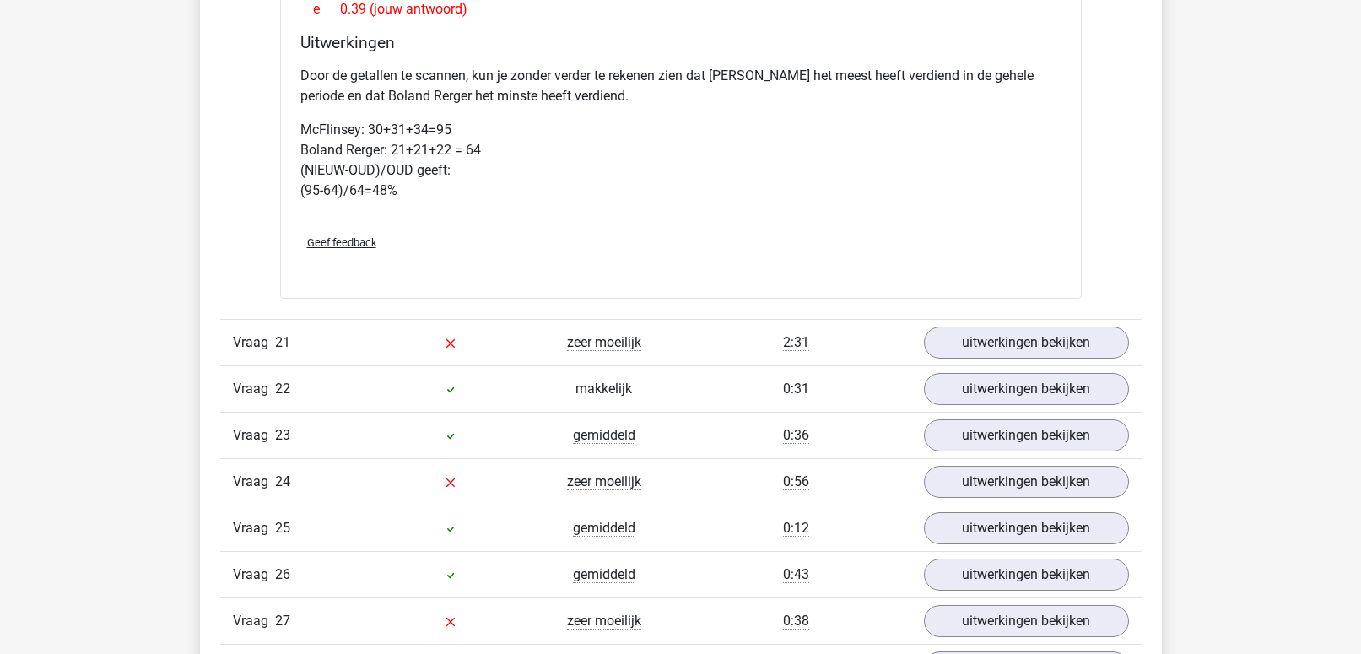
scroll to position [4986, 0]
click at [994, 335] on link "uitwerkingen bekijken" at bounding box center [1025, 340] width 235 height 37
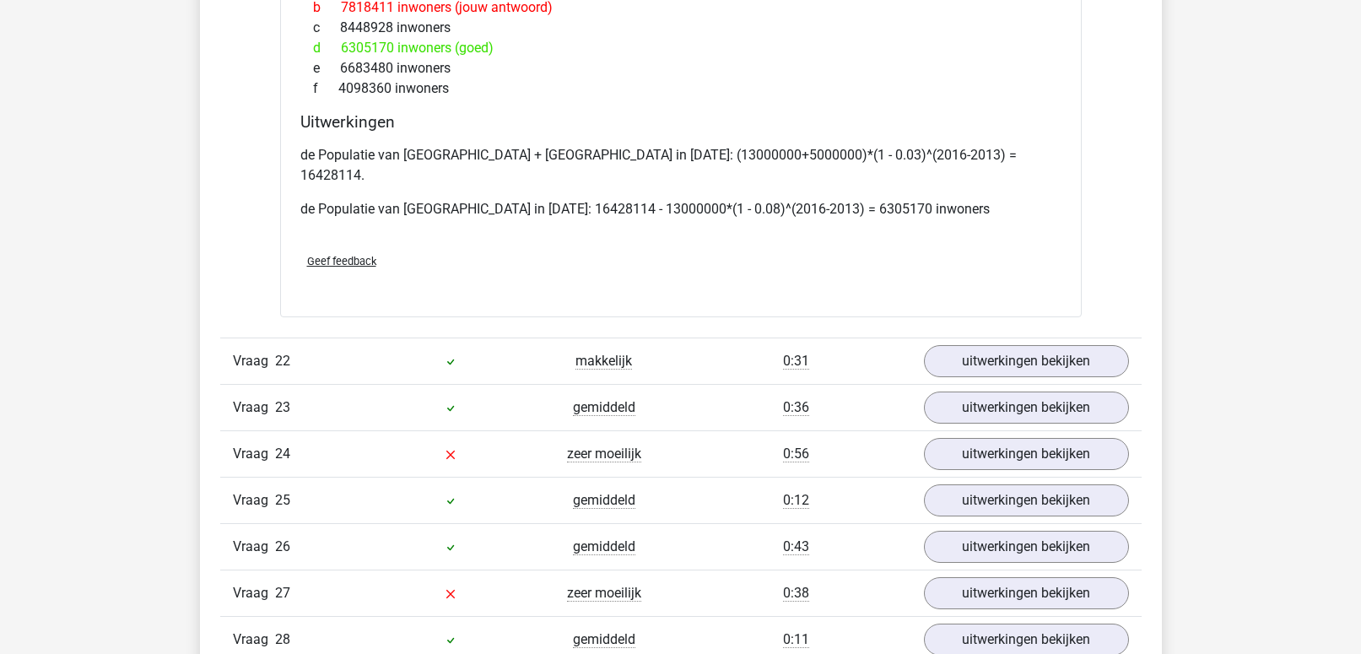
scroll to position [6044, 0]
click at [976, 442] on link "uitwerkingen bekijken" at bounding box center [1025, 454] width 235 height 37
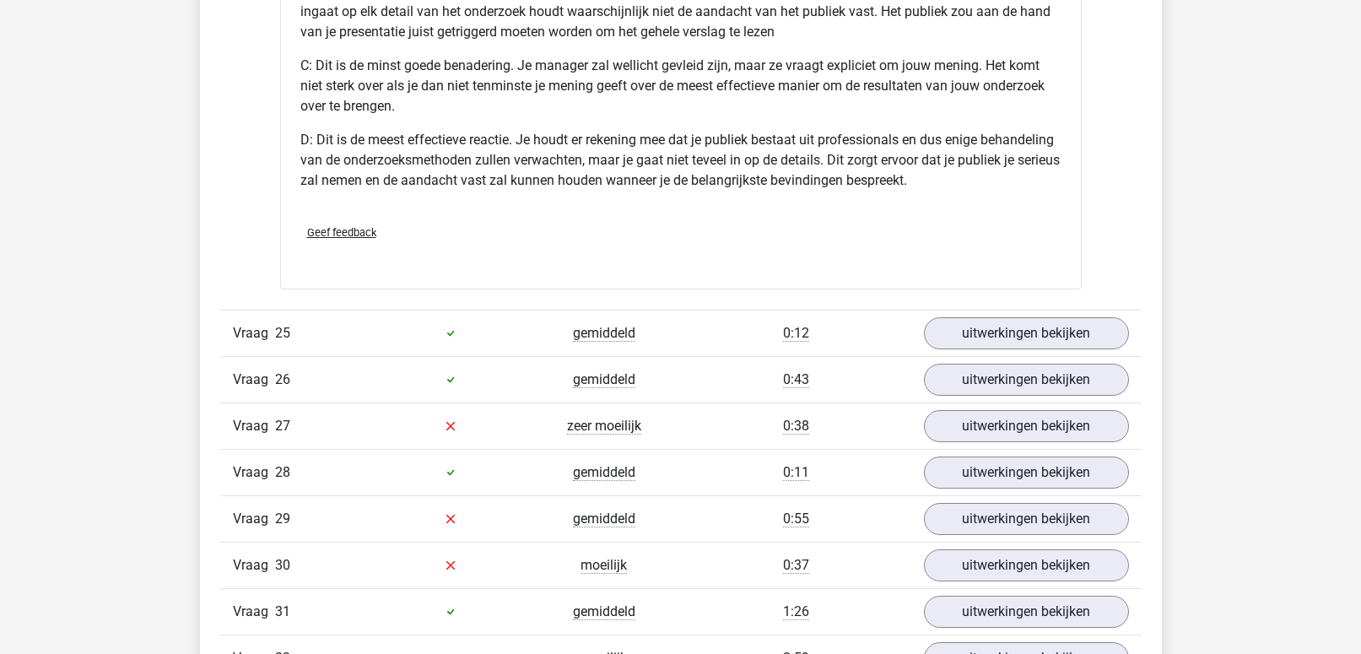
scroll to position [7337, 0]
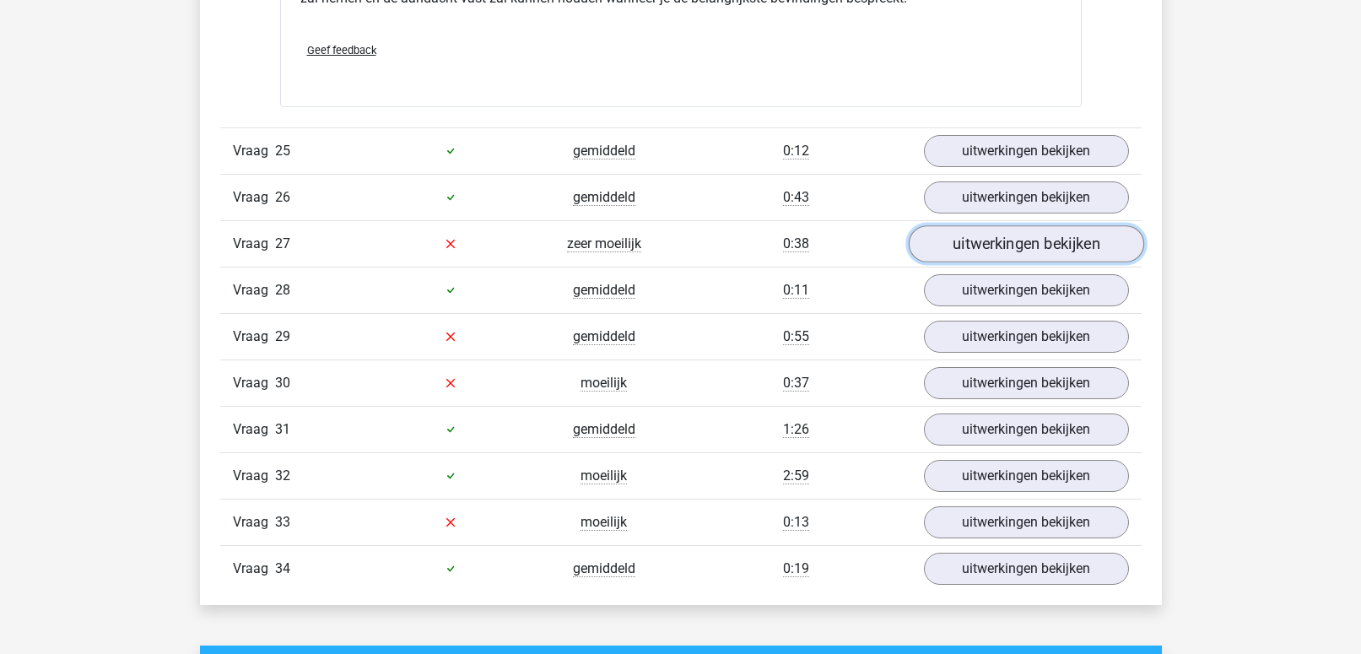
click at [961, 234] on link "uitwerkingen bekijken" at bounding box center [1025, 243] width 235 height 37
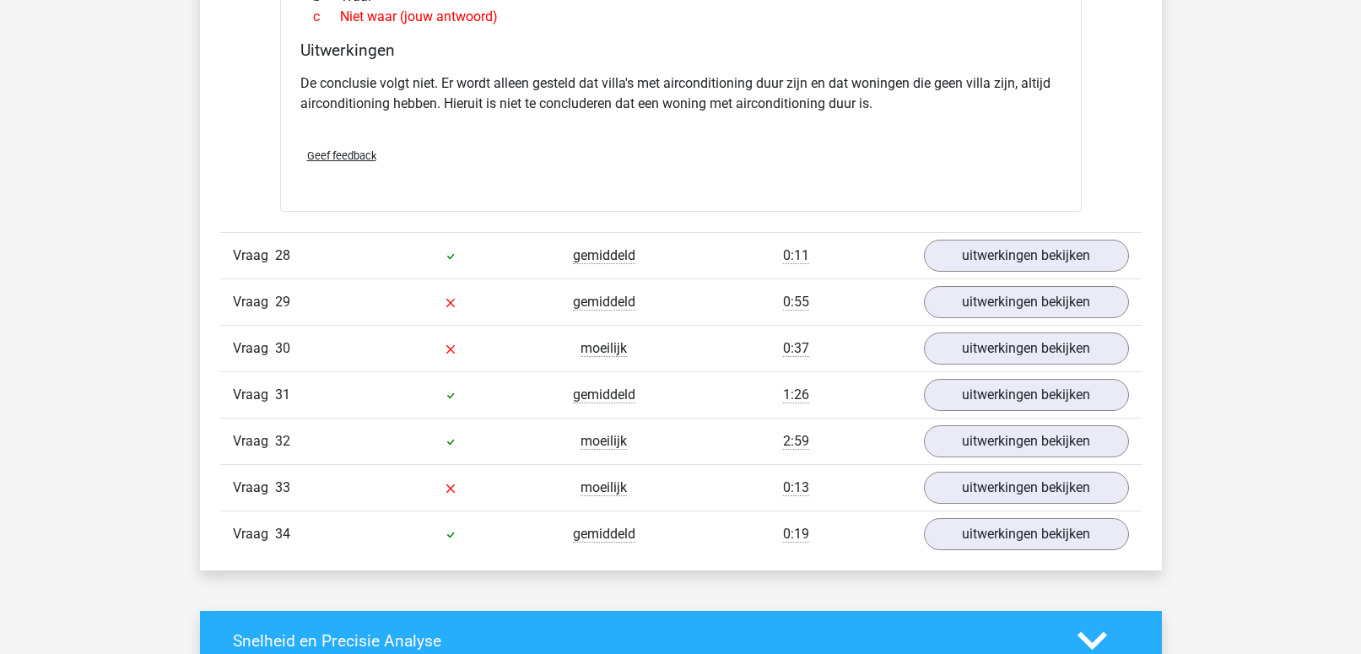
scroll to position [7821, 0]
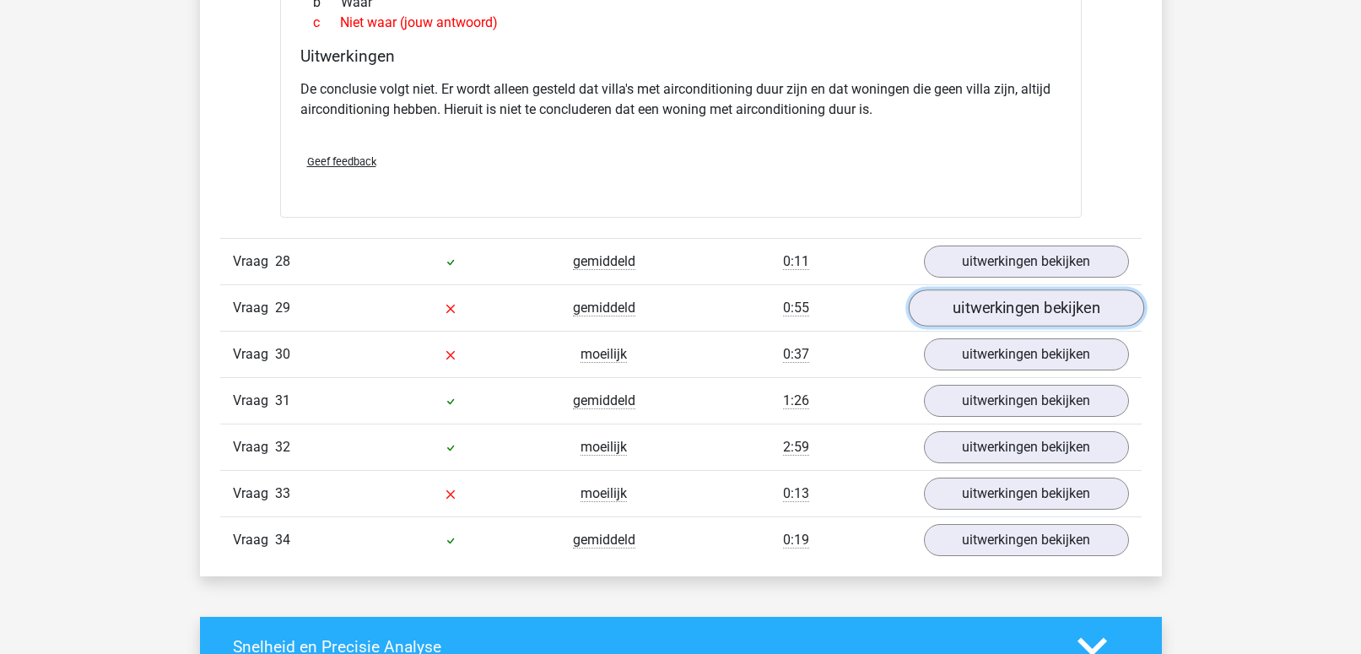
click at [989, 289] on link "uitwerkingen bekijken" at bounding box center [1025, 307] width 235 height 37
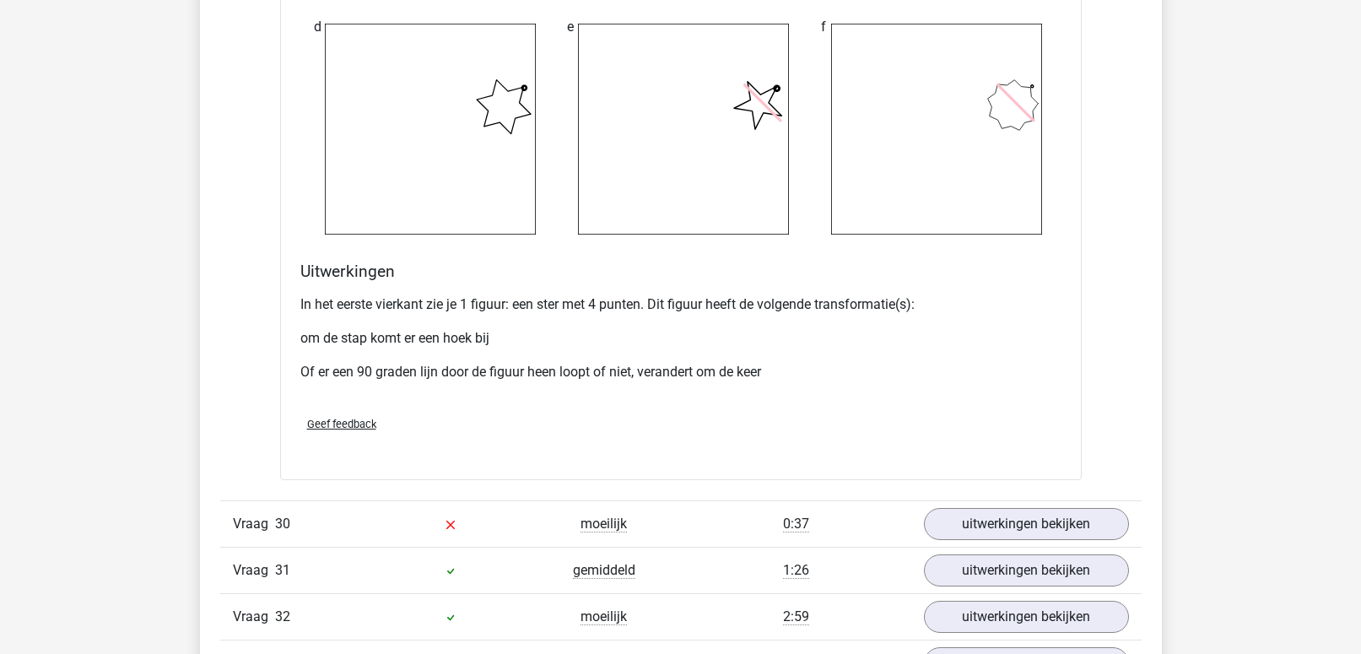
scroll to position [8972, 0]
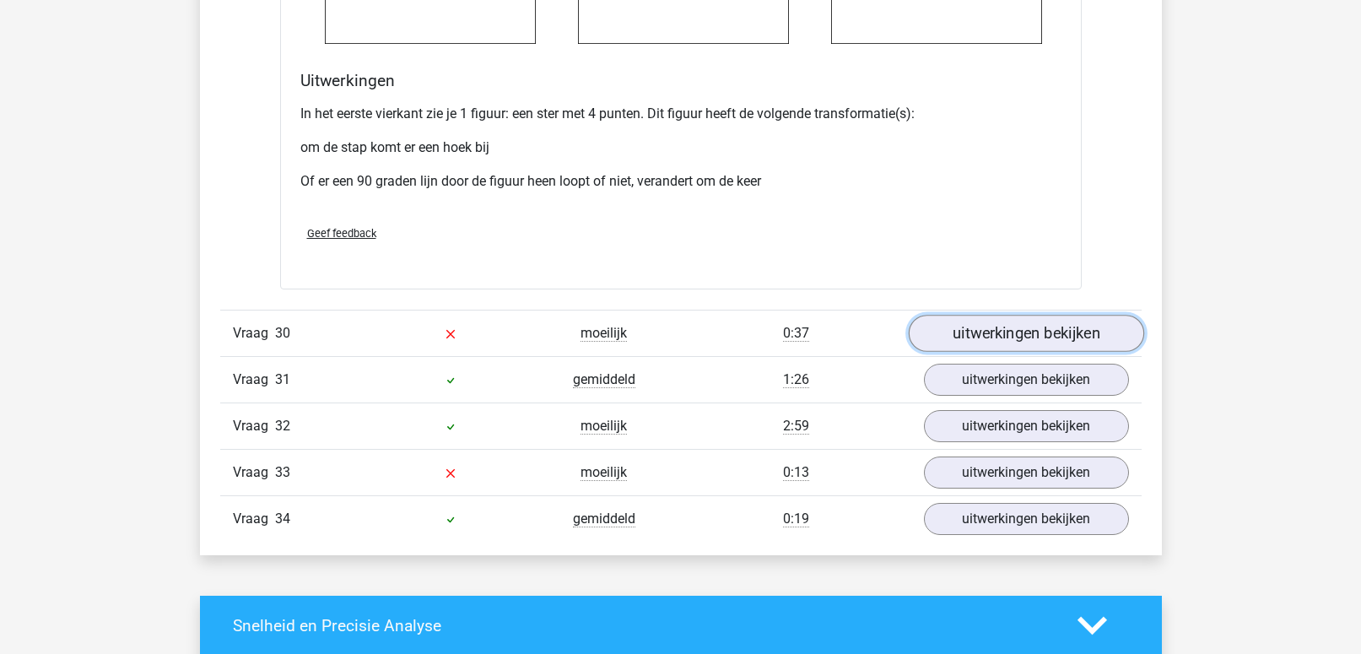
click at [998, 321] on link "uitwerkingen bekijken" at bounding box center [1025, 333] width 235 height 37
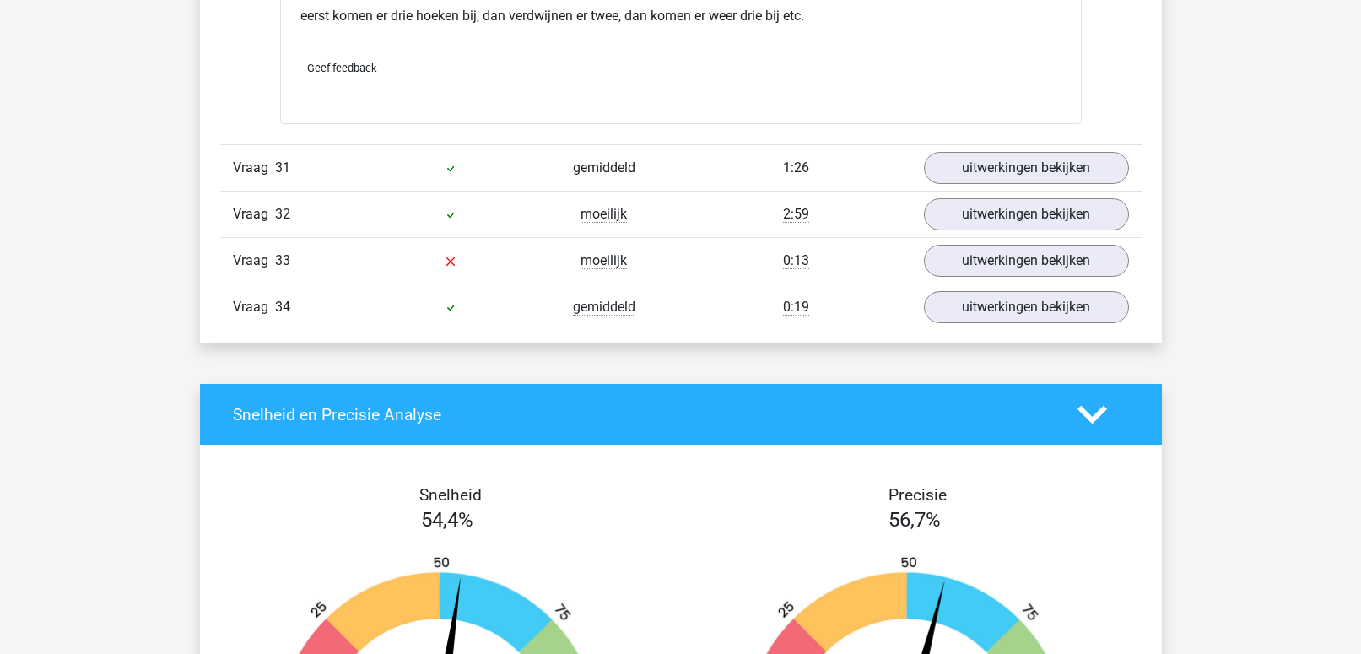
scroll to position [10300, 0]
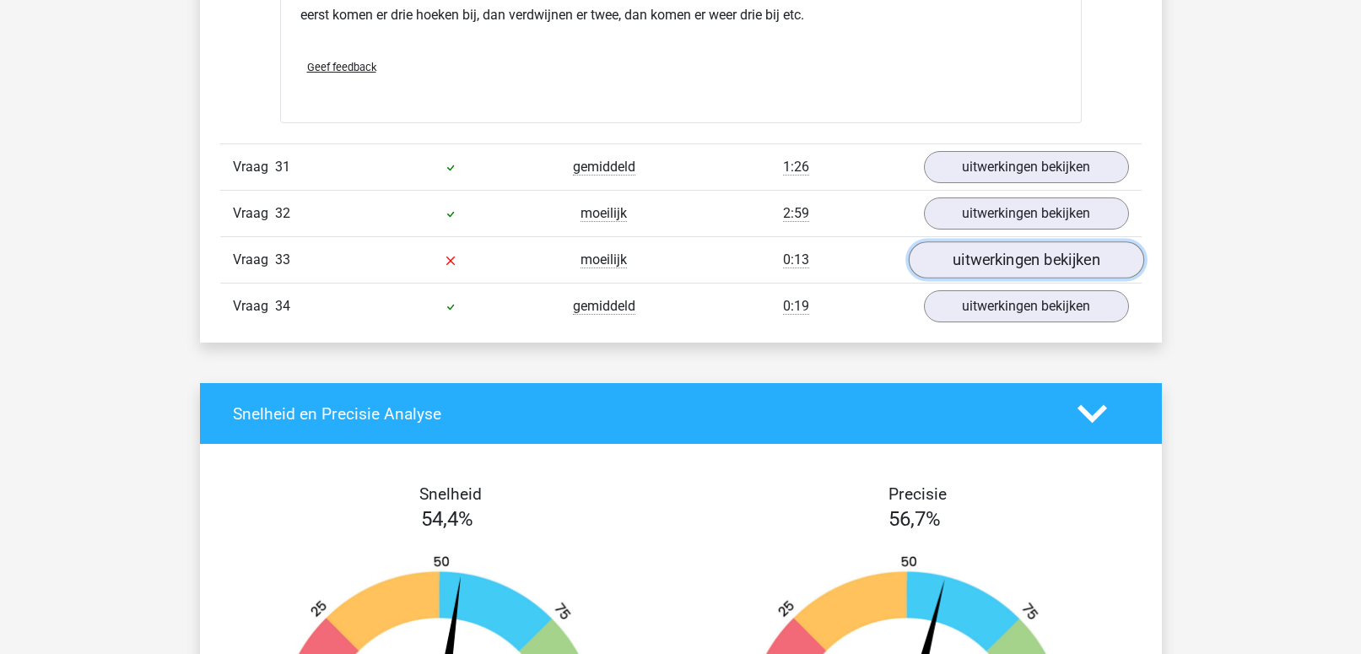
click at [987, 249] on link "uitwerkingen bekijken" at bounding box center [1025, 259] width 235 height 37
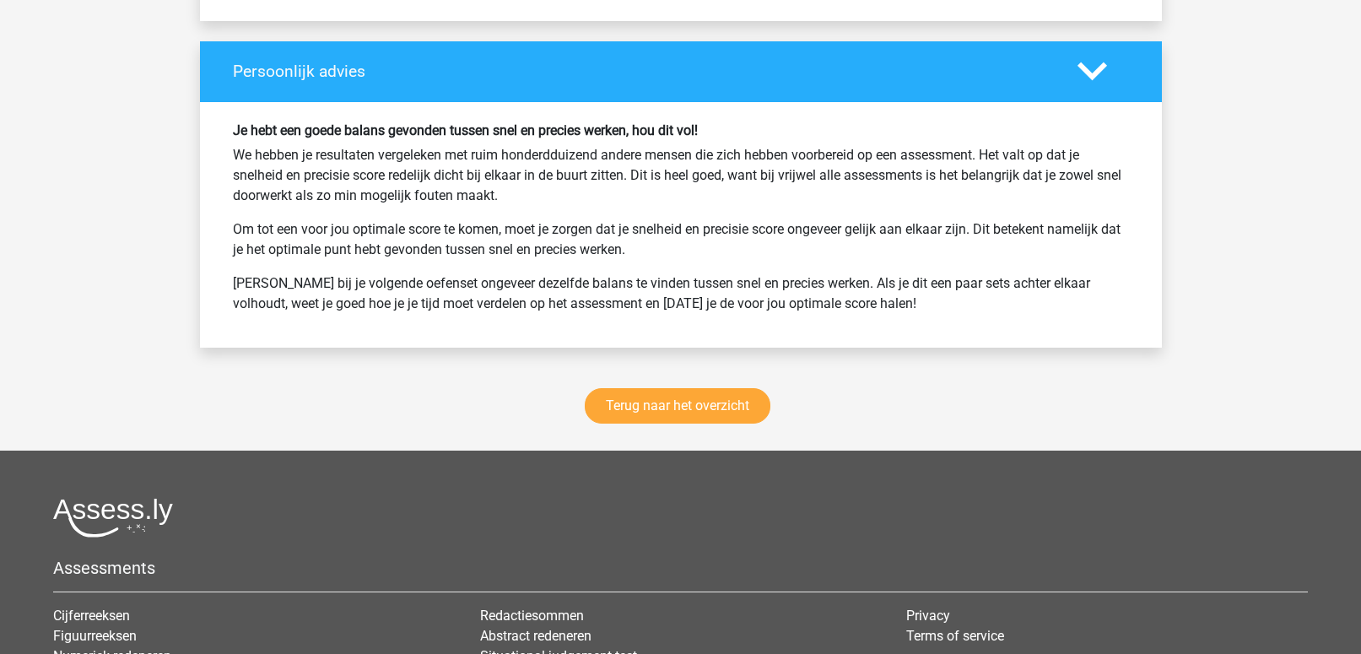
scroll to position [12187, 0]
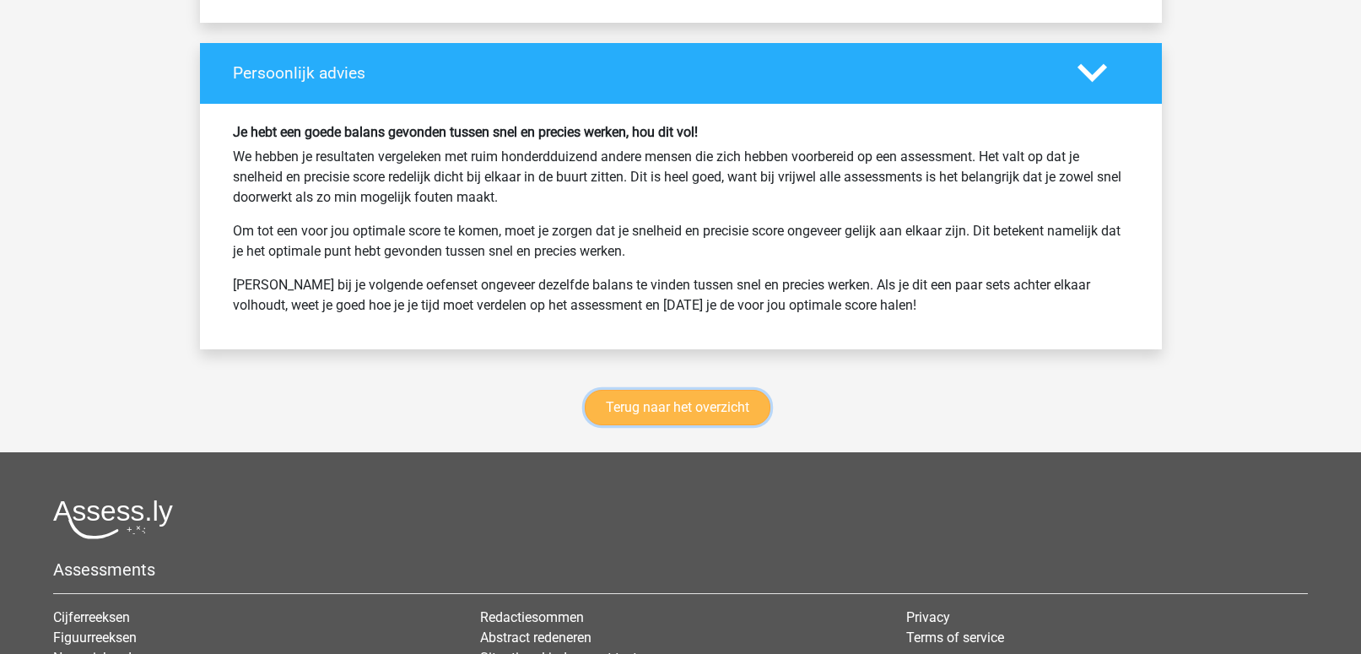
click at [661, 390] on link "Terug naar het overzicht" at bounding box center [678, 407] width 186 height 35
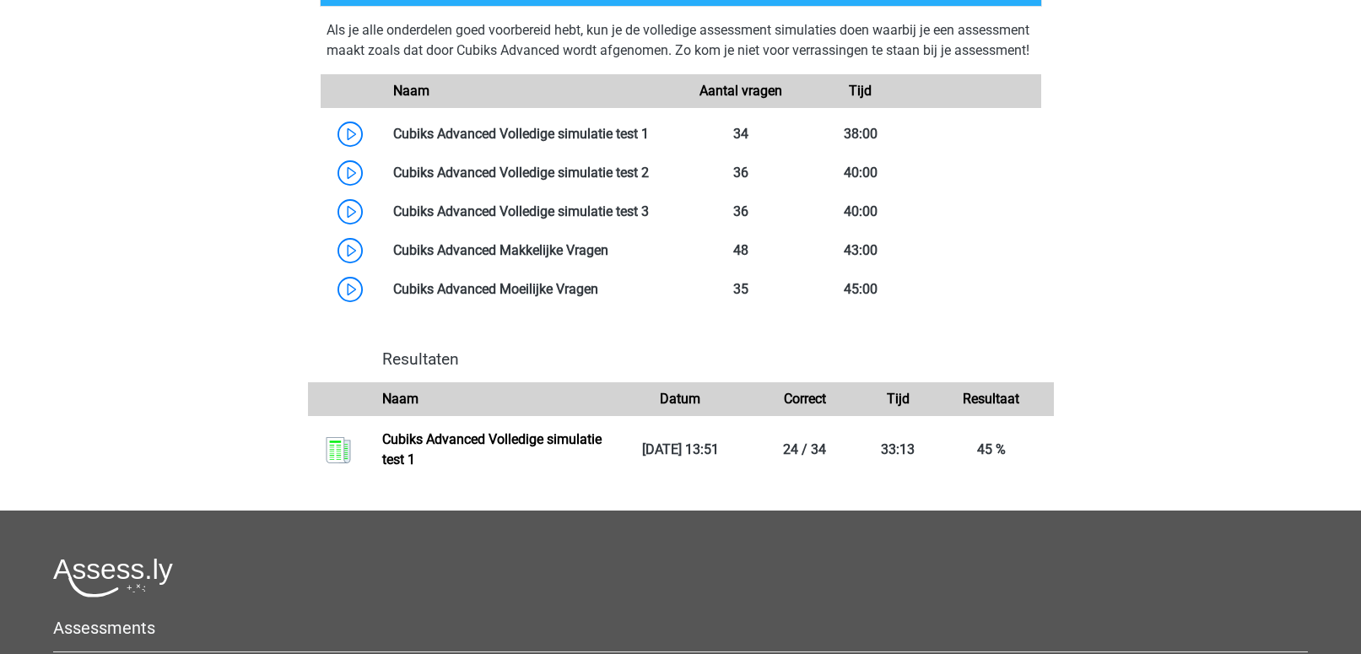
scroll to position [999, 0]
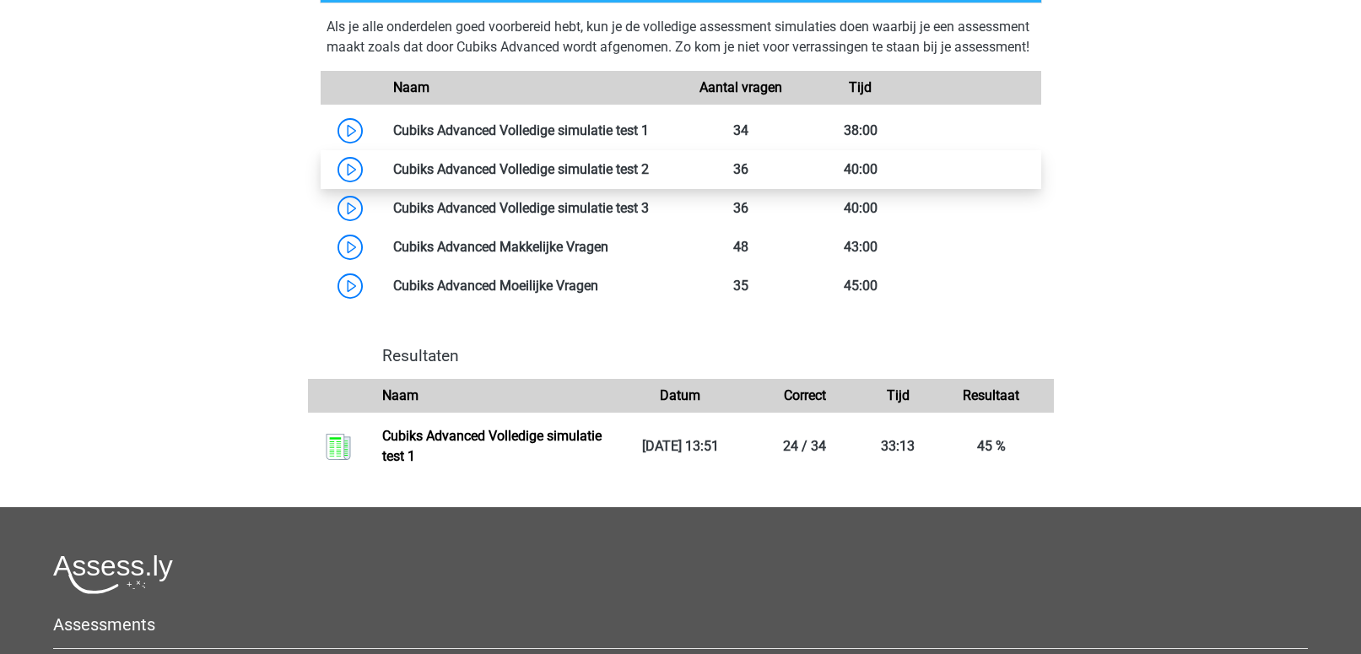
click at [649, 177] on link at bounding box center [649, 169] width 0 height 16
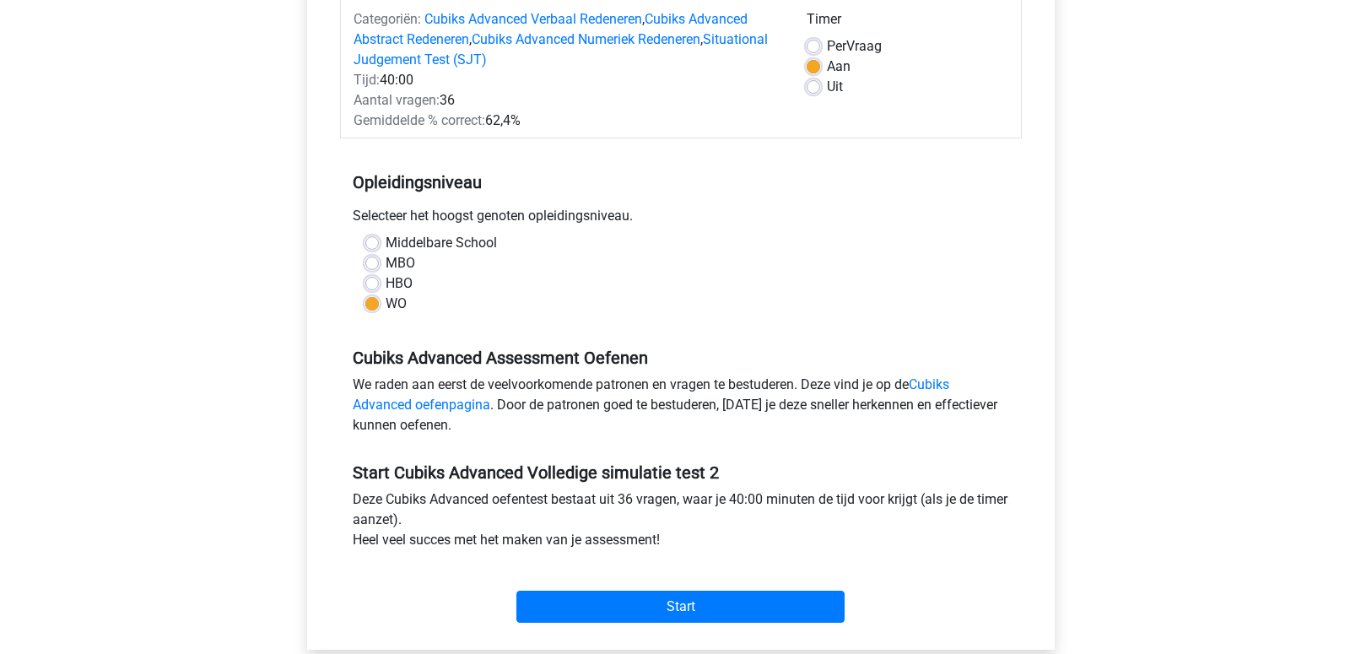
scroll to position [227, 0]
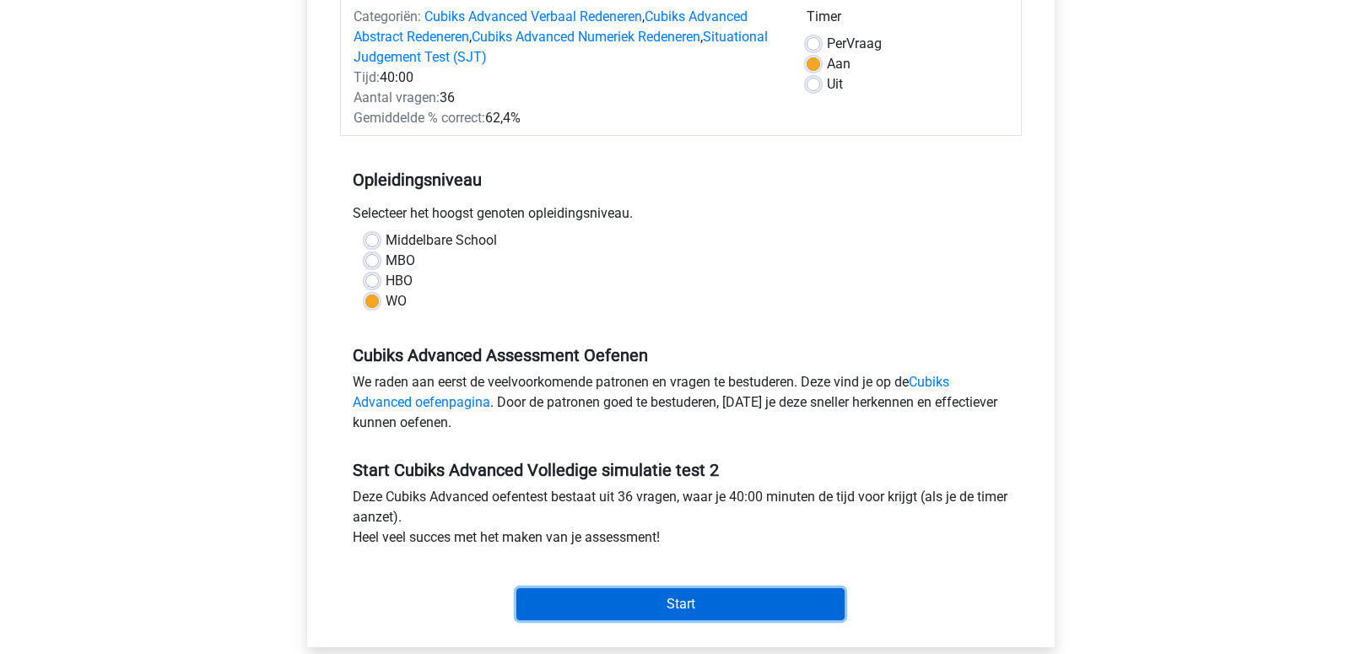
click at [662, 601] on input "Start" at bounding box center [680, 604] width 328 height 32
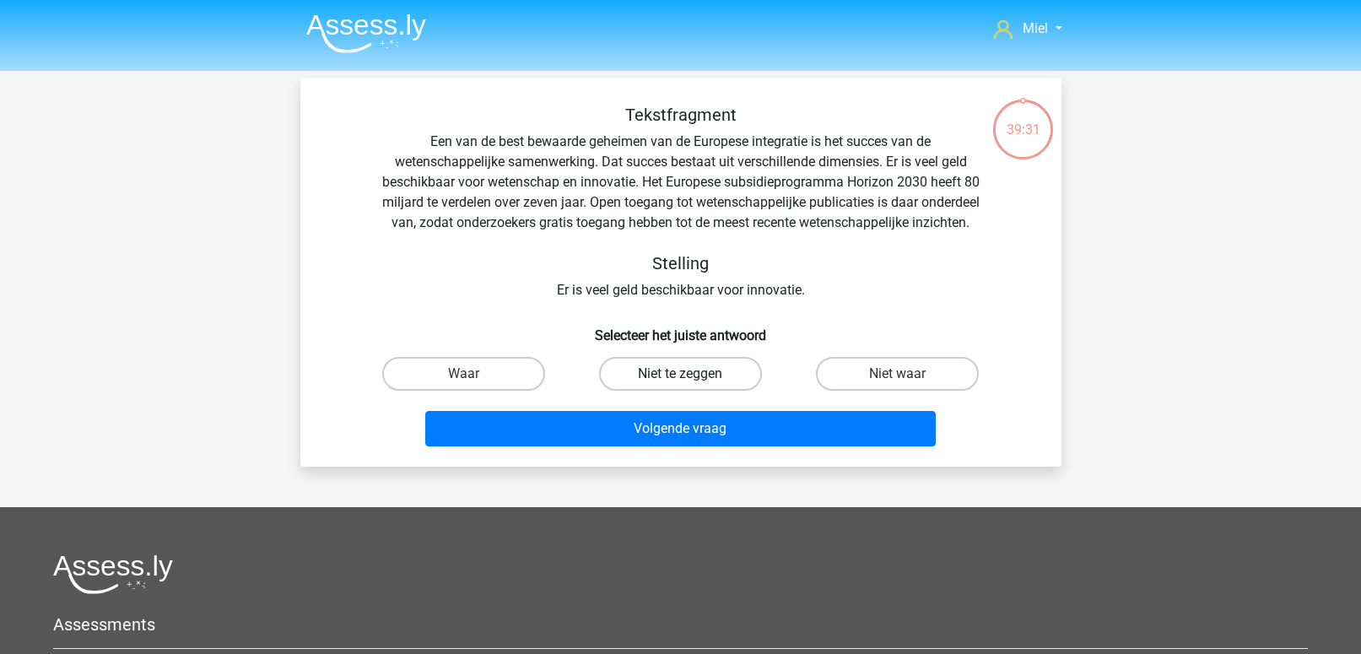
click at [689, 381] on label "Niet te zeggen" at bounding box center [680, 374] width 163 height 34
click at [689, 381] on input "Niet te zeggen" at bounding box center [685, 379] width 11 height 11
radio input "true"
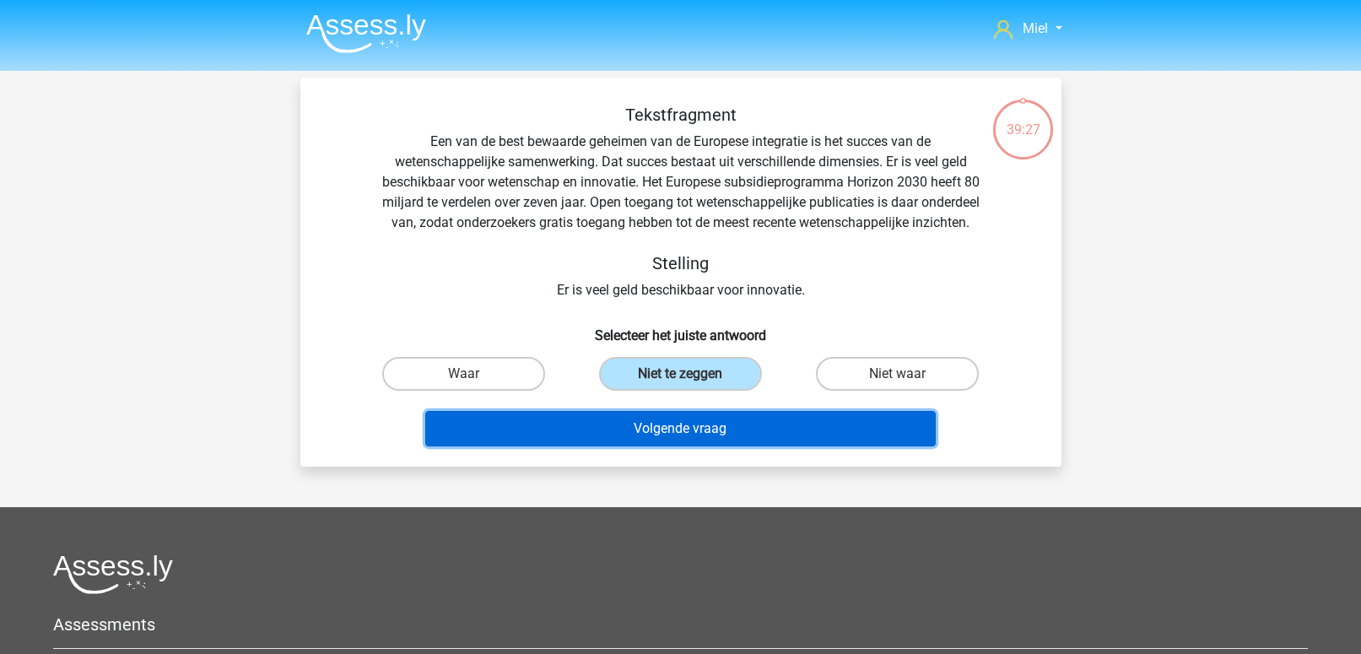
click at [688, 446] on button "Volgende vraag" at bounding box center [680, 428] width 511 height 35
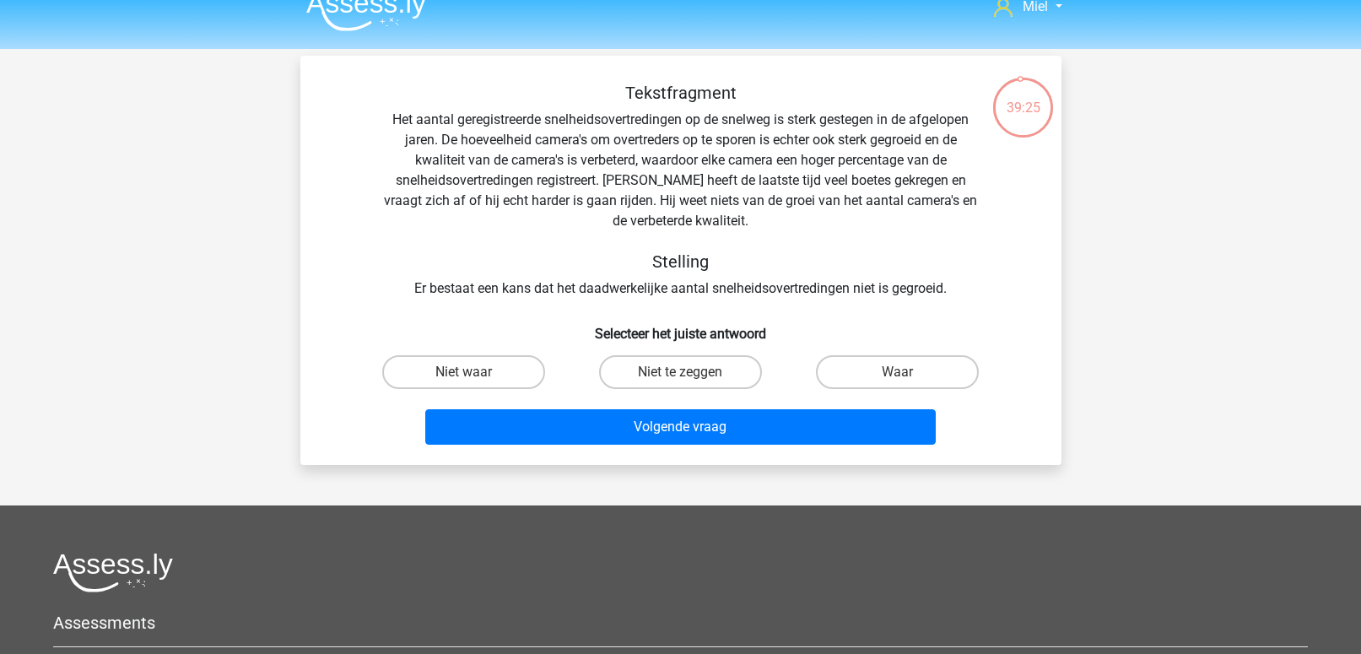
scroll to position [21, 0]
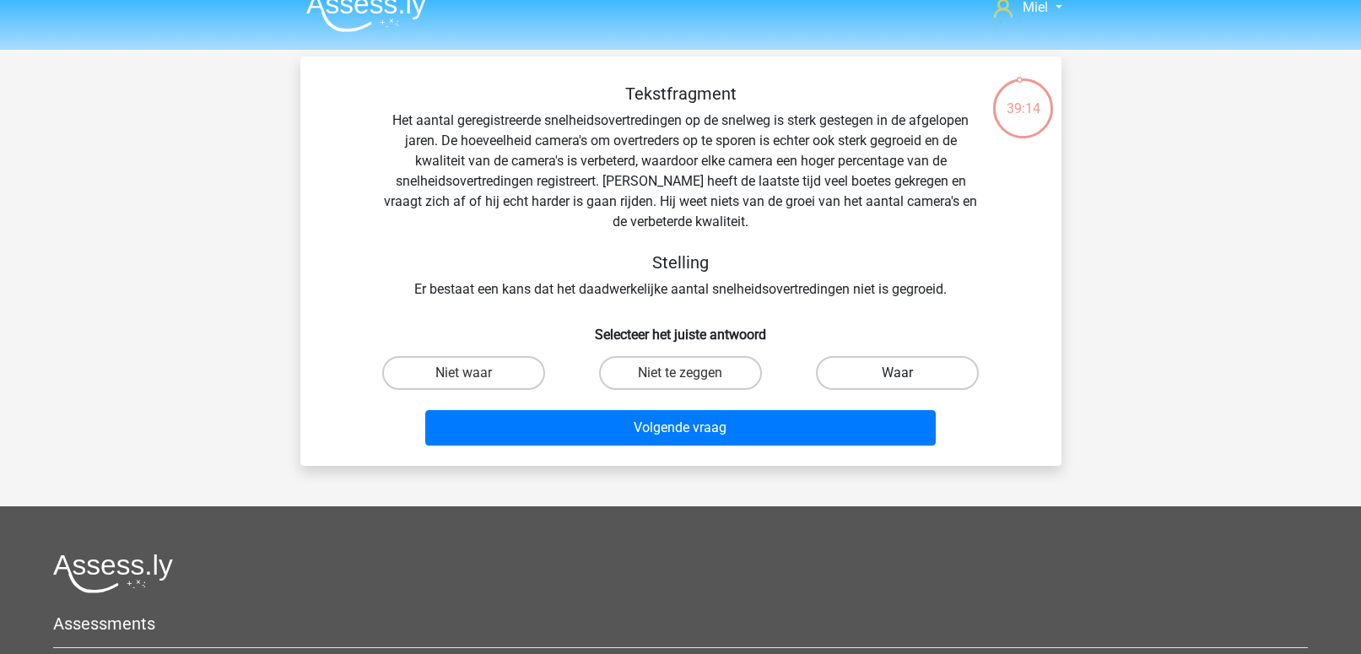
click at [863, 386] on label "Waar" at bounding box center [897, 373] width 163 height 34
click at [898, 384] on input "Waar" at bounding box center [903, 378] width 11 height 11
radio input "true"
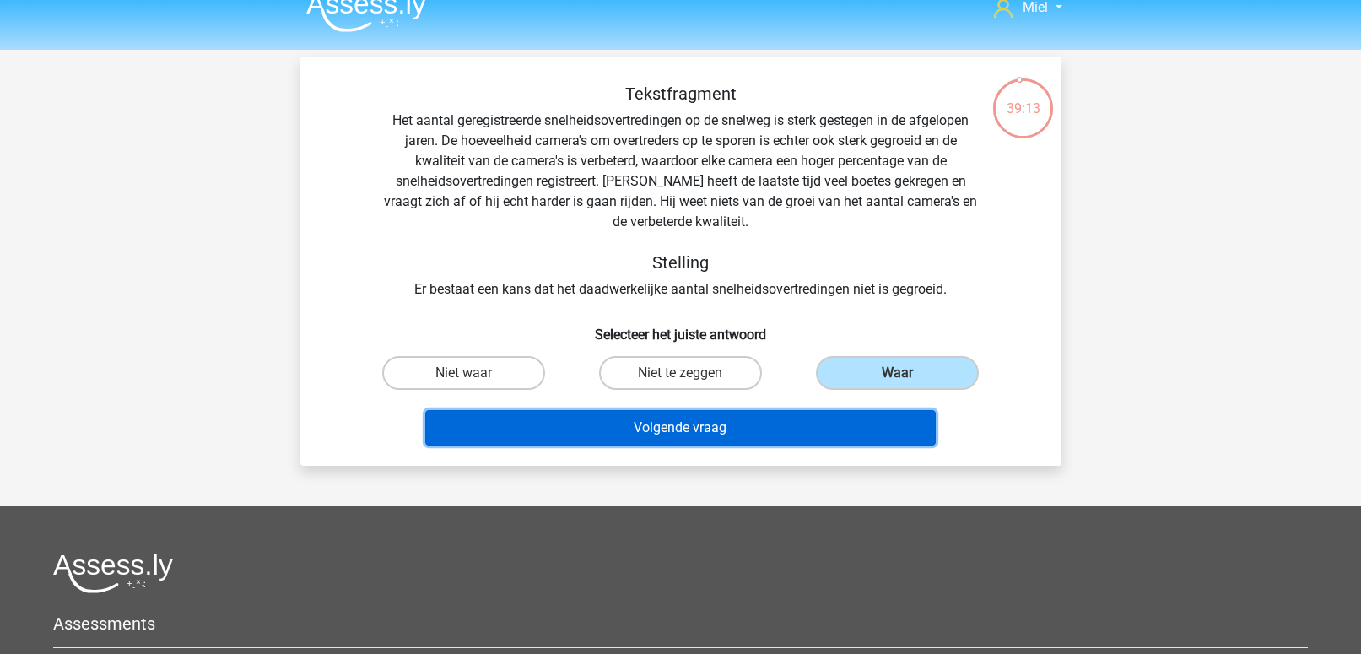
click at [803, 419] on button "Volgende vraag" at bounding box center [680, 427] width 511 height 35
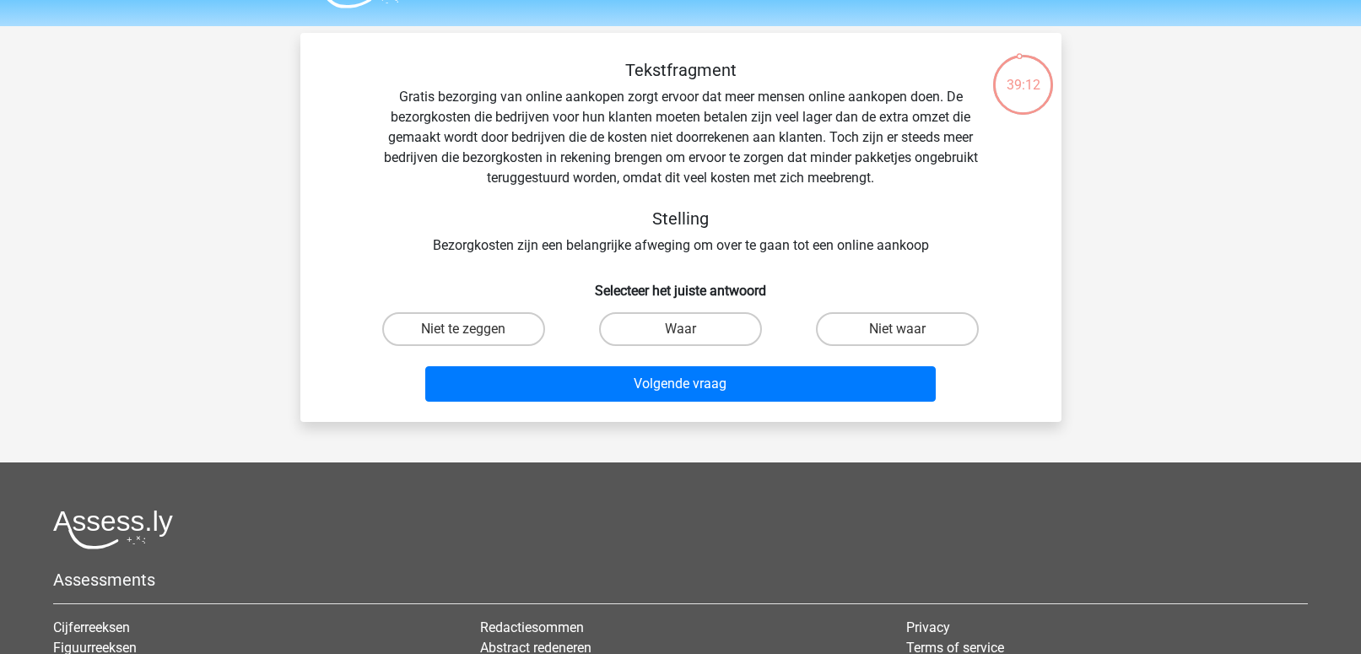
scroll to position [0, 0]
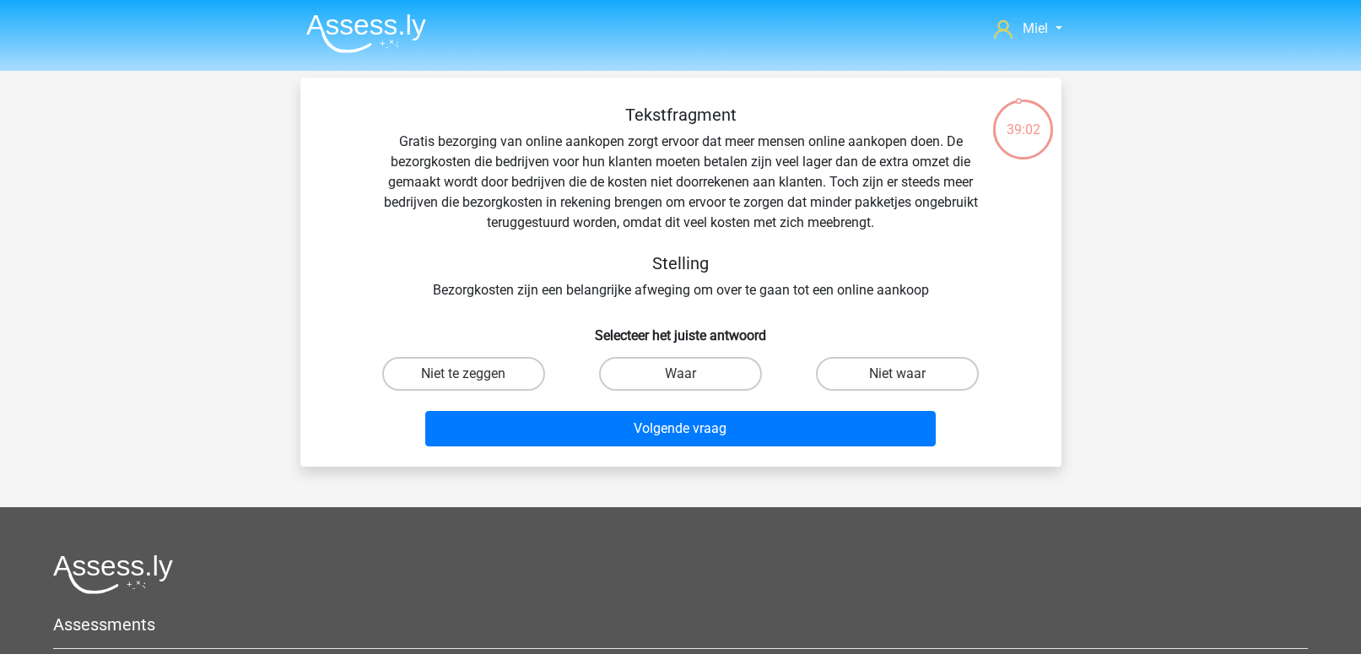
click at [735, 354] on div "Waar" at bounding box center [680, 373] width 217 height 47
click at [700, 377] on label "Waar" at bounding box center [680, 374] width 163 height 34
click at [691, 377] on input "Waar" at bounding box center [685, 379] width 11 height 11
radio input "true"
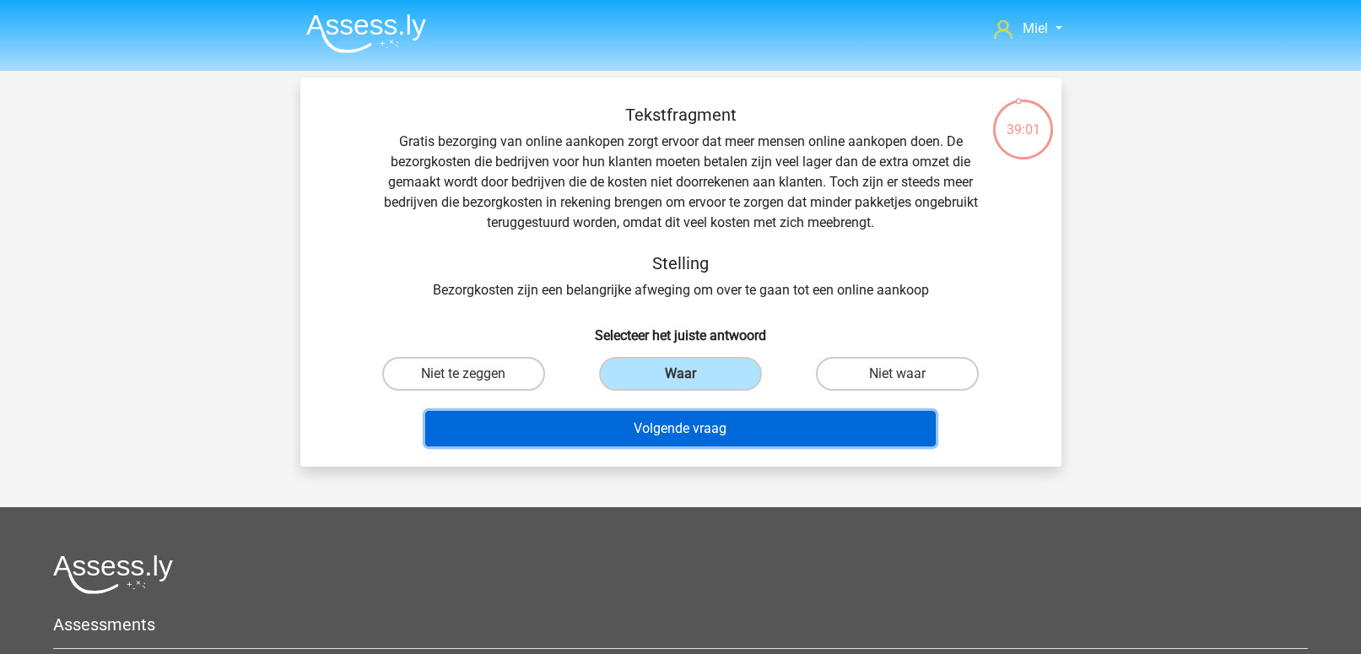
click at [698, 411] on button "Volgende vraag" at bounding box center [680, 428] width 511 height 35
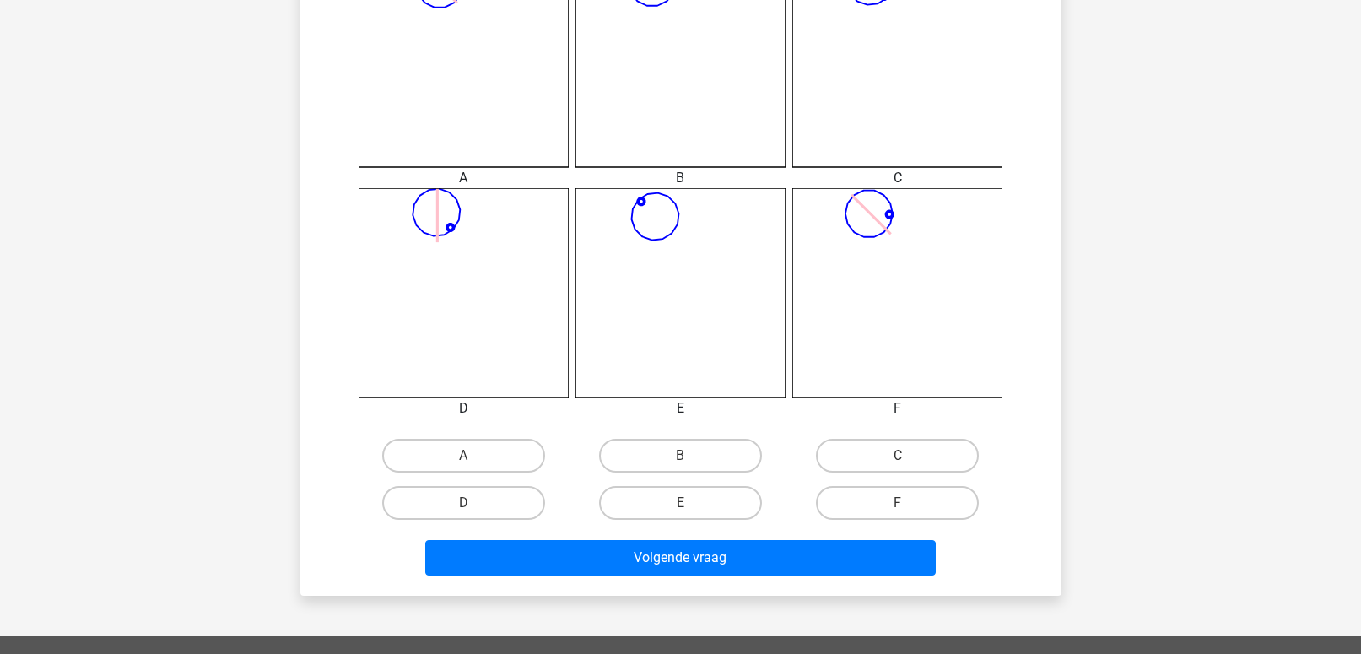
scroll to position [522, 0]
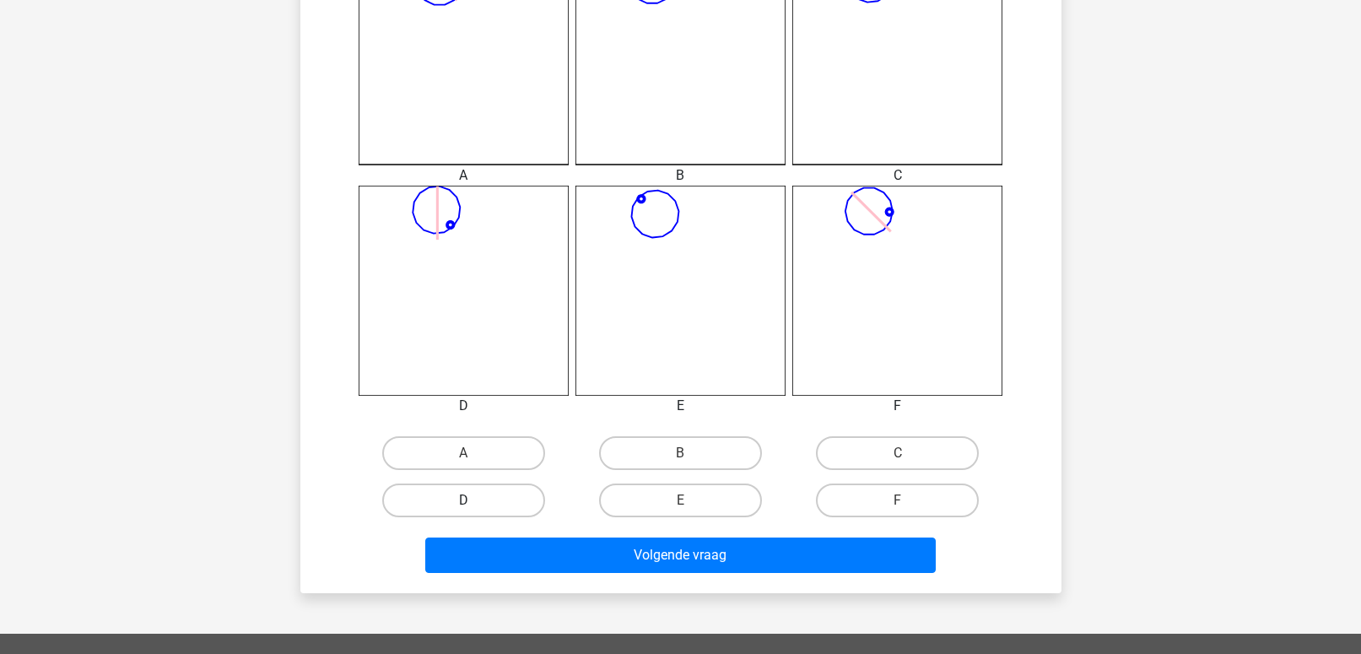
click at [518, 494] on label "D" at bounding box center [463, 501] width 163 height 34
click at [474, 500] on input "D" at bounding box center [468, 505] width 11 height 11
radio input "true"
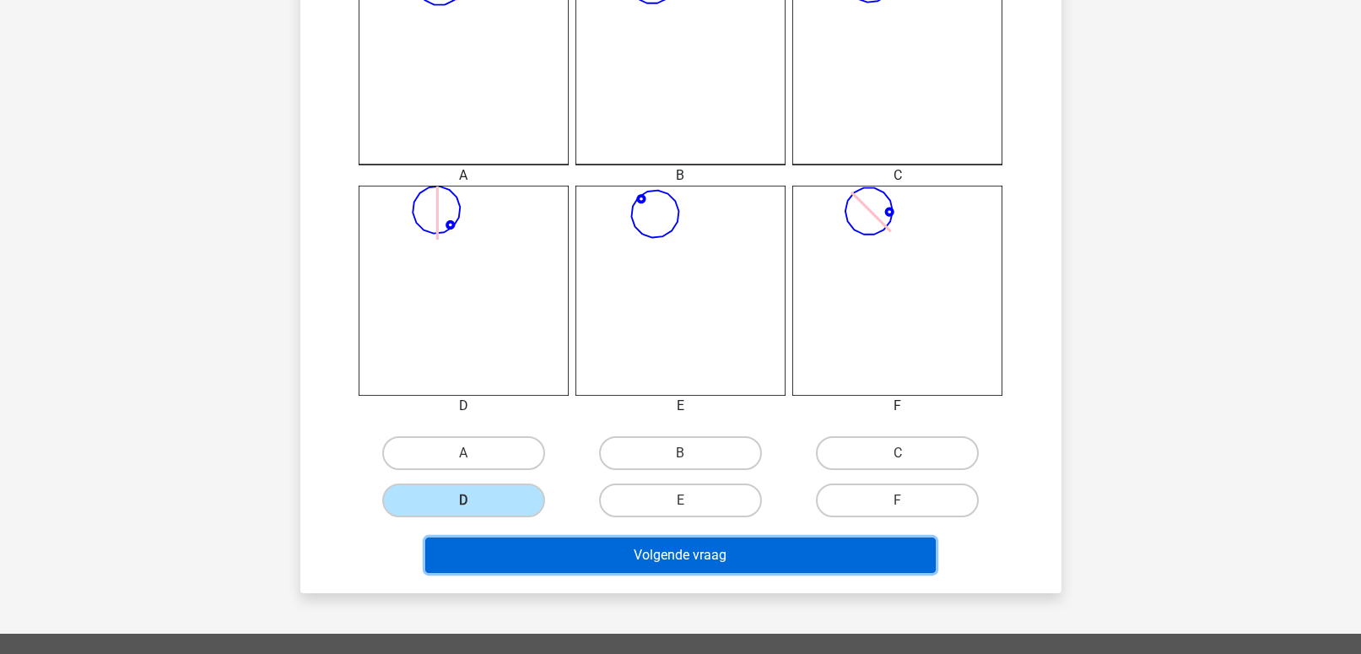
click at [633, 551] on button "Volgende vraag" at bounding box center [680, 555] width 511 height 35
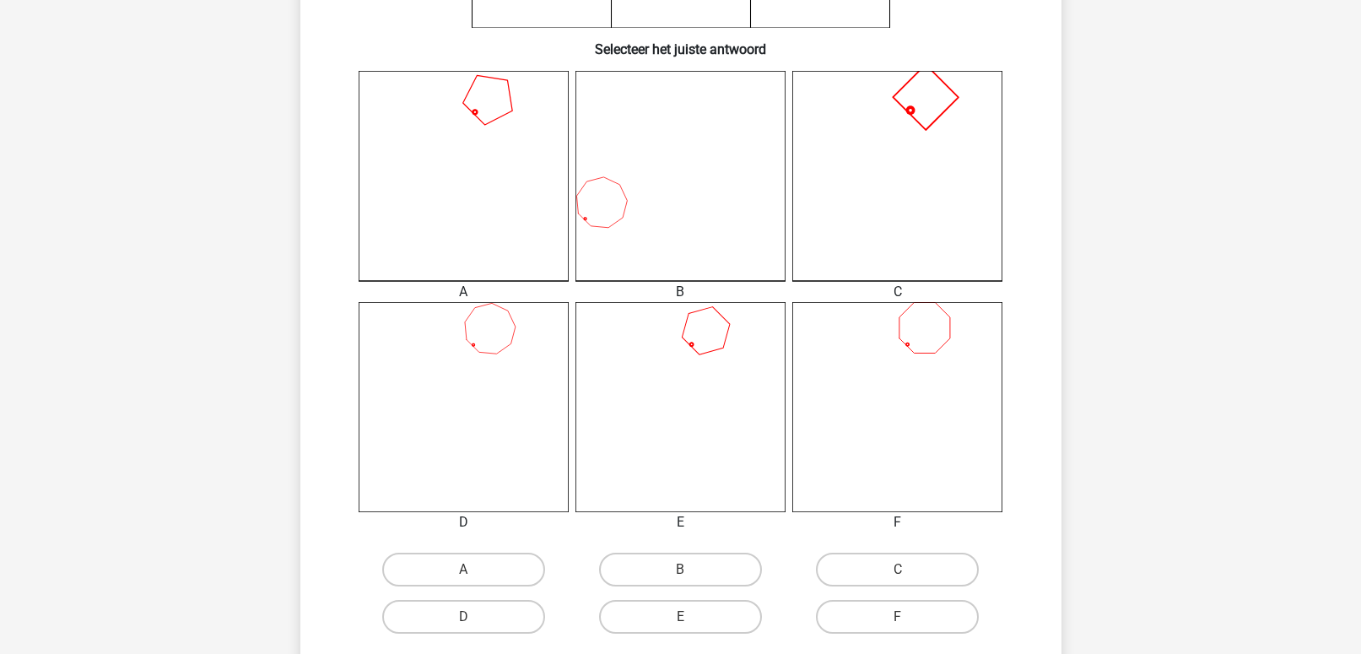
scroll to position [404, 0]
click at [844, 583] on label "C" at bounding box center [897, 571] width 163 height 34
click at [898, 582] on input "C" at bounding box center [903, 576] width 11 height 11
radio input "true"
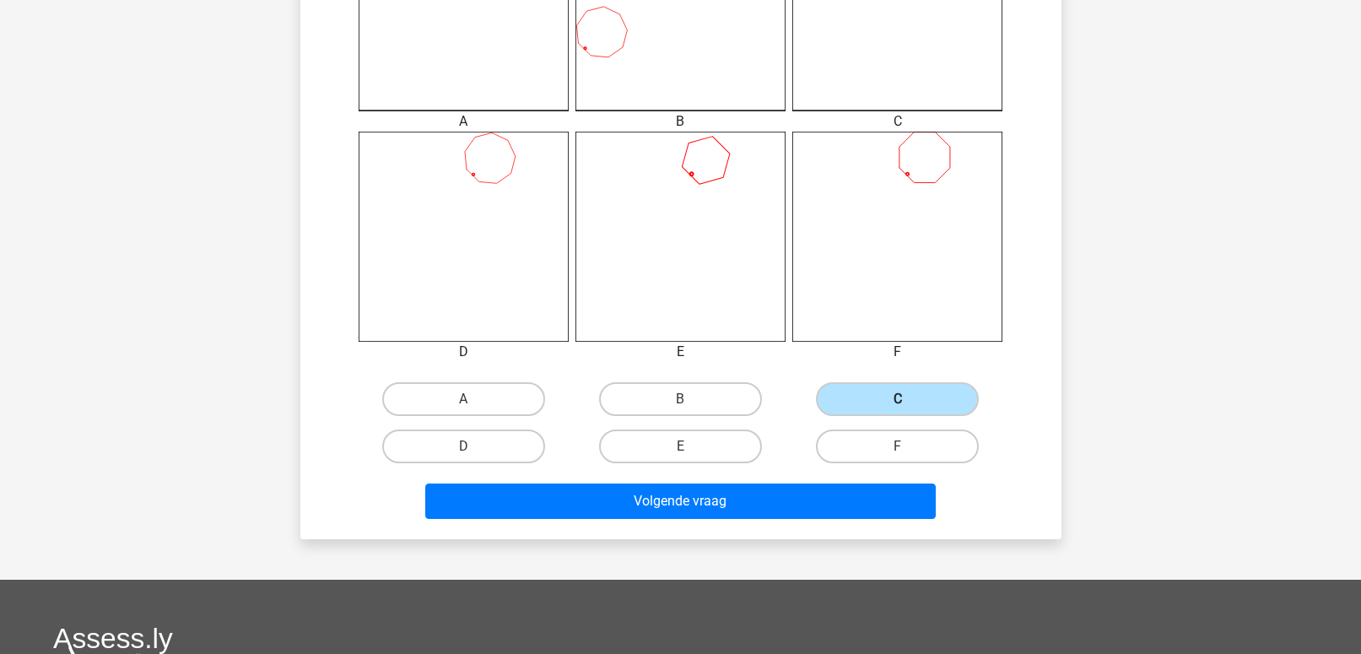
scroll to position [592, 0]
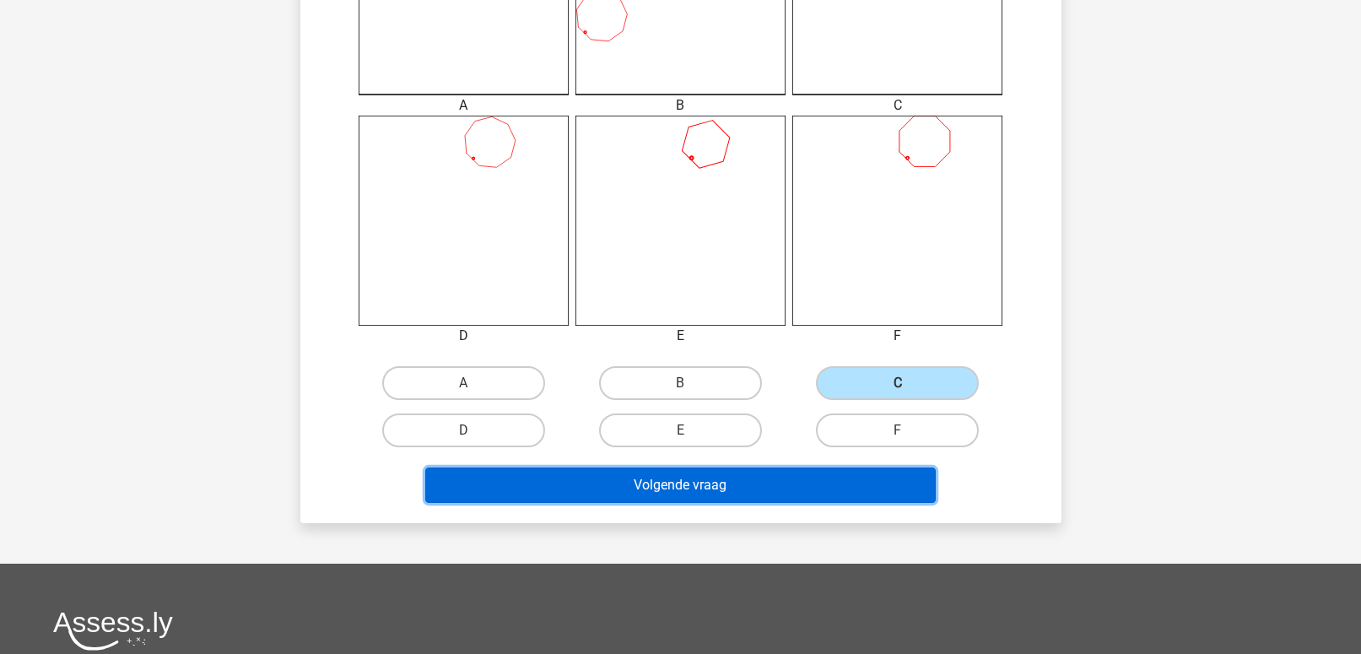
click at [716, 478] on button "Volgende vraag" at bounding box center [680, 485] width 511 height 35
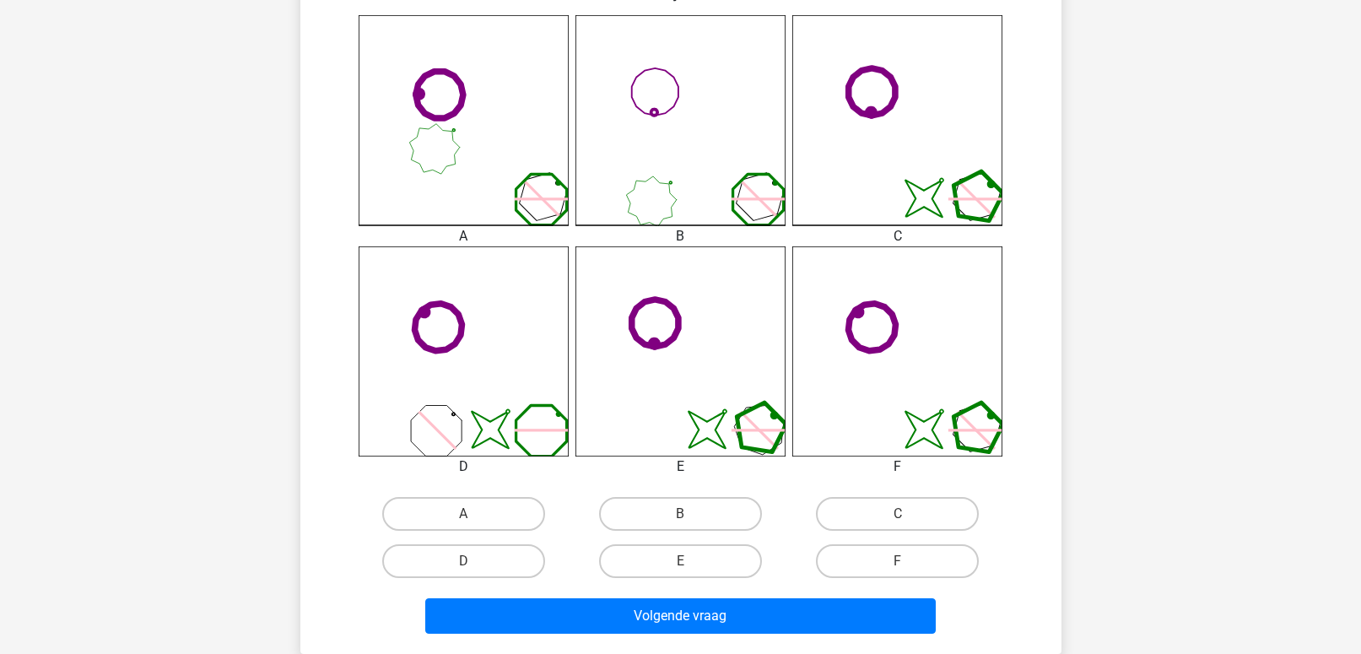
scroll to position [491, 0]
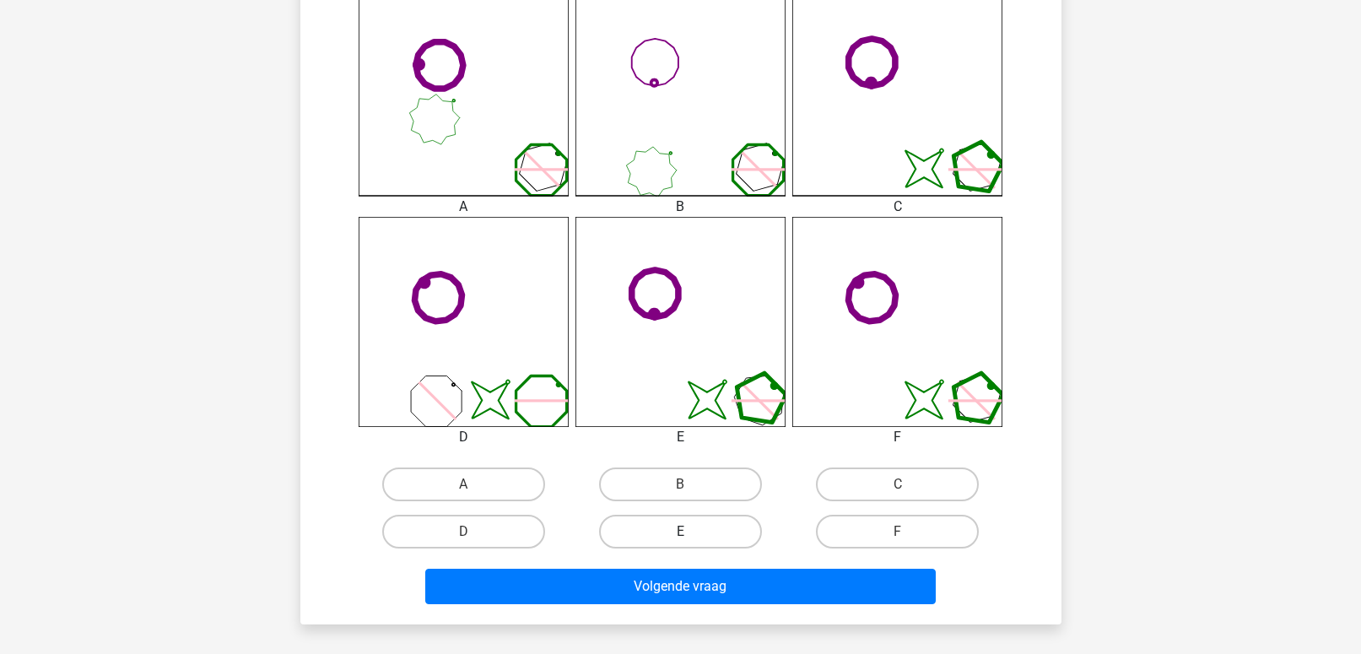
click at [701, 531] on label "E" at bounding box center [680, 532] width 163 height 34
click at [691, 532] on input "E" at bounding box center [685, 537] width 11 height 11
radio input "true"
click at [691, 606] on div "Volgende vraag" at bounding box center [680, 590] width 651 height 42
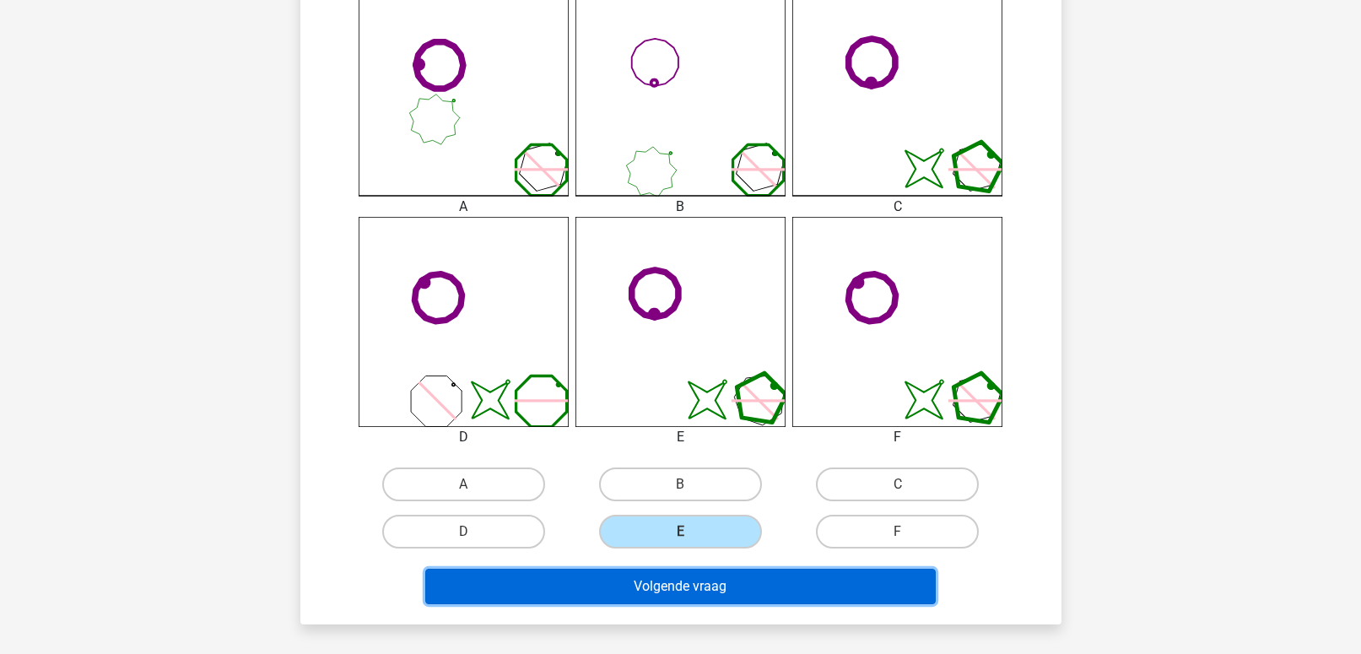
click at [700, 582] on button "Volgende vraag" at bounding box center [680, 586] width 511 height 35
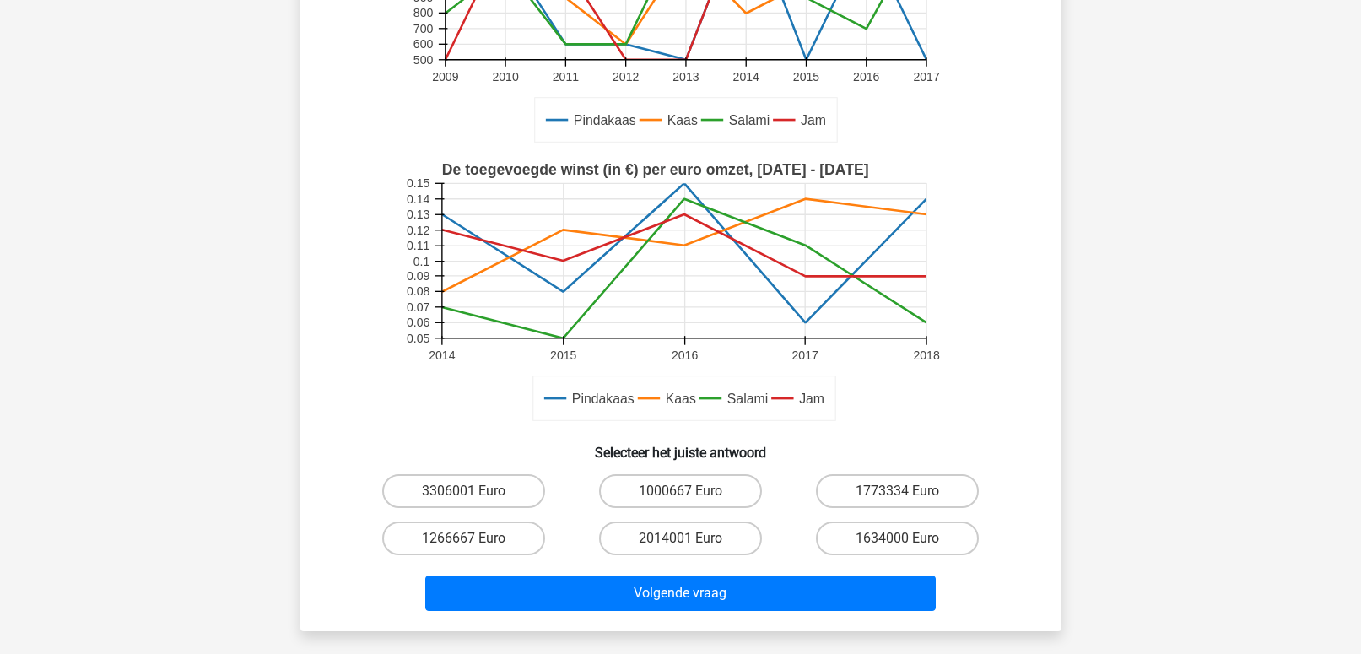
scroll to position [284, 0]
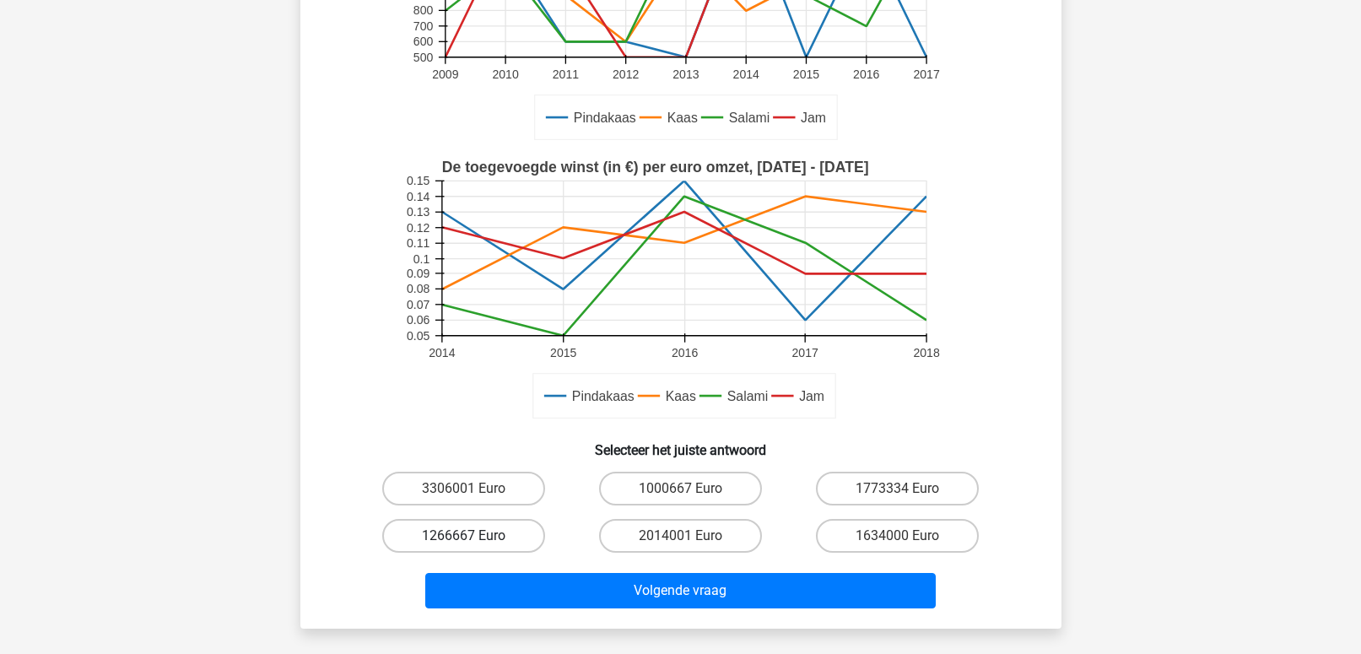
click at [433, 529] on label "1266667 Euro" at bounding box center [463, 536] width 163 height 34
click at [463, 536] on input "1266667 Euro" at bounding box center [468, 541] width 11 height 11
radio input "true"
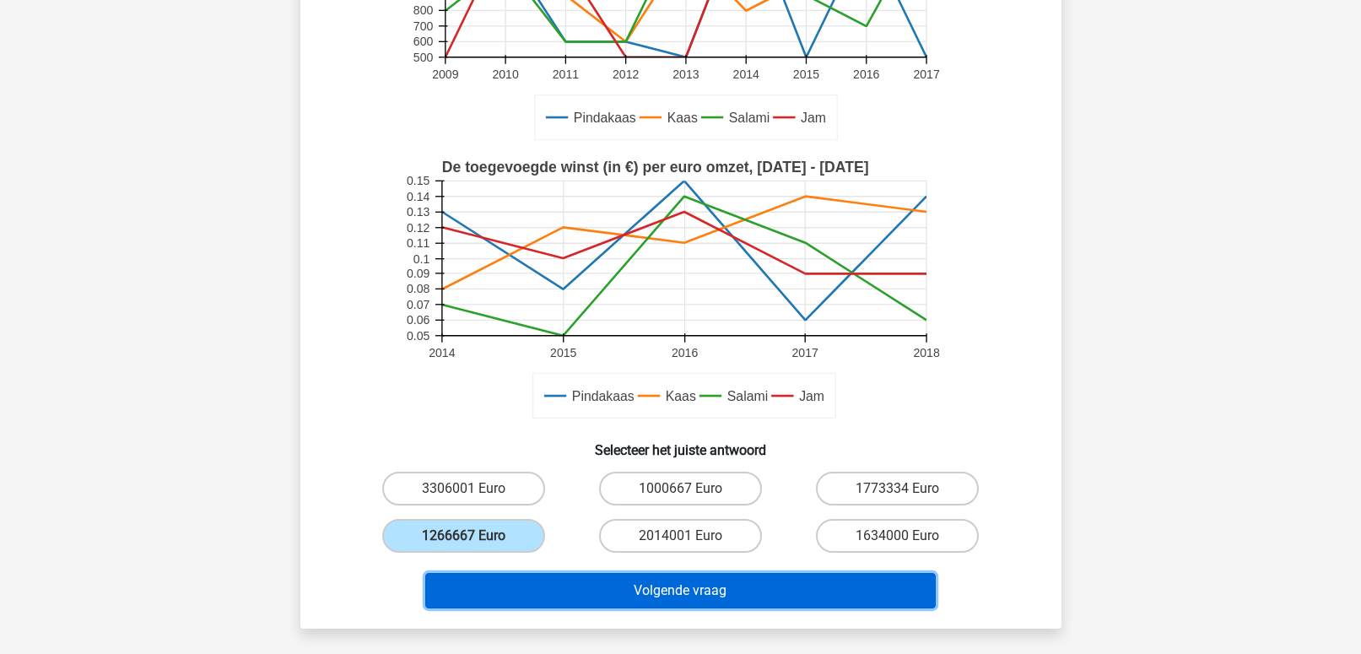
click at [575, 597] on button "Volgende vraag" at bounding box center [680, 590] width 511 height 35
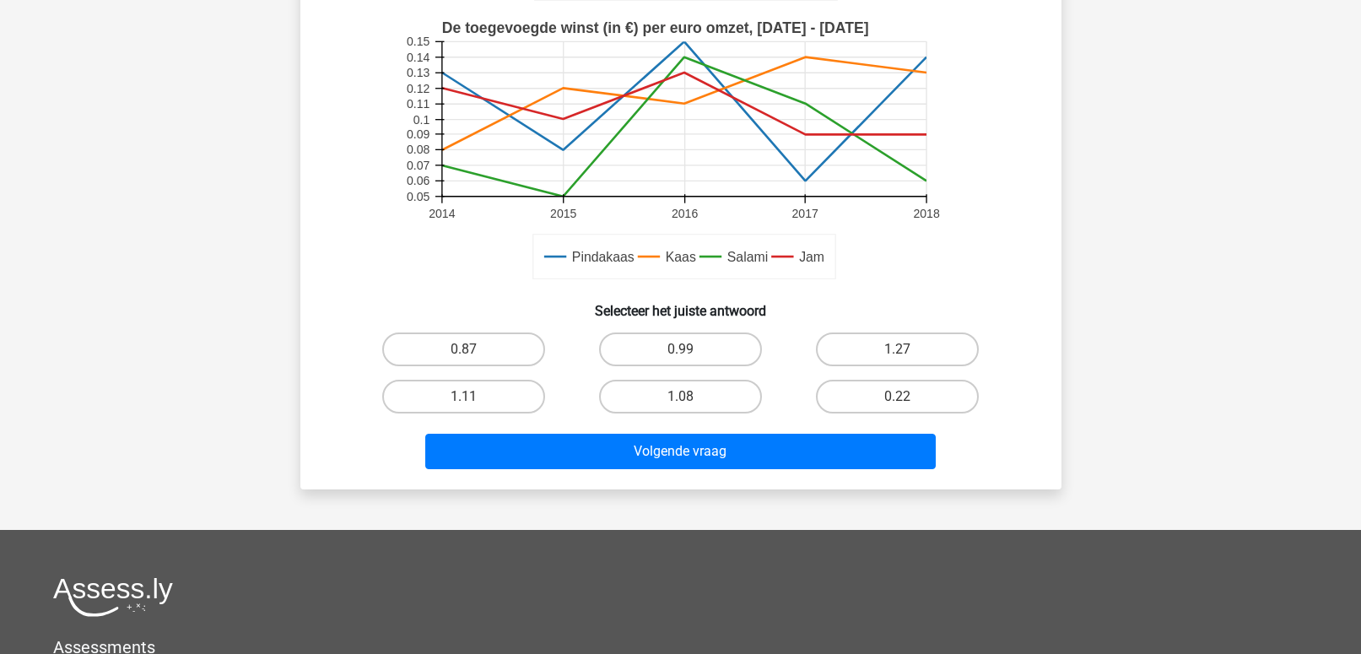
scroll to position [422, 0]
click at [491, 344] on label "0.87" at bounding box center [463, 350] width 163 height 34
click at [474, 350] on input "0.87" at bounding box center [468, 355] width 11 height 11
radio input "true"
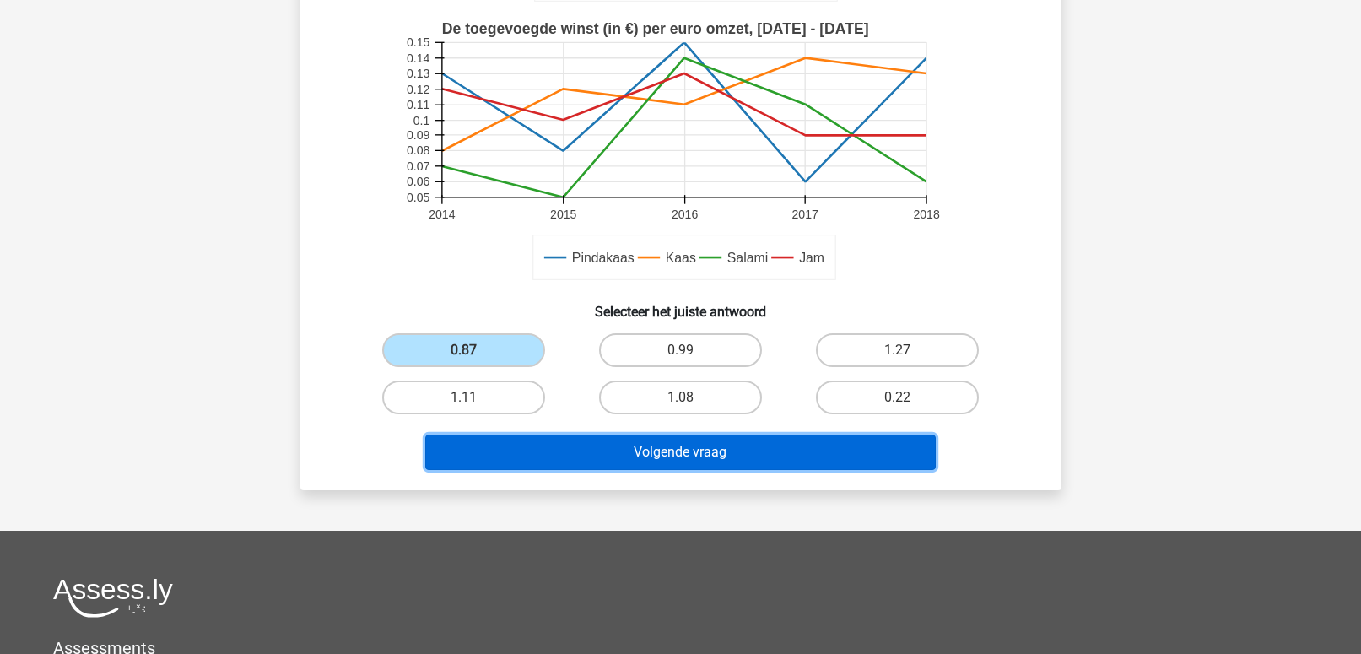
click at [635, 439] on button "Volgende vraag" at bounding box center [680, 452] width 511 height 35
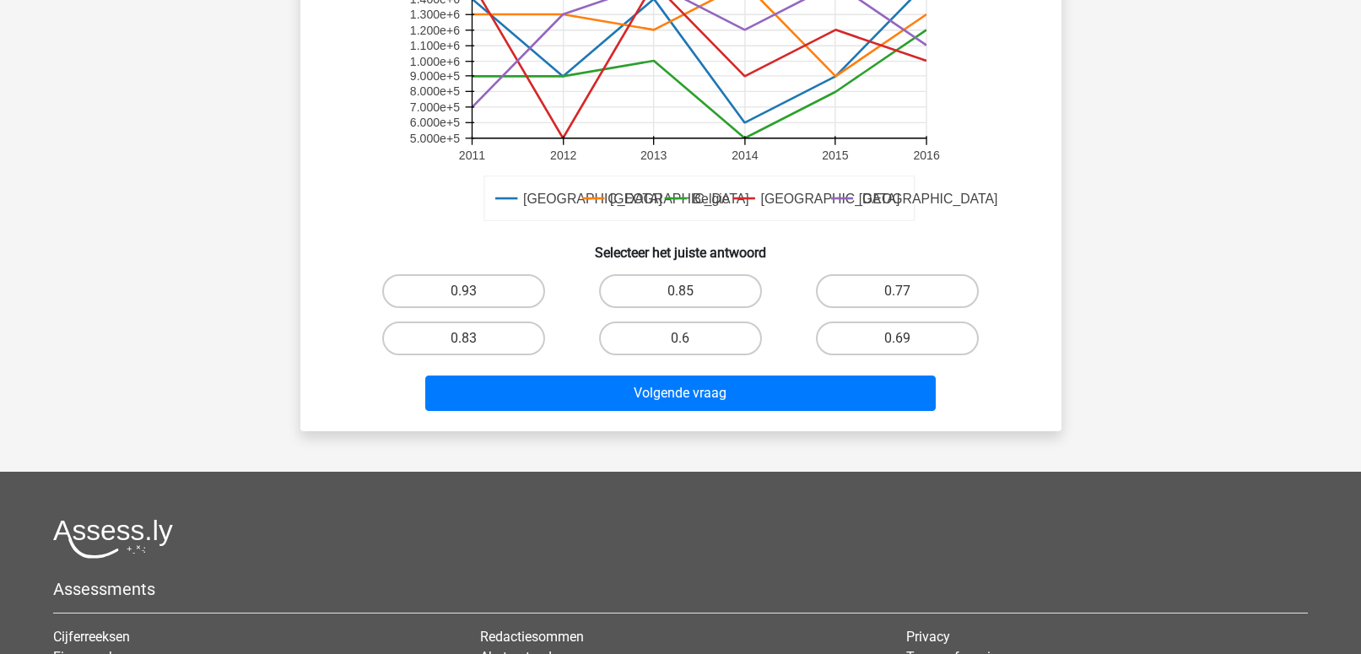
scroll to position [479, 0]
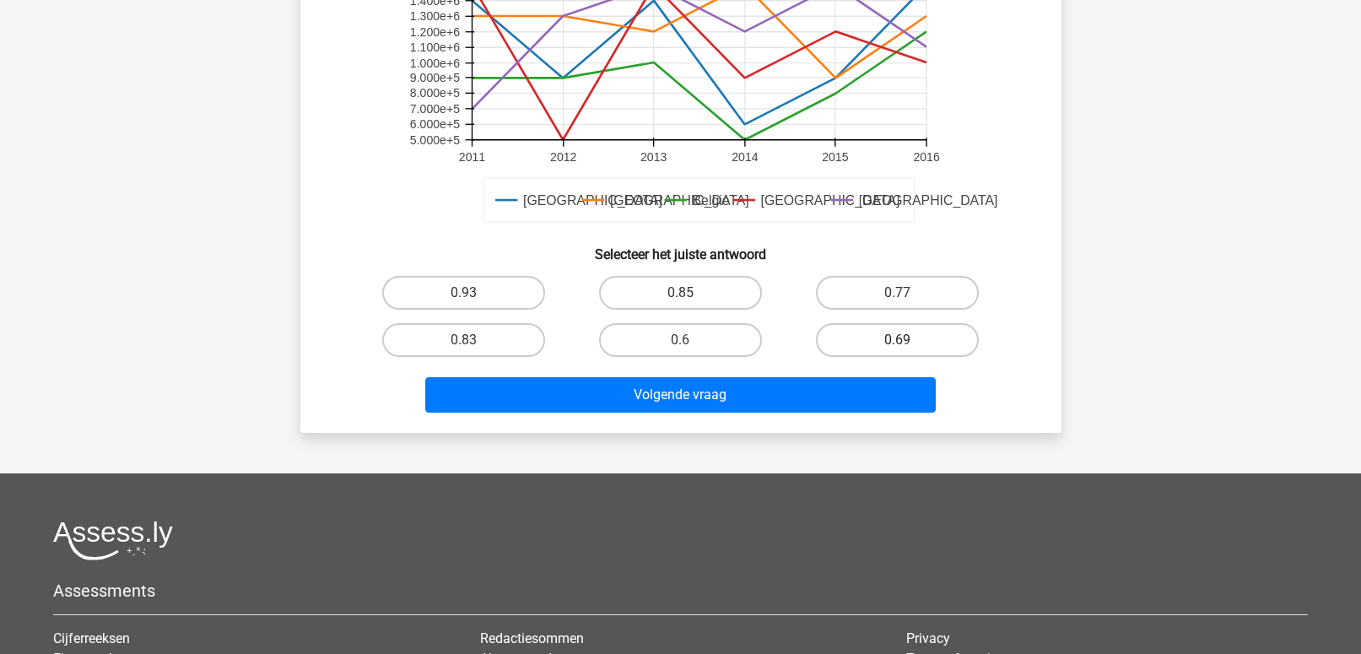
click at [869, 351] on label "0.69" at bounding box center [897, 340] width 163 height 34
click at [898, 351] on input "0.69" at bounding box center [903, 345] width 11 height 11
radio input "true"
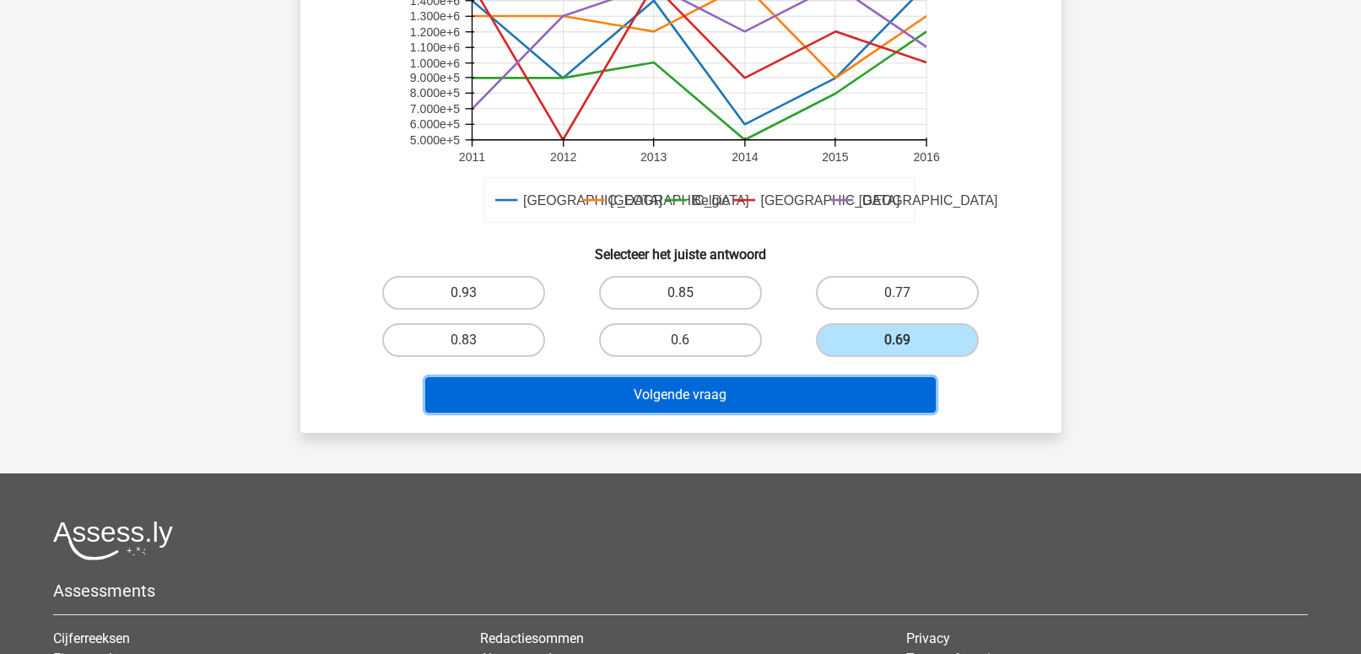
click at [814, 410] on button "Volgende vraag" at bounding box center [680, 394] width 511 height 35
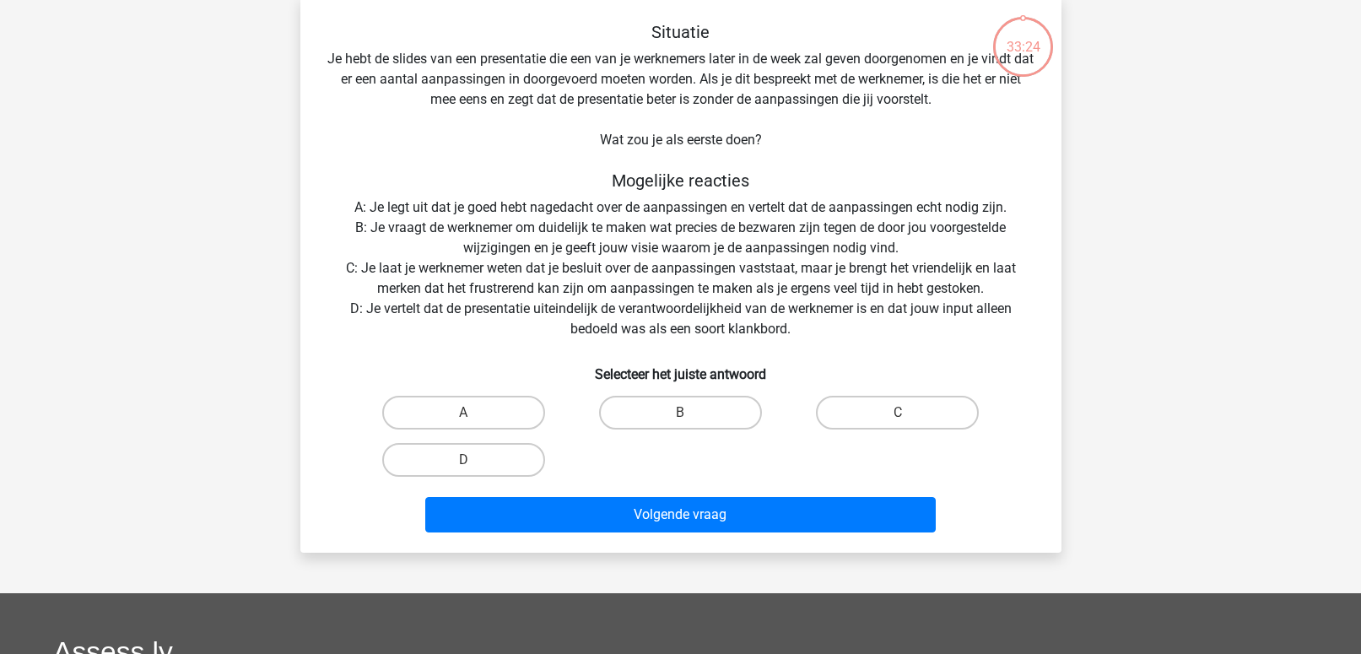
scroll to position [78, 0]
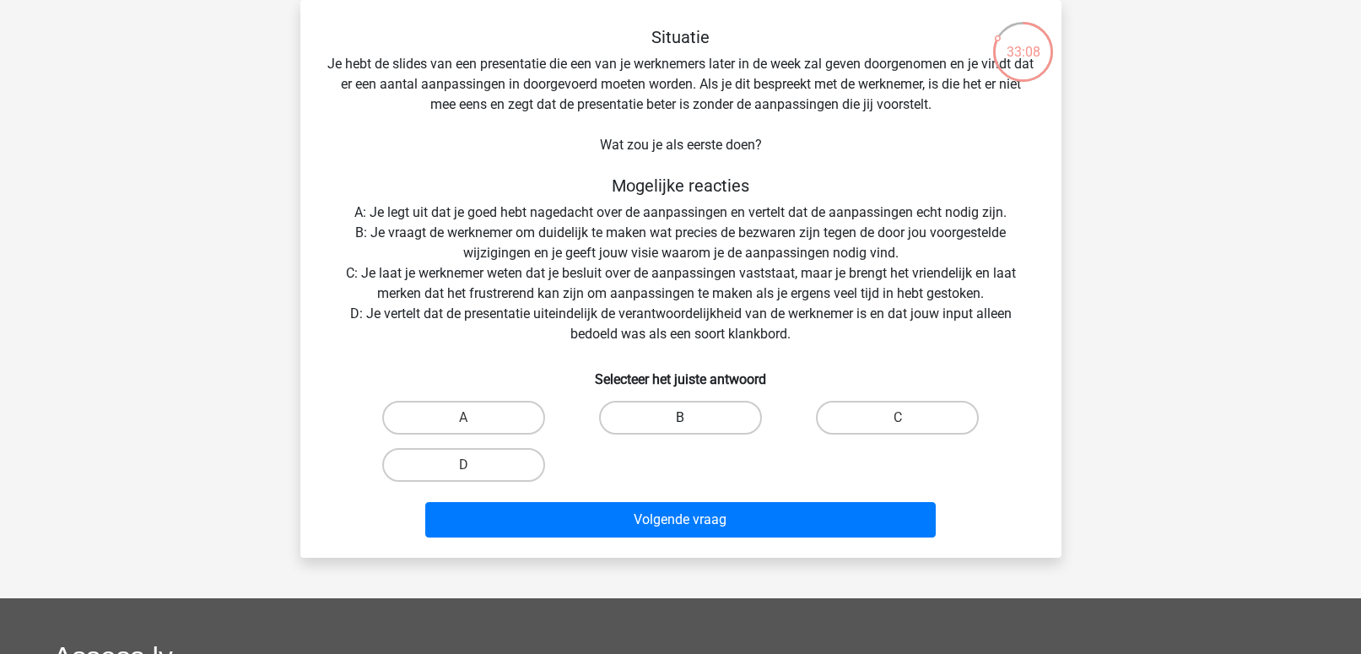
click at [636, 421] on label "B" at bounding box center [680, 418] width 163 height 34
click at [680, 421] on input "B" at bounding box center [685, 423] width 11 height 11
radio input "true"
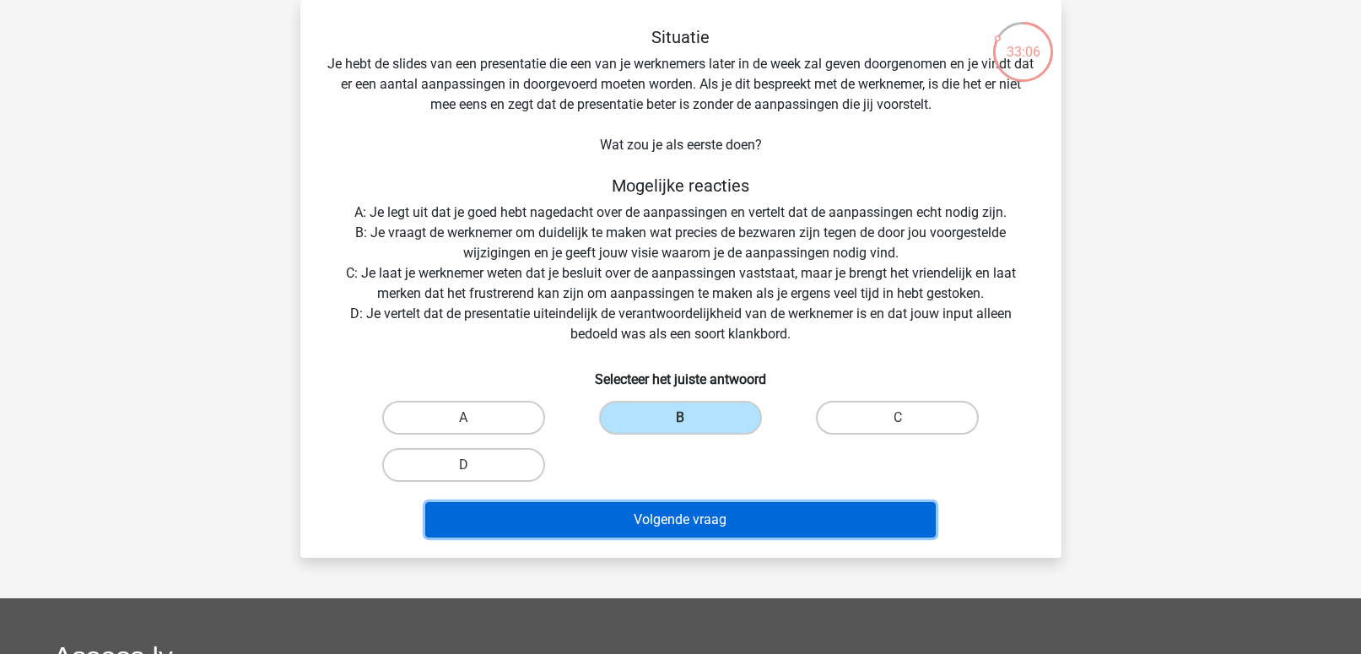
click at [649, 530] on button "Volgende vraag" at bounding box center [680, 519] width 511 height 35
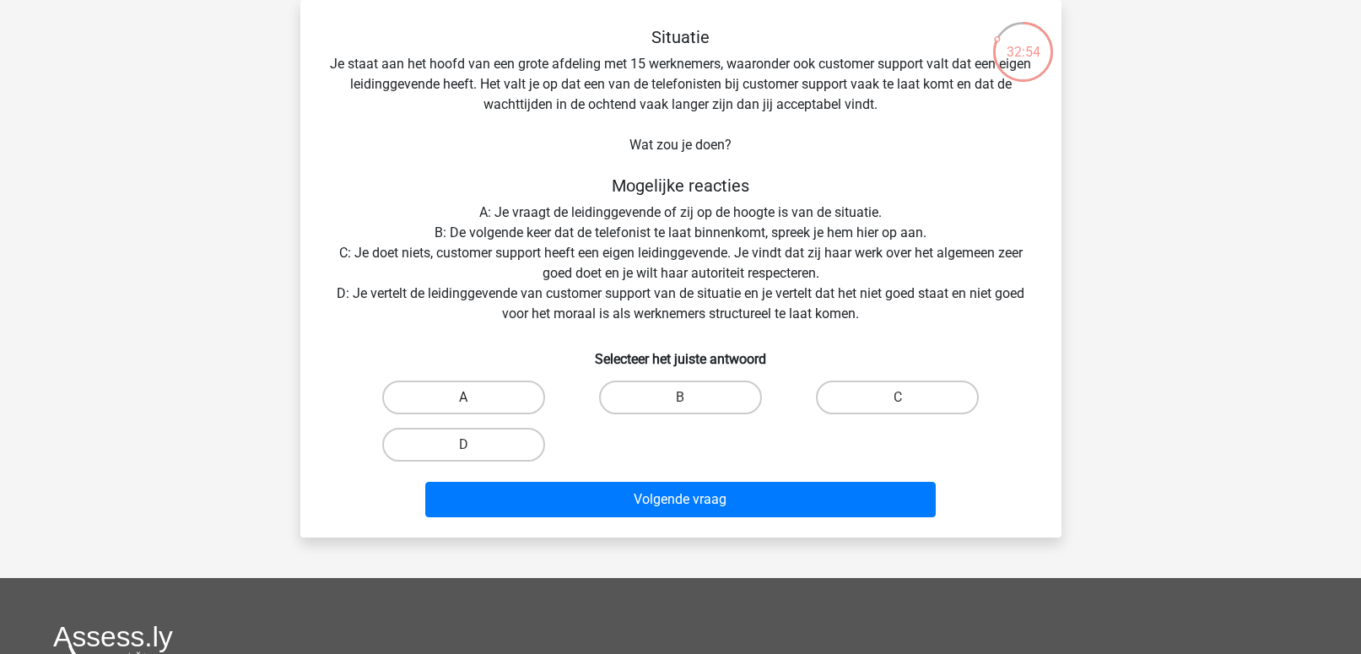
click at [495, 399] on label "A" at bounding box center [463, 398] width 163 height 34
click at [474, 399] on input "A" at bounding box center [468, 402] width 11 height 11
radio input "true"
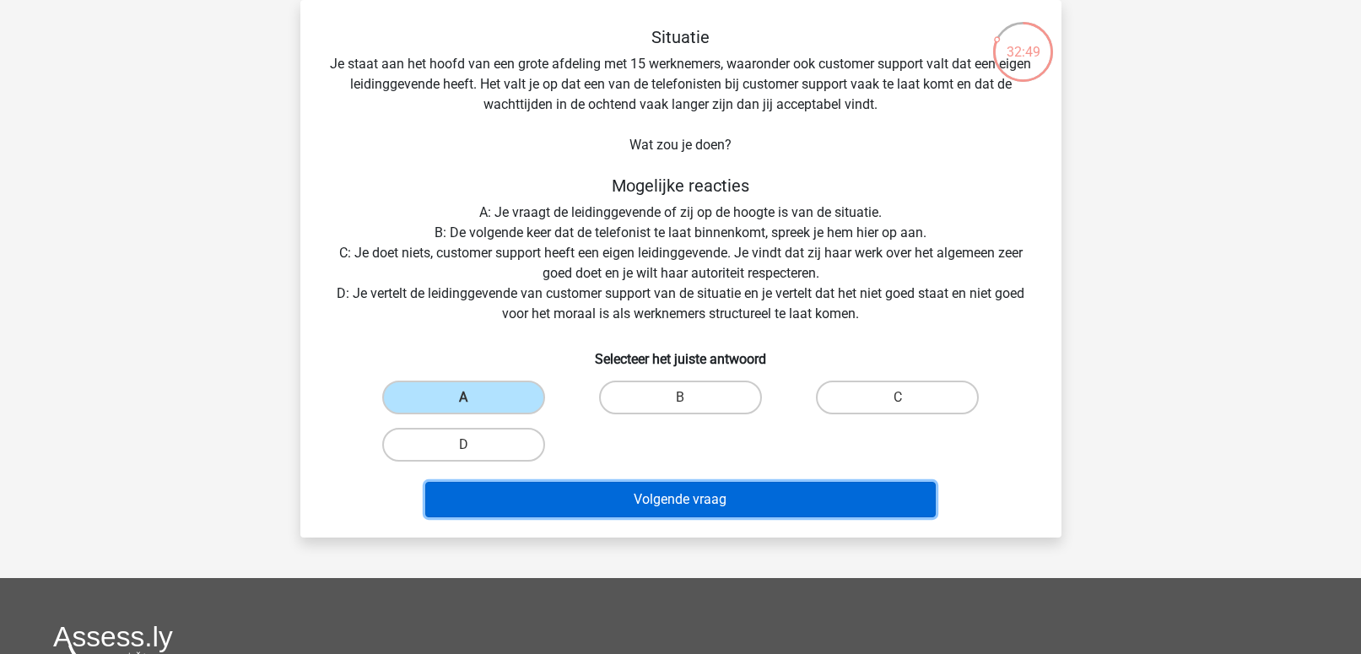
click at [657, 505] on button "Volgende vraag" at bounding box center [680, 499] width 511 height 35
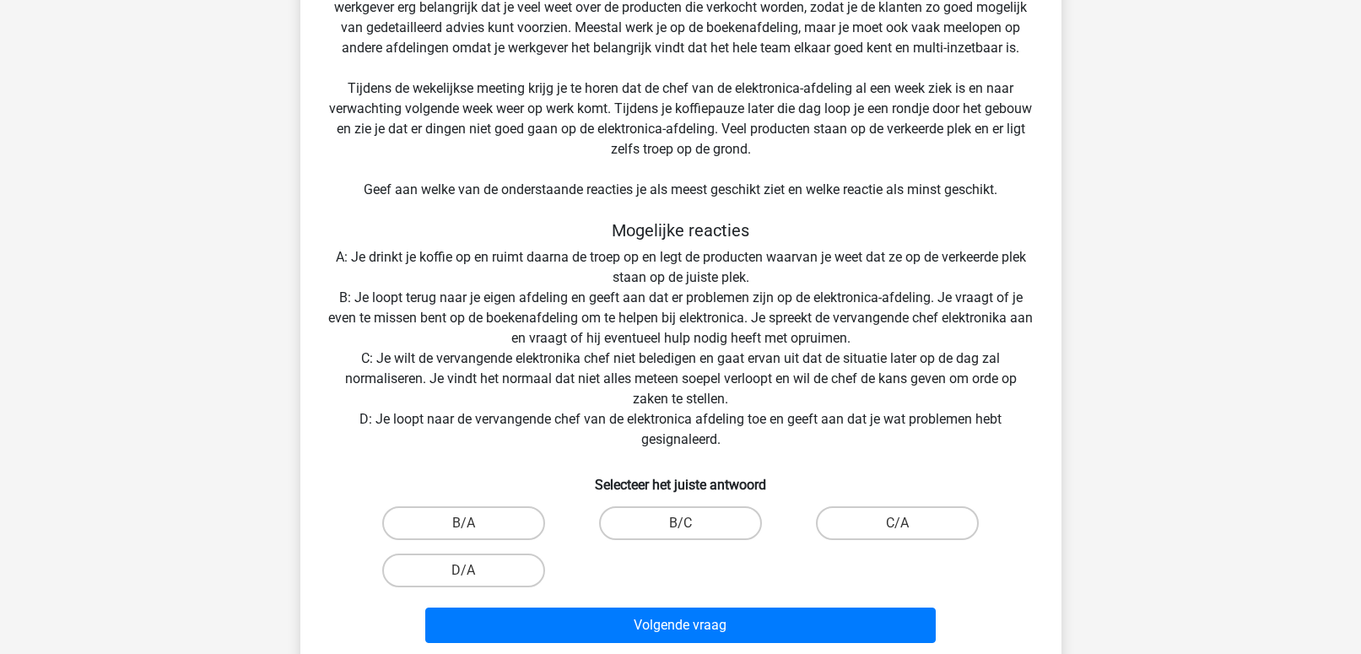
scroll to position [283, 0]
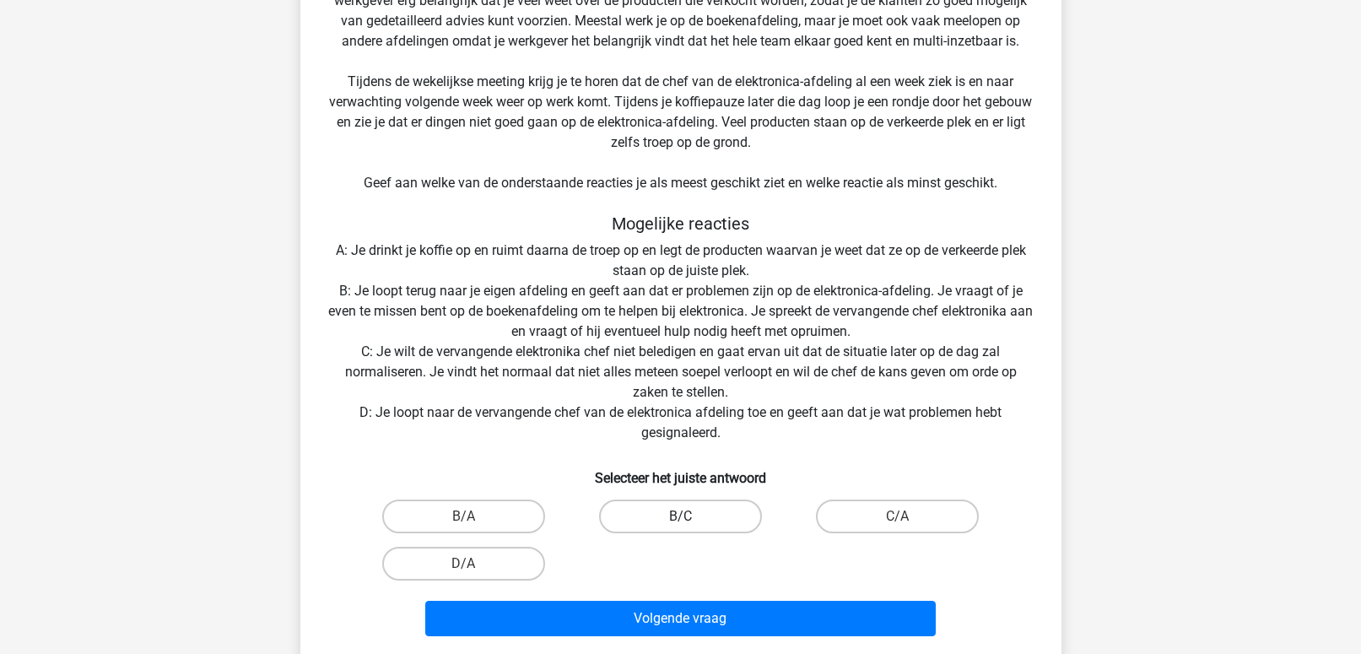
click at [641, 516] on label "B/C" at bounding box center [680, 517] width 163 height 34
click at [680, 516] on input "B/C" at bounding box center [685, 521] width 11 height 11
radio input "true"
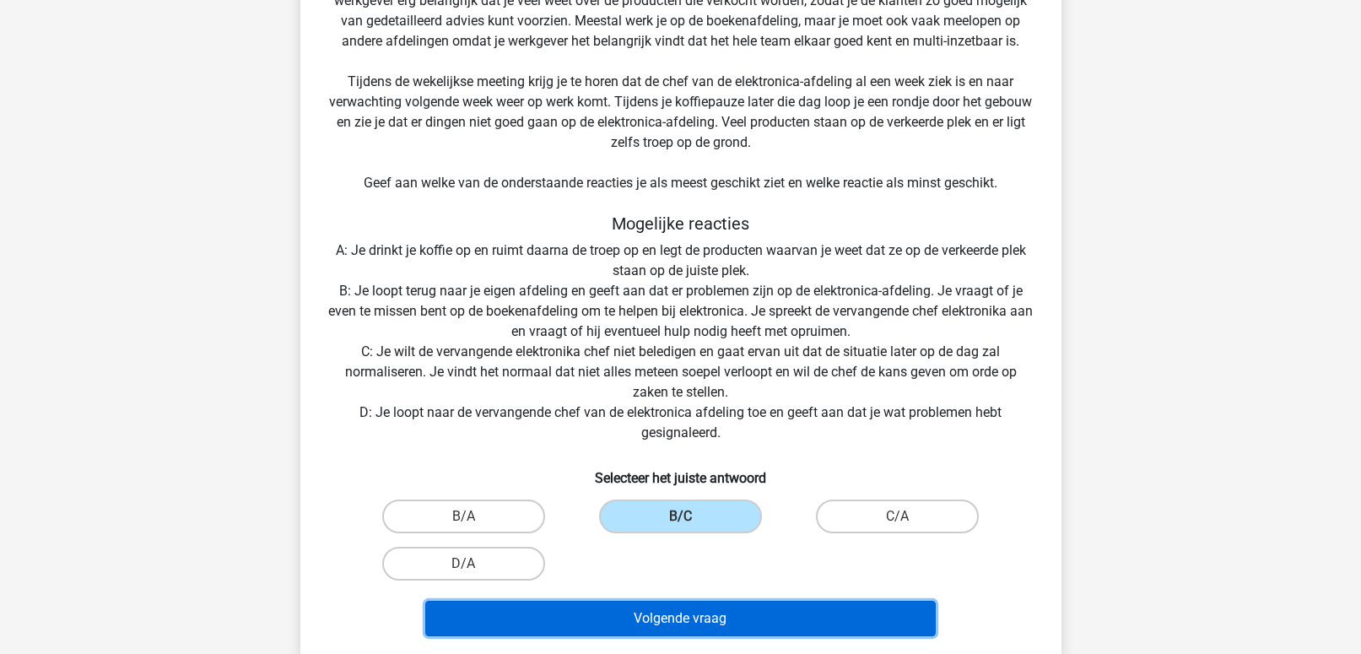
click at [630, 623] on button "Volgende vraag" at bounding box center [680, 618] width 511 height 35
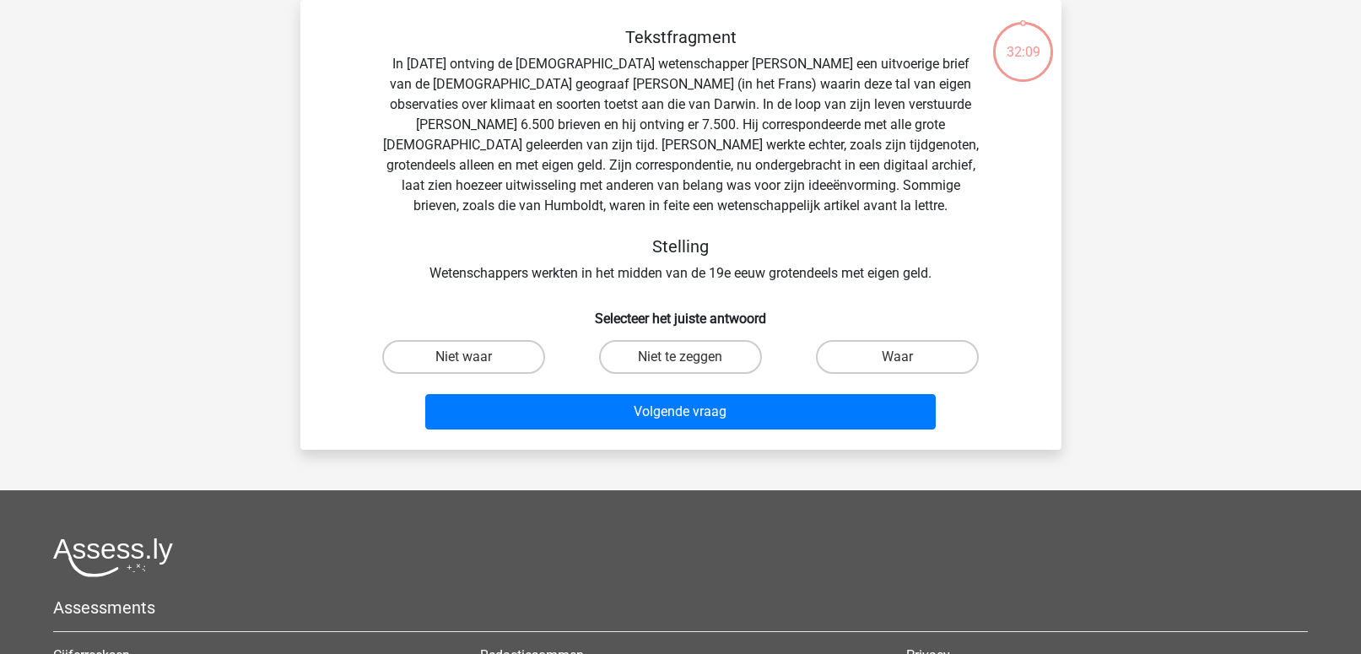
scroll to position [78, 0]
click at [689, 358] on input "Niet te zeggen" at bounding box center [685, 362] width 11 height 11
radio input "true"
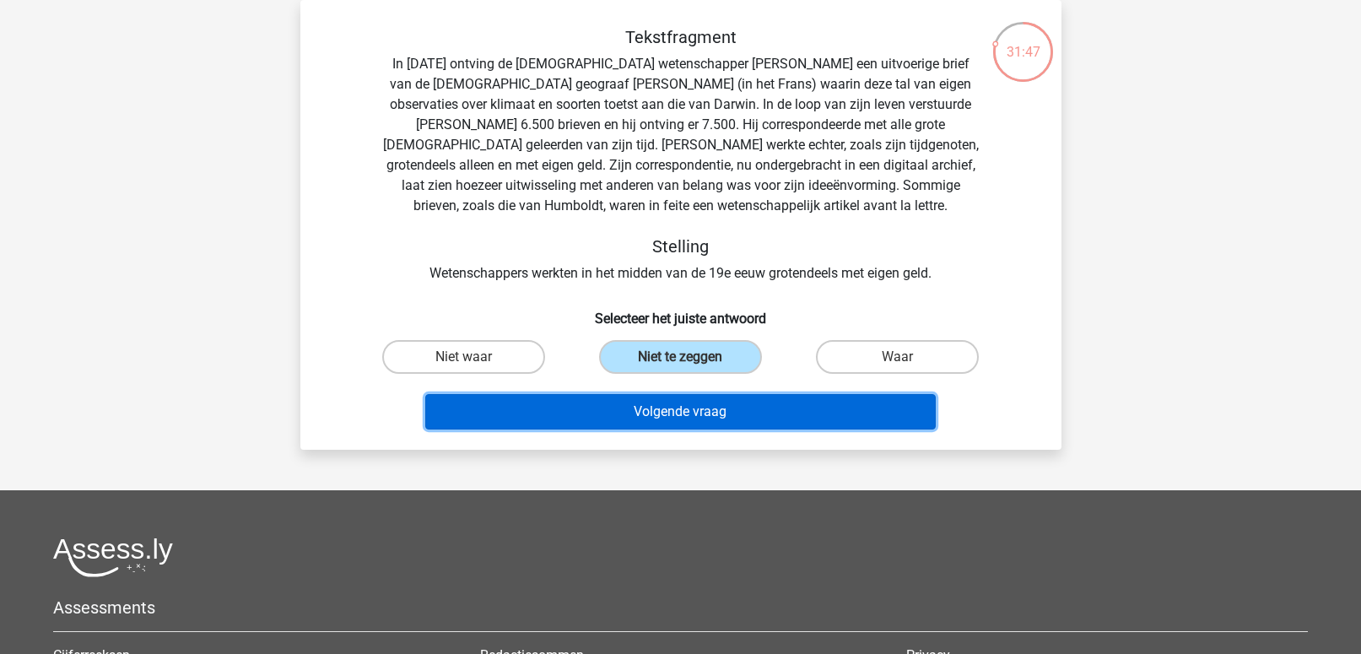
click at [679, 416] on button "Volgende vraag" at bounding box center [680, 411] width 511 height 35
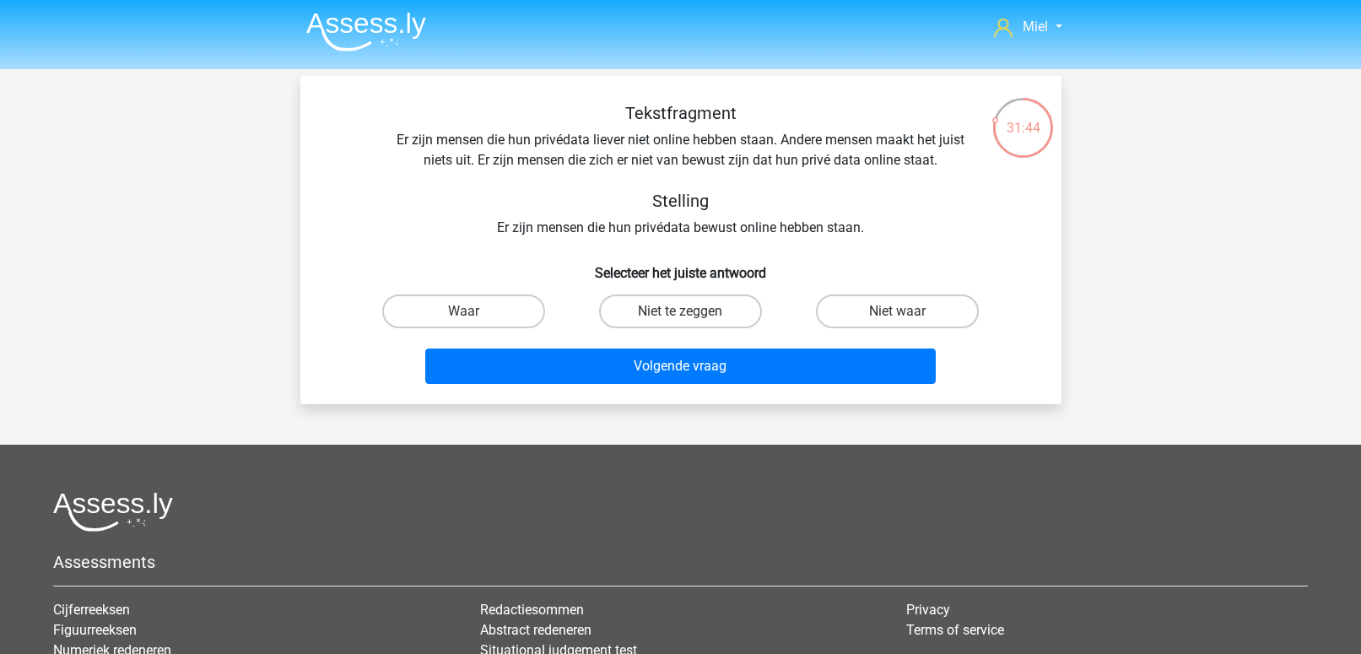
scroll to position [0, 0]
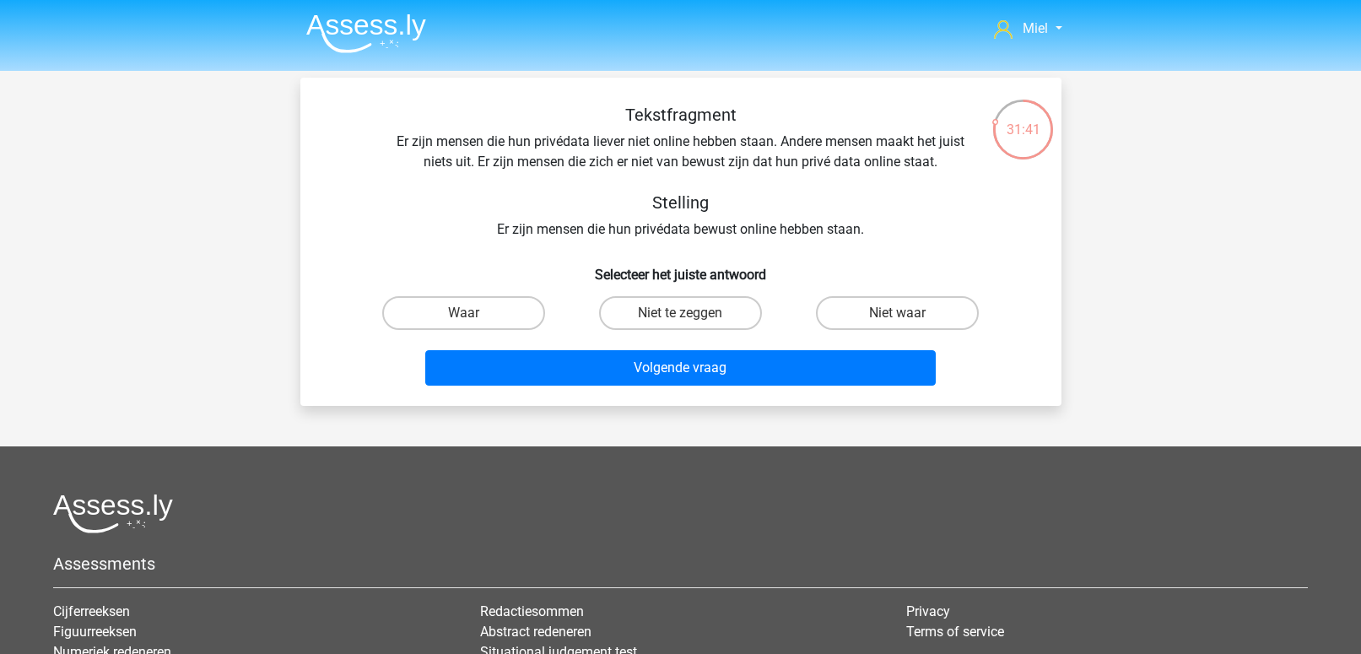
click at [689, 317] on input "Niet te zeggen" at bounding box center [685, 318] width 11 height 11
radio input "true"
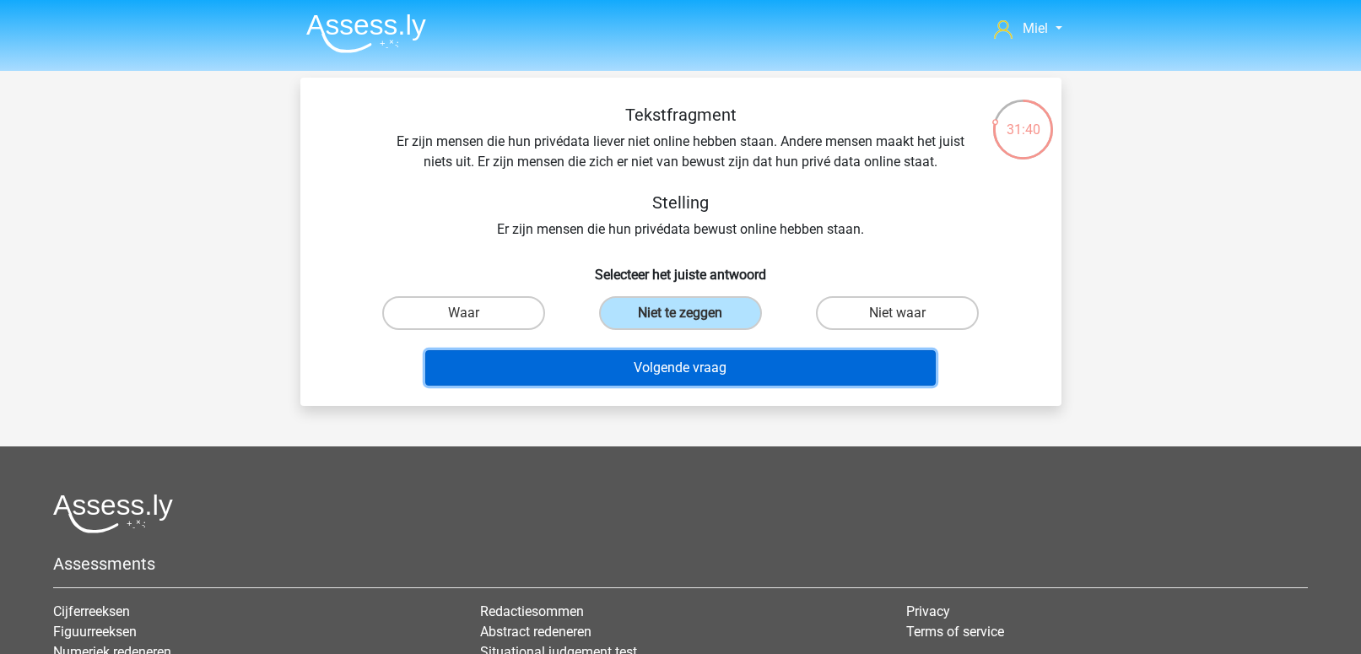
click at [682, 353] on button "Volgende vraag" at bounding box center [680, 367] width 511 height 35
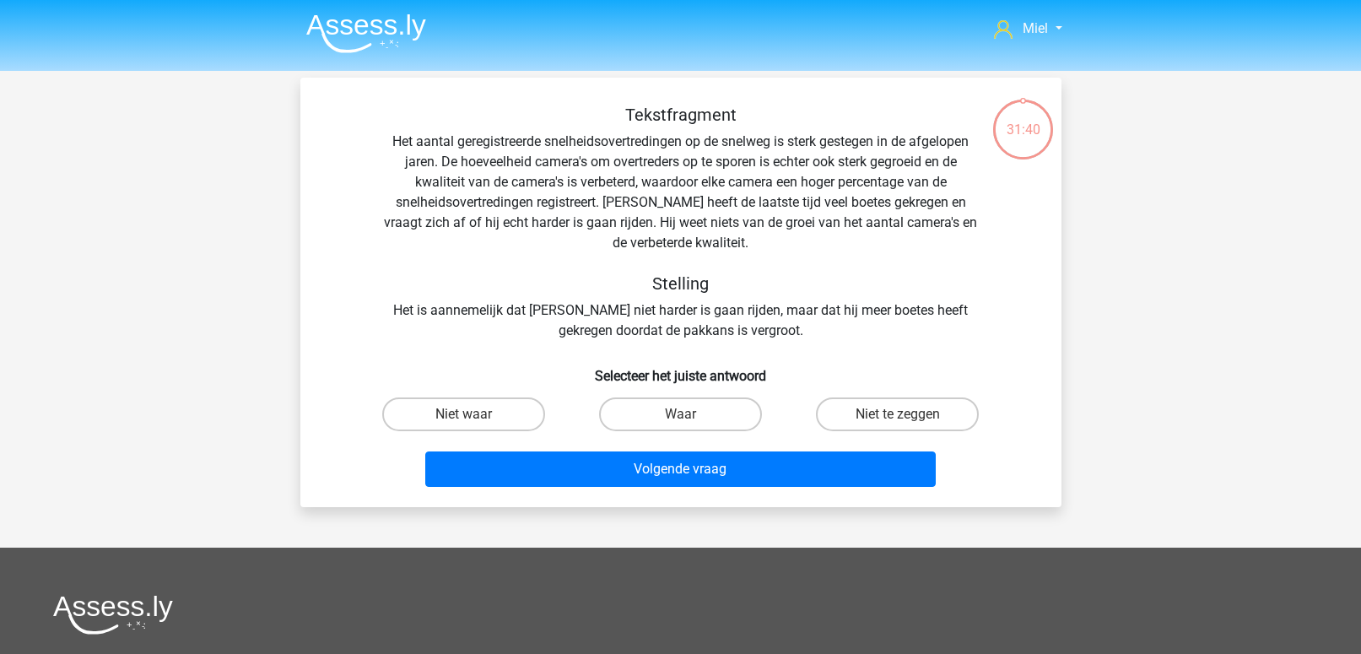
scroll to position [78, 0]
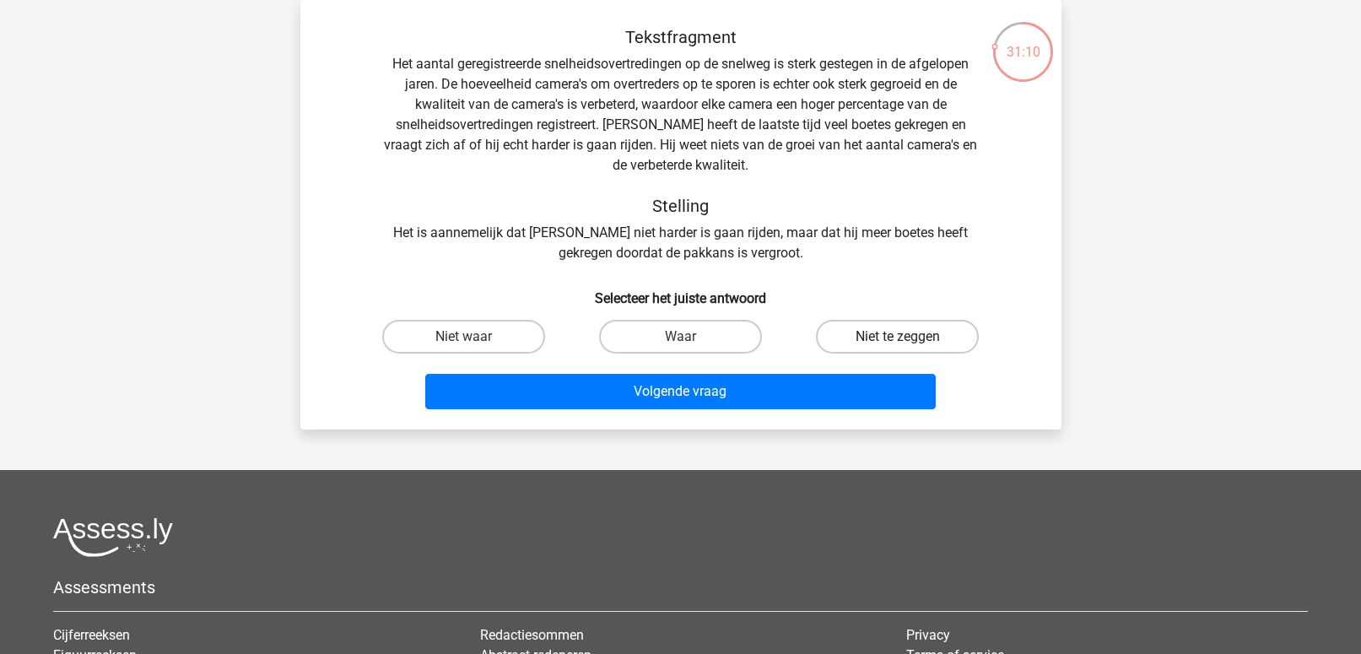
click at [879, 338] on label "Niet te zeggen" at bounding box center [897, 337] width 163 height 34
click at [898, 338] on input "Niet te zeggen" at bounding box center [903, 342] width 11 height 11
radio input "true"
click at [630, 331] on label "Waar" at bounding box center [680, 337] width 163 height 34
click at [680, 337] on input "Waar" at bounding box center [685, 342] width 11 height 11
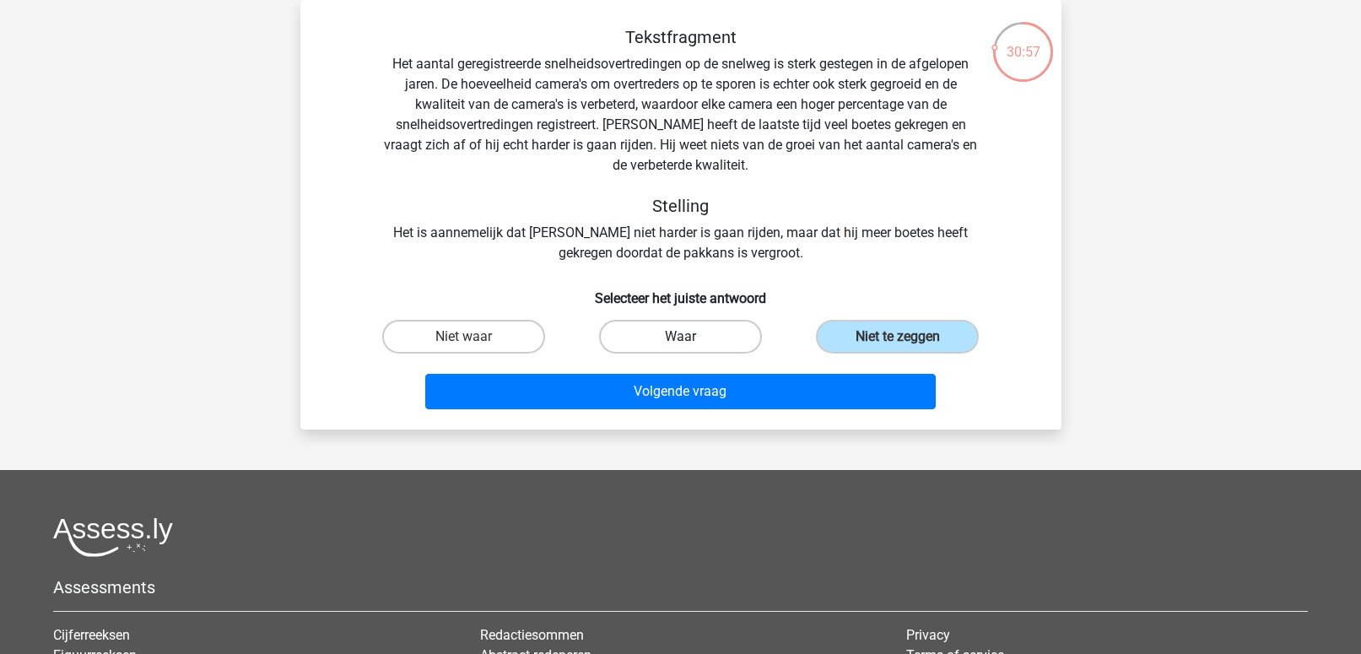
radio input "true"
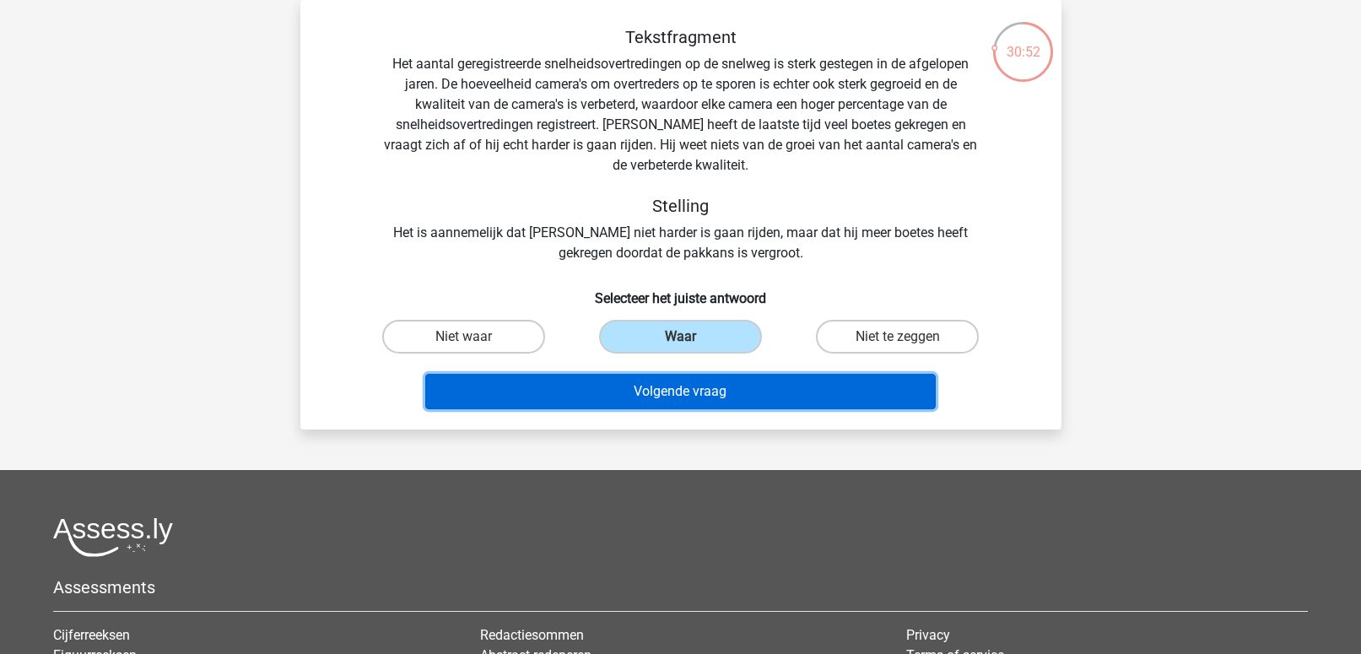
click at [635, 398] on button "Volgende vraag" at bounding box center [680, 391] width 511 height 35
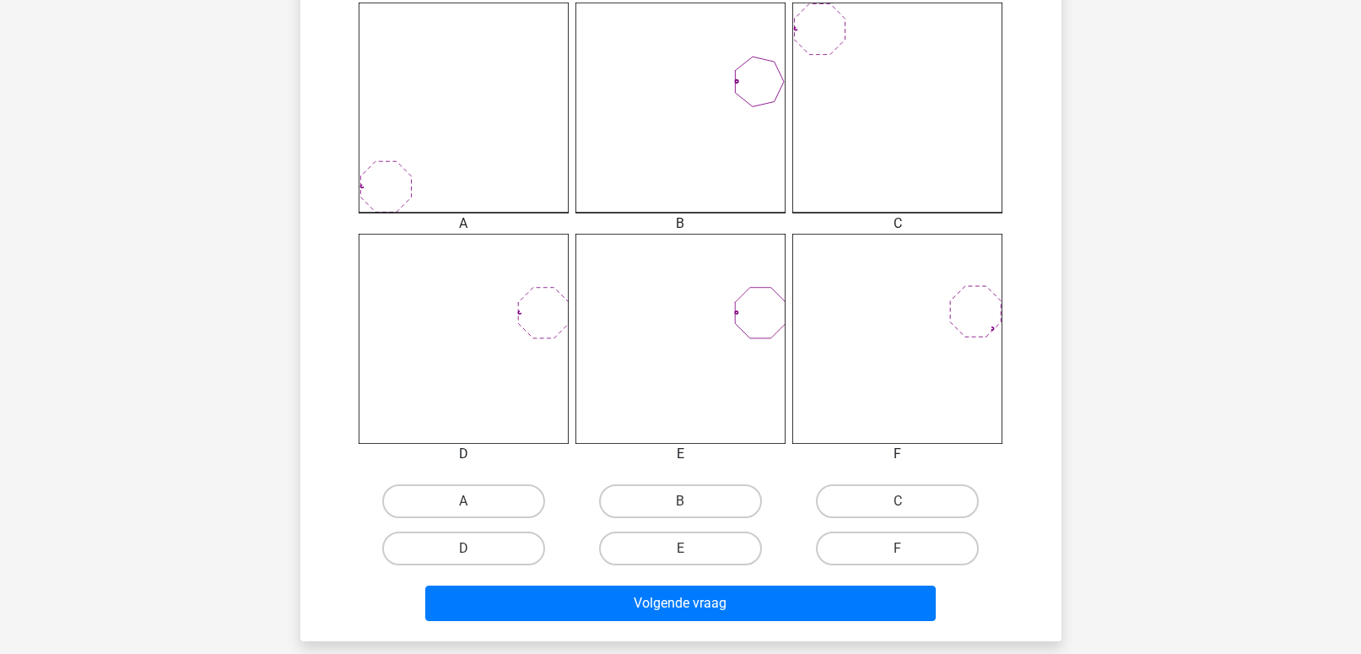
scroll to position [484, 0]
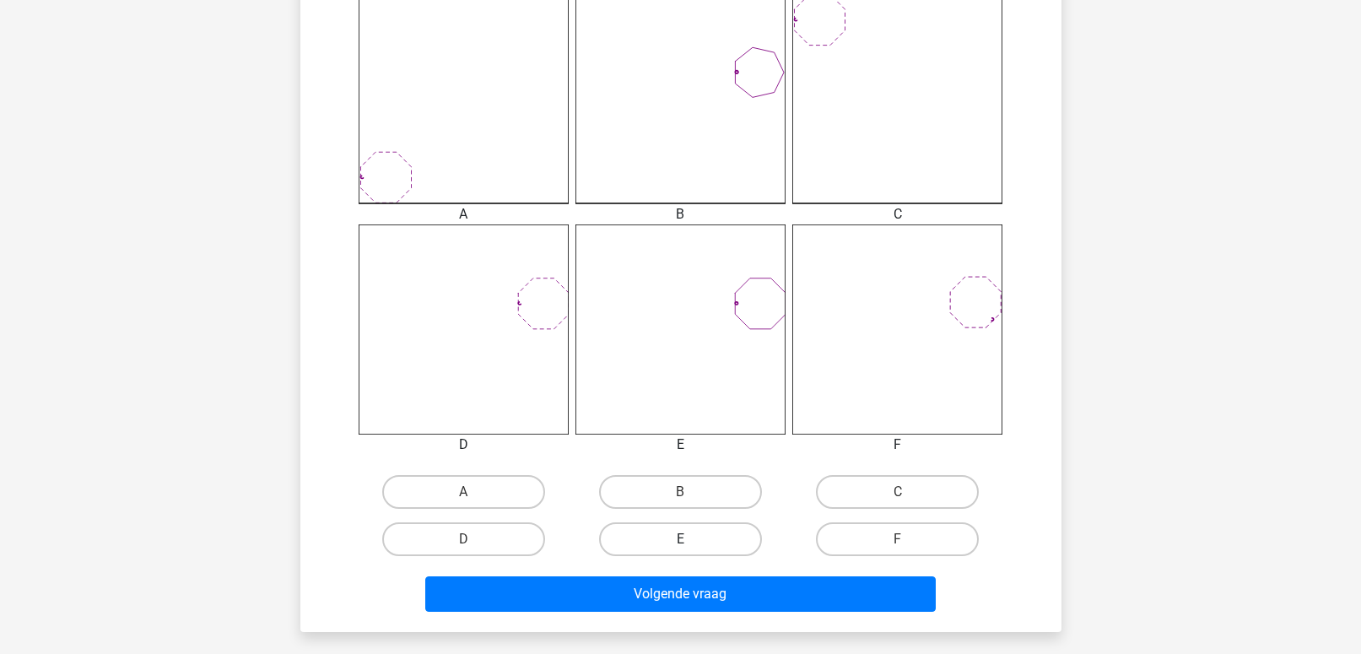
click at [735, 540] on label "E" at bounding box center [680, 539] width 163 height 34
click at [691, 540] on input "E" at bounding box center [685, 544] width 11 height 11
radio input "true"
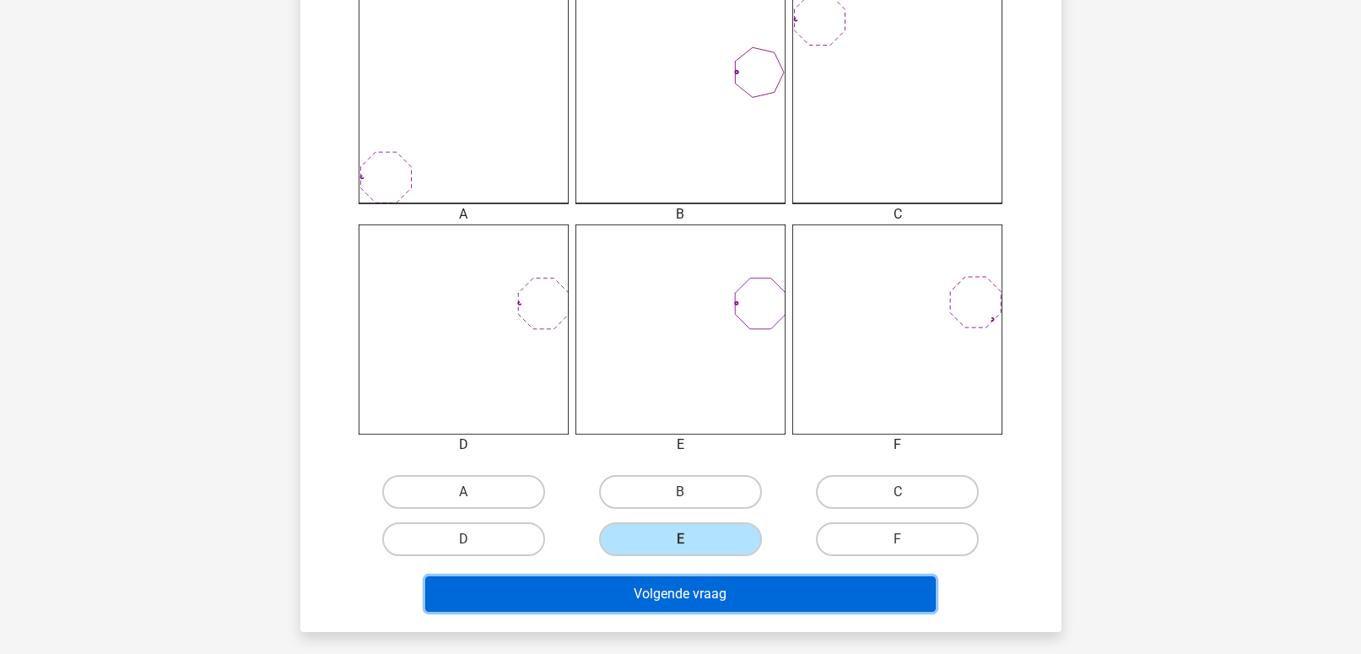
click at [723, 594] on button "Volgende vraag" at bounding box center [680, 593] width 511 height 35
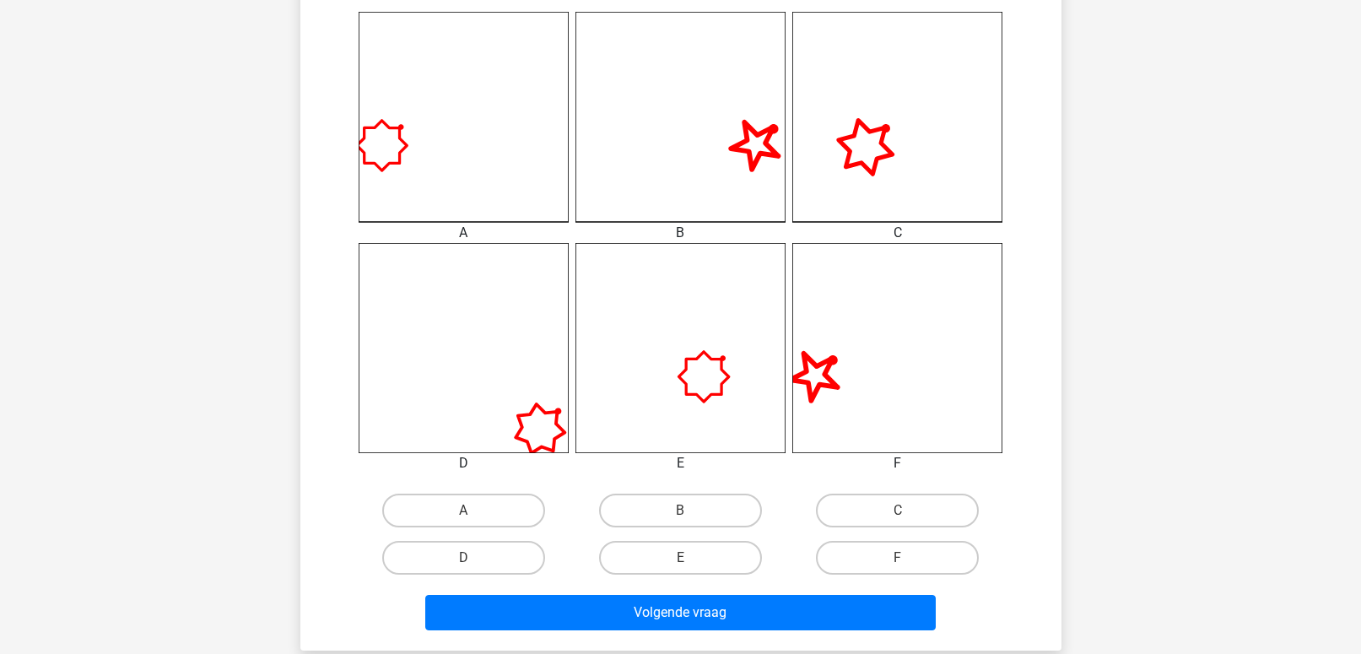
scroll to position [468, 0]
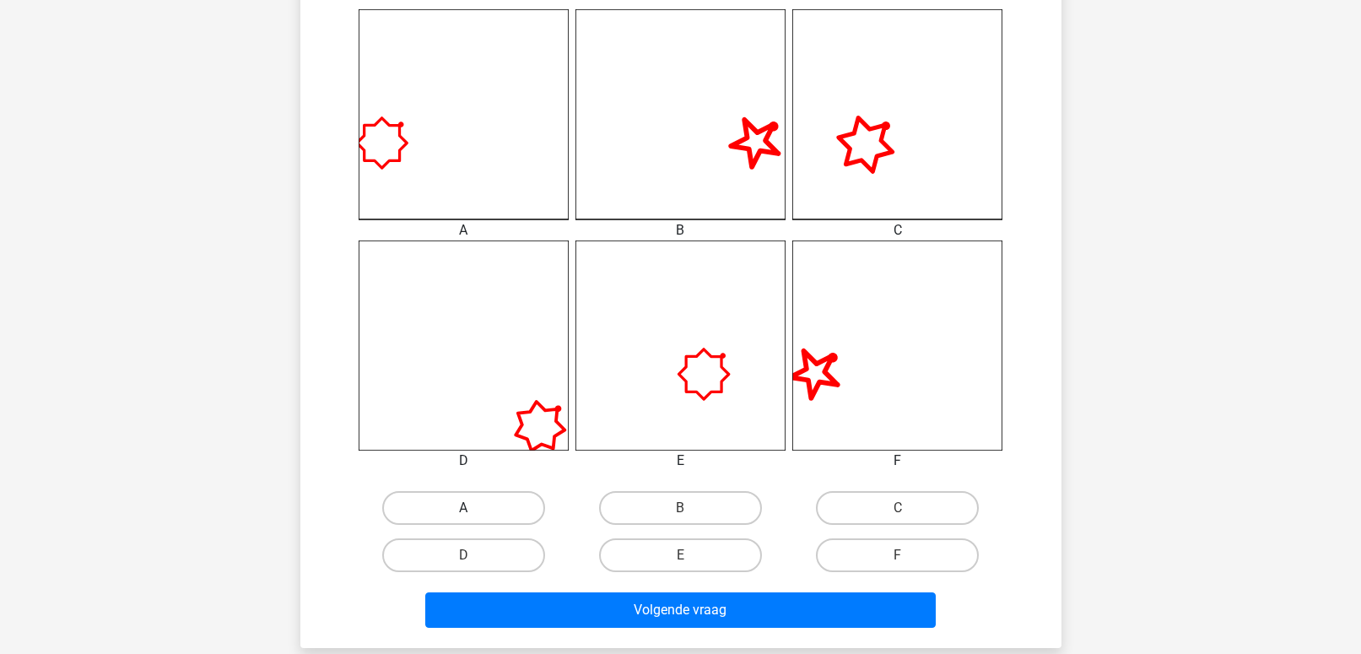
click at [485, 511] on label "A" at bounding box center [463, 508] width 163 height 34
click at [474, 511] on input "A" at bounding box center [468, 513] width 11 height 11
radio input "true"
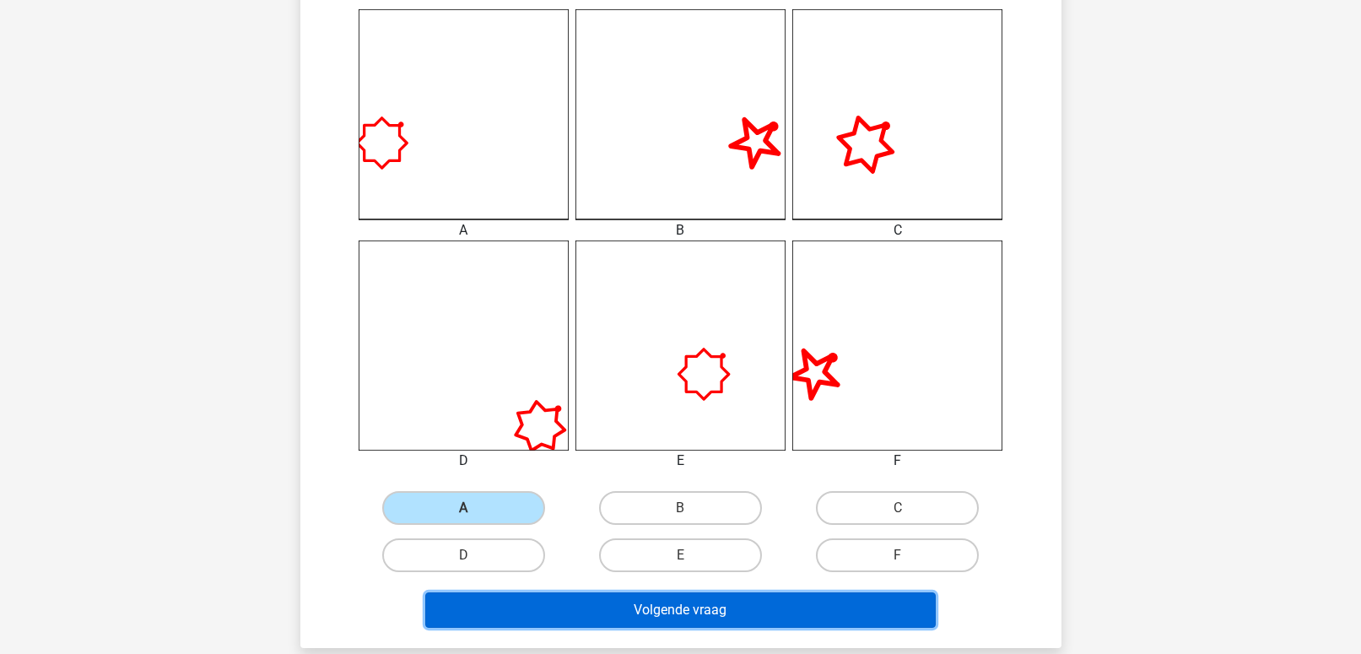
click at [560, 609] on button "Volgende vraag" at bounding box center [680, 609] width 511 height 35
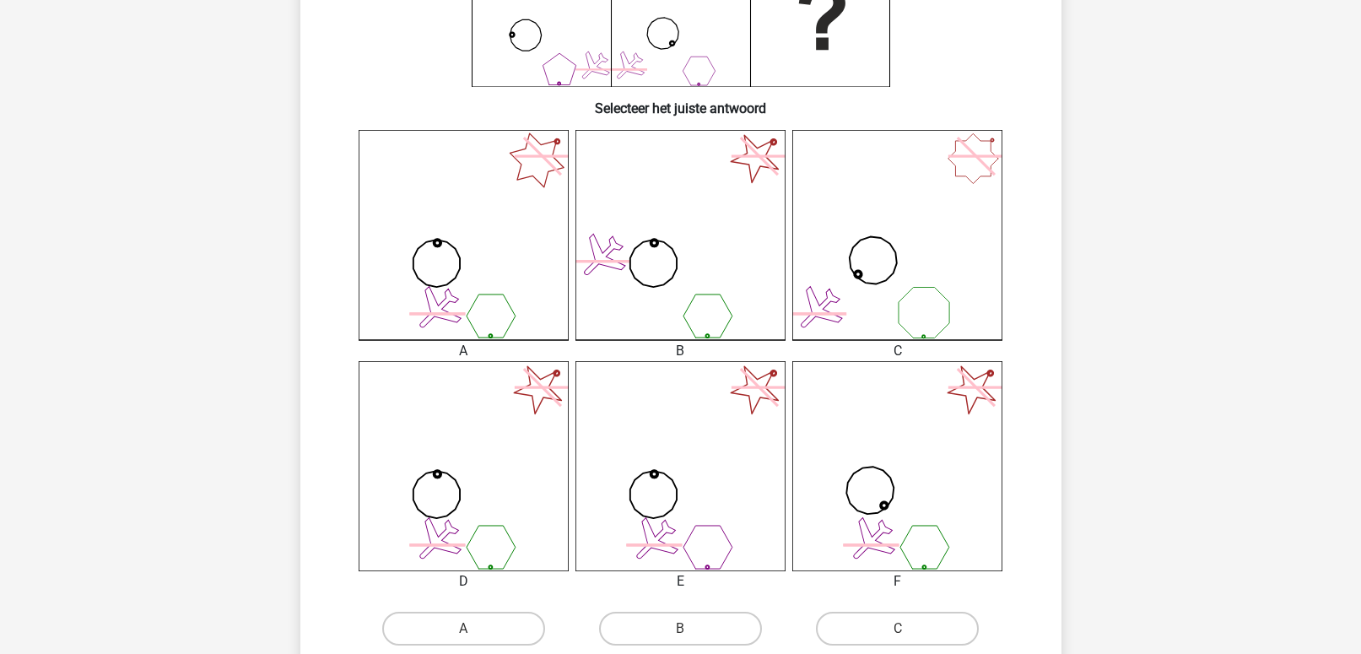
scroll to position [500, 0]
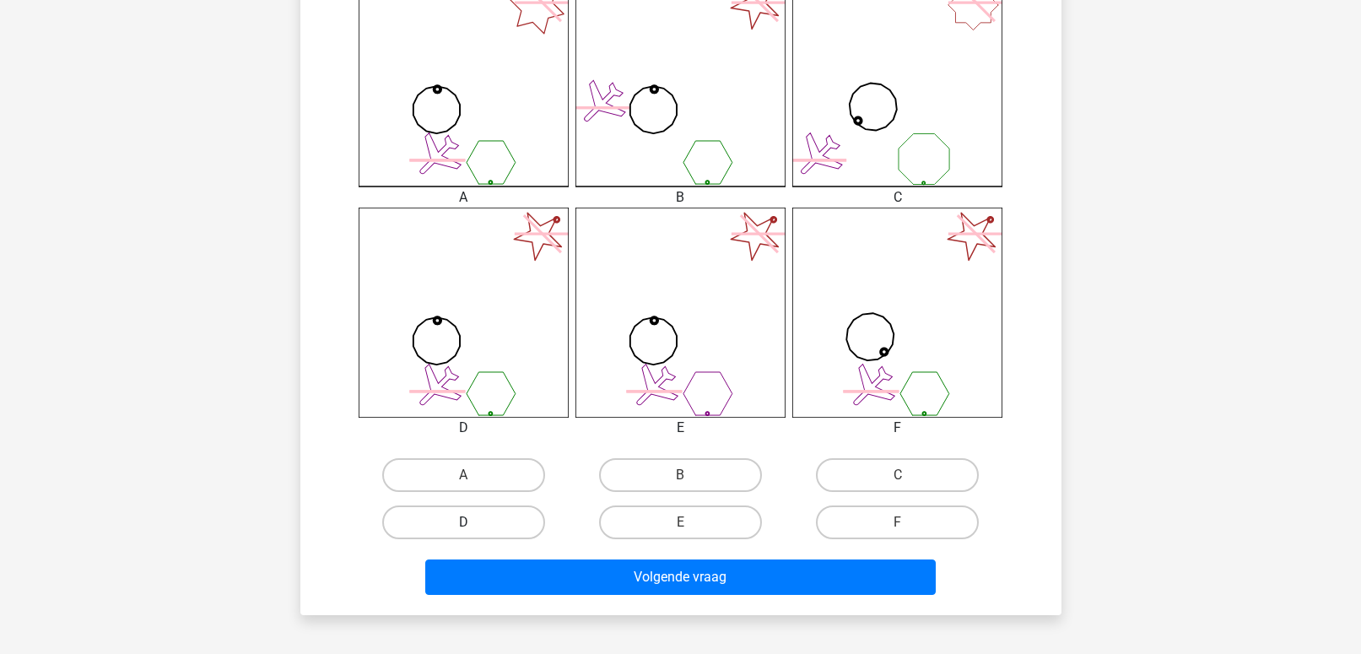
click at [461, 511] on label "D" at bounding box center [463, 523] width 163 height 34
click at [463, 522] on input "D" at bounding box center [468, 527] width 11 height 11
radio input "true"
click at [491, 597] on div "Volgende vraag" at bounding box center [680, 581] width 651 height 42
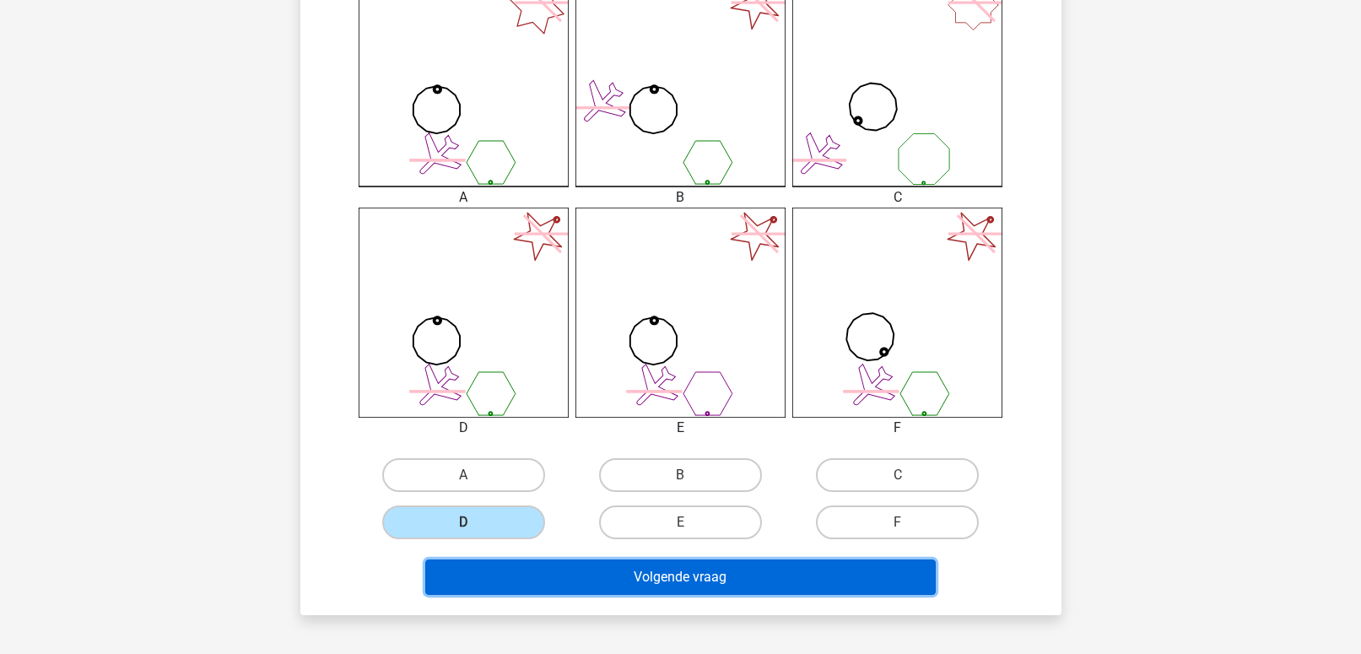
click at [506, 582] on button "Volgende vraag" at bounding box center [680, 577] width 511 height 35
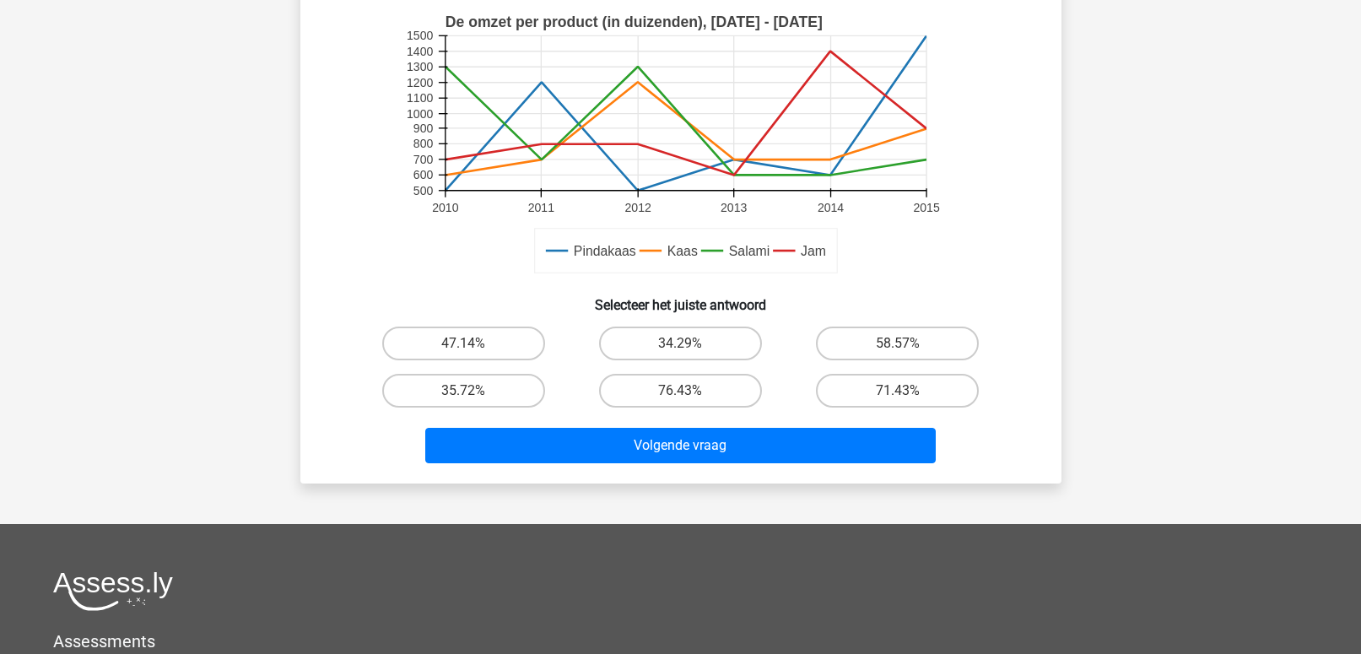
scroll to position [427, 0]
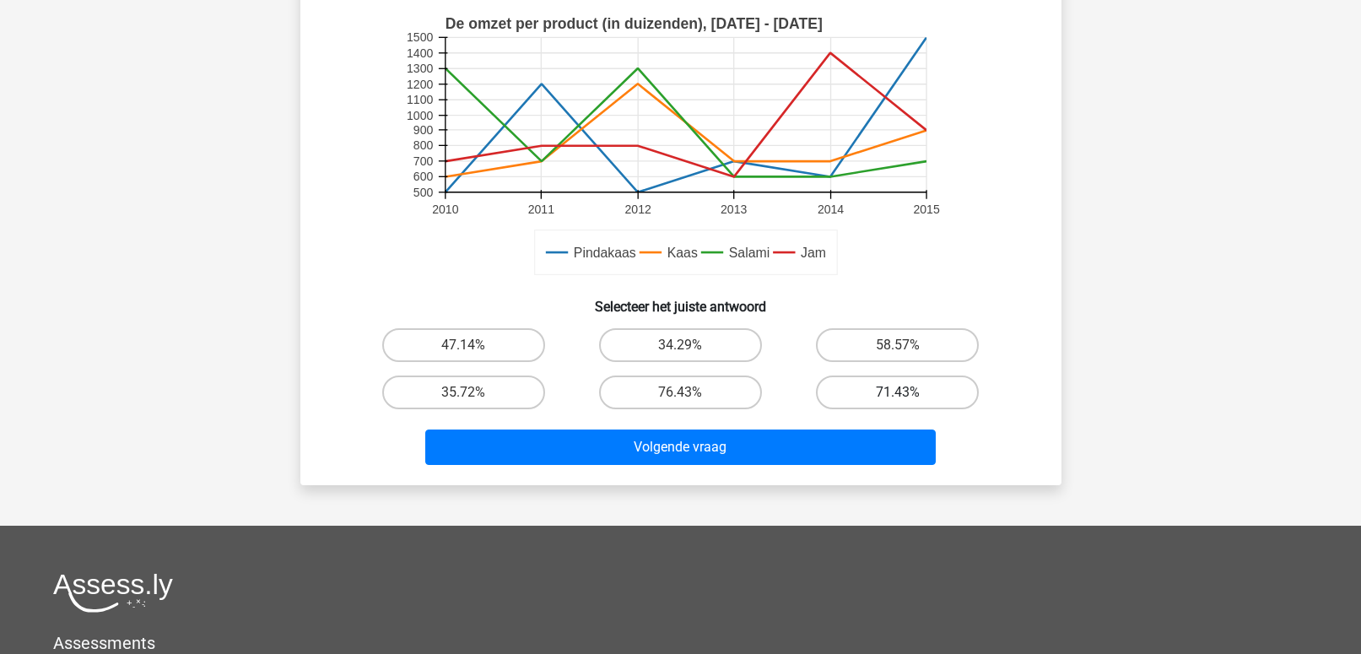
click at [887, 389] on label "71.43%" at bounding box center [897, 393] width 163 height 34
click at [898, 392] on input "71.43%" at bounding box center [903, 397] width 11 height 11
radio input "true"
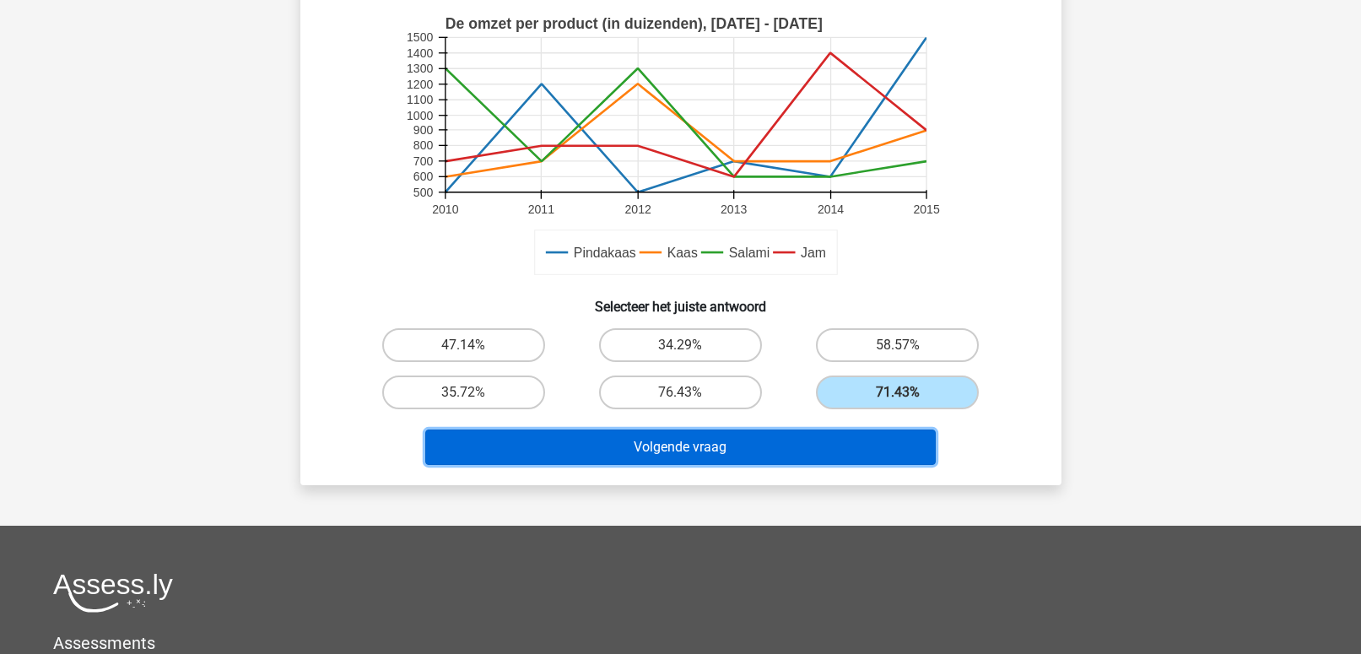
click at [765, 442] on button "Volgende vraag" at bounding box center [680, 447] width 511 height 35
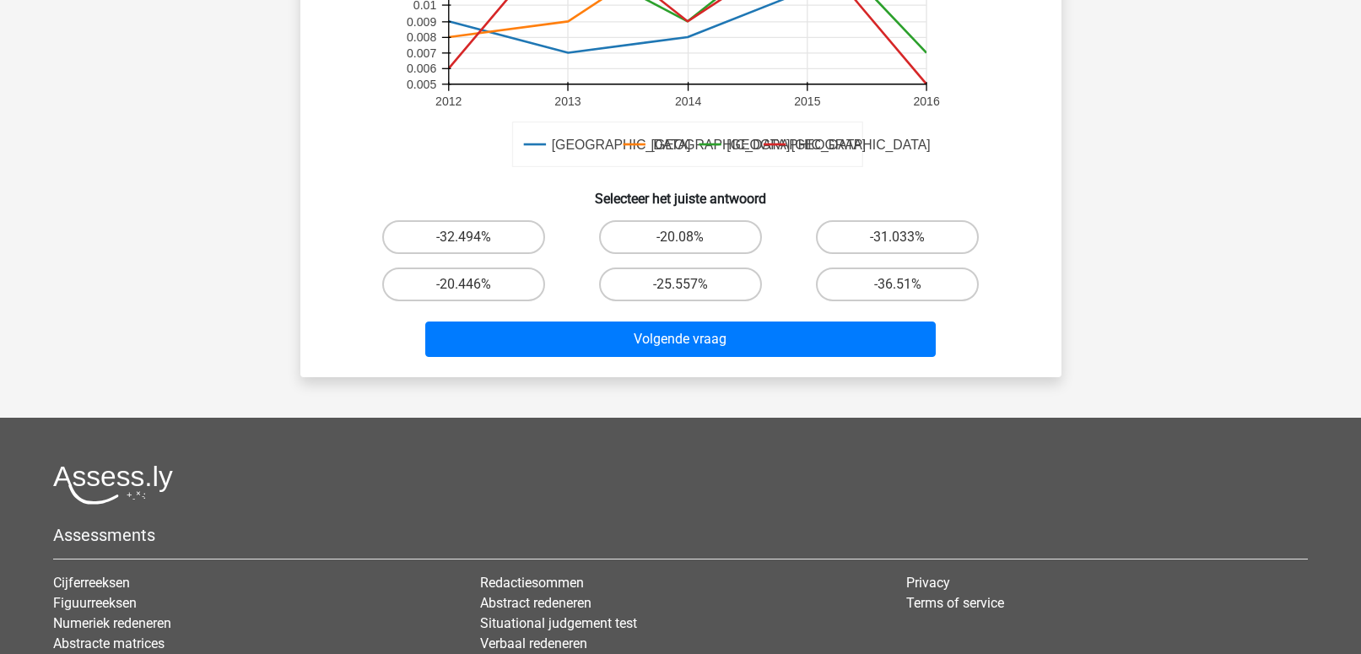
scroll to position [558, 0]
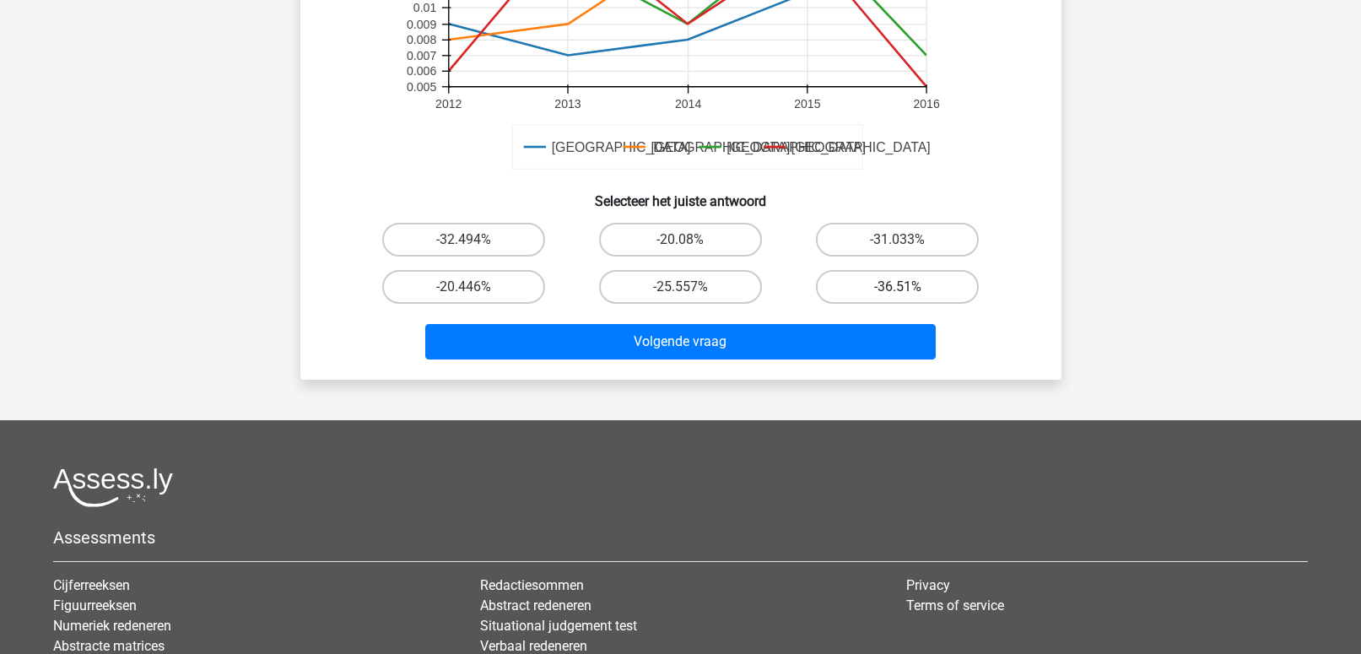
click at [922, 290] on label "-36.51%" at bounding box center [897, 287] width 163 height 34
click at [909, 290] on input "-36.51%" at bounding box center [903, 292] width 11 height 11
radio input "true"
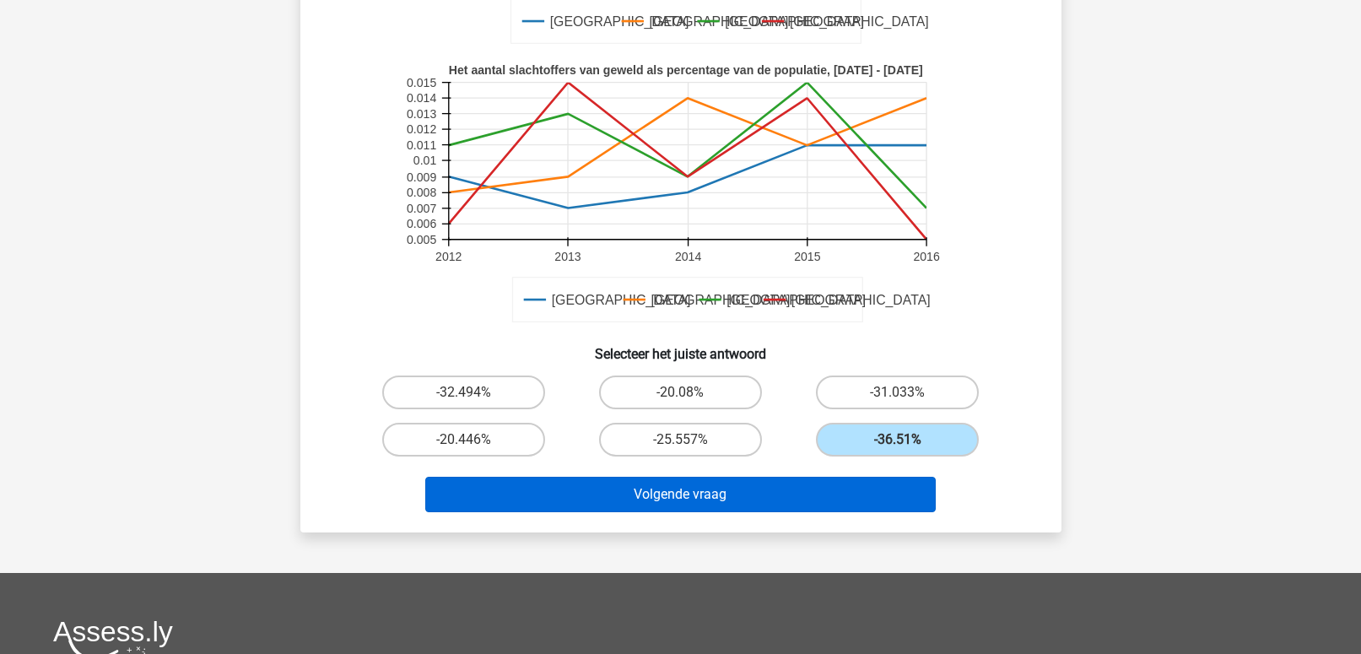
scroll to position [396, 0]
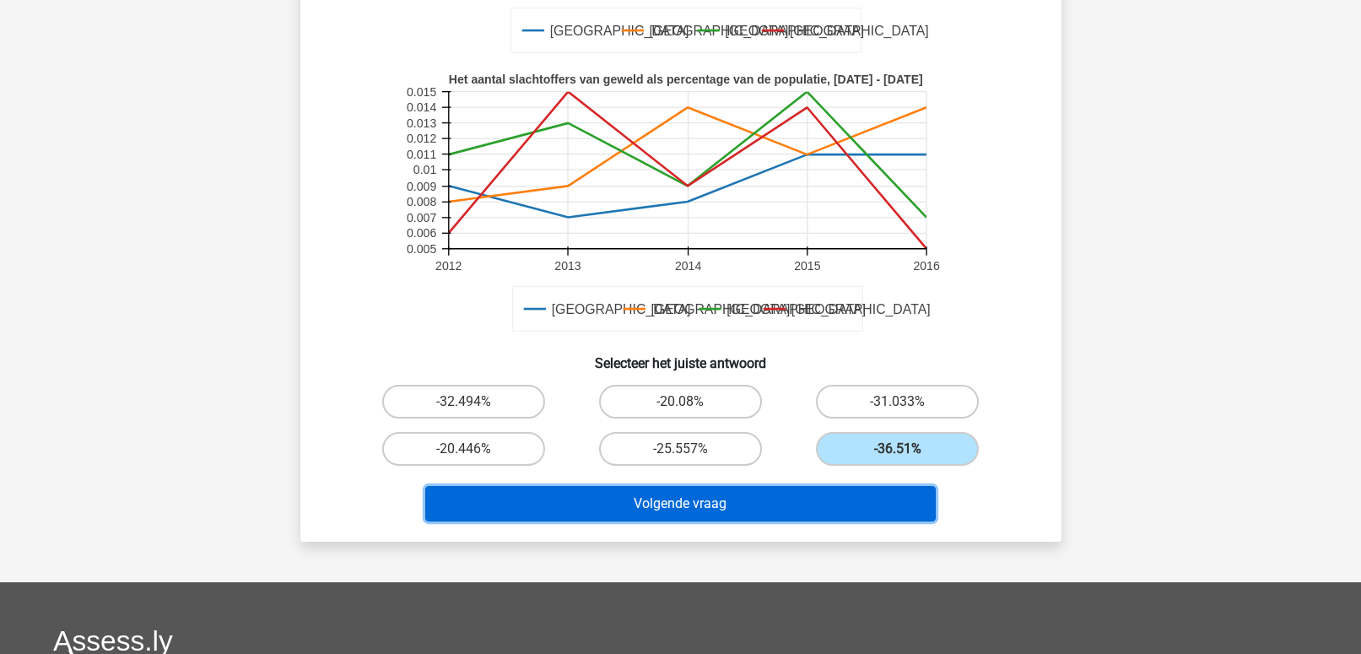
click at [756, 507] on button "Volgende vraag" at bounding box center [680, 503] width 511 height 35
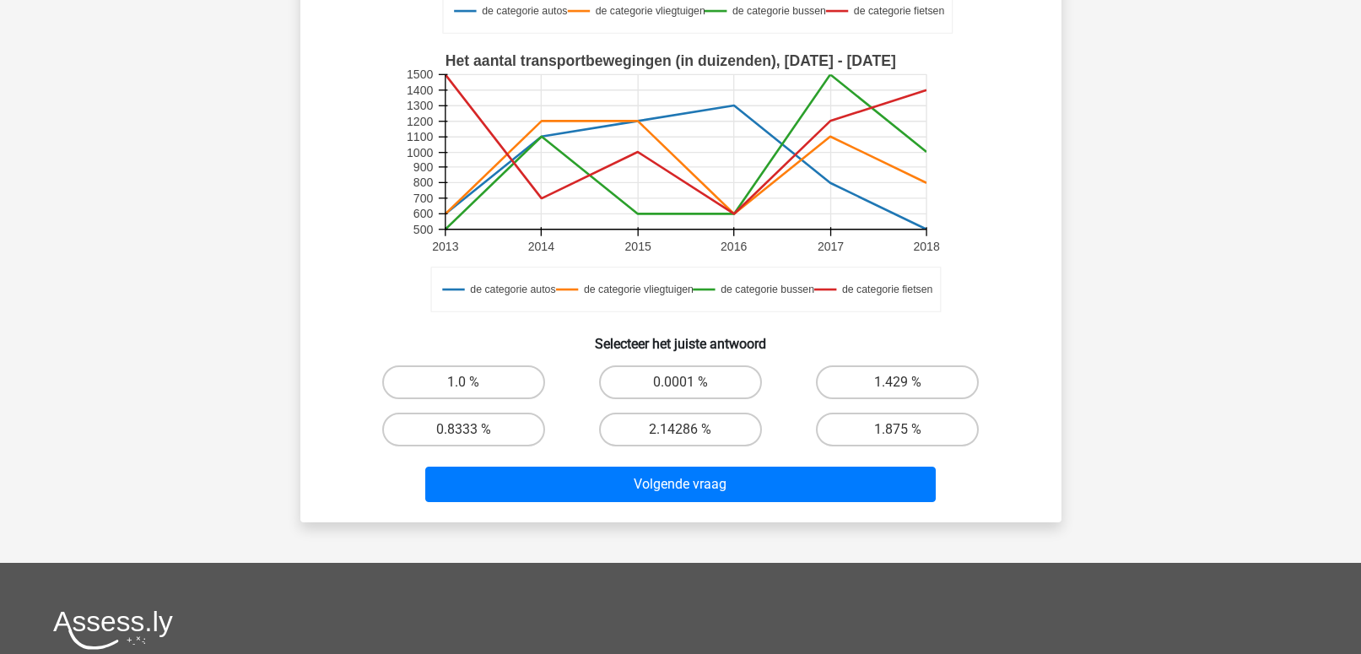
scroll to position [414, 0]
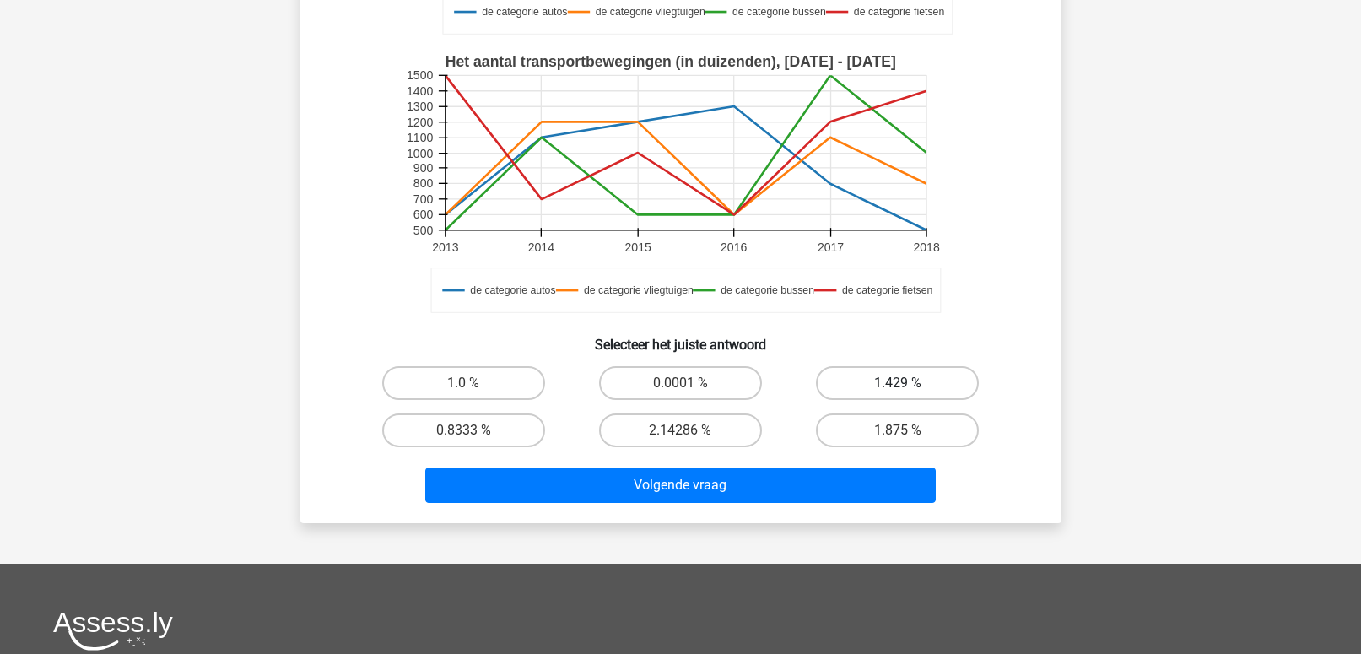
click at [889, 385] on label "1.429 %" at bounding box center [897, 383] width 163 height 34
click at [898, 385] on input "1.429 %" at bounding box center [903, 388] width 11 height 11
radio input "true"
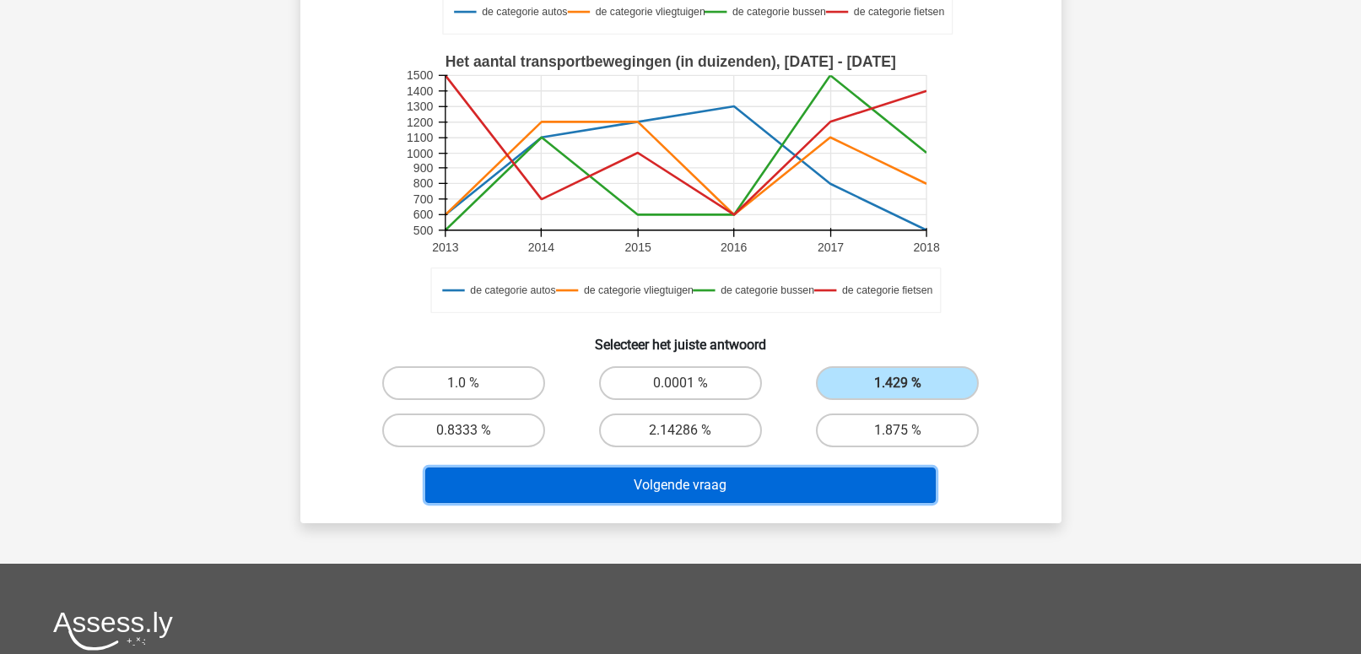
click at [749, 493] on button "Volgende vraag" at bounding box center [680, 485] width 511 height 35
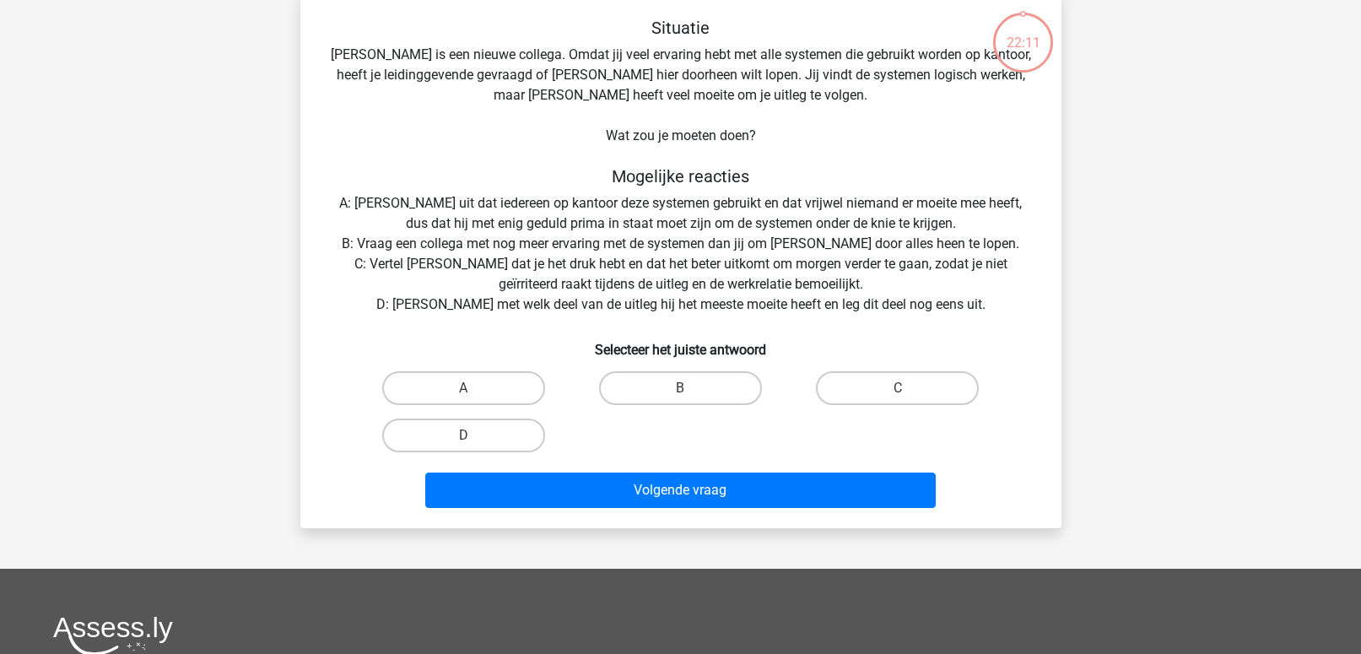
scroll to position [78, 0]
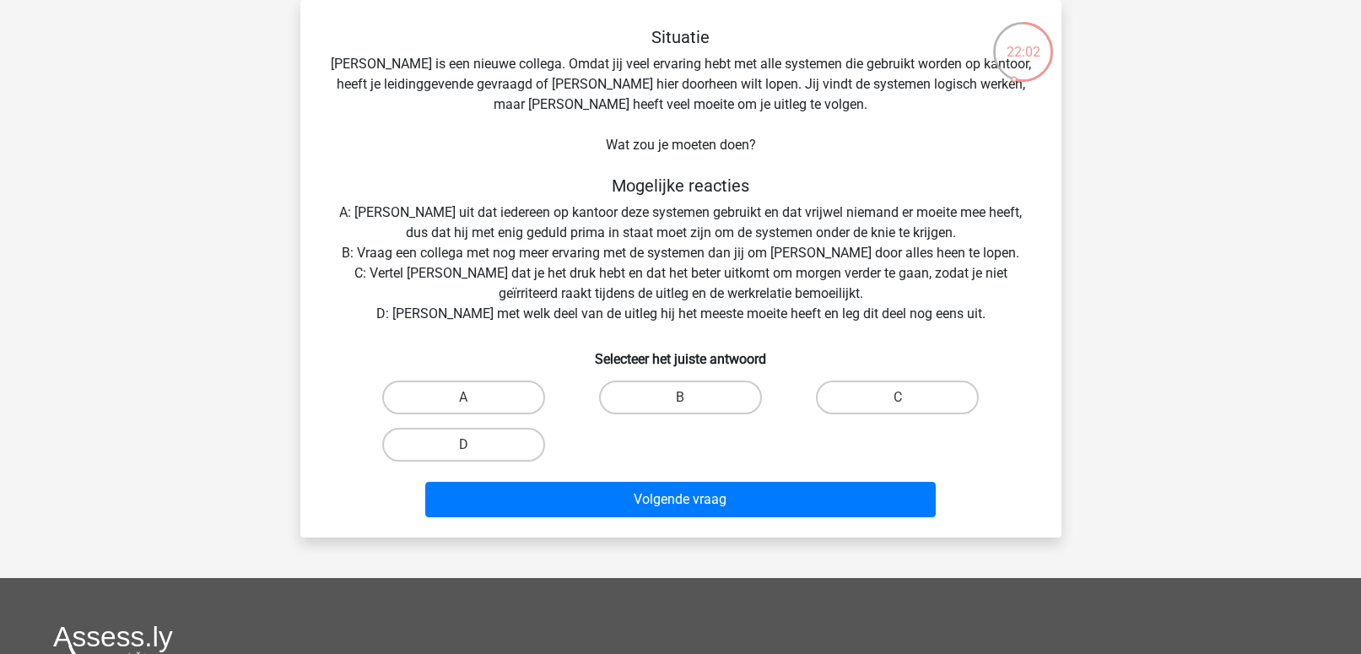
click at [468, 446] on input "D" at bounding box center [468, 450] width 11 height 11
radio input "true"
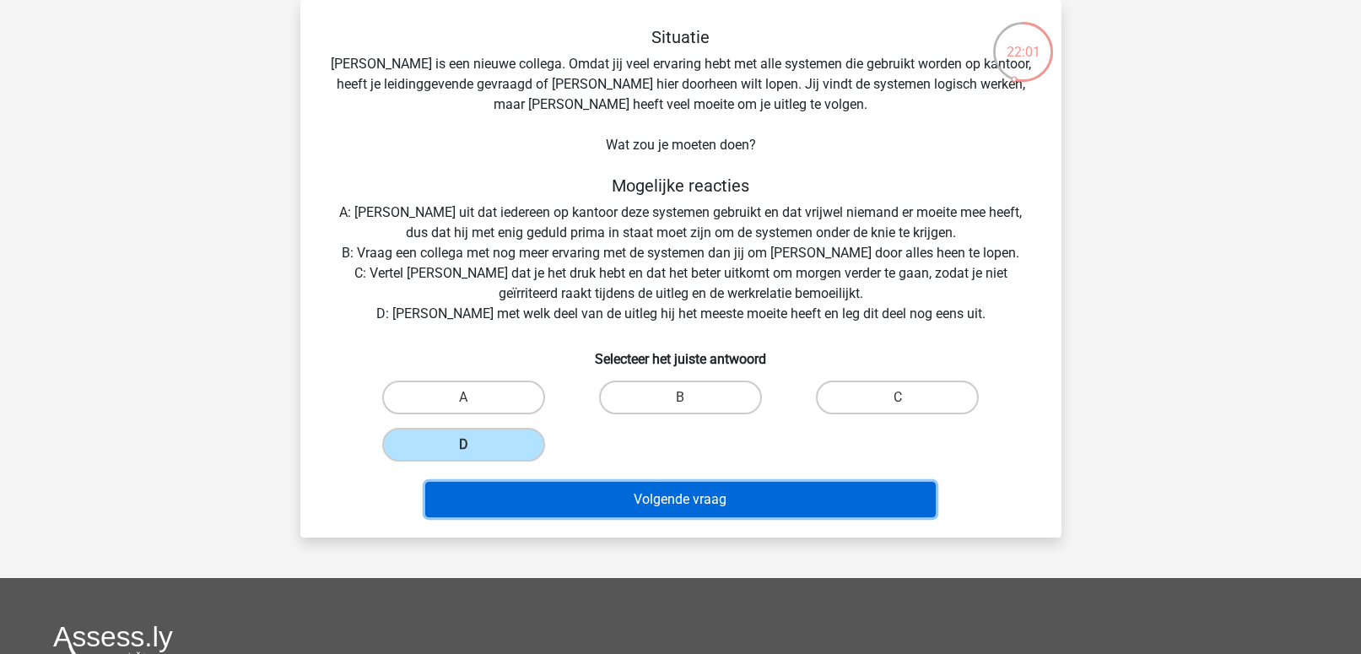
click at [507, 489] on button "Volgende vraag" at bounding box center [680, 499] width 511 height 35
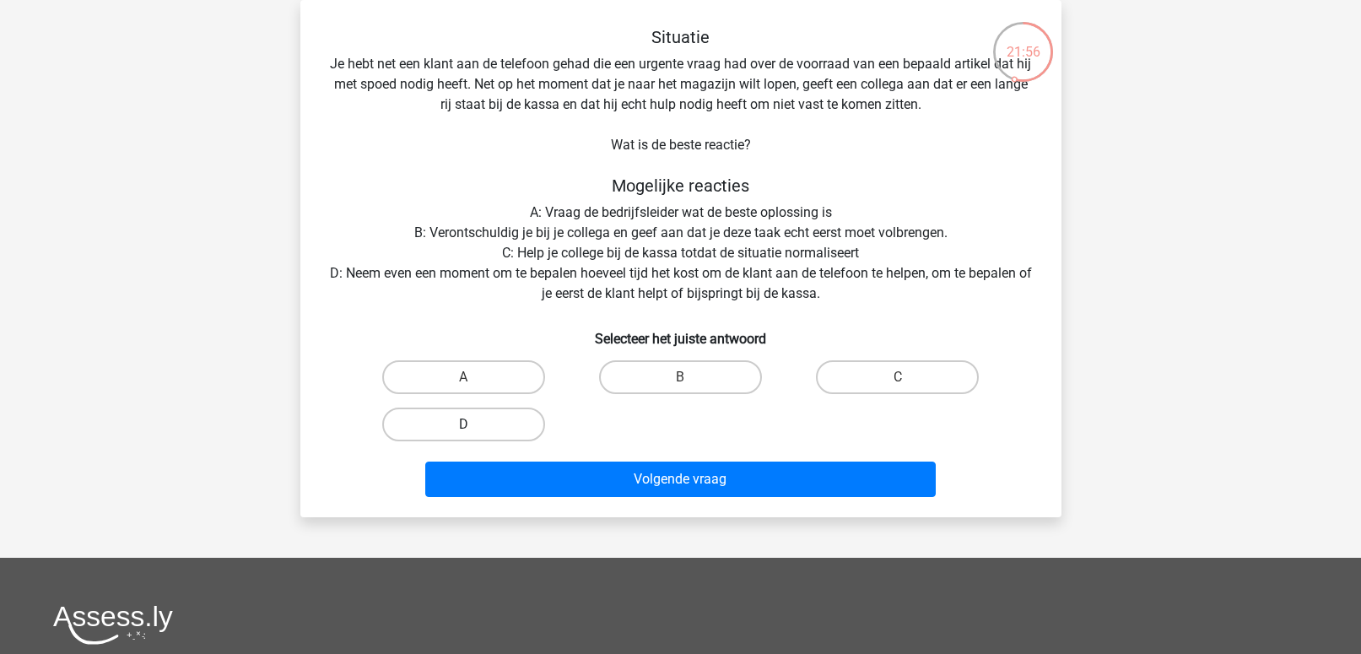
click at [473, 410] on label "D" at bounding box center [463, 425] width 163 height 34
click at [473, 424] on input "D" at bounding box center [468, 429] width 11 height 11
radio input "true"
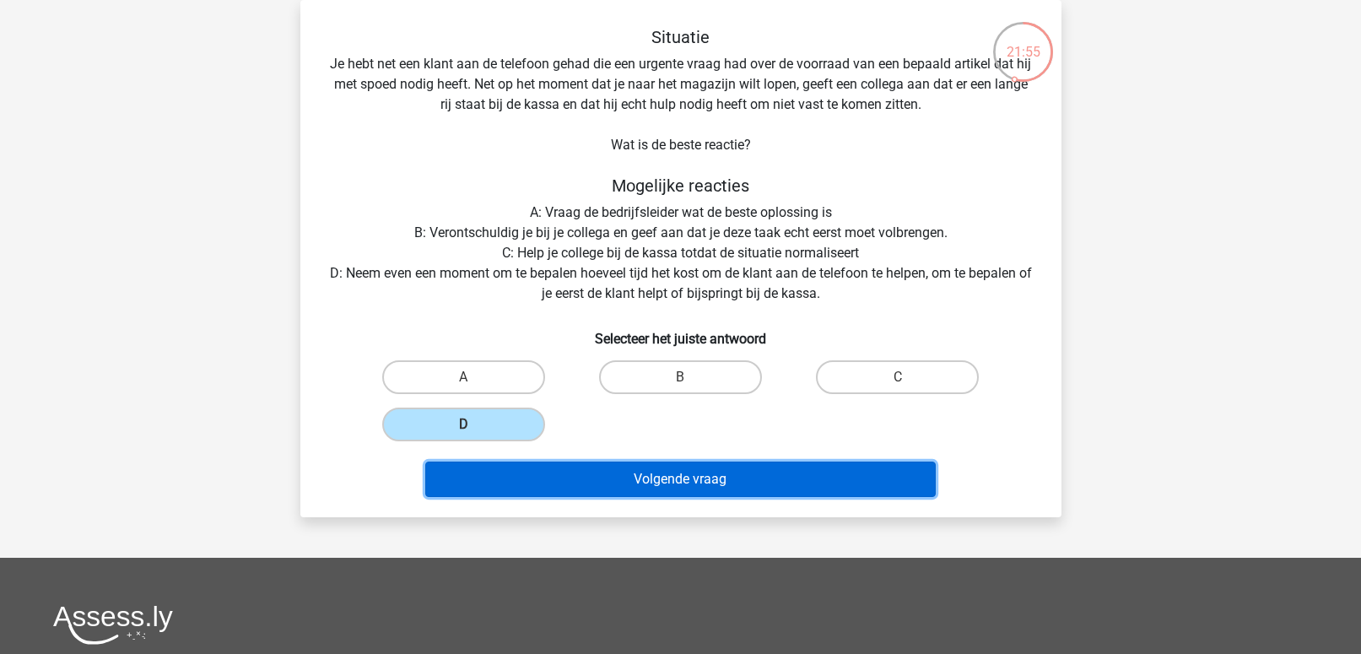
click at [485, 474] on button "Volgende vraag" at bounding box center [680, 479] width 511 height 35
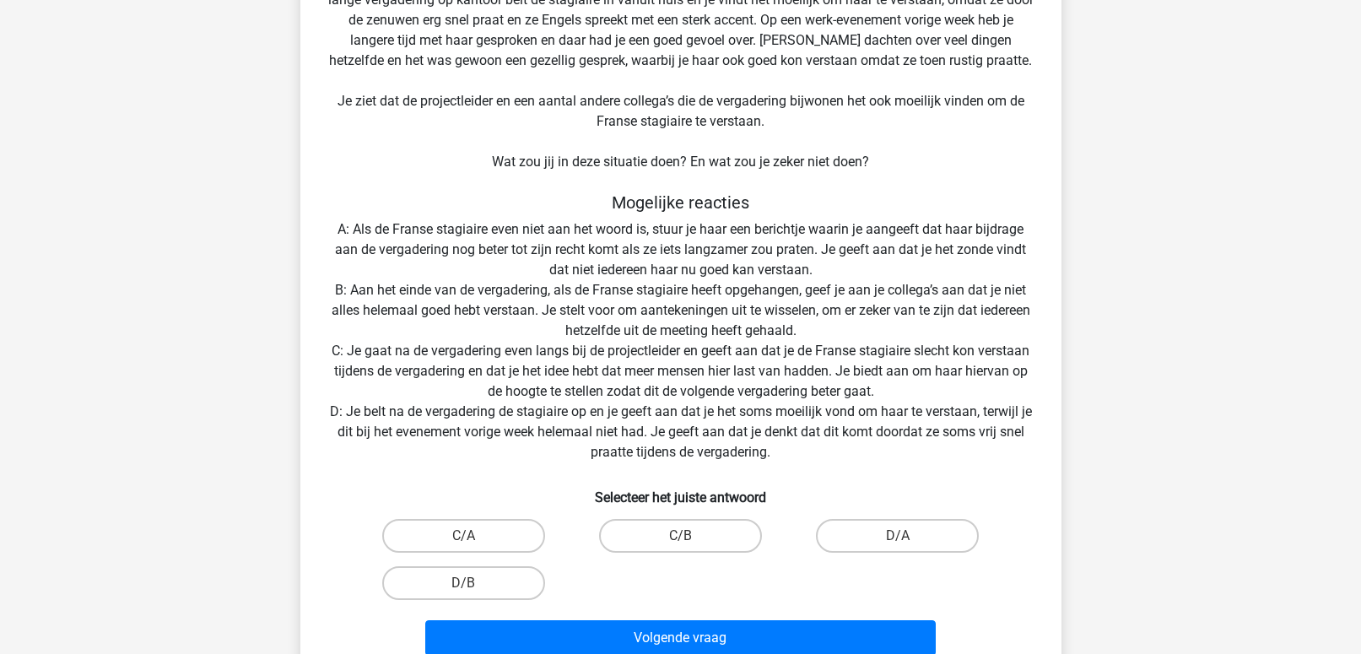
scroll to position [159, 0]
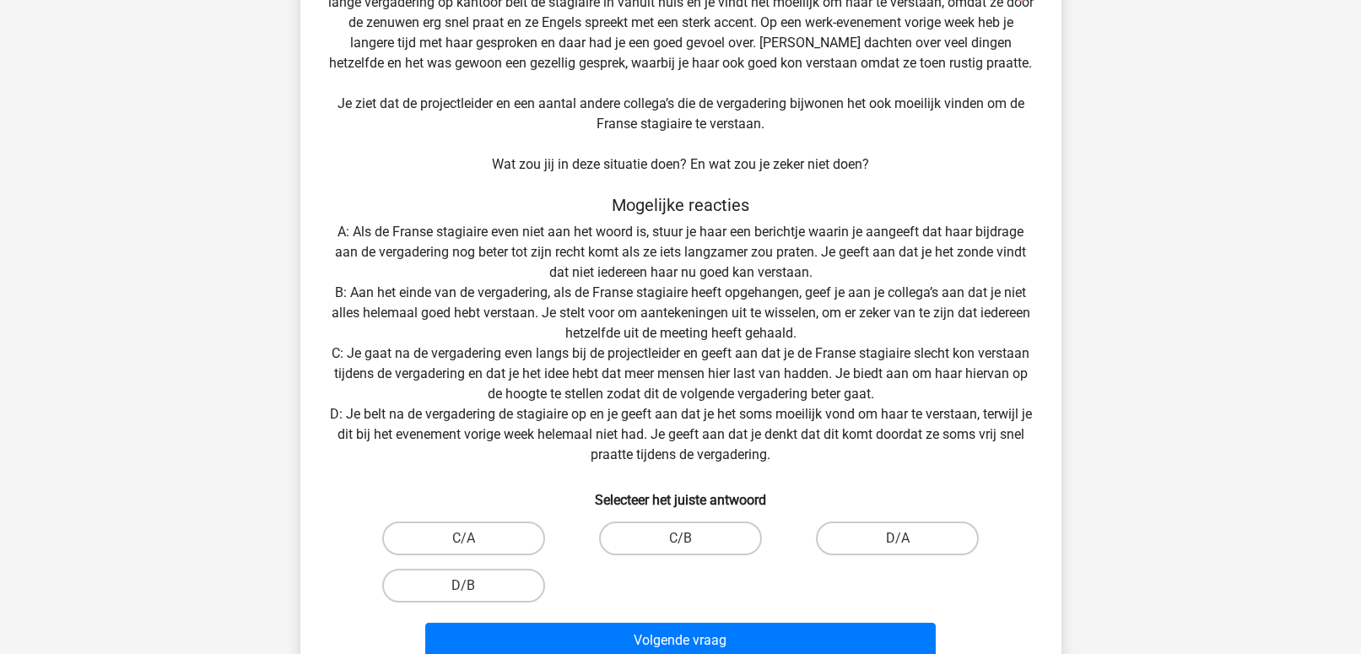
click at [465, 538] on input "C/A" at bounding box center [468, 543] width 11 height 11
radio input "true"
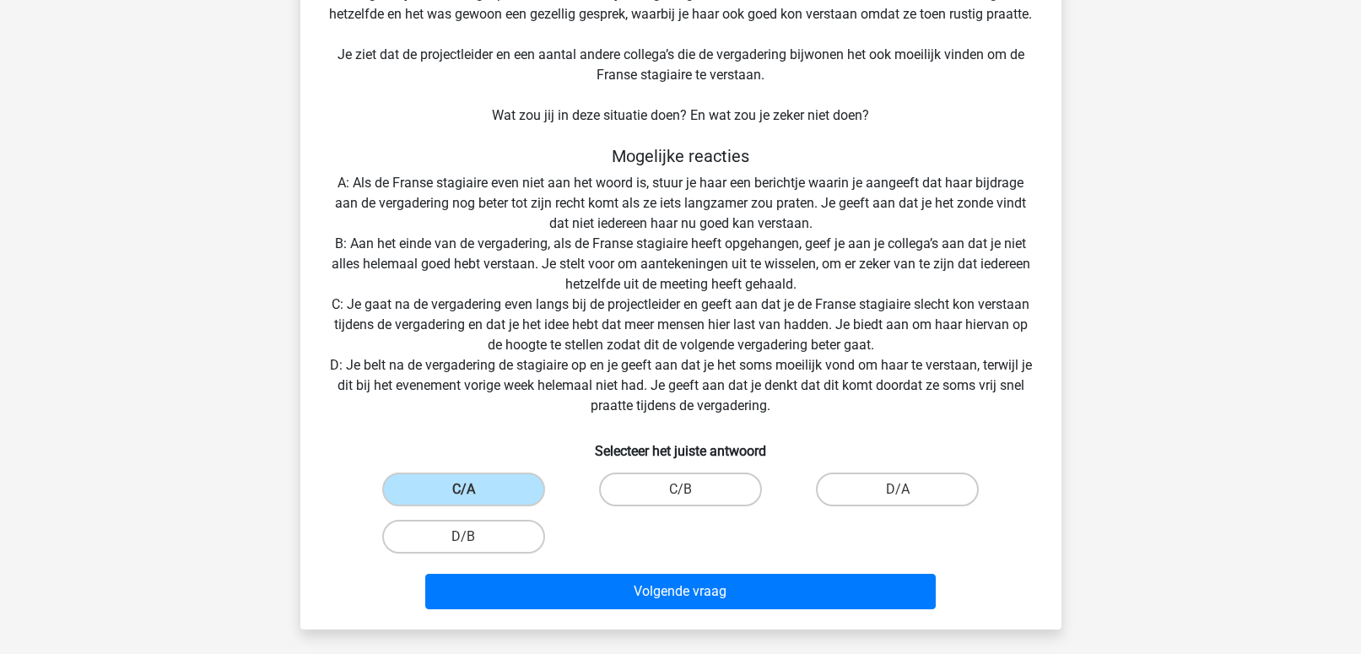
scroll to position [208, 0]
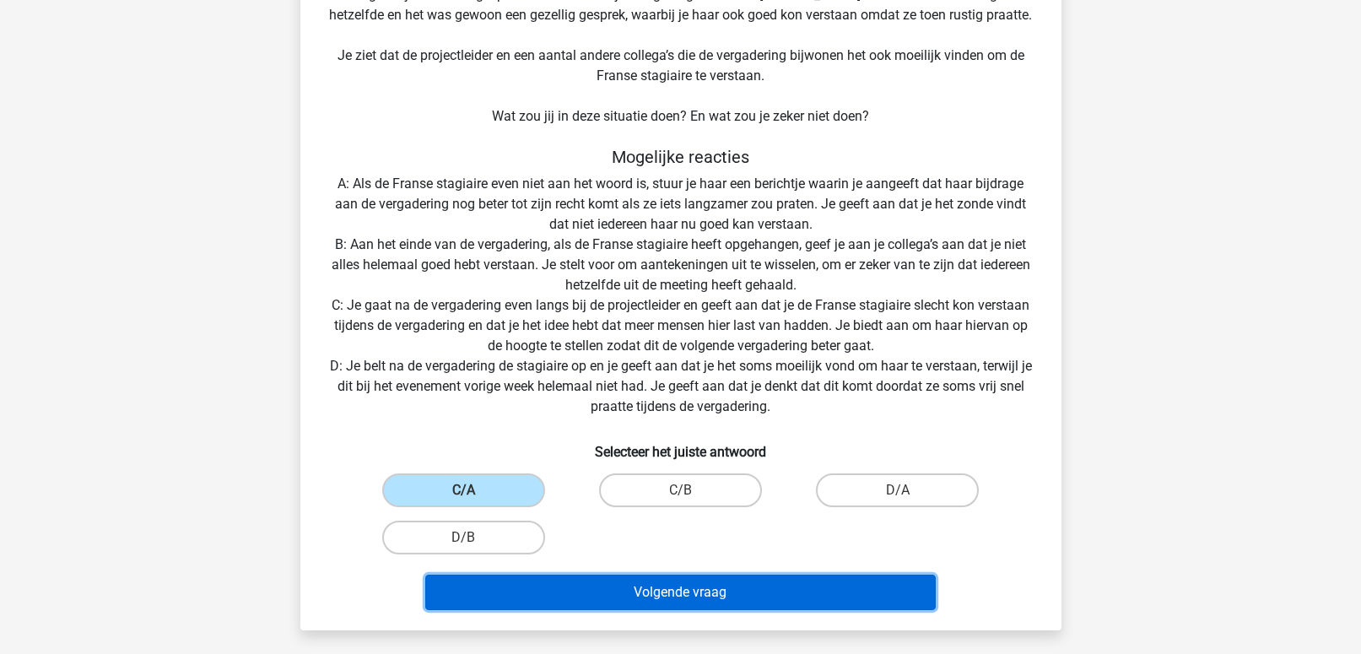
click at [622, 597] on button "Volgende vraag" at bounding box center [680, 592] width 511 height 35
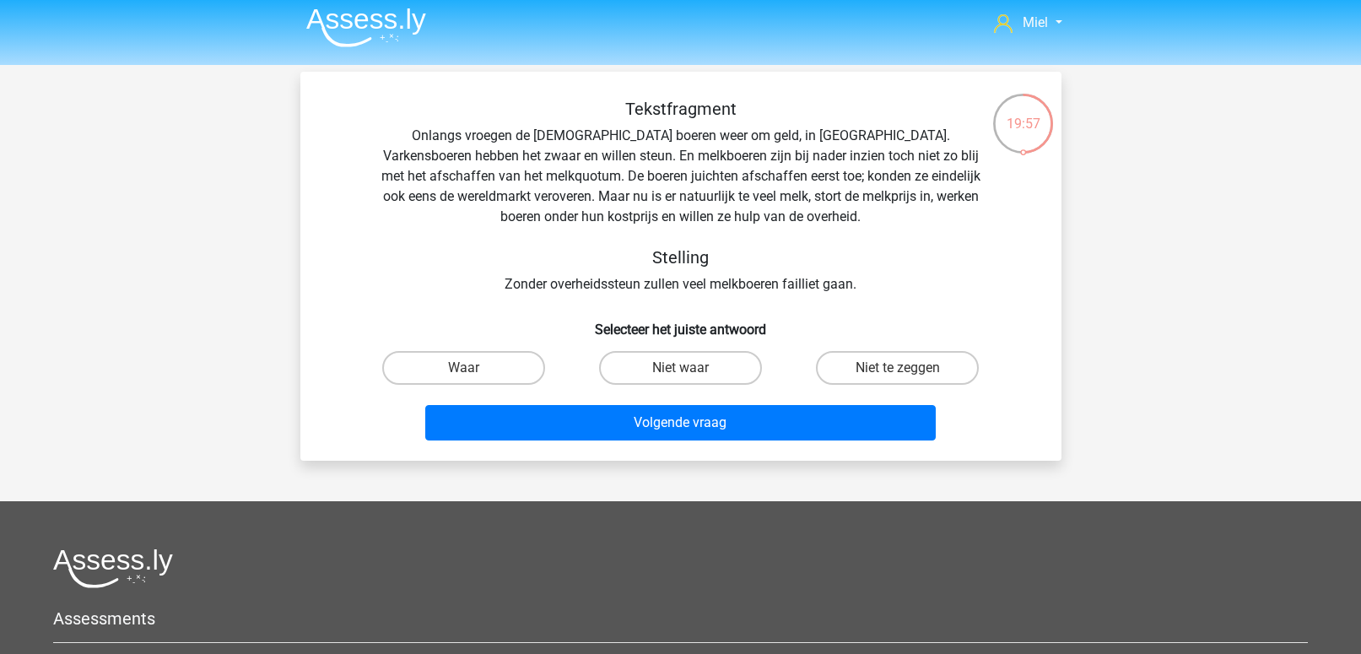
scroll to position [2, 0]
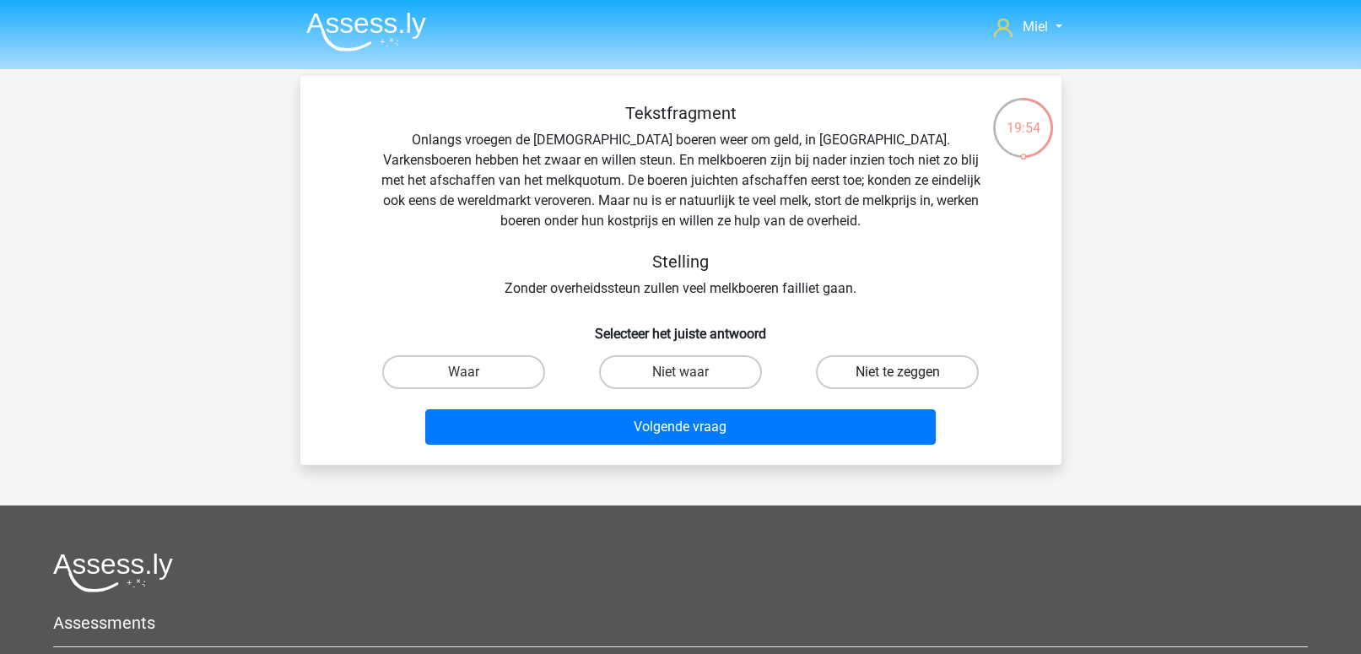
click at [857, 374] on label "Niet te zeggen" at bounding box center [897, 372] width 163 height 34
click at [898, 374] on input "Niet te zeggen" at bounding box center [903, 377] width 11 height 11
radio input "true"
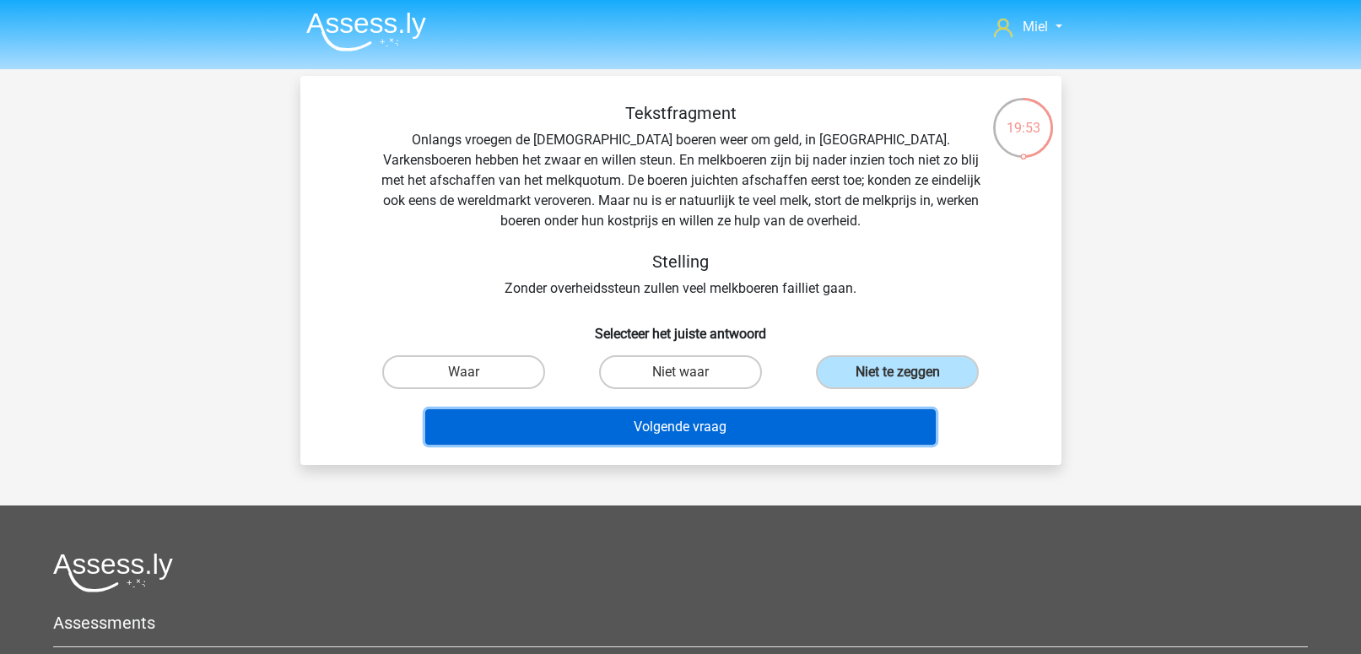
click at [785, 420] on button "Volgende vraag" at bounding box center [680, 426] width 511 height 35
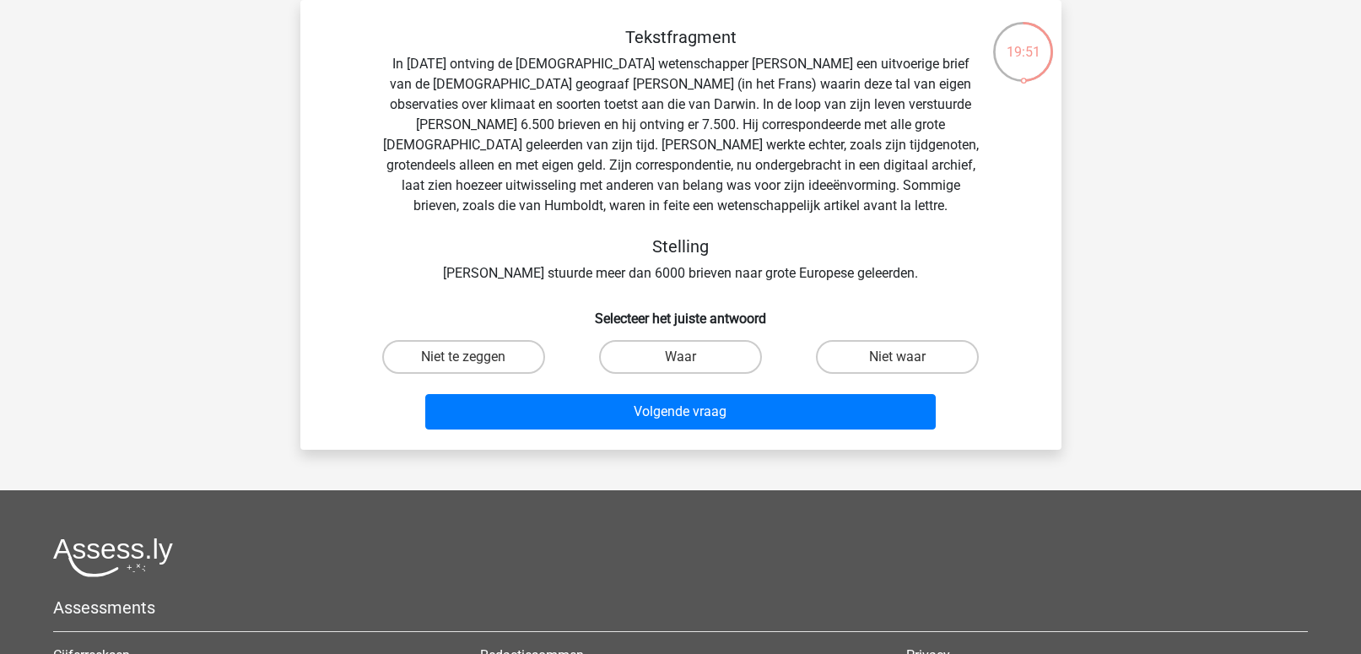
scroll to position [0, 0]
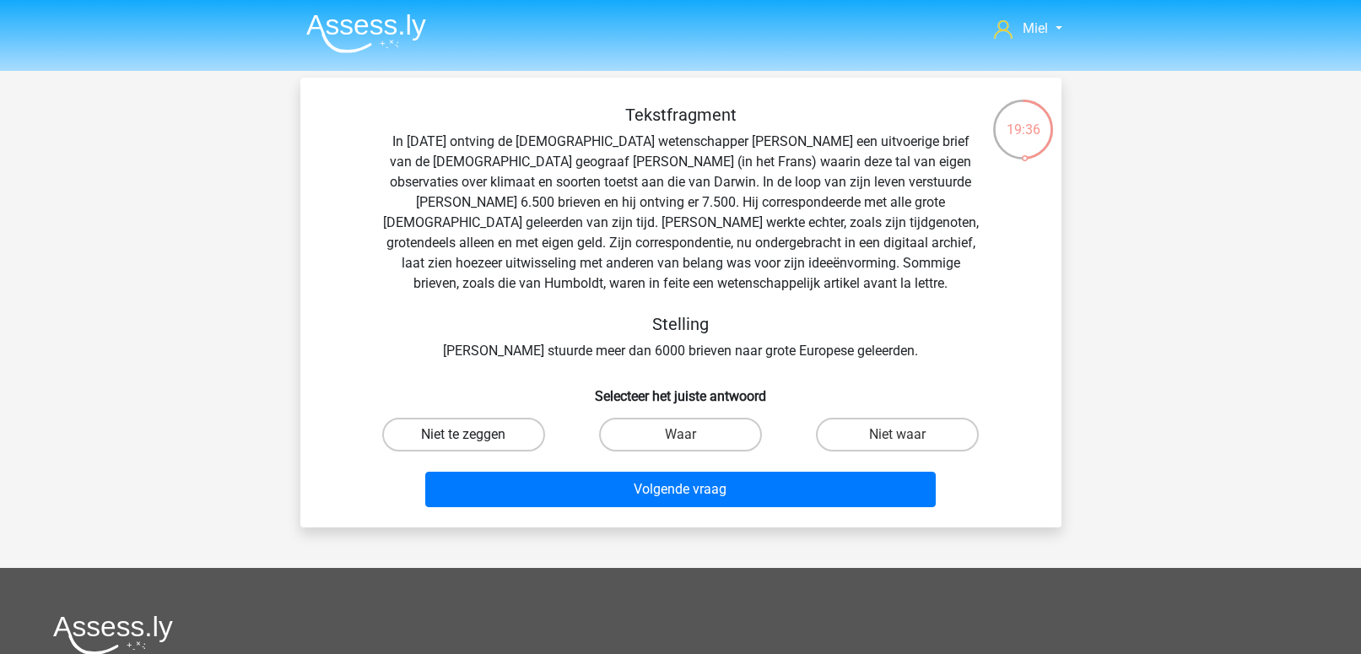
click at [482, 435] on label "Niet te zeggen" at bounding box center [463, 435] width 163 height 34
click at [474, 435] on input "Niet te zeggen" at bounding box center [468, 440] width 11 height 11
radio input "true"
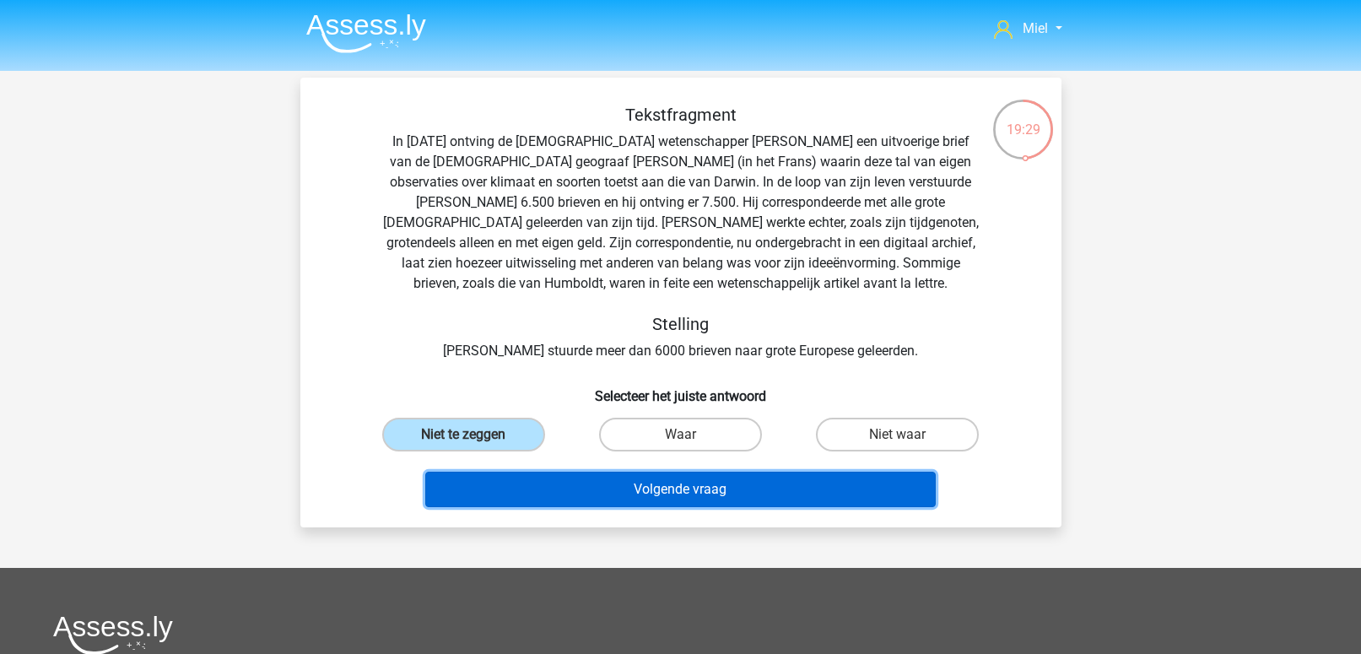
click at [691, 495] on button "Volgende vraag" at bounding box center [680, 489] width 511 height 35
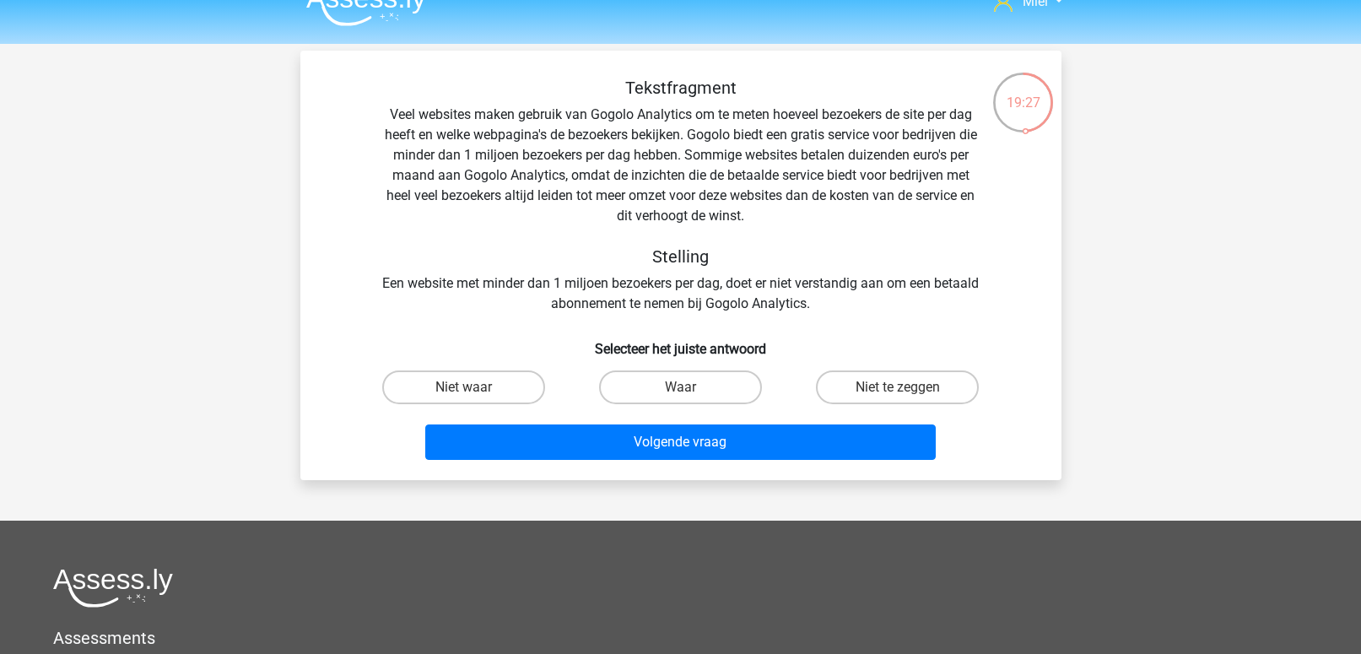
scroll to position [25, 0]
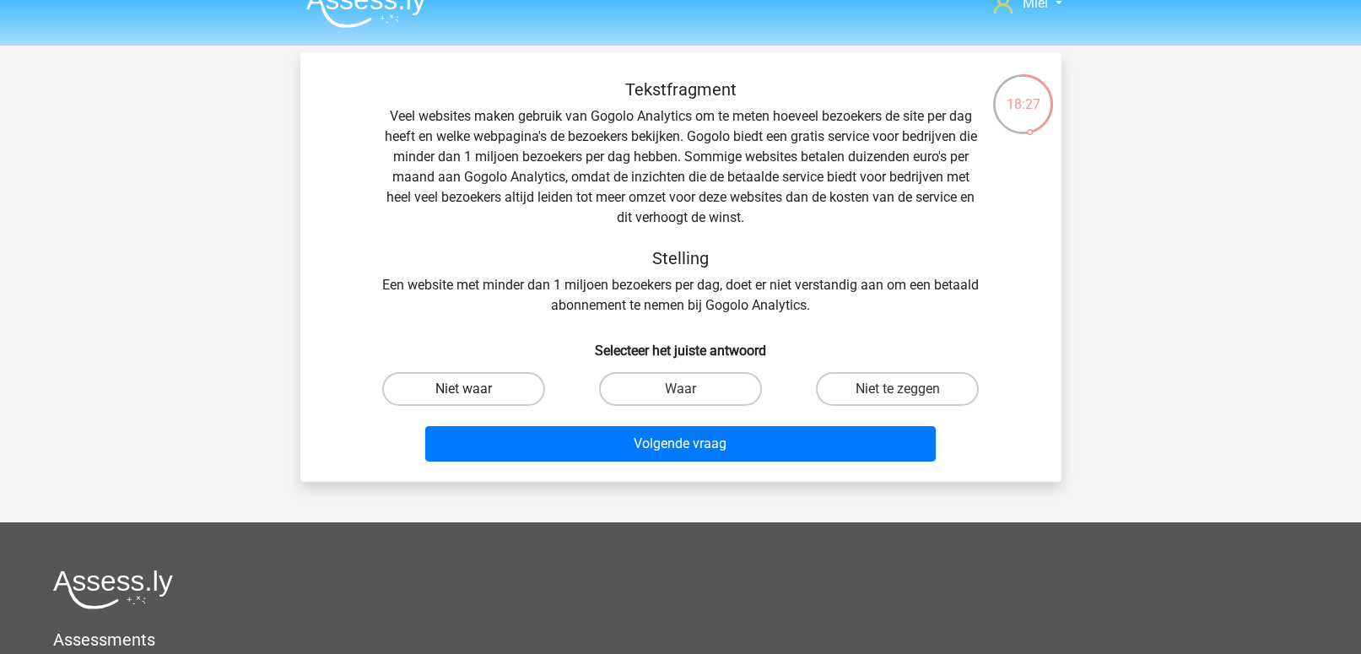
click at [462, 390] on label "Niet waar" at bounding box center [463, 389] width 163 height 34
click at [463, 390] on input "Niet waar" at bounding box center [468, 394] width 11 height 11
radio input "true"
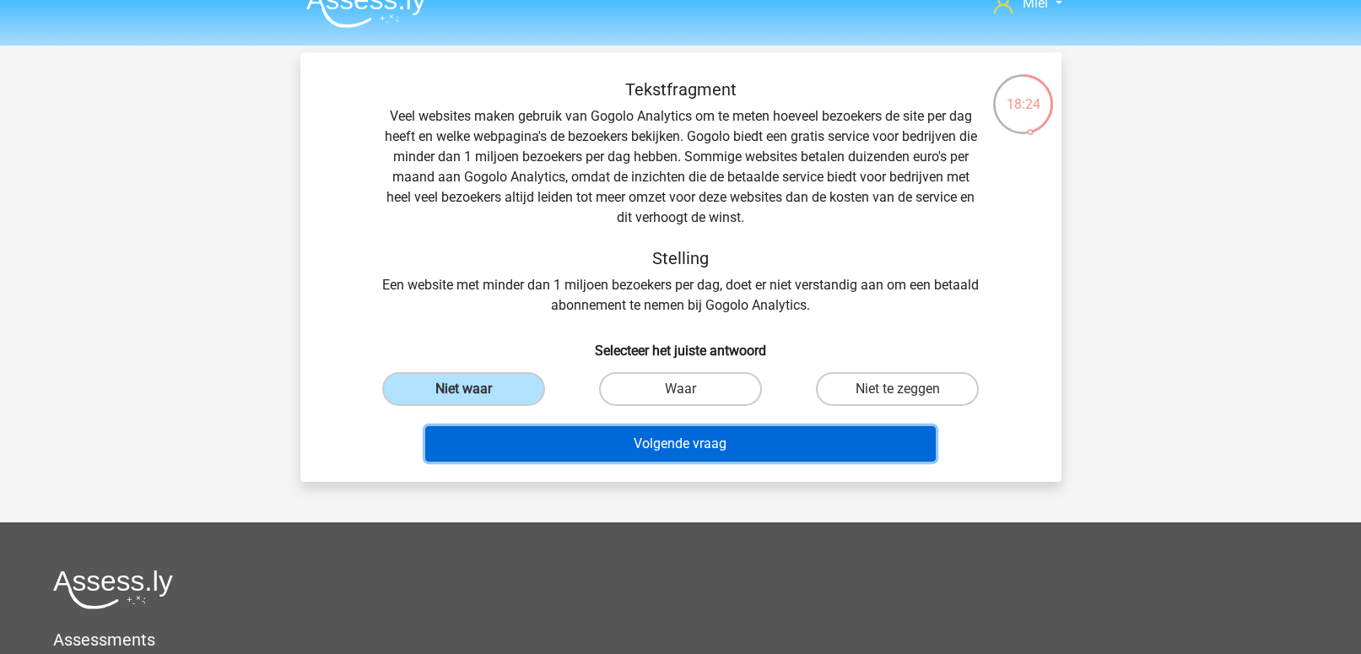
click at [668, 459] on button "Volgende vraag" at bounding box center [680, 443] width 511 height 35
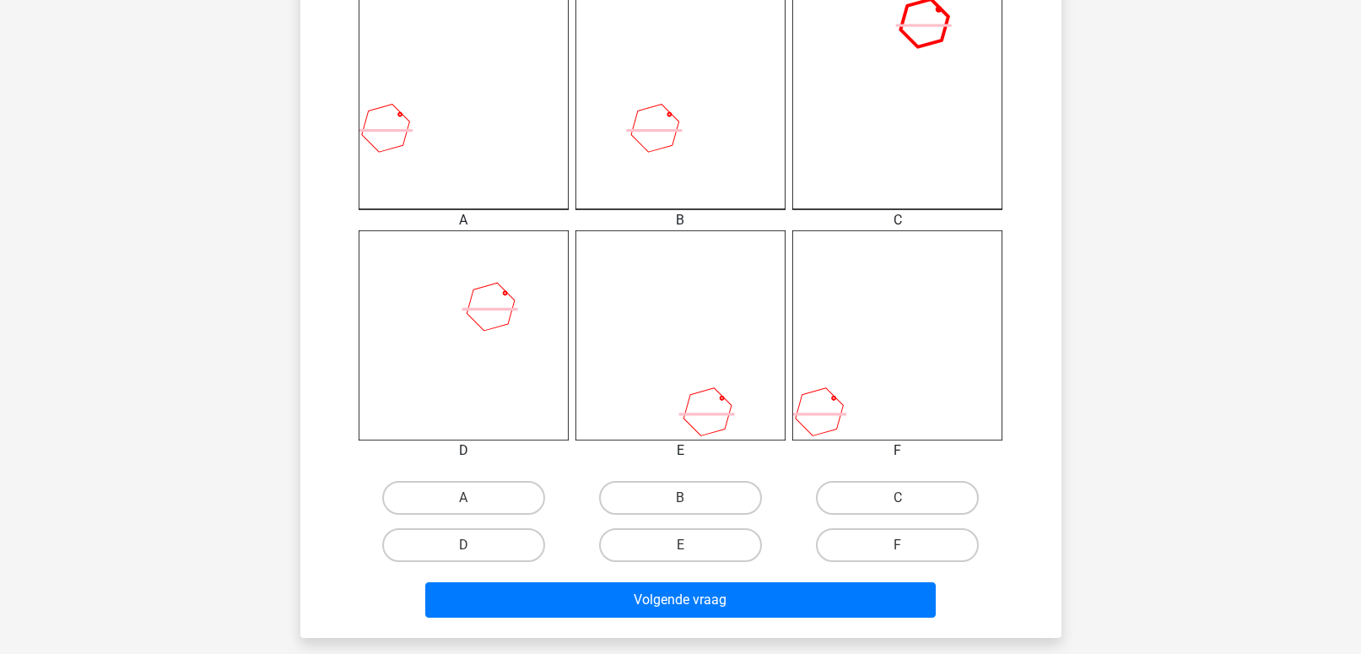
scroll to position [476, 0]
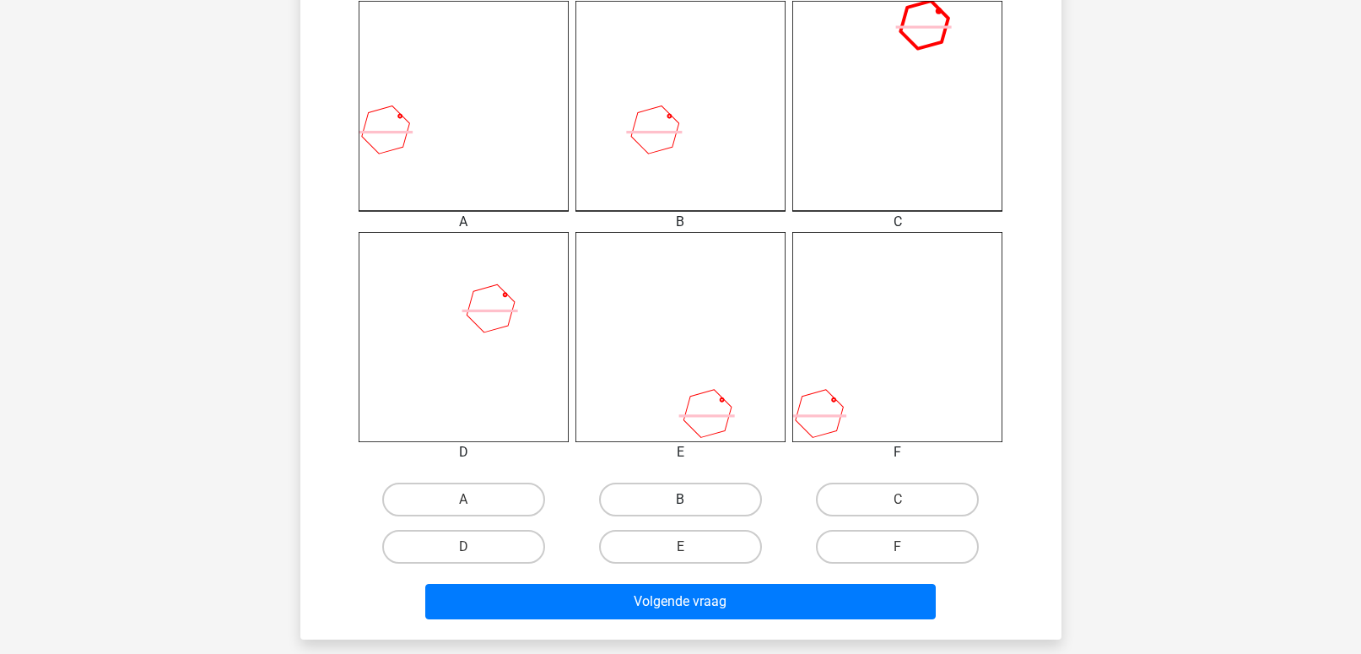
click at [673, 492] on label "B" at bounding box center [680, 500] width 163 height 34
click at [680, 500] on input "B" at bounding box center [685, 505] width 11 height 11
radio input "true"
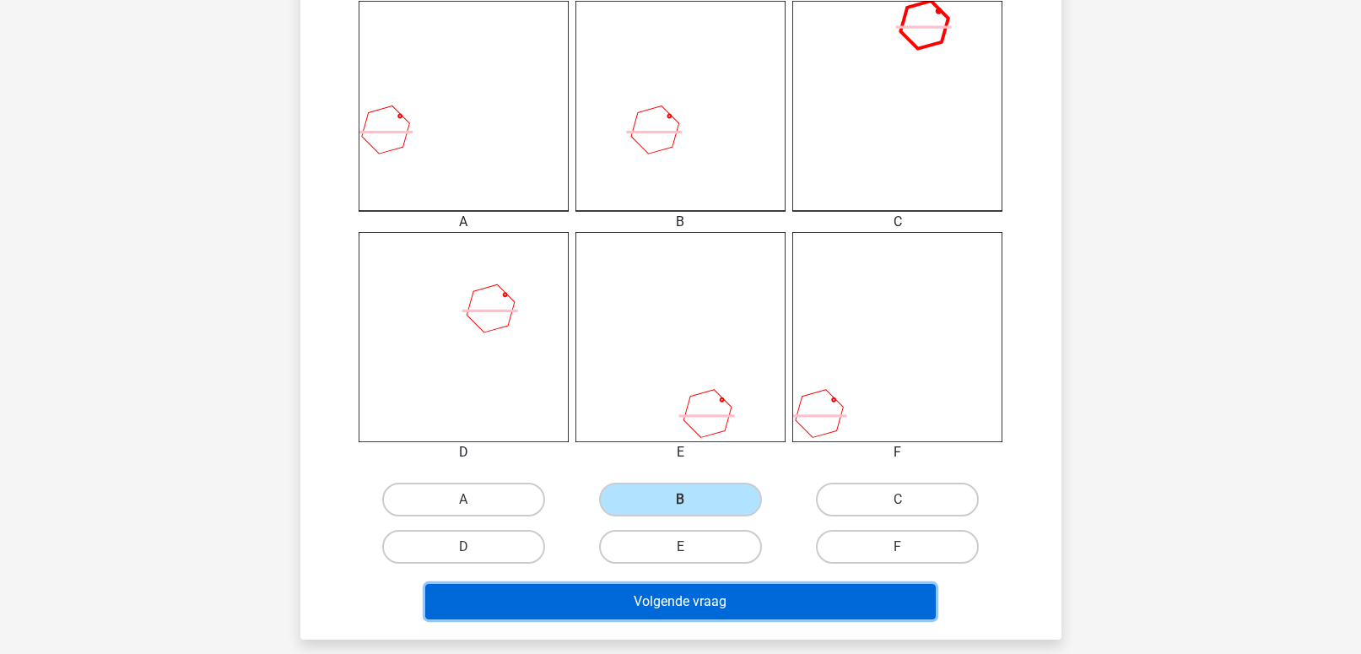
click at [662, 605] on button "Volgende vraag" at bounding box center [680, 601] width 511 height 35
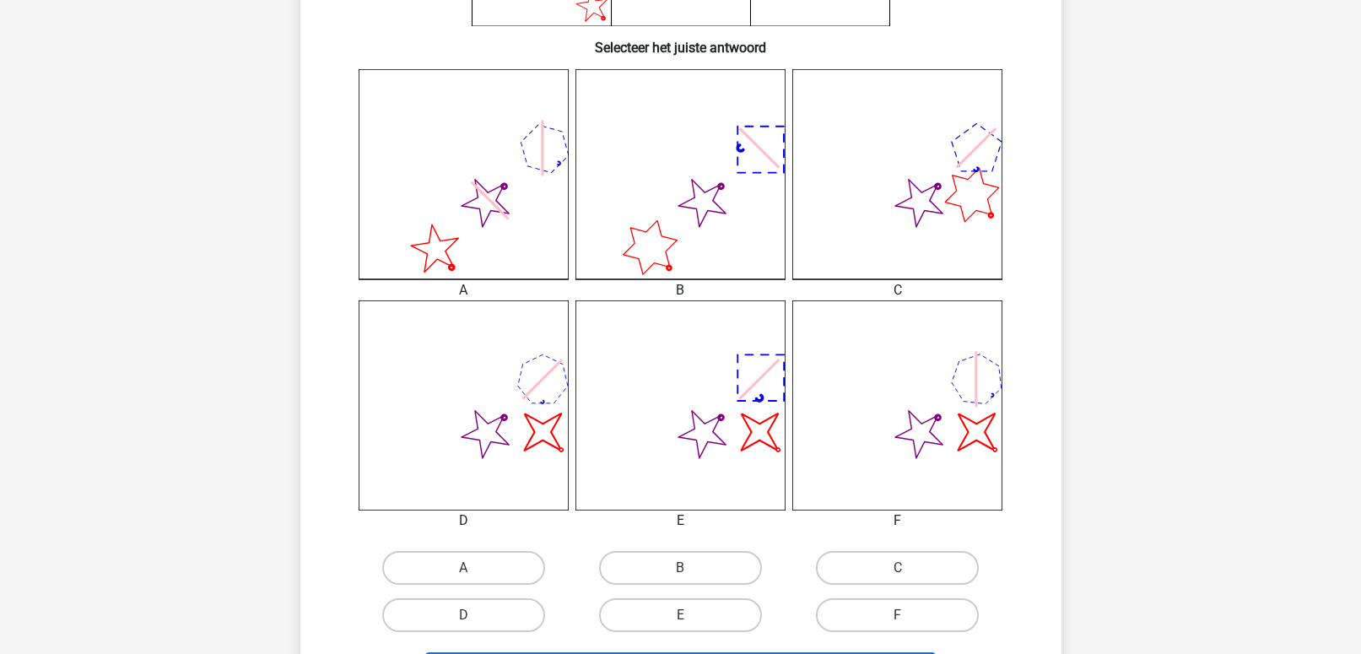
scroll to position [480, 0]
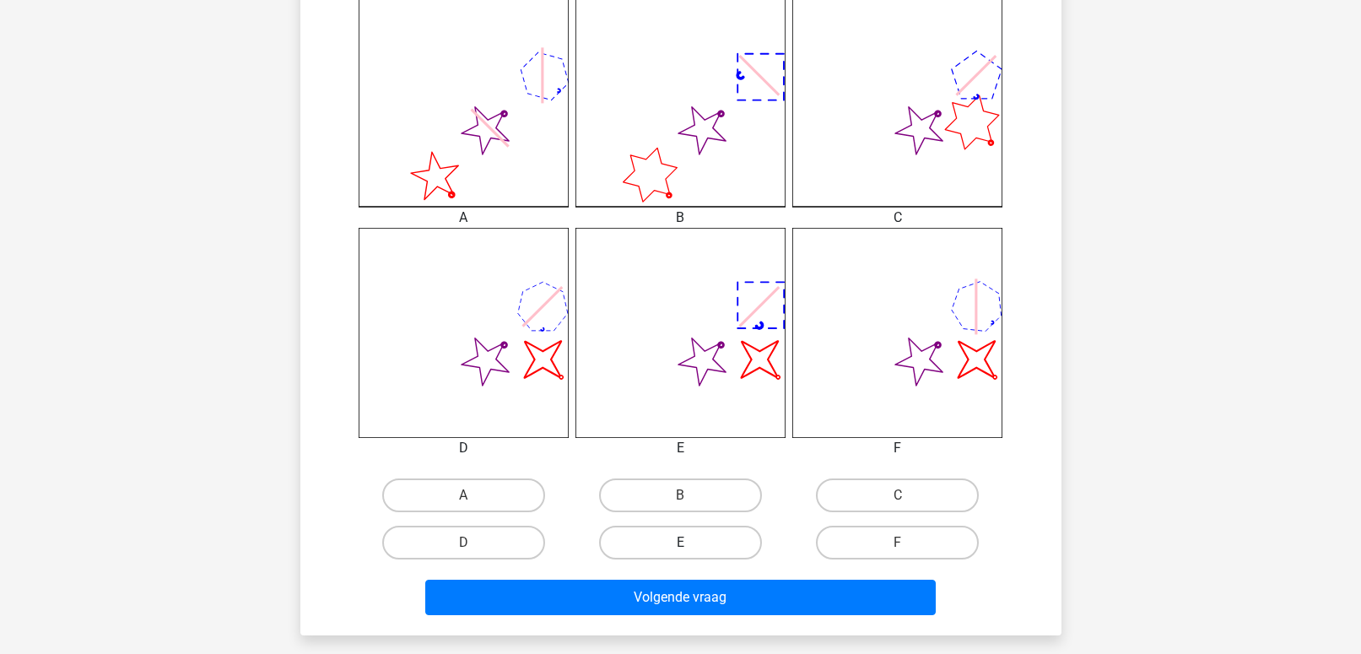
click at [673, 539] on label "E" at bounding box center [680, 543] width 163 height 34
click at [680, 543] on input "E" at bounding box center [685, 548] width 11 height 11
radio input "true"
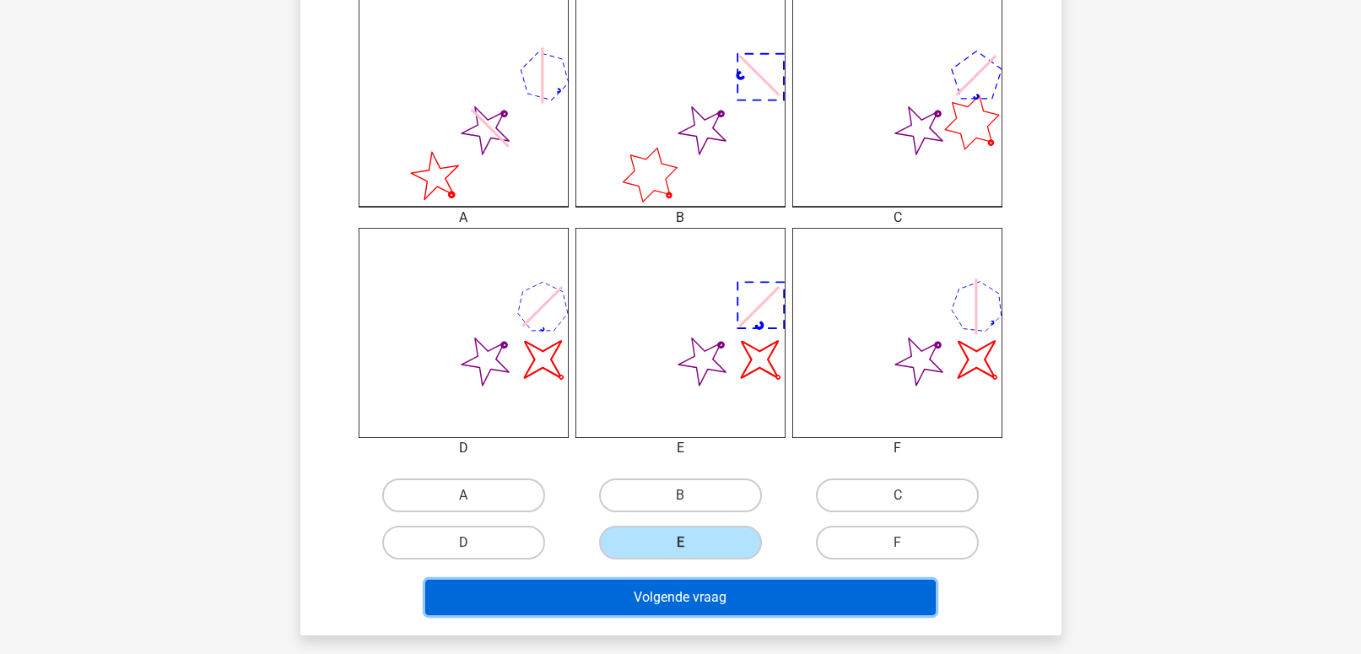
click at [691, 591] on button "Volgende vraag" at bounding box center [680, 597] width 511 height 35
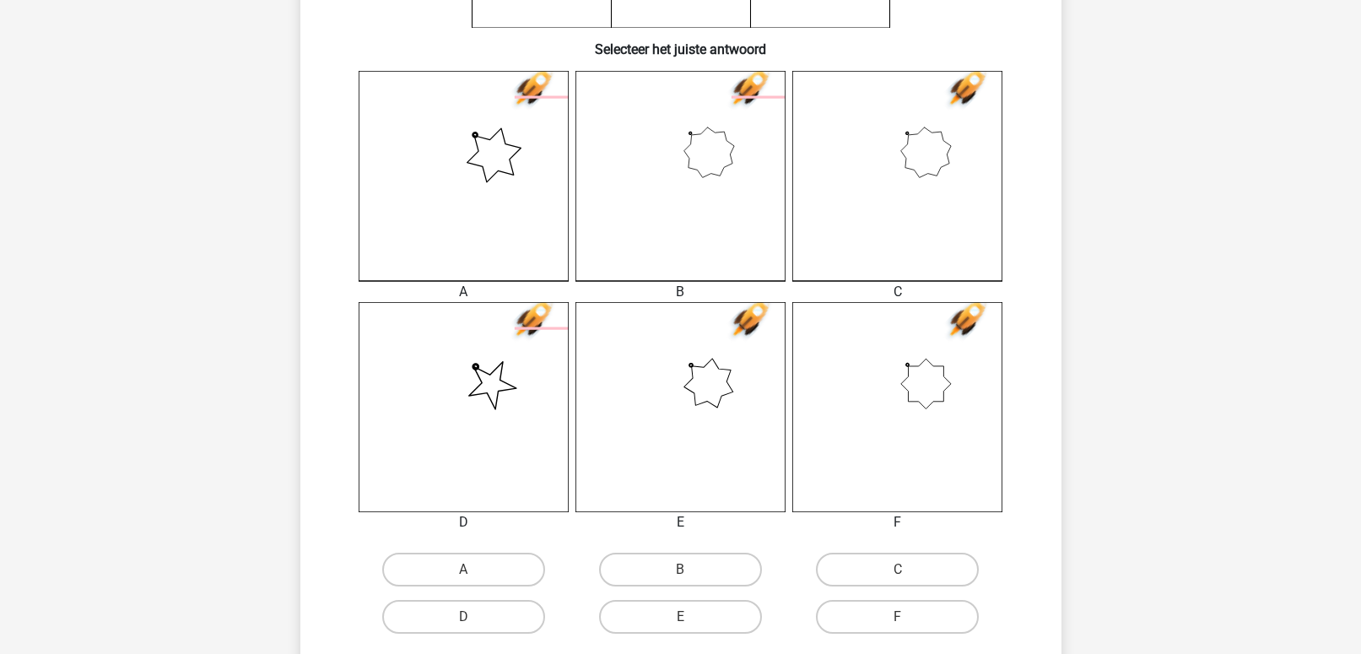
scroll to position [408, 0]
click at [680, 564] on label "B" at bounding box center [680, 568] width 163 height 34
click at [680, 568] on input "B" at bounding box center [685, 573] width 11 height 11
radio input "true"
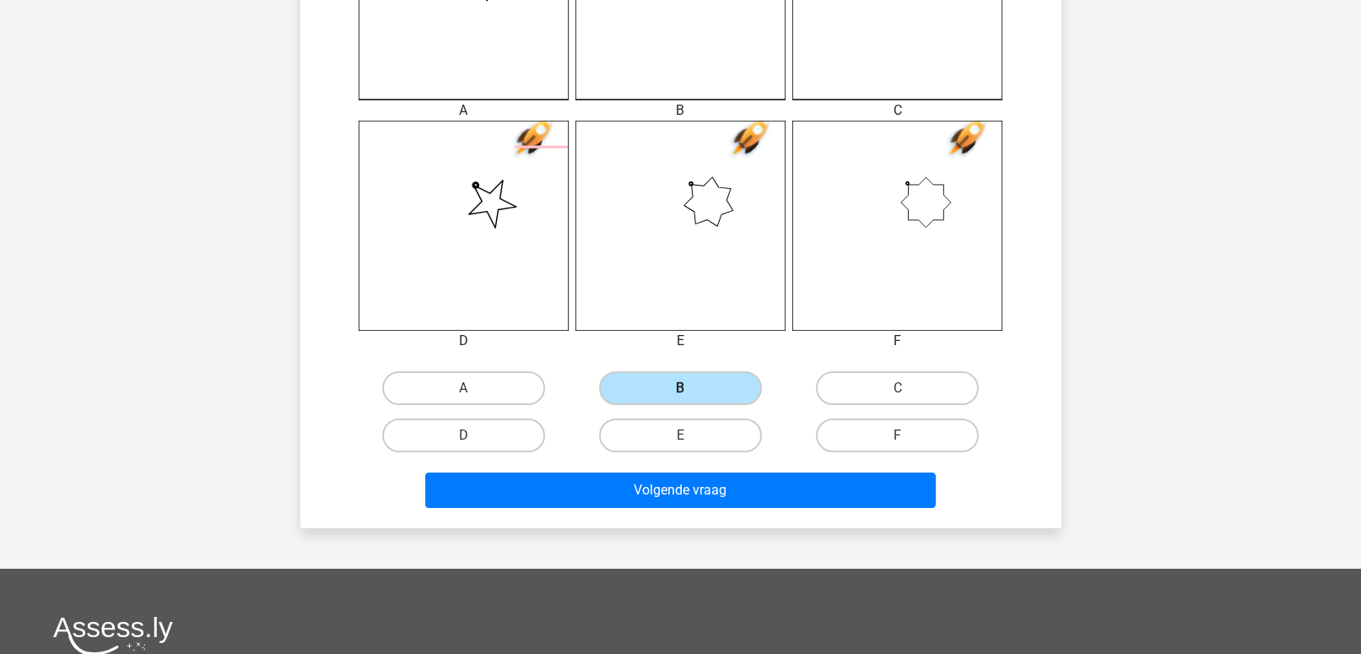
scroll to position [608, 0]
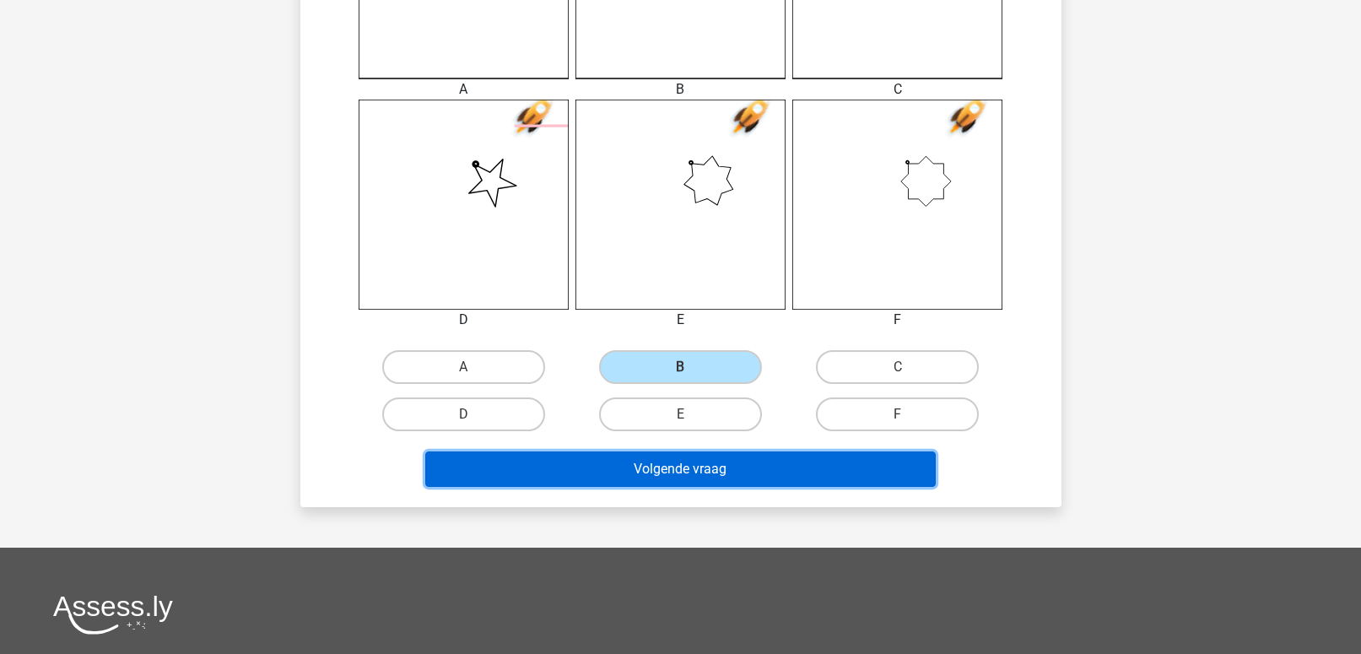
click at [701, 478] on button "Volgende vraag" at bounding box center [680, 468] width 511 height 35
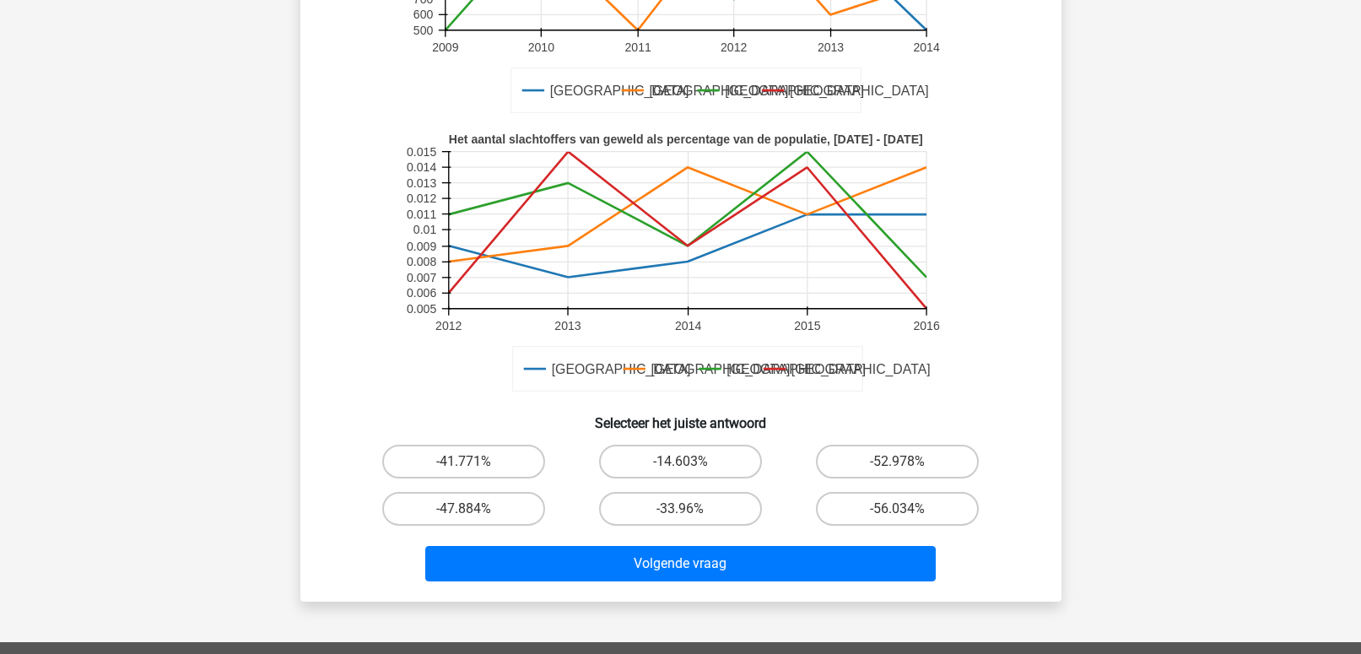
scroll to position [360, 0]
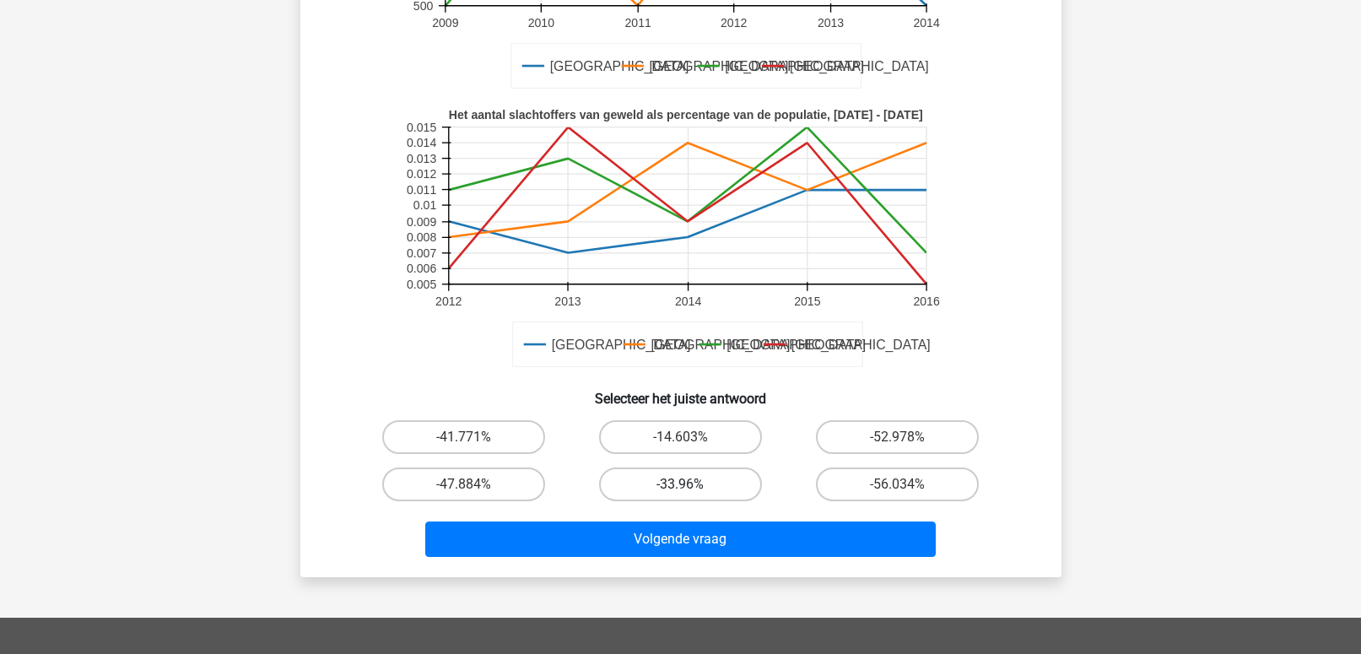
click at [672, 479] on label "-33.96%" at bounding box center [680, 485] width 163 height 34
click at [680, 484] on input "-33.96%" at bounding box center [685, 489] width 11 height 11
radio input "true"
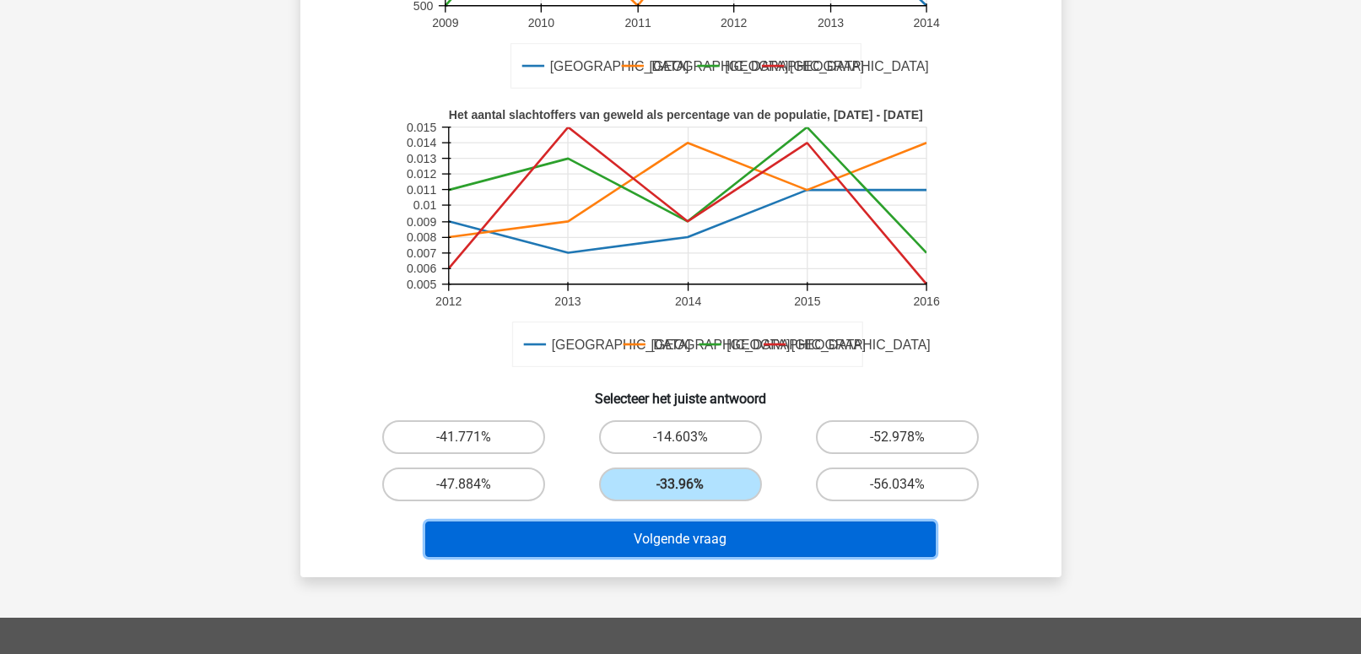
click at [665, 546] on button "Volgende vraag" at bounding box center [680, 539] width 511 height 35
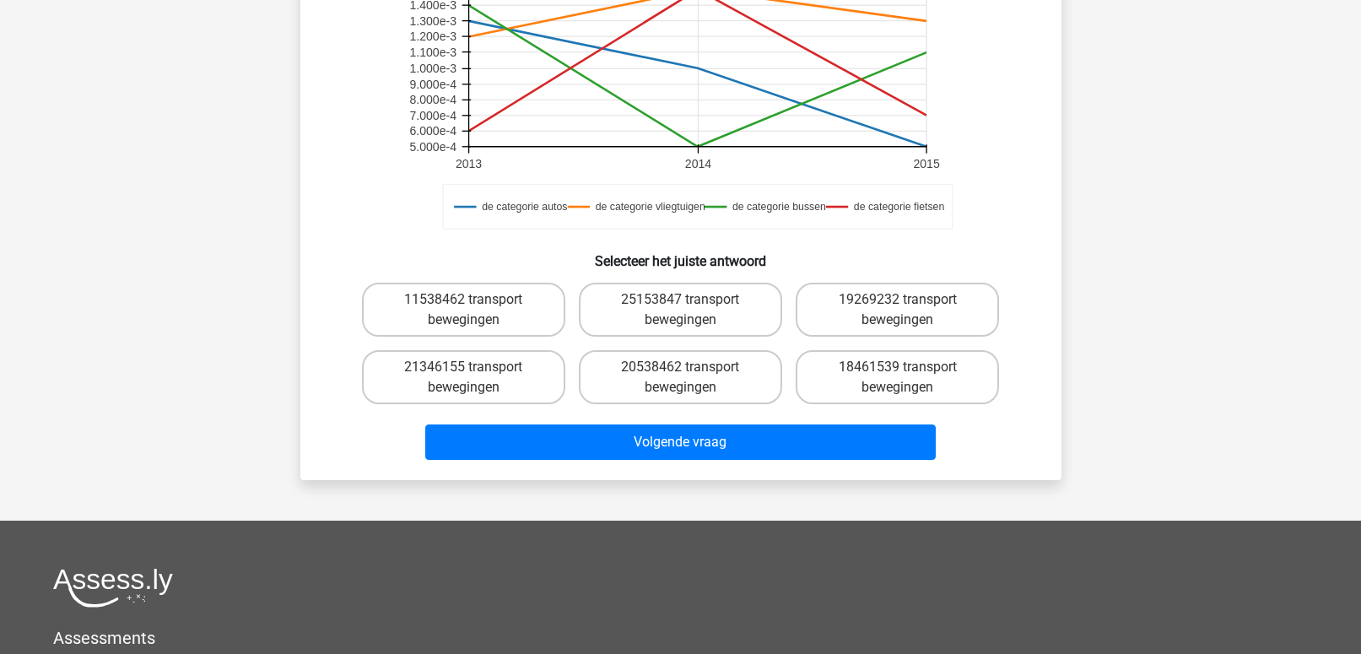
scroll to position [484, 0]
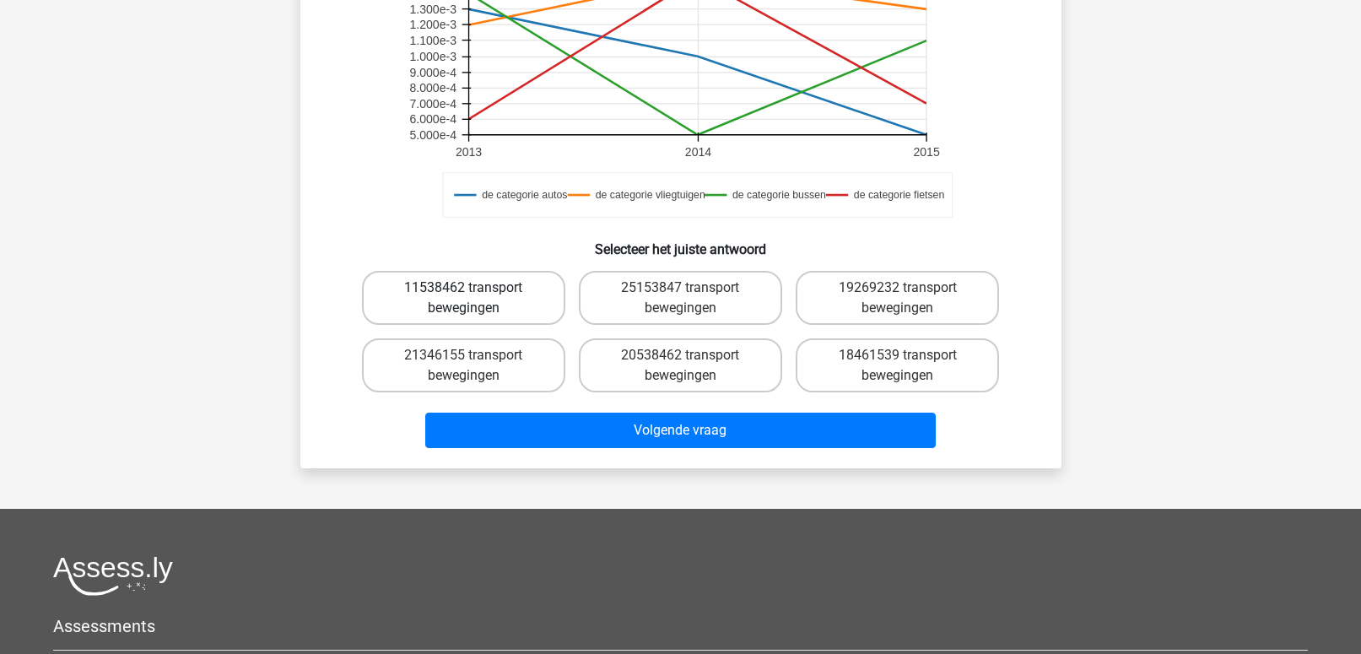
click at [426, 283] on label "11538462 transport bewegingen" at bounding box center [463, 298] width 203 height 54
click at [463, 288] on input "11538462 transport bewegingen" at bounding box center [468, 293] width 11 height 11
radio input "true"
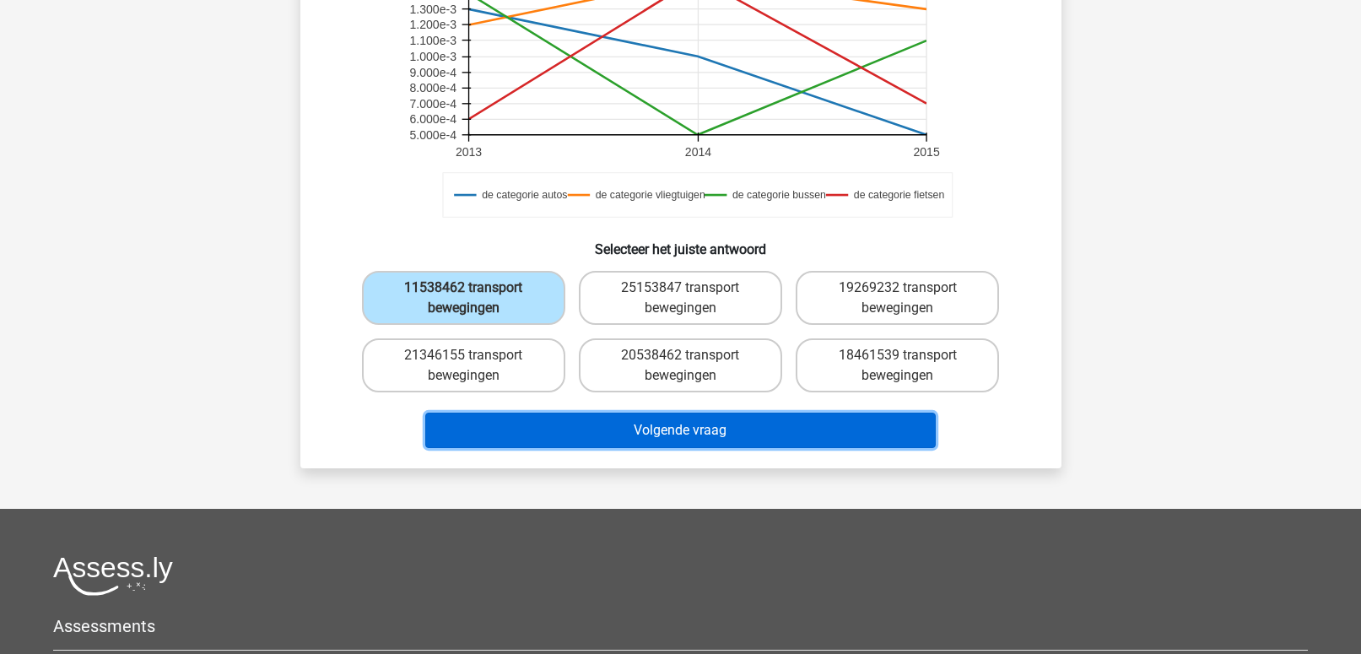
click at [603, 430] on button "Volgende vraag" at bounding box center [680, 430] width 511 height 35
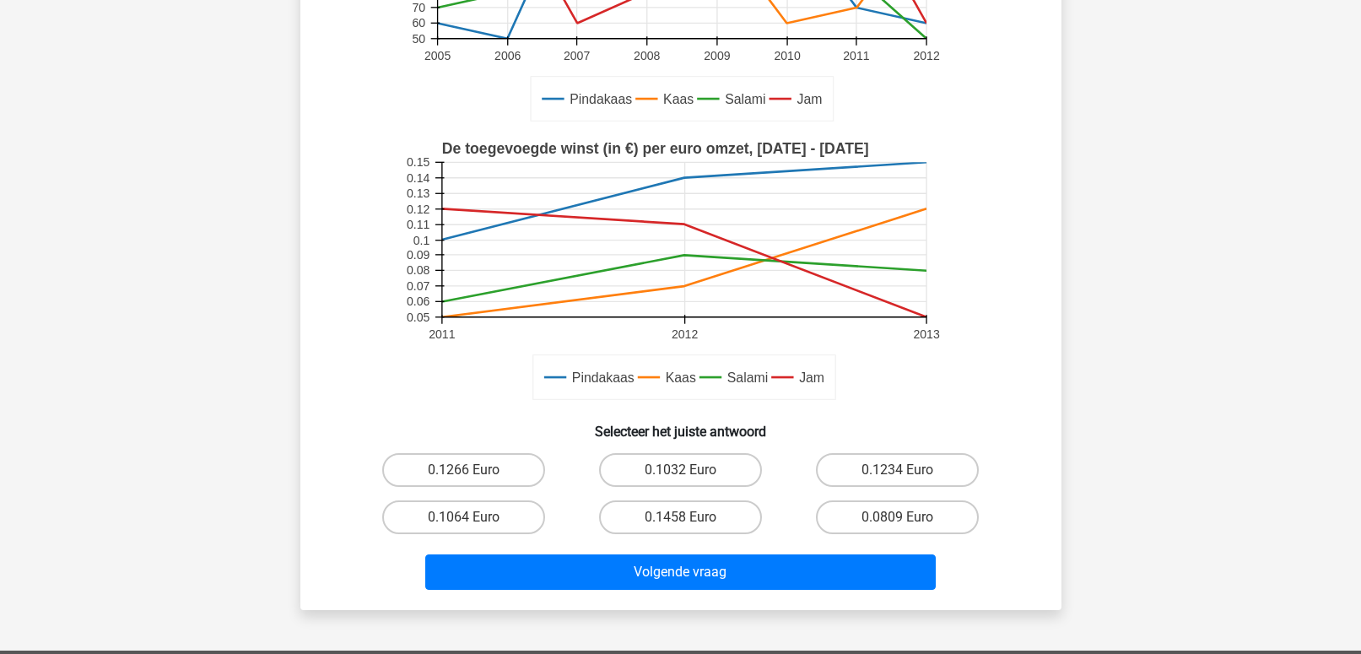
scroll to position [468, 0]
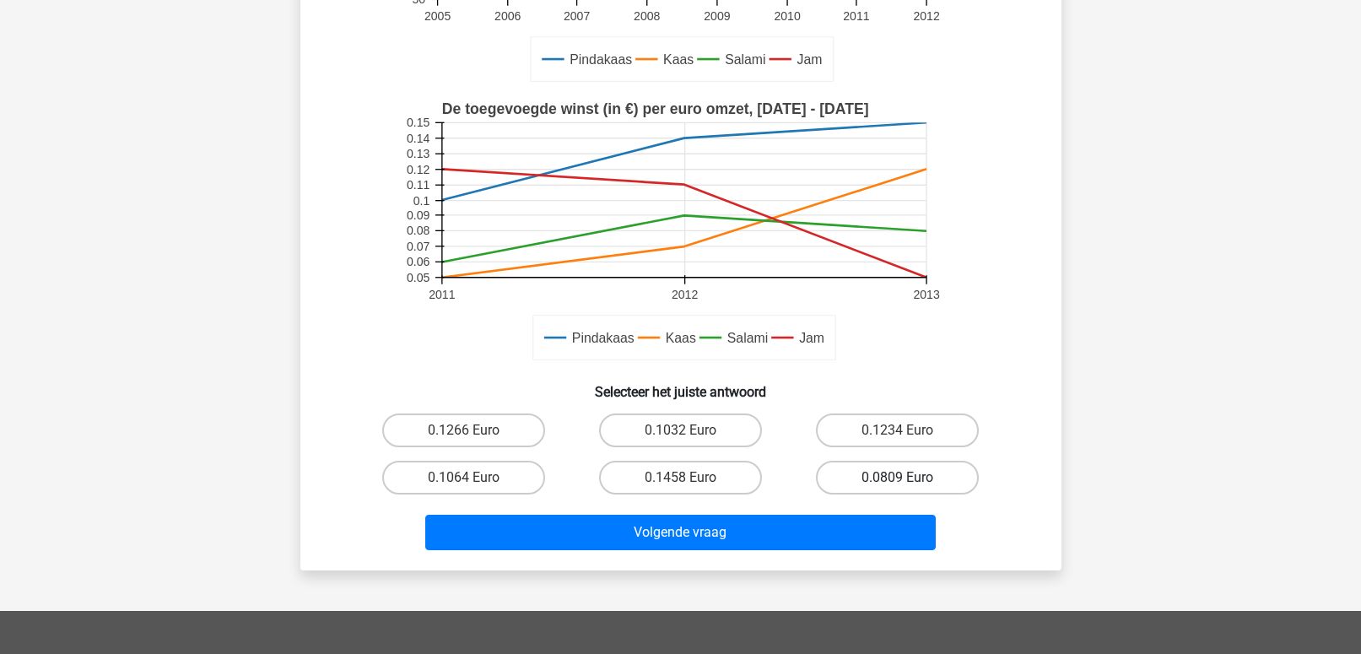
click at [928, 484] on label "0.0809 Euro" at bounding box center [897, 478] width 163 height 34
click at [909, 484] on input "0.0809 Euro" at bounding box center [903, 483] width 11 height 11
radio input "true"
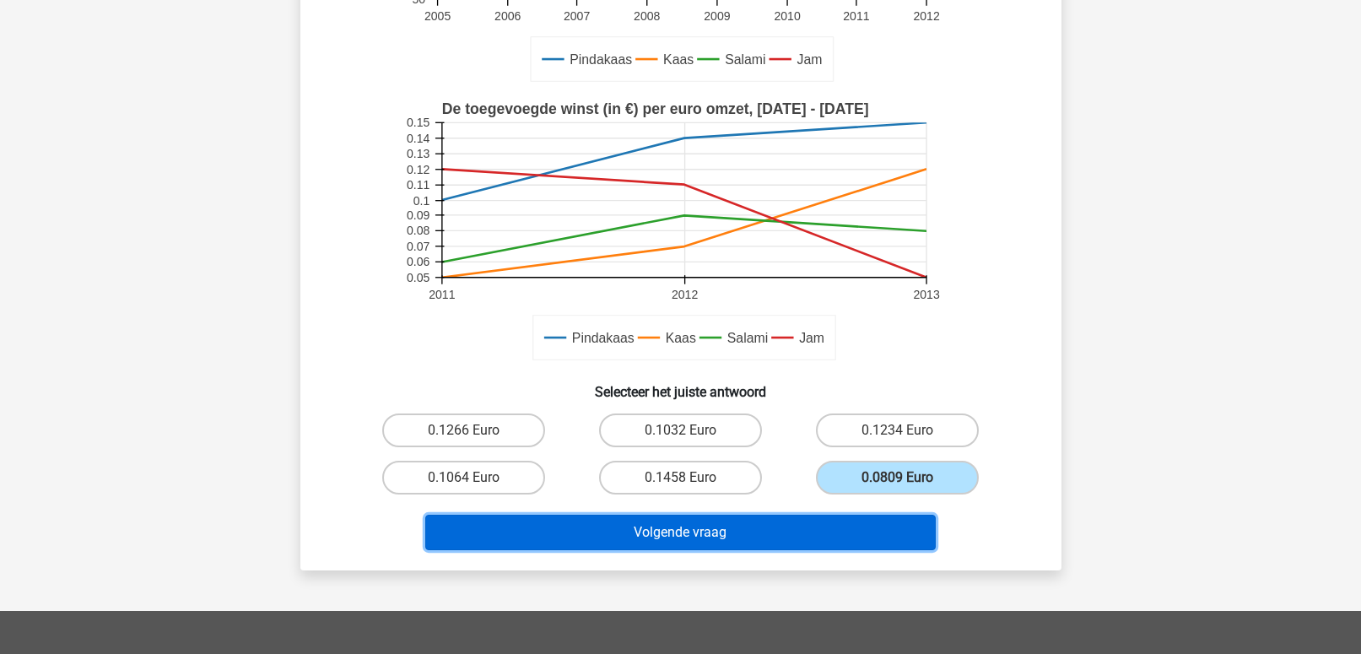
click at [711, 533] on button "Volgende vraag" at bounding box center [680, 532] width 511 height 35
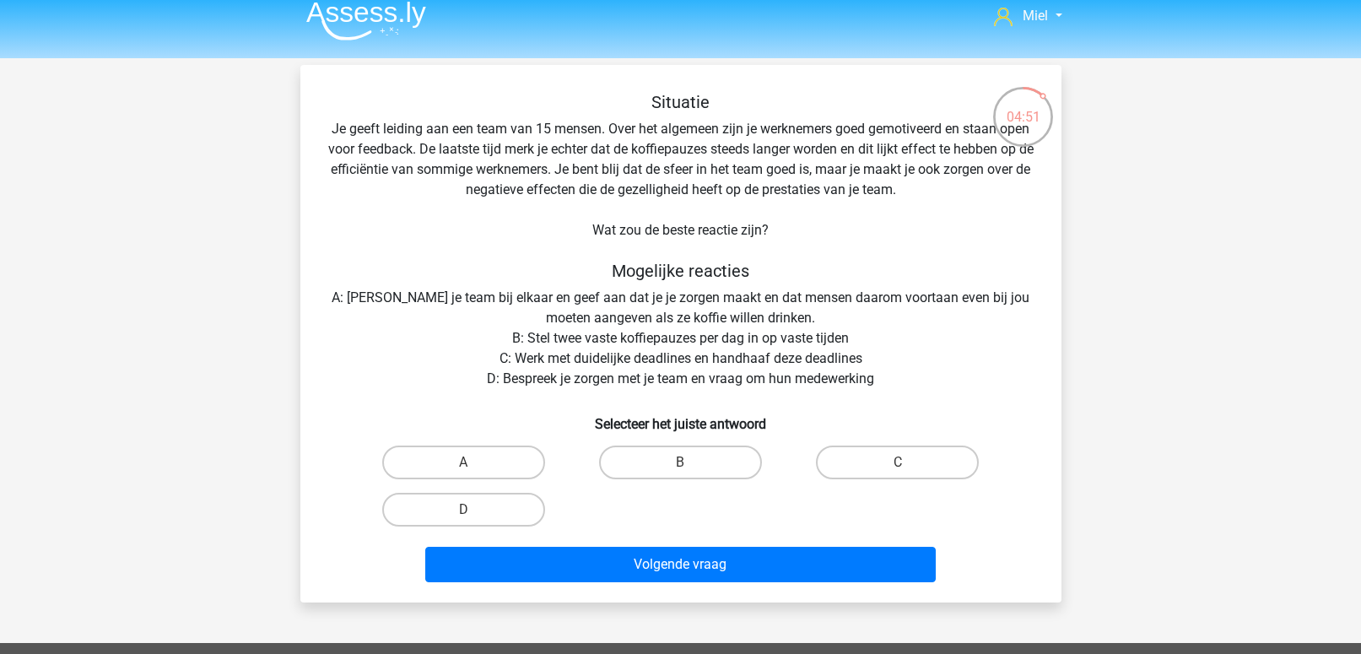
scroll to position [0, 0]
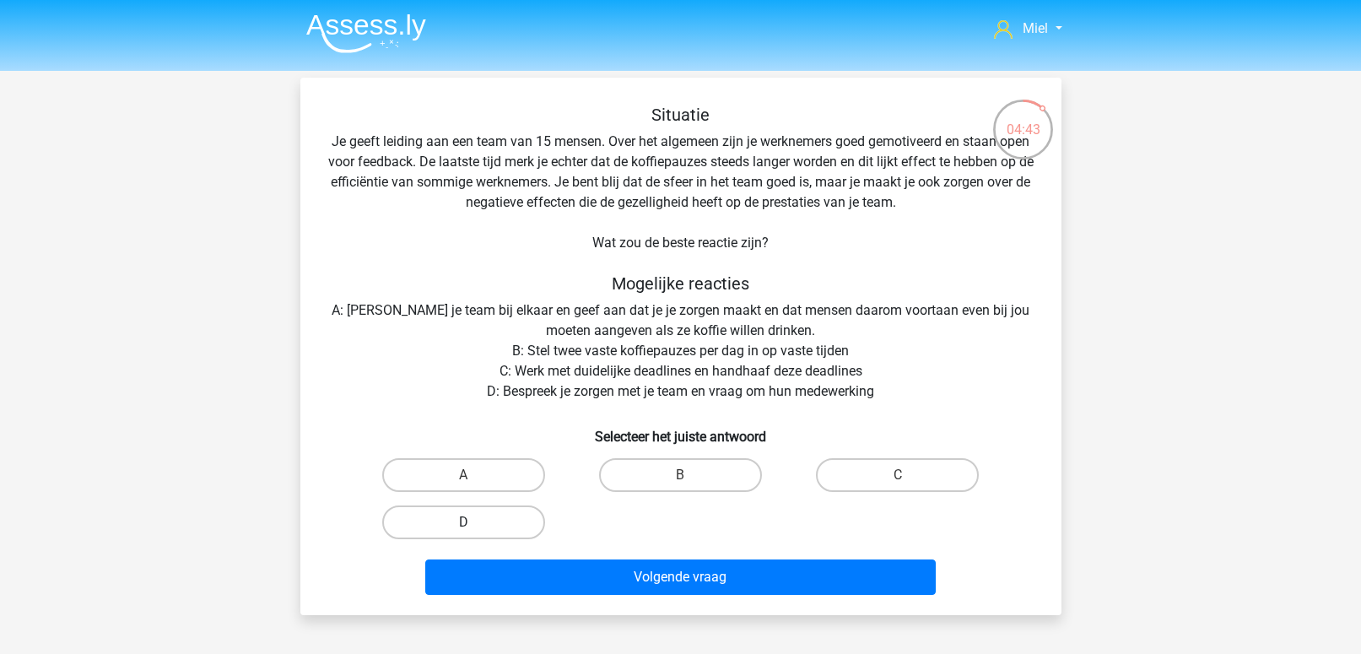
click at [483, 516] on label "D" at bounding box center [463, 523] width 163 height 34
click at [474, 522] on input "D" at bounding box center [468, 527] width 11 height 11
radio input "true"
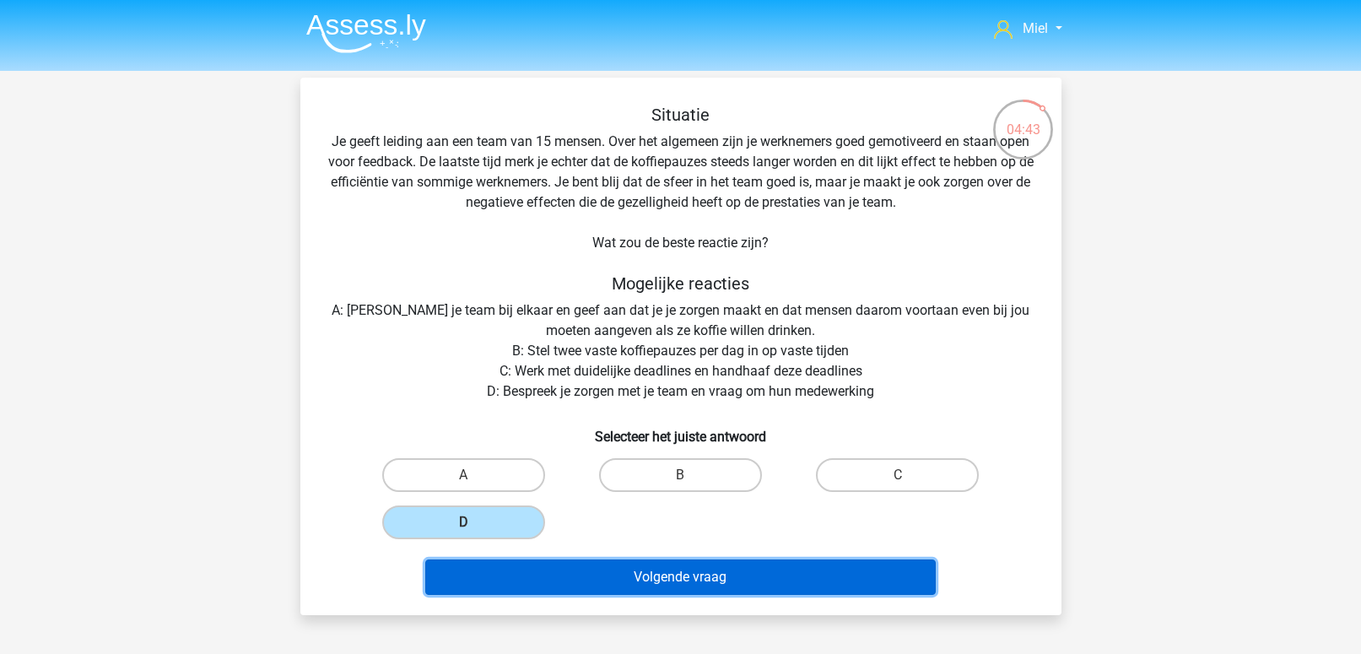
click at [535, 573] on button "Volgende vraag" at bounding box center [680, 577] width 511 height 35
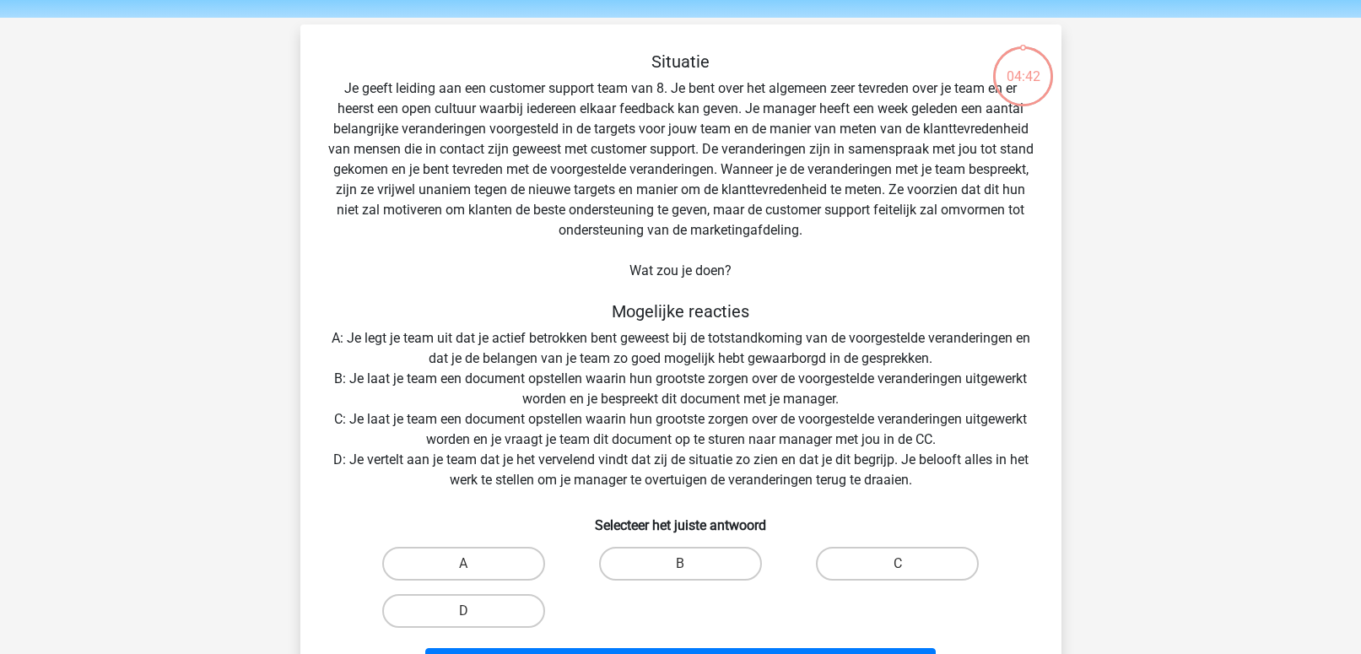
scroll to position [52, 0]
click at [607, 571] on label "B" at bounding box center [680, 565] width 163 height 34
click at [680, 571] on input "B" at bounding box center [685, 570] width 11 height 11
radio input "true"
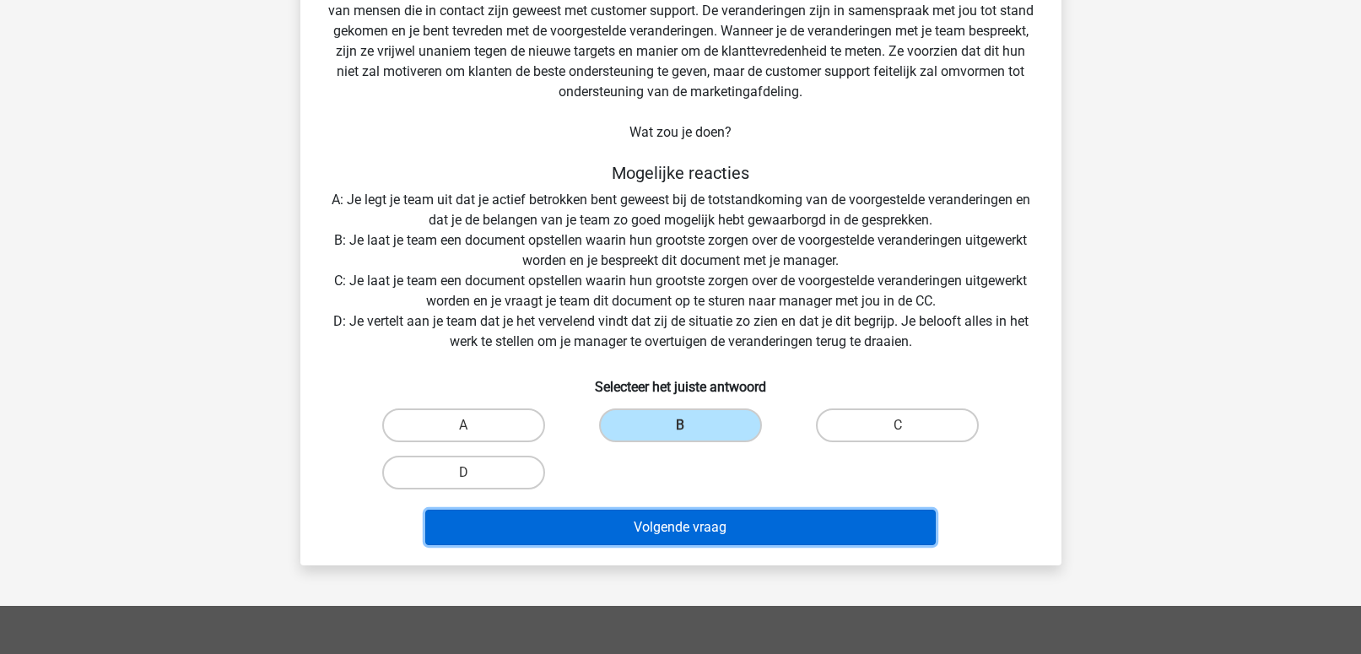
click at [624, 532] on button "Volgende vraag" at bounding box center [680, 527] width 511 height 35
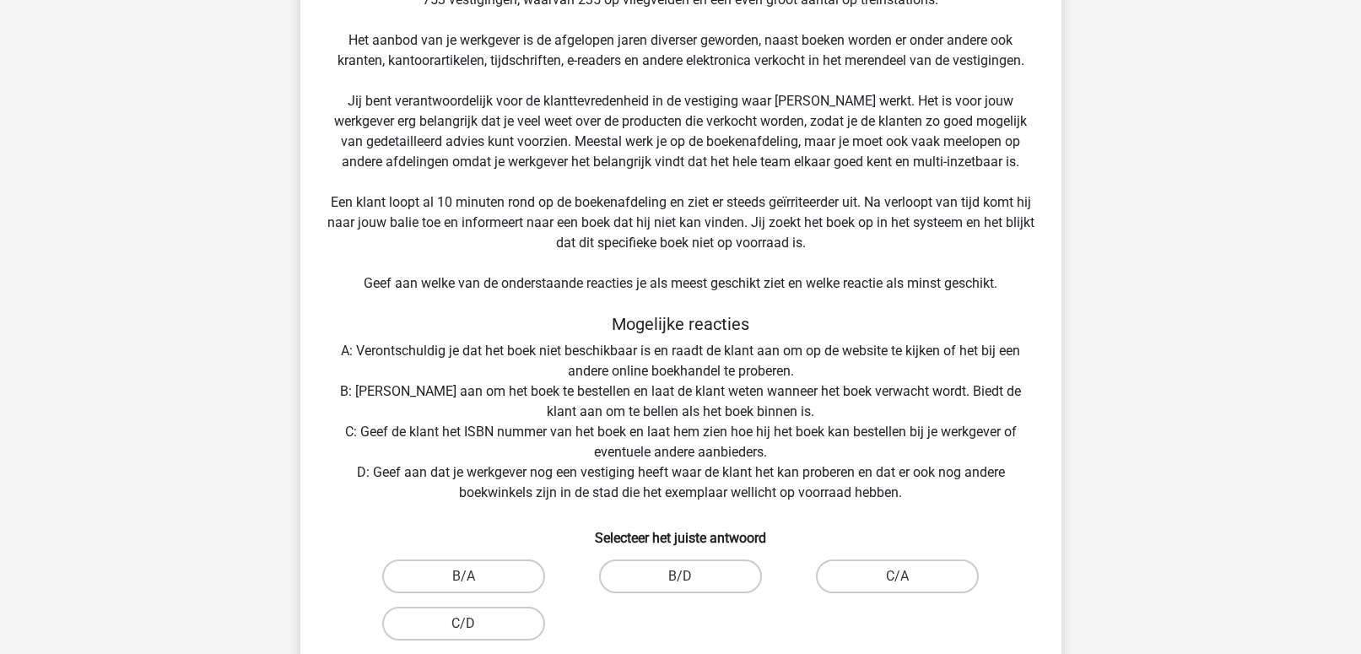
scroll to position [161, 0]
click at [441, 581] on label "B/A" at bounding box center [463, 577] width 163 height 34
click at [463, 581] on input "B/A" at bounding box center [468, 582] width 11 height 11
radio input "true"
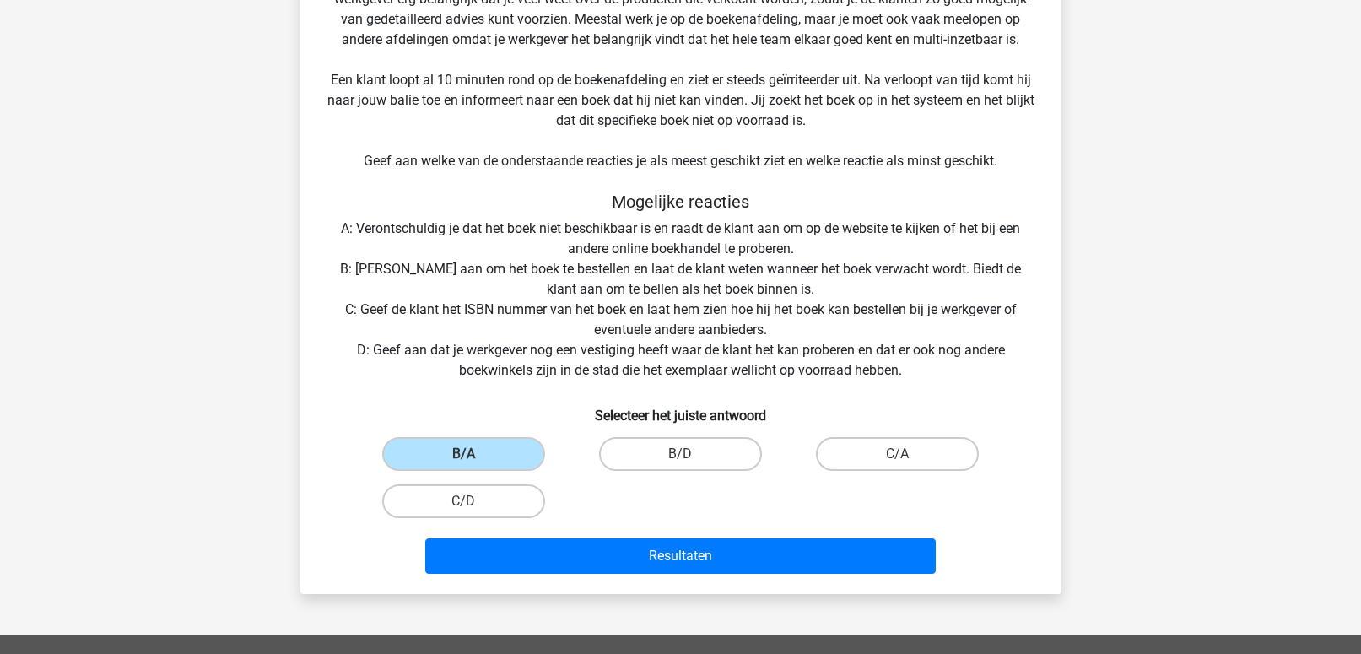
scroll to position [284, 0]
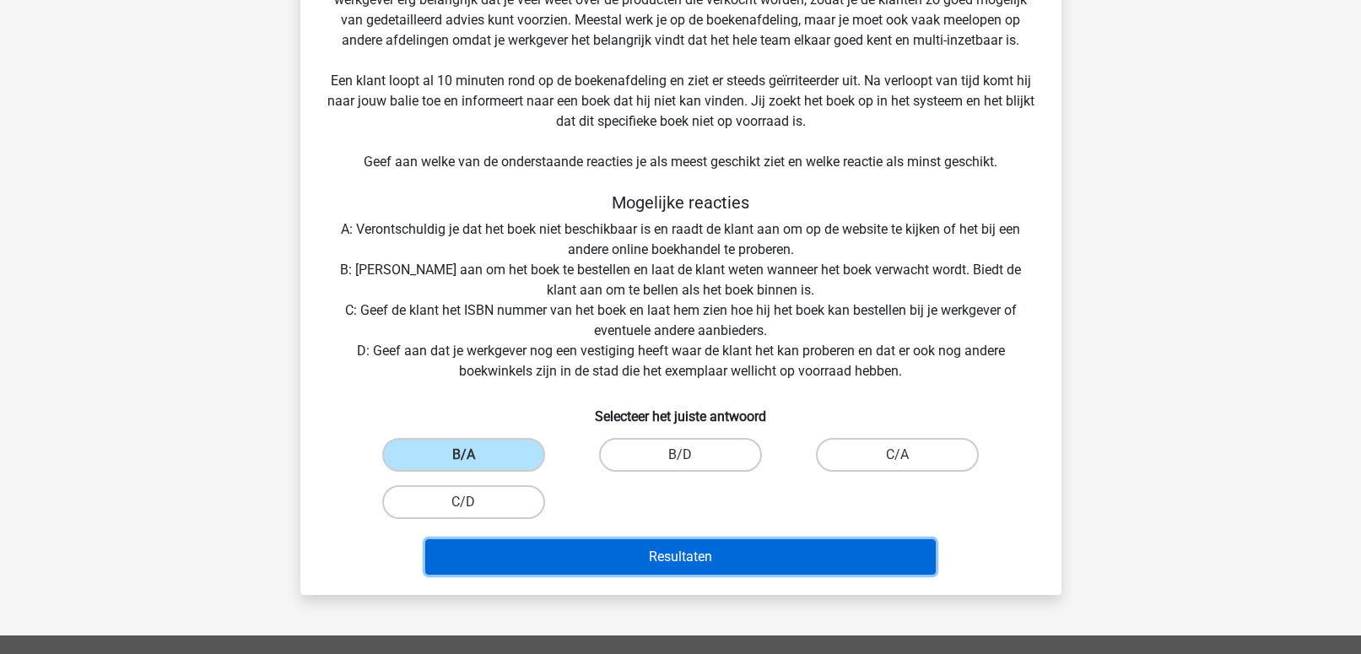
click at [620, 551] on button "Resultaten" at bounding box center [680, 556] width 511 height 35
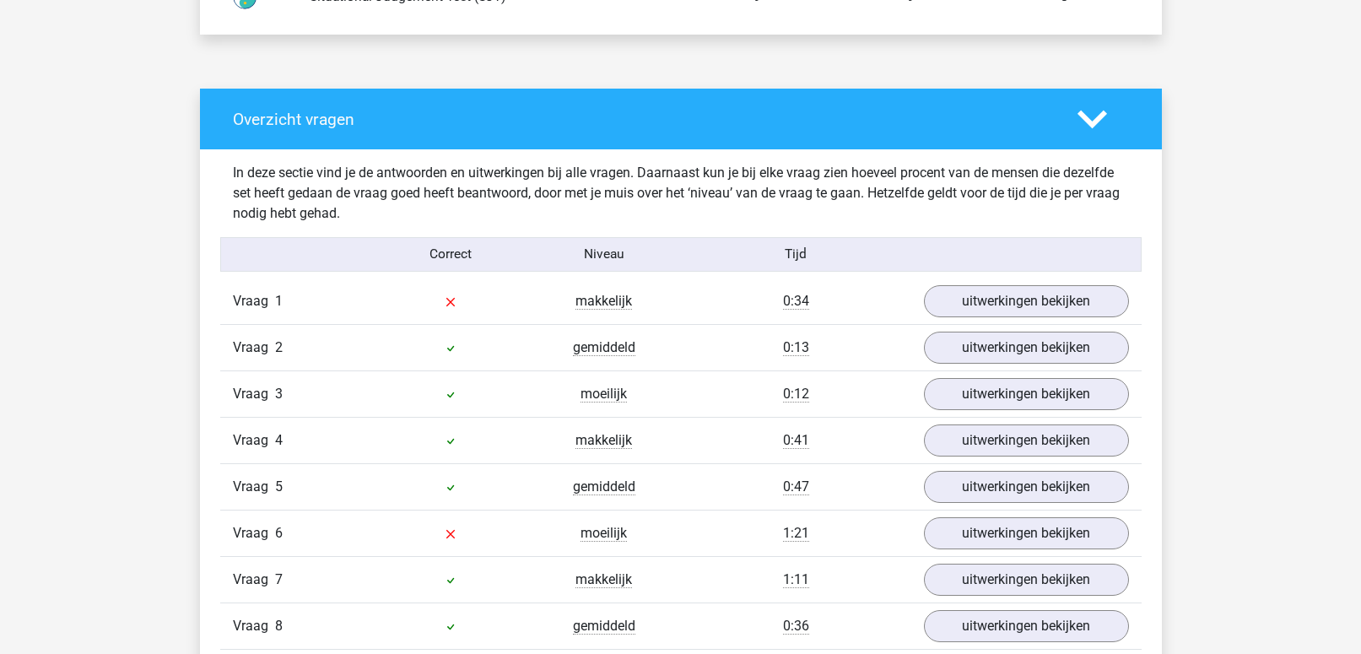
scroll to position [1296, 0]
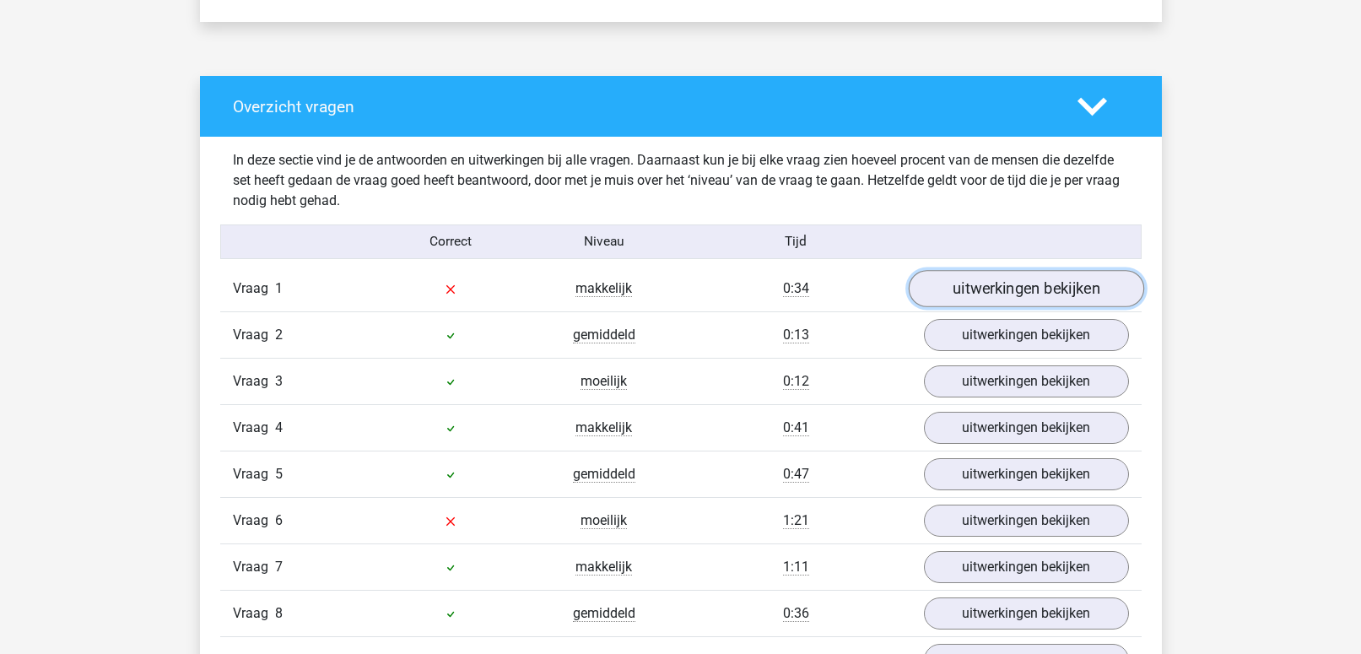
click at [1039, 284] on link "uitwerkingen bekijken" at bounding box center [1025, 289] width 235 height 37
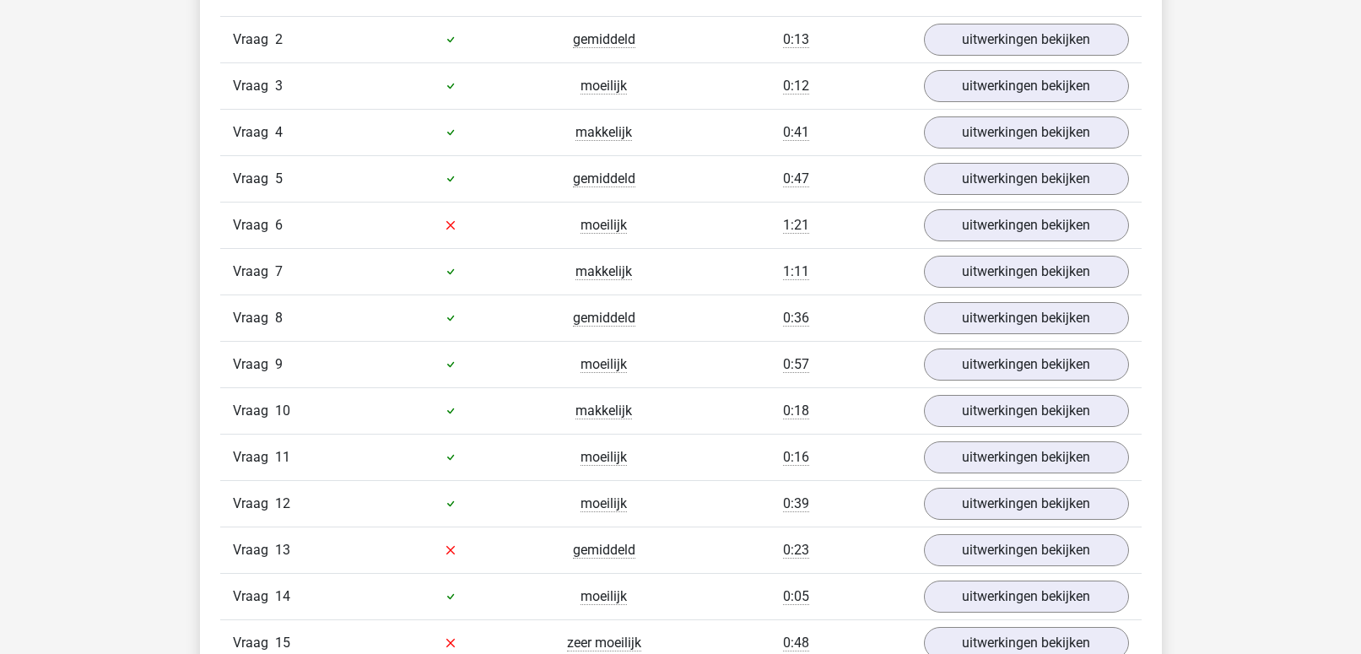
scroll to position [2095, 0]
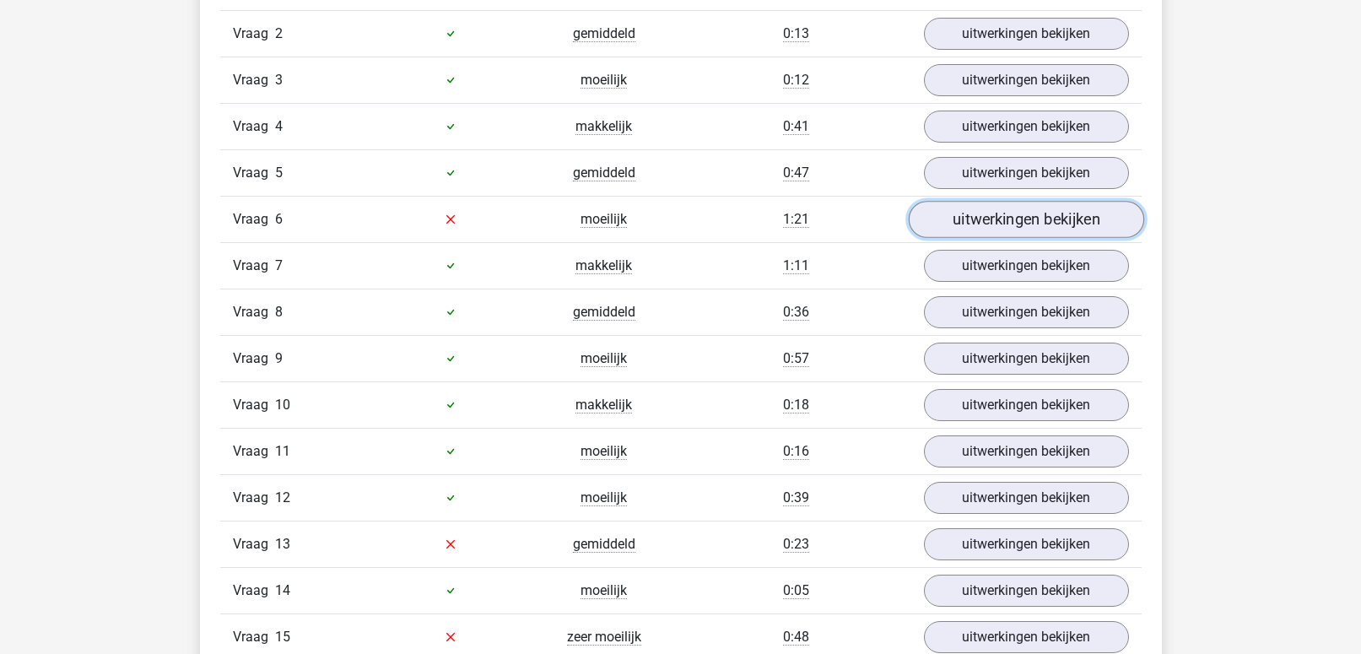
click at [987, 222] on link "uitwerkingen bekijken" at bounding box center [1025, 219] width 235 height 37
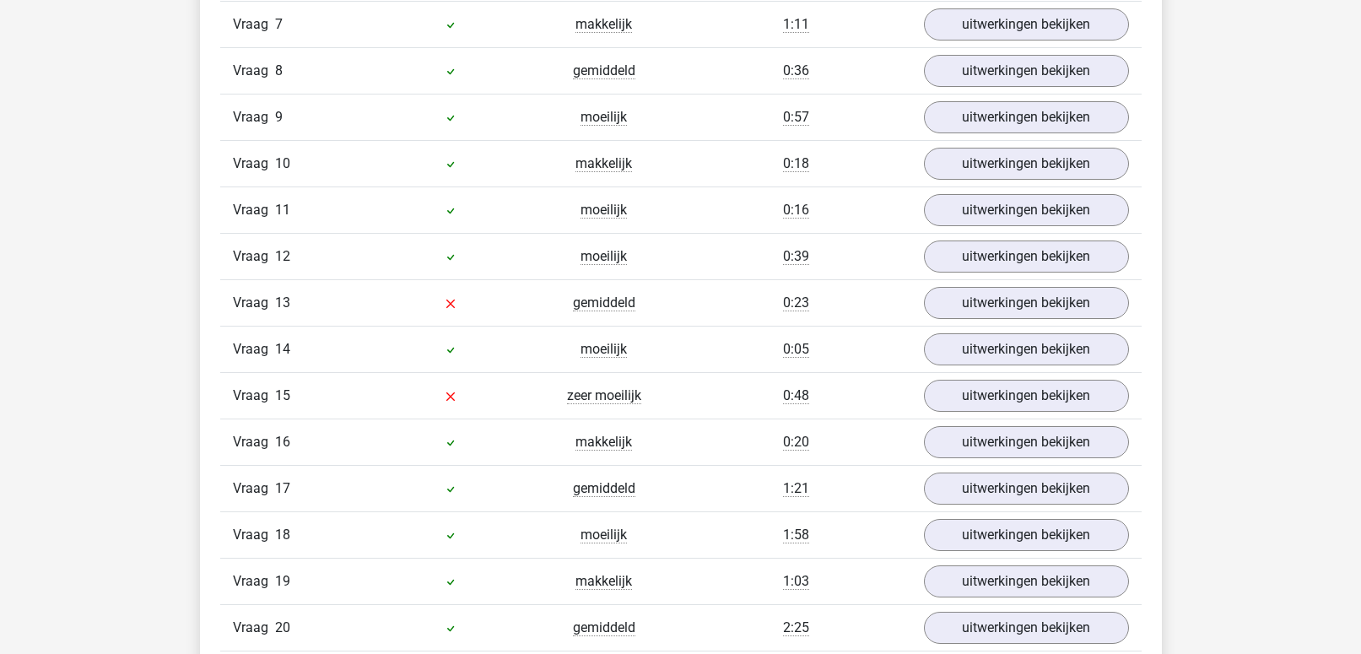
scroll to position [3791, 0]
click at [973, 305] on link "uitwerkingen bekijken" at bounding box center [1025, 301] width 235 height 37
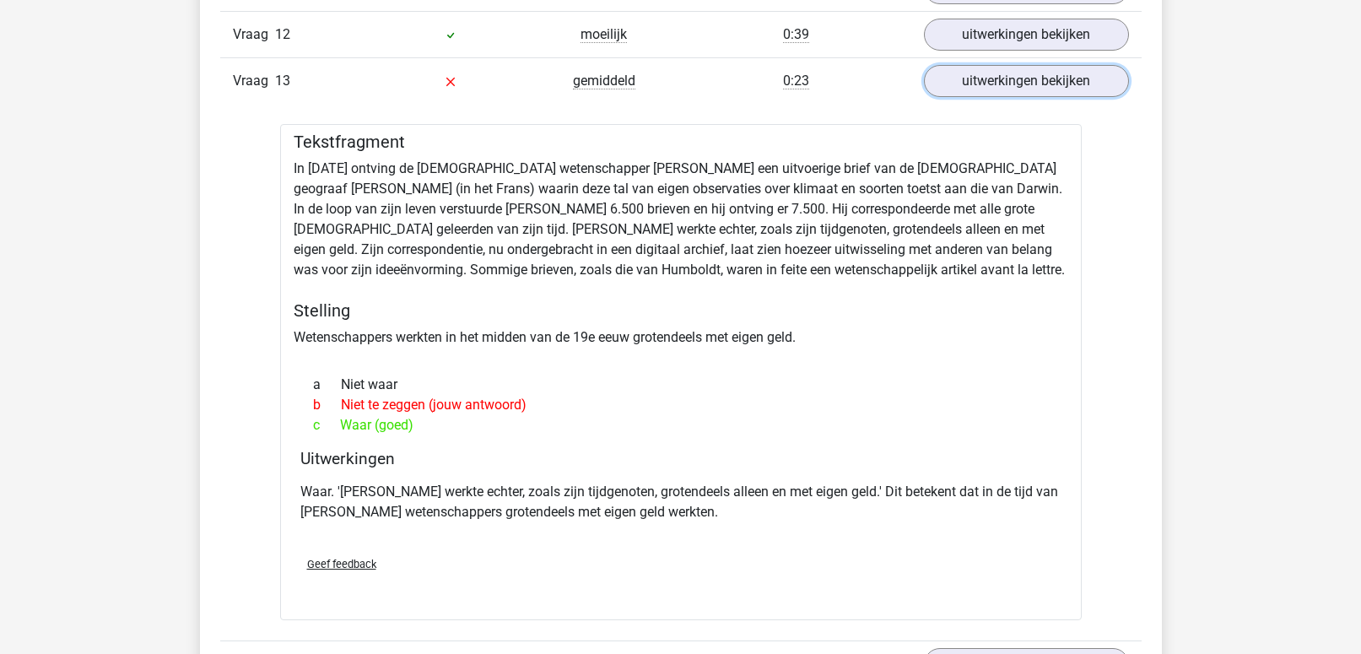
scroll to position [4010, 0]
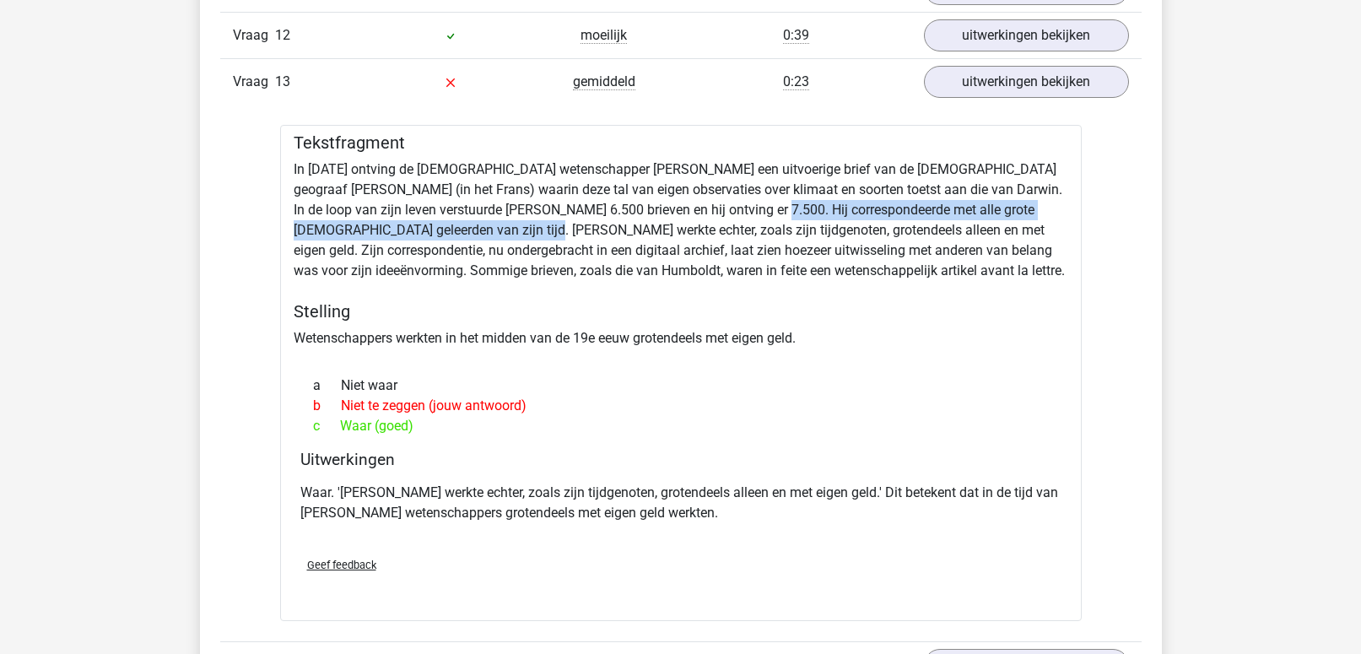
drag, startPoint x: 453, startPoint y: 233, endPoint x: 716, endPoint y: 213, distance: 264.1
click at [716, 213] on div "Tekstfragment In [DATE] ontving de [DEMOGRAPHIC_DATA] wetenschapper [PERSON_NAM…" at bounding box center [681, 373] width 802 height 496
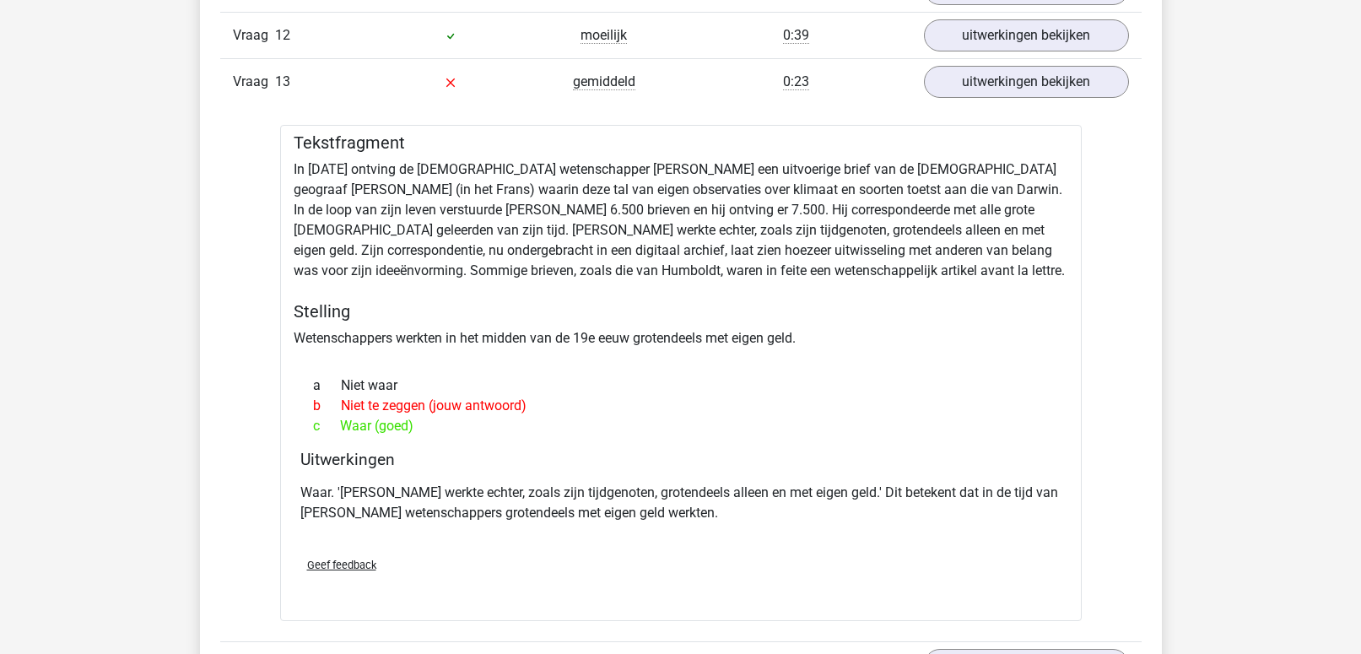
click at [771, 314] on h5 "Stelling" at bounding box center [681, 311] width 775 height 20
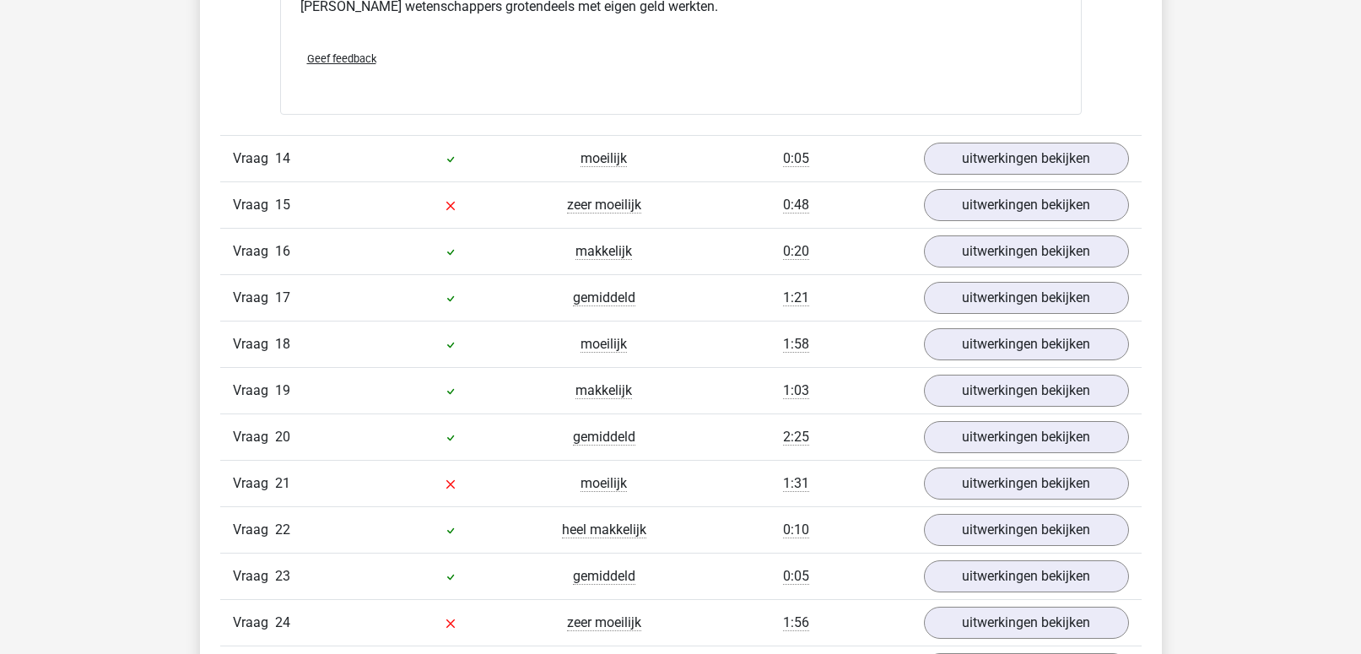
scroll to position [4516, 0]
click at [996, 210] on link "uitwerkingen bekijken" at bounding box center [1025, 205] width 235 height 37
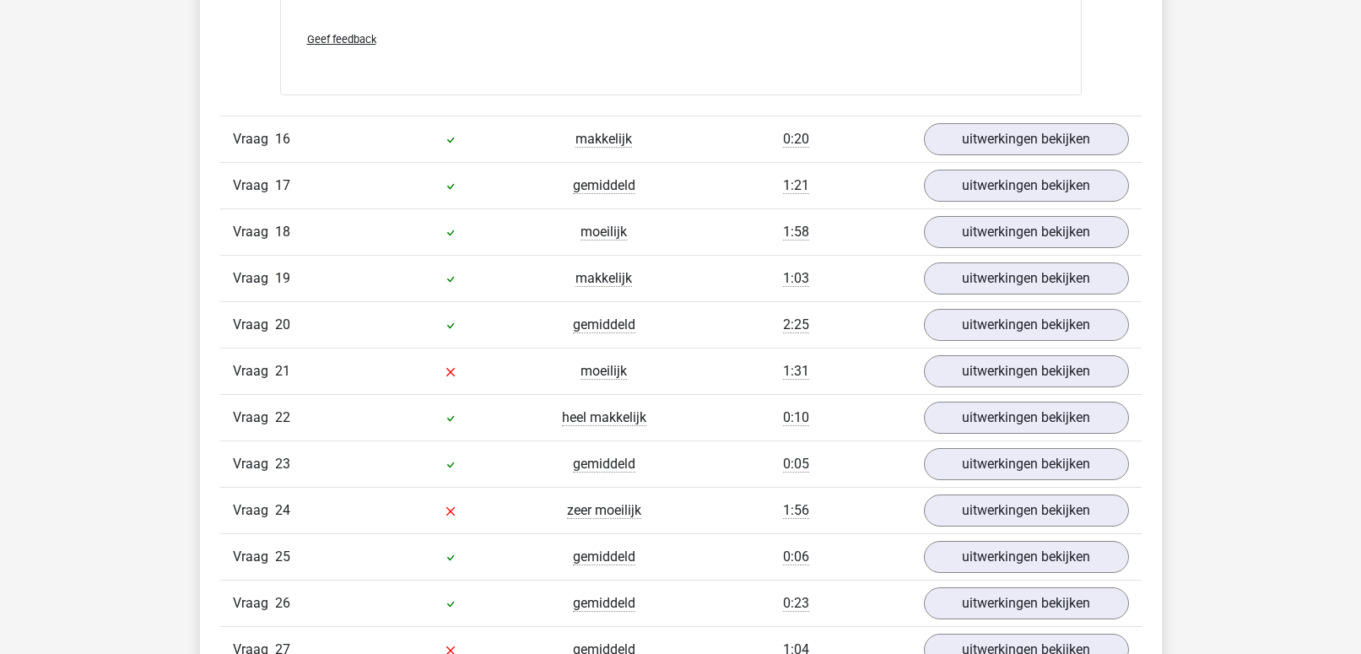
scroll to position [5159, 0]
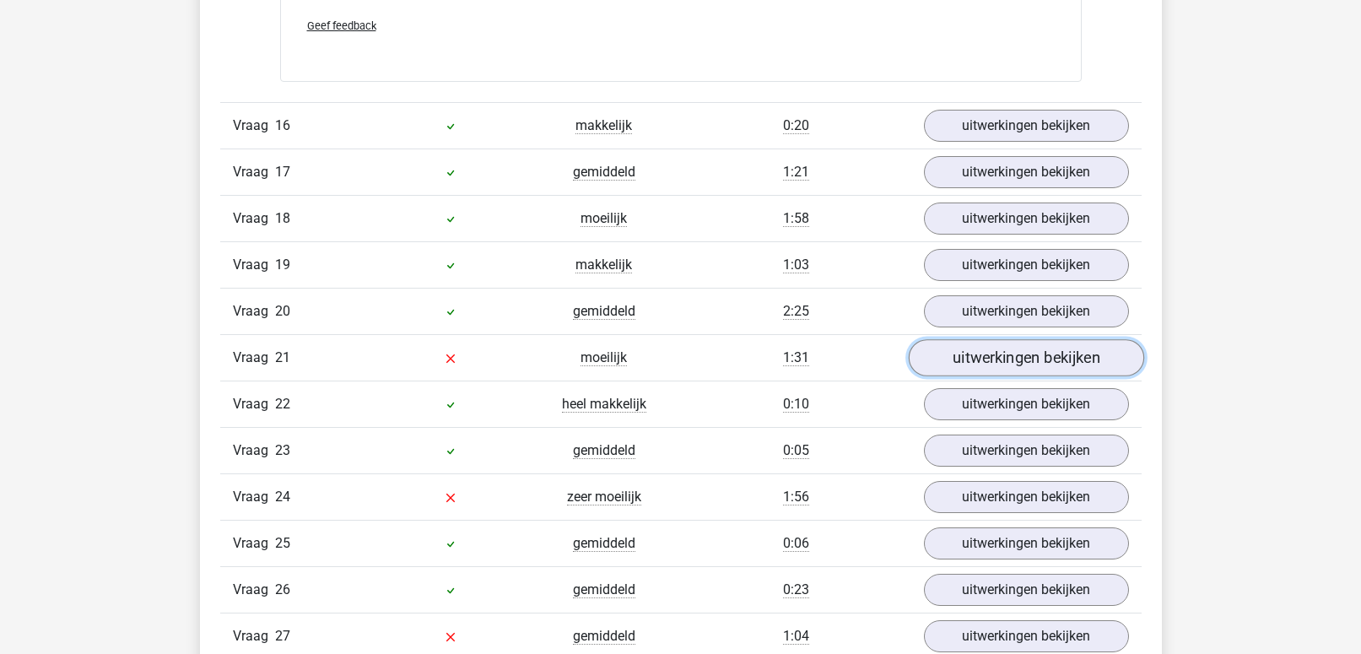
click at [965, 339] on link "uitwerkingen bekijken" at bounding box center [1025, 357] width 235 height 37
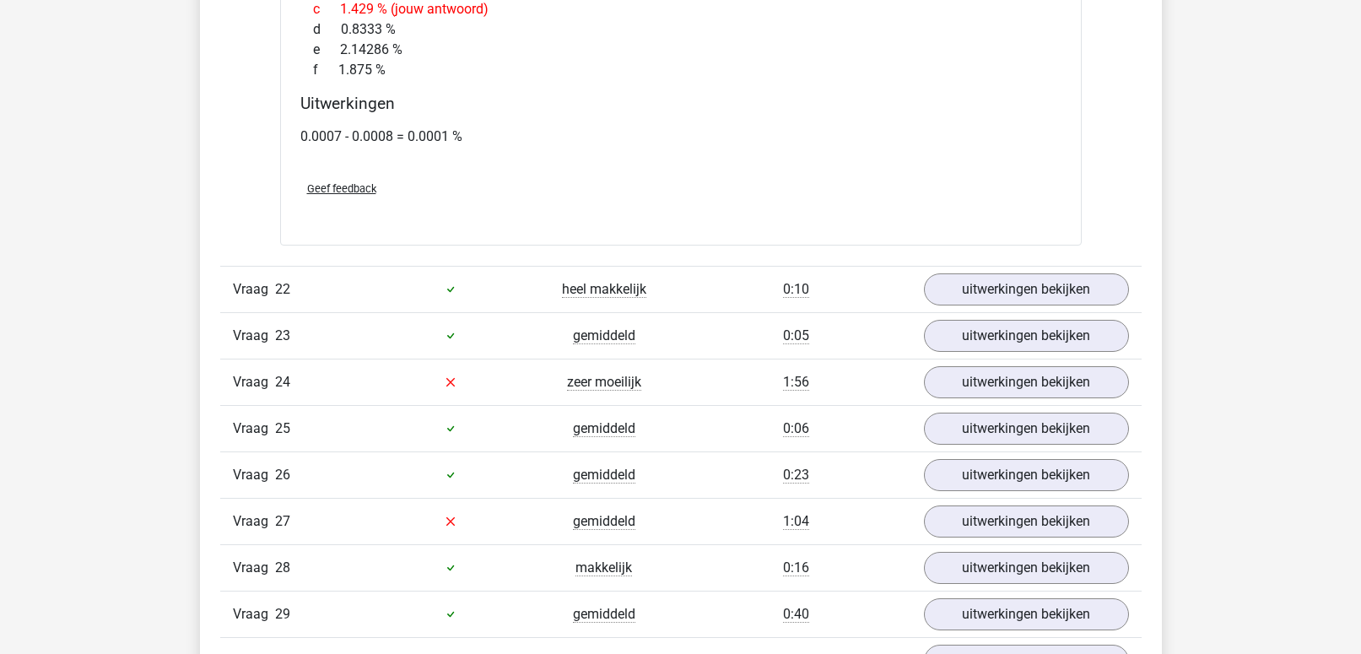
scroll to position [6231, 0]
click at [956, 365] on link "uitwerkingen bekijken" at bounding box center [1025, 383] width 235 height 37
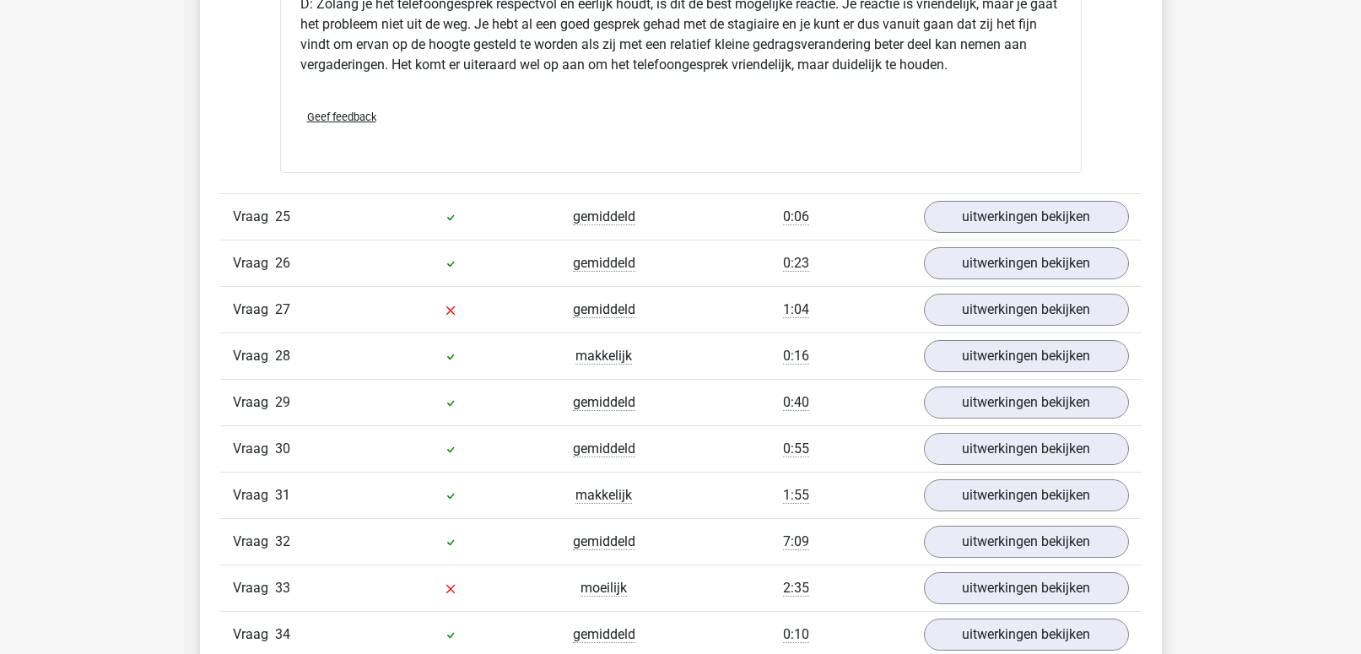
scroll to position [7571, 0]
click at [954, 298] on link "uitwerkingen bekijken" at bounding box center [1025, 307] width 235 height 37
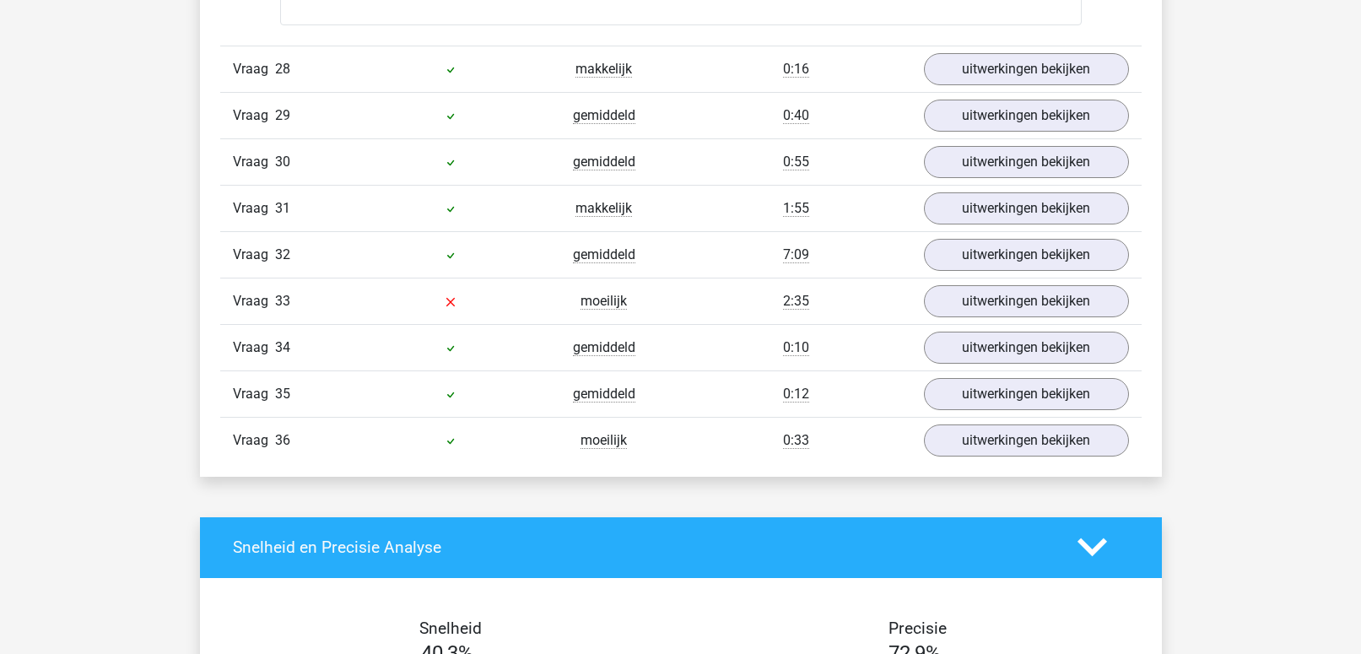
scroll to position [8412, 0]
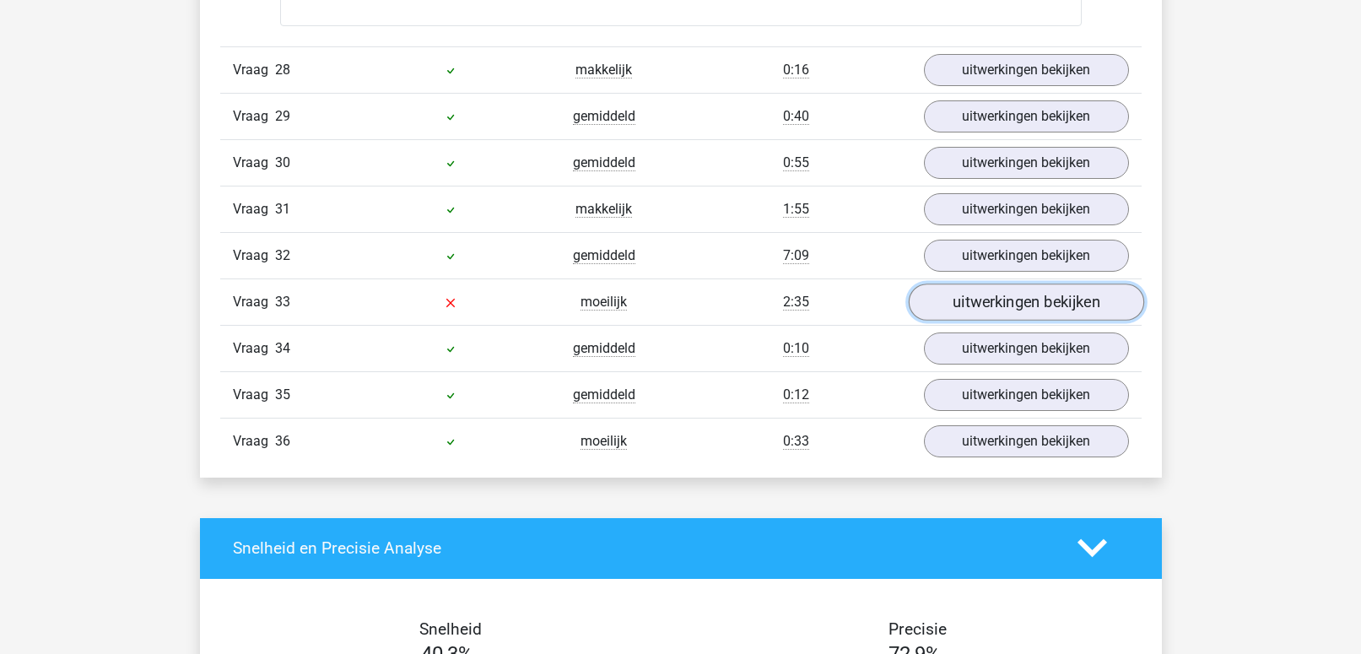
click at [979, 291] on link "uitwerkingen bekijken" at bounding box center [1025, 302] width 235 height 37
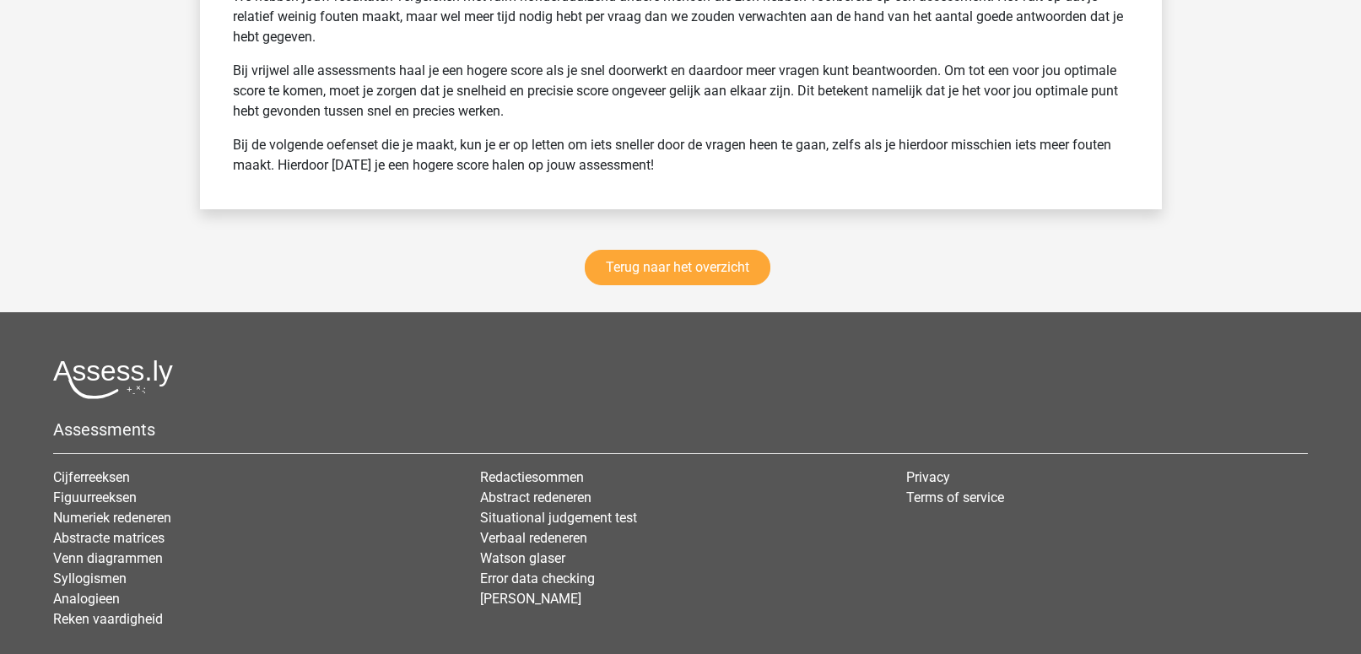
scroll to position [10571, 0]
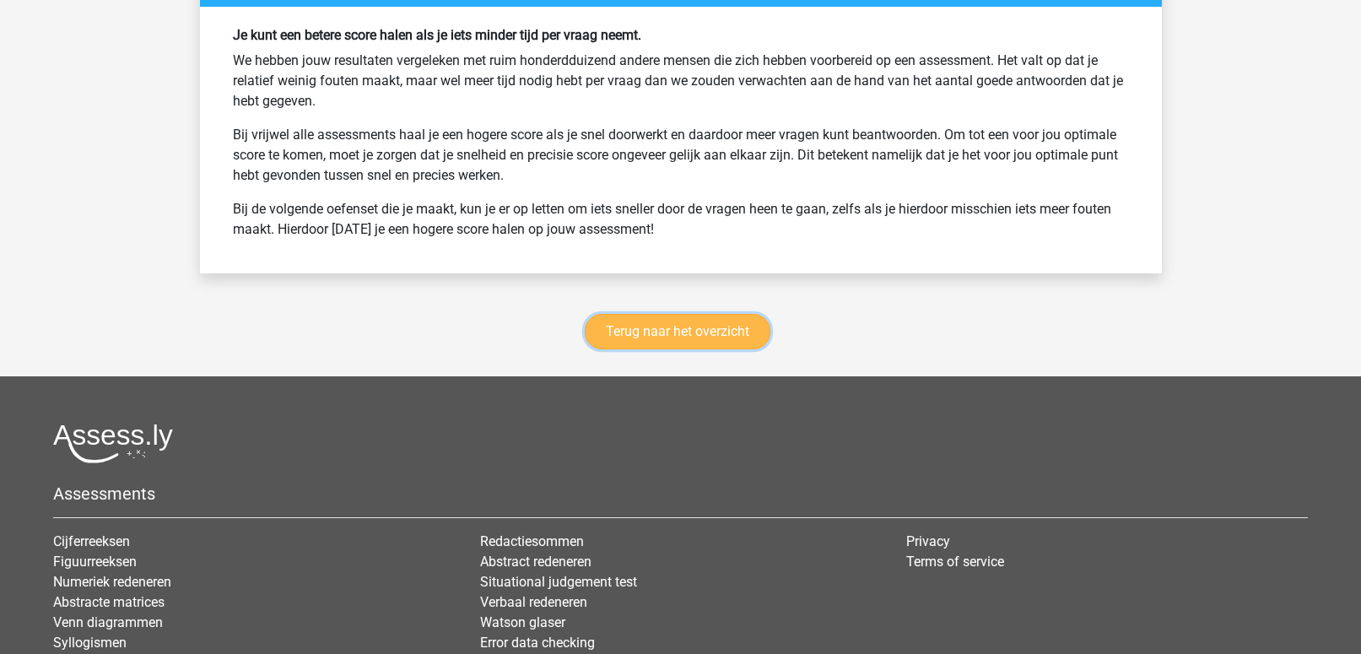
click at [721, 314] on link "Terug naar het overzicht" at bounding box center [678, 331] width 186 height 35
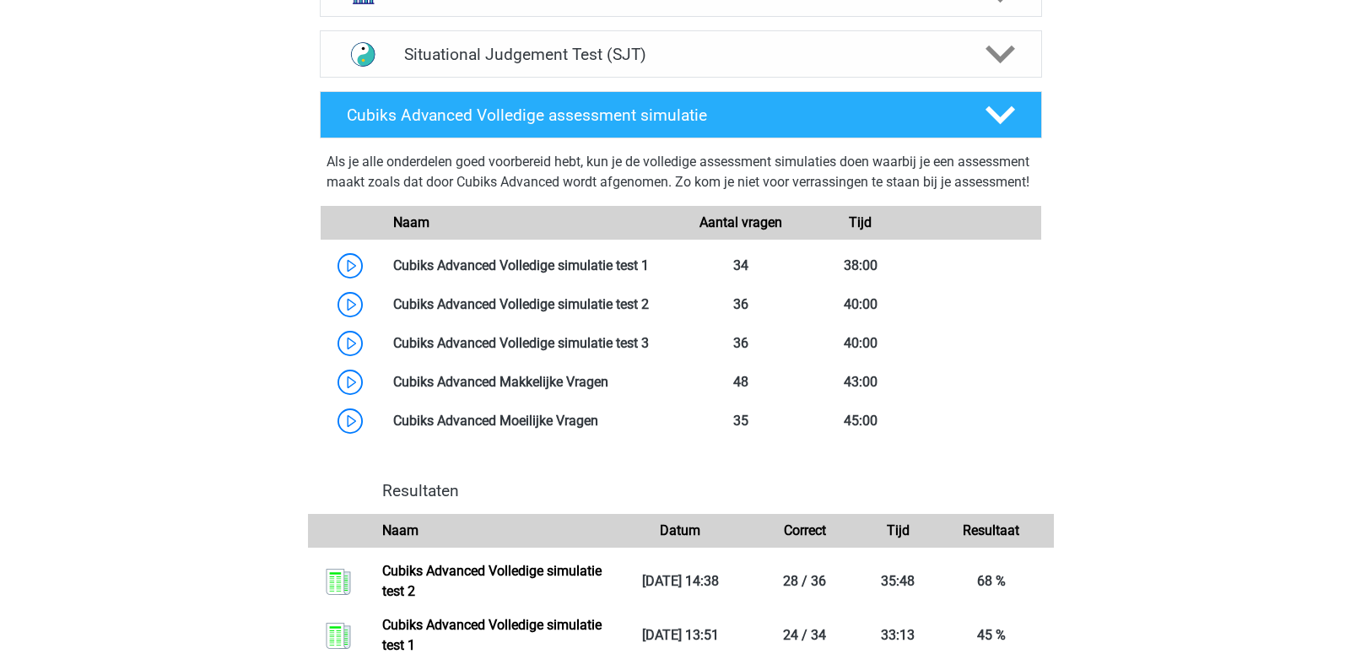
scroll to position [862, 0]
